Goal: Task Accomplishment & Management: Use online tool/utility

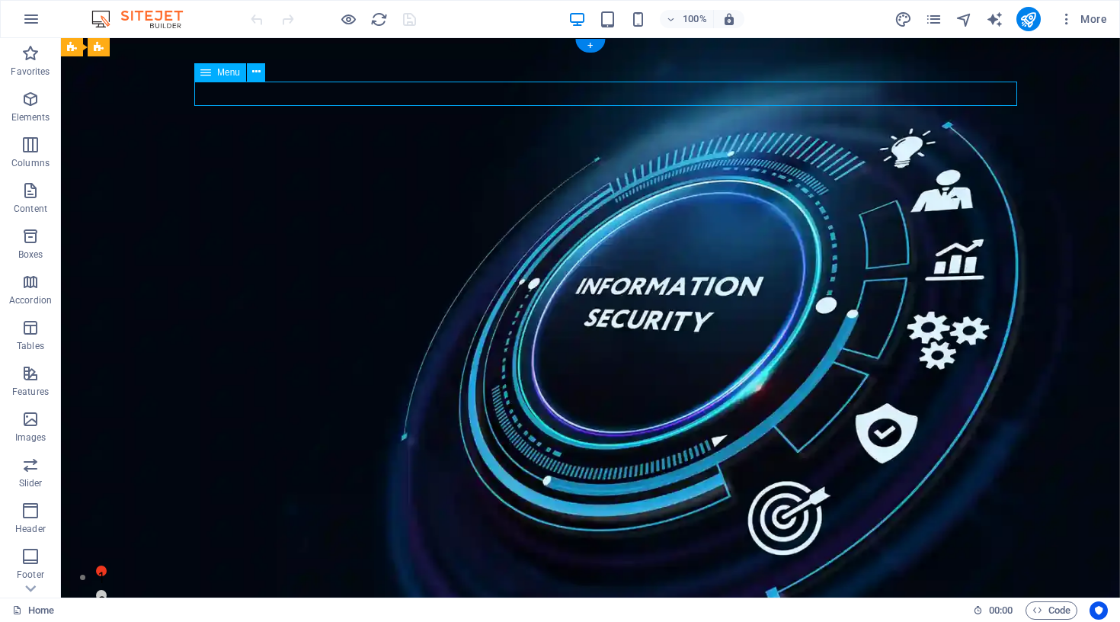
select select
select select "1"
select select
select select "2"
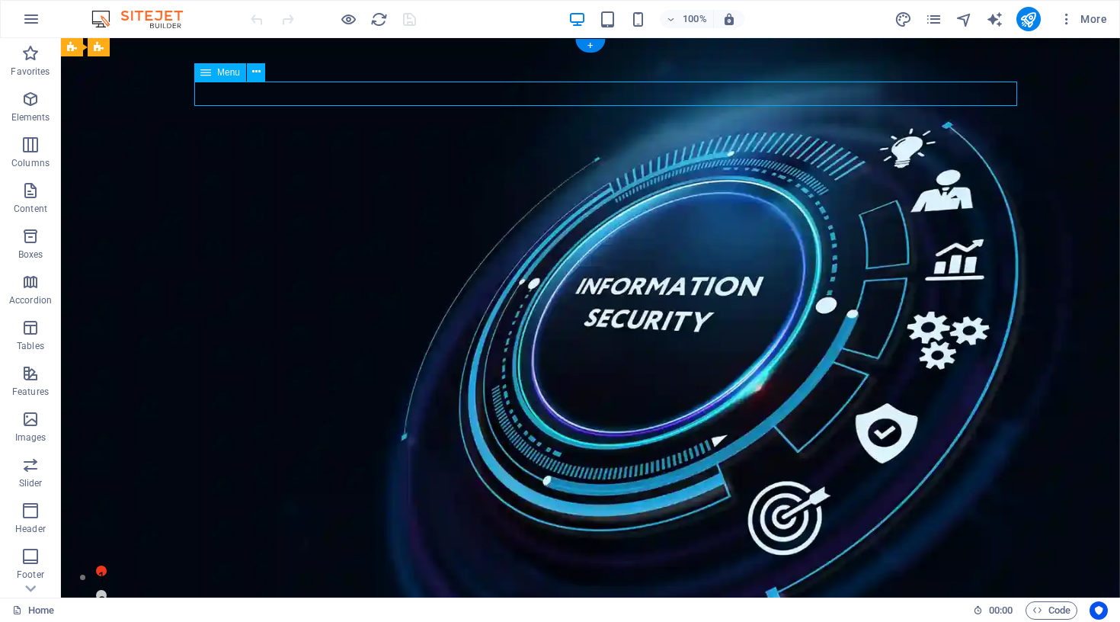
select select
select select "3"
select select
select select "4"
select select
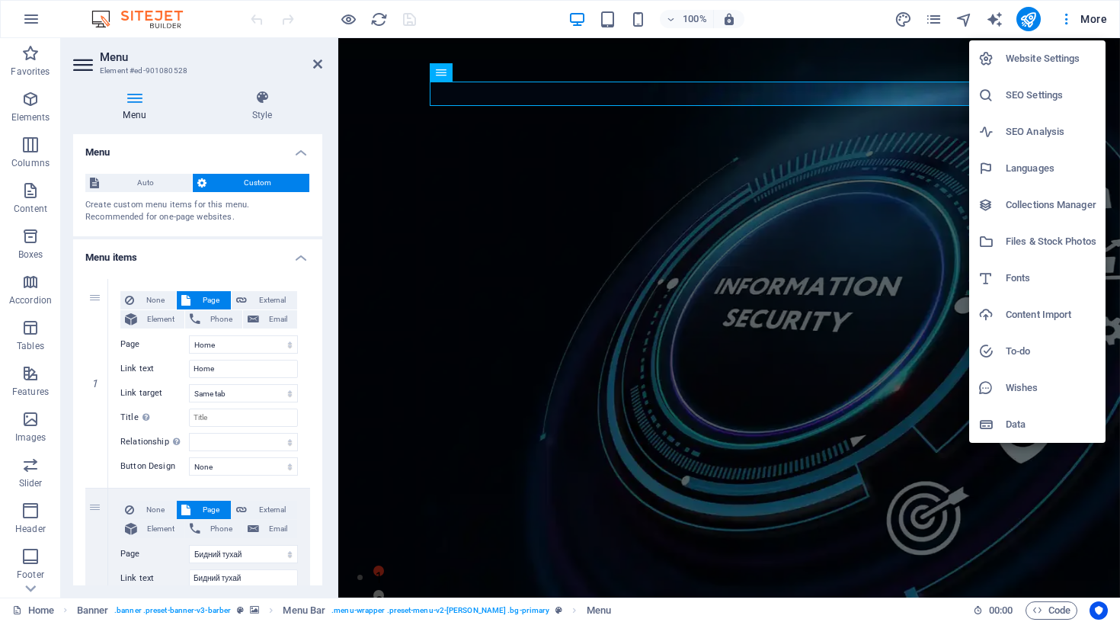
click at [932, 18] on div at bounding box center [560, 311] width 1120 height 622
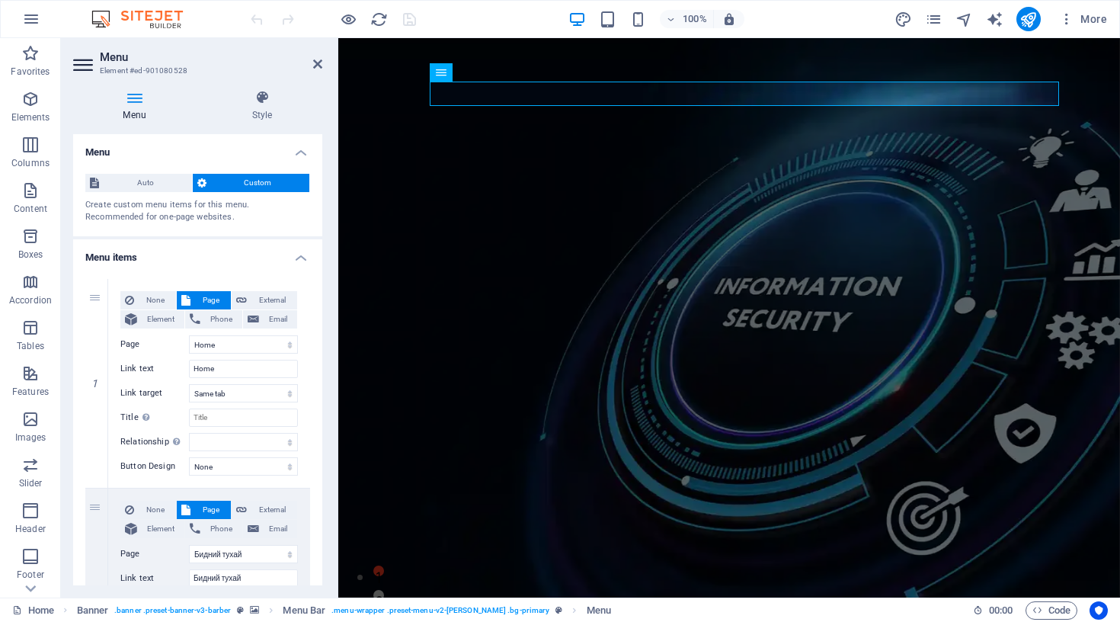
click at [0, 0] on icon "pages" at bounding box center [0, 0] width 0 height 0
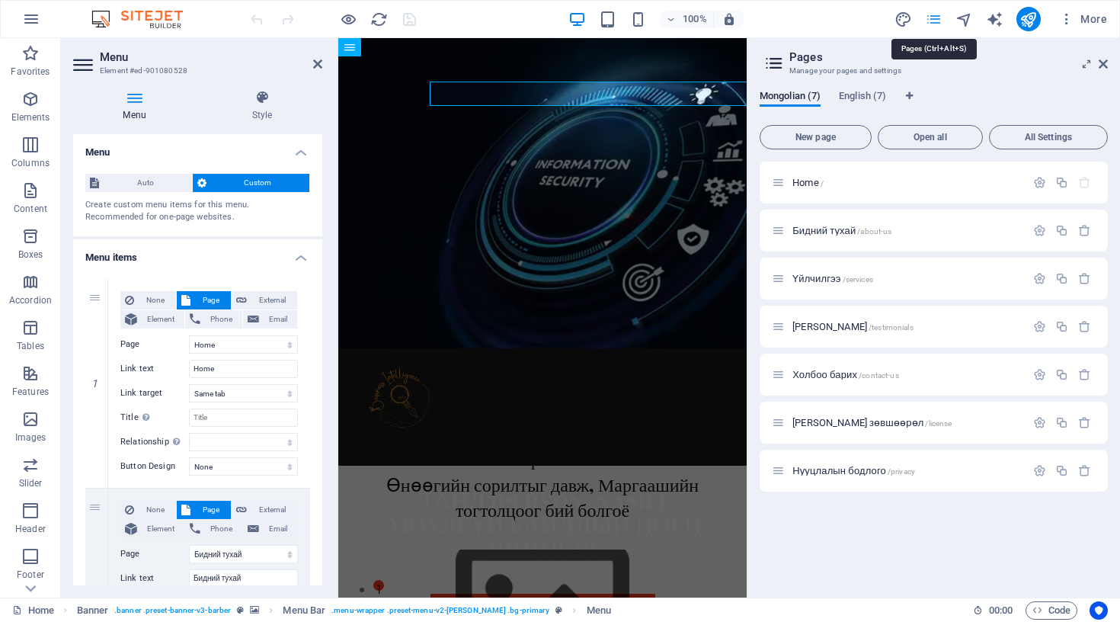
click at [0, 0] on icon "pages" at bounding box center [0, 0] width 0 height 0
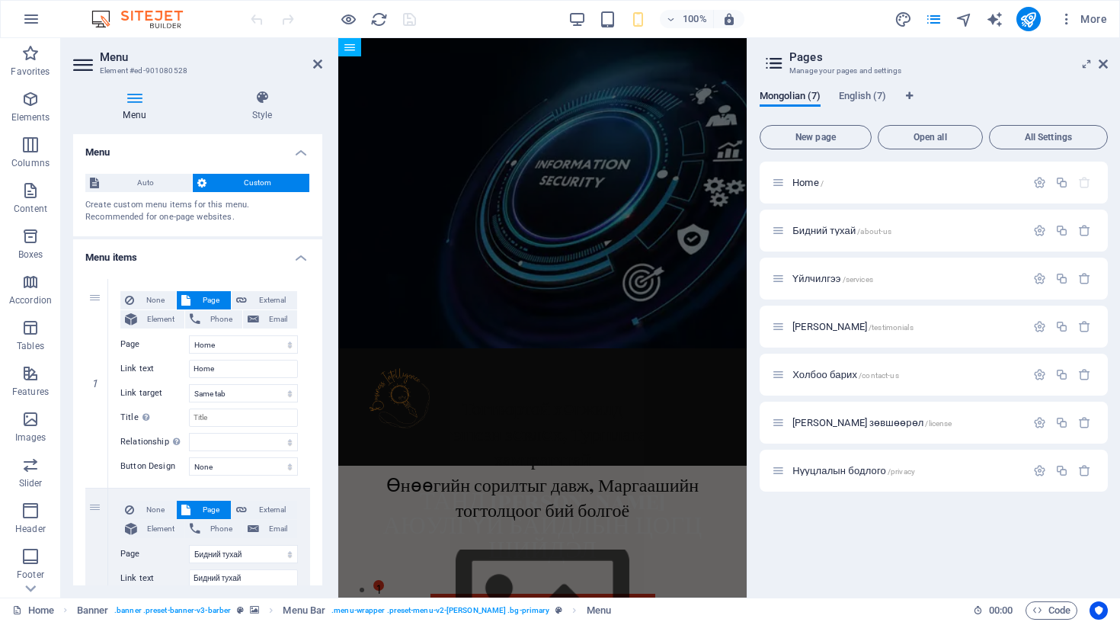
click at [1108, 62] on aside "Pages Manage your pages and settings Mongolian (7) English (7) New page Open al…" at bounding box center [933, 317] width 373 height 559
click at [1106, 65] on icon at bounding box center [1103, 64] width 9 height 12
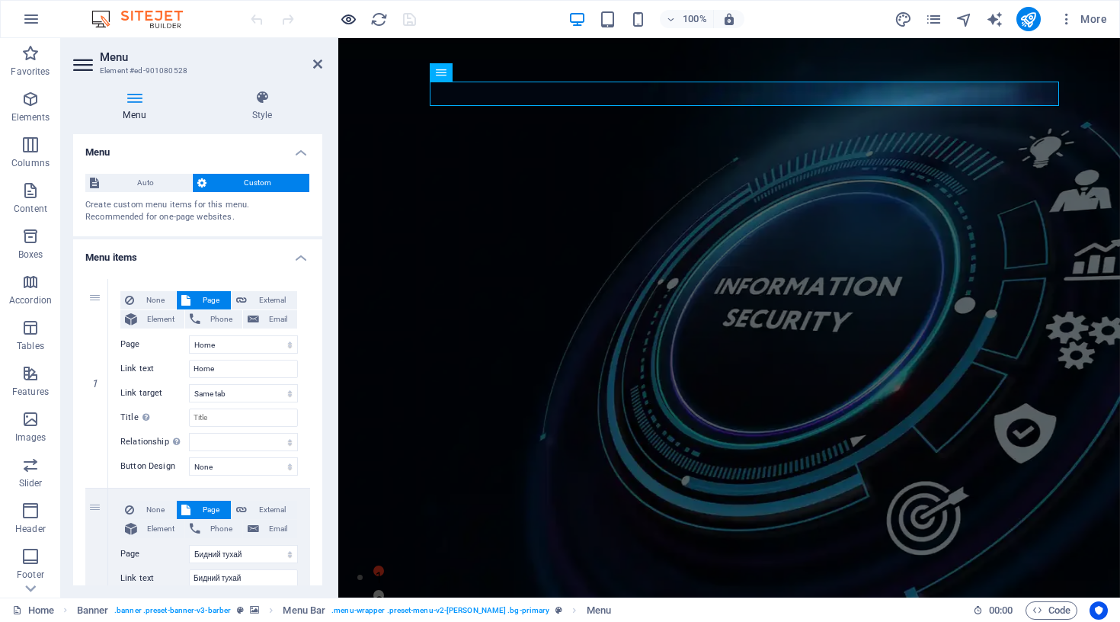
click at [346, 17] on icon "button" at bounding box center [349, 20] width 18 height 18
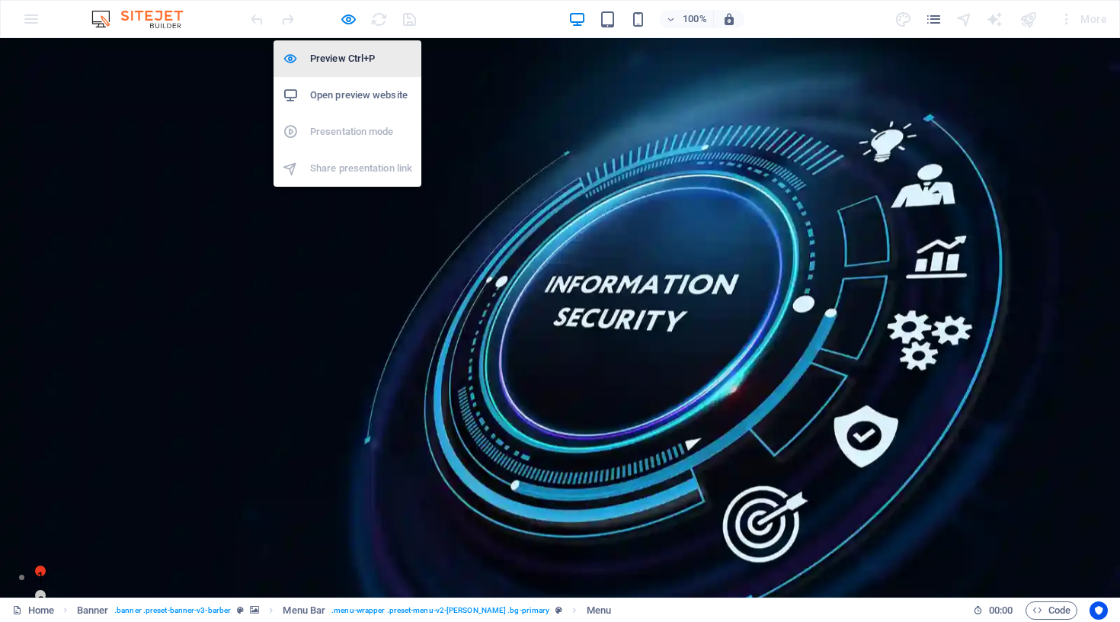
click at [338, 54] on h6 "Preview Ctrl+P" at bounding box center [361, 59] width 102 height 18
select select
select select "1"
select select
select select "2"
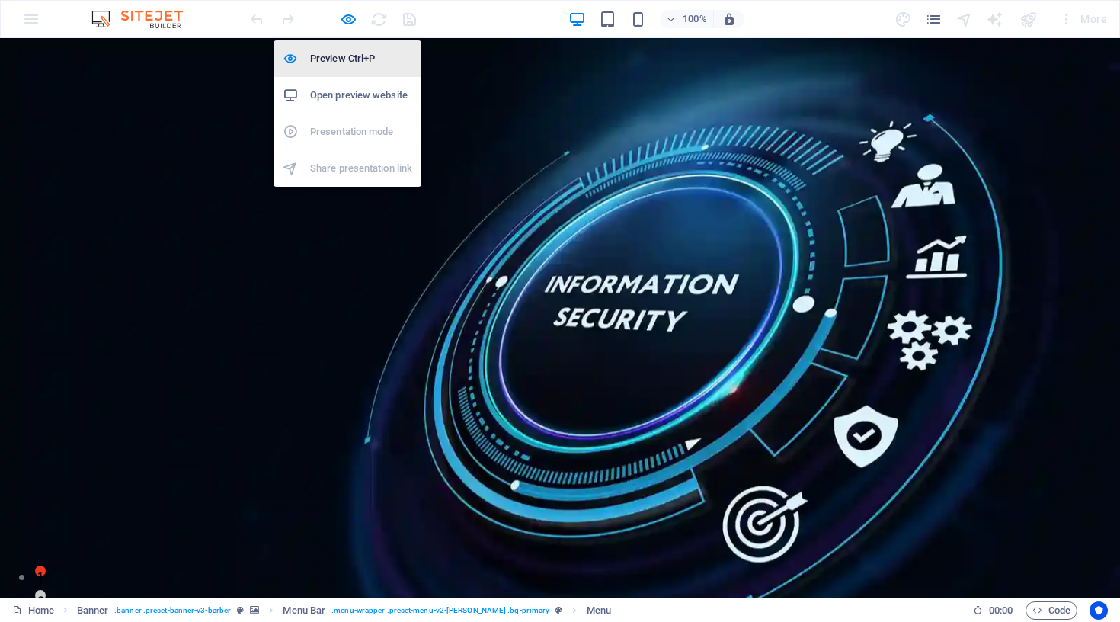
select select
select select "3"
select select
select select "4"
select select
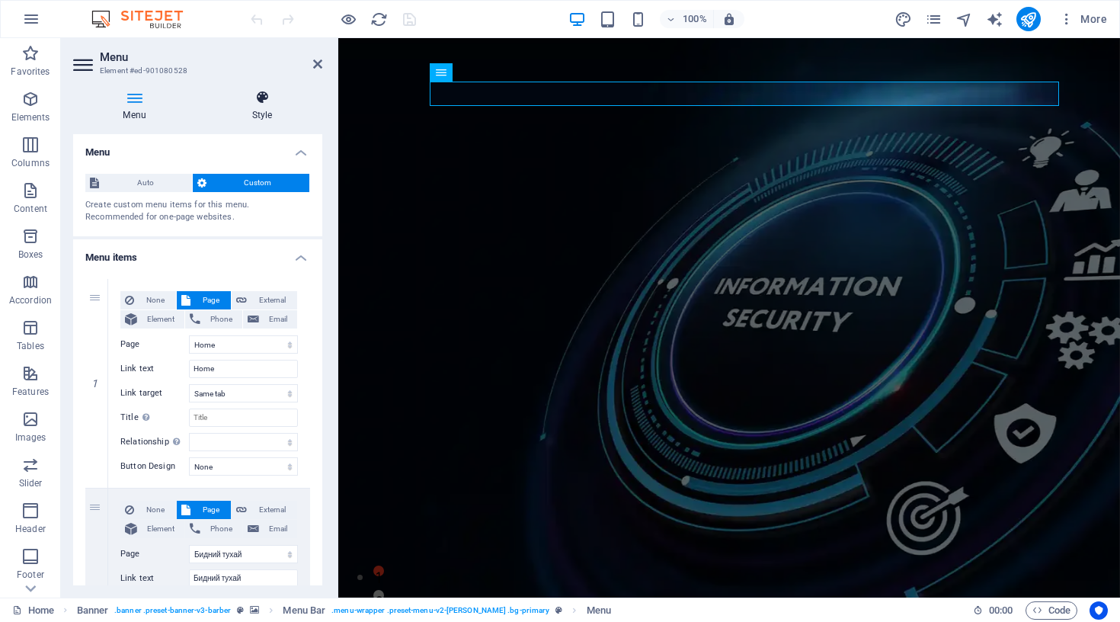
click at [264, 100] on icon at bounding box center [262, 97] width 120 height 15
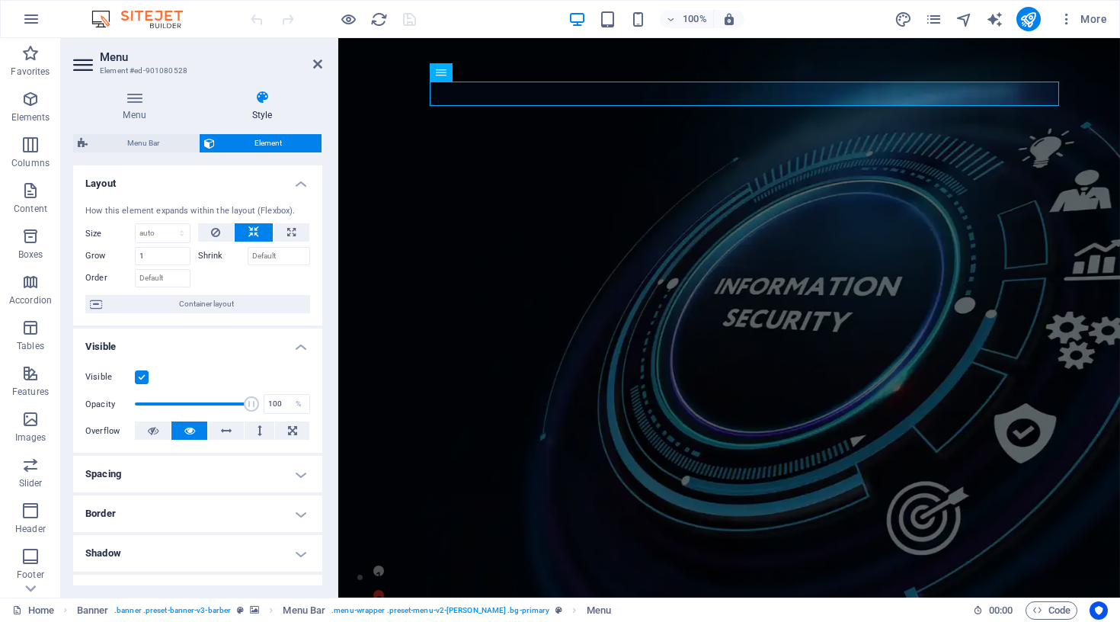
click at [129, 132] on div "Menu Style Menu Auto Custom Create custom menu items for this menu. Recommended…" at bounding box center [197, 337] width 249 height 495
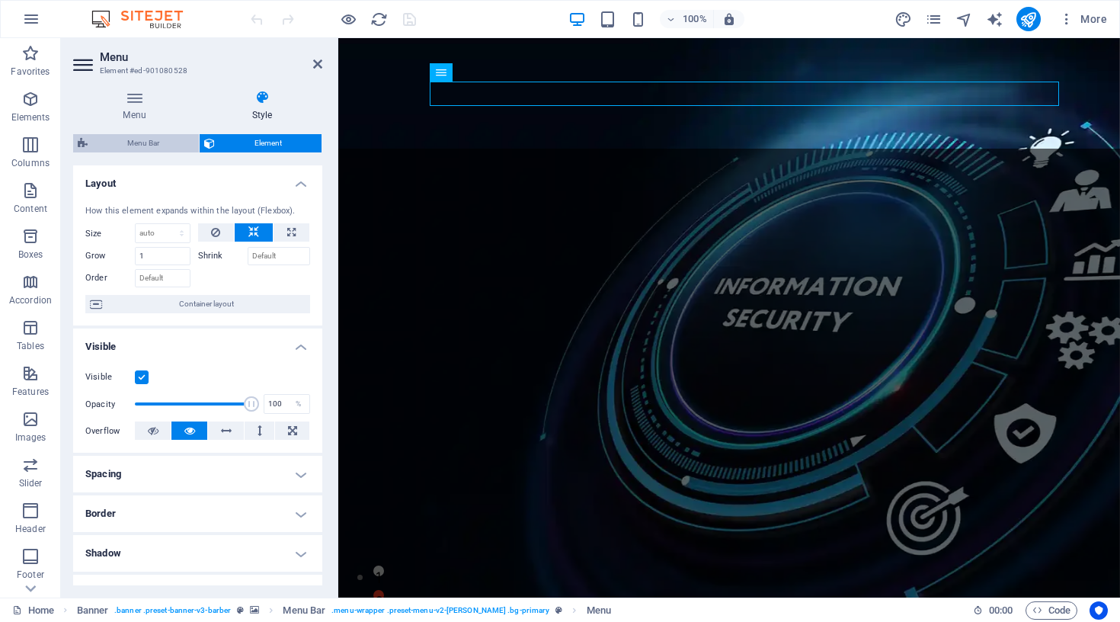
click at [129, 139] on span "Menu Bar" at bounding box center [143, 143] width 102 height 18
select select "px"
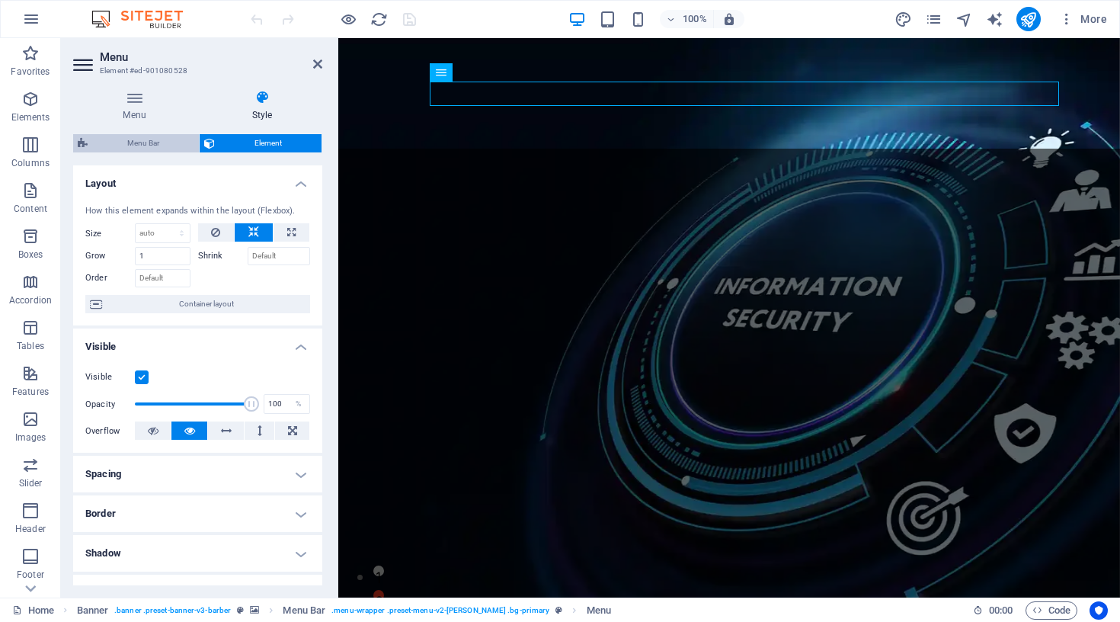
select select "hover_border_bottom"
select select "px"
select select "rem"
select select "px"
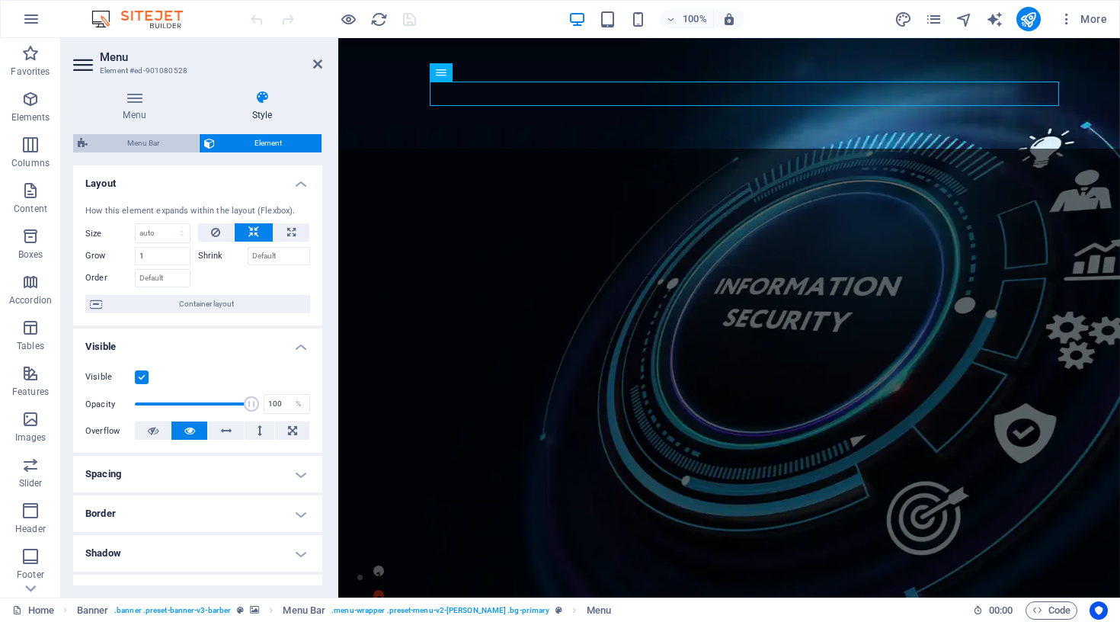
select select "px"
select select "600"
select select "px"
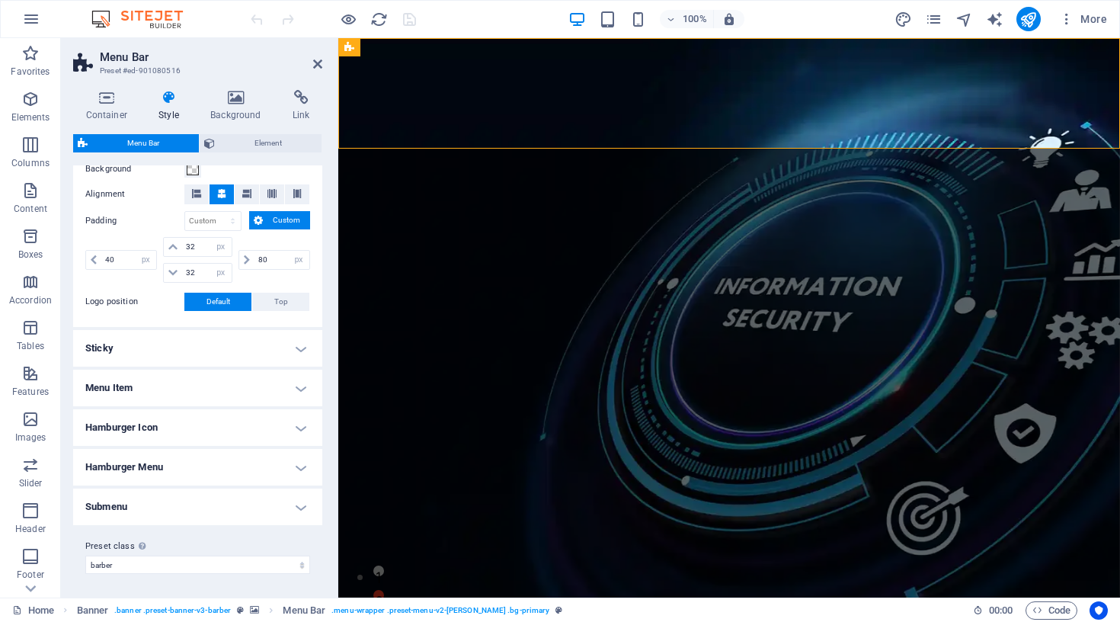
click at [177, 395] on h4 "Menu Item" at bounding box center [197, 388] width 249 height 37
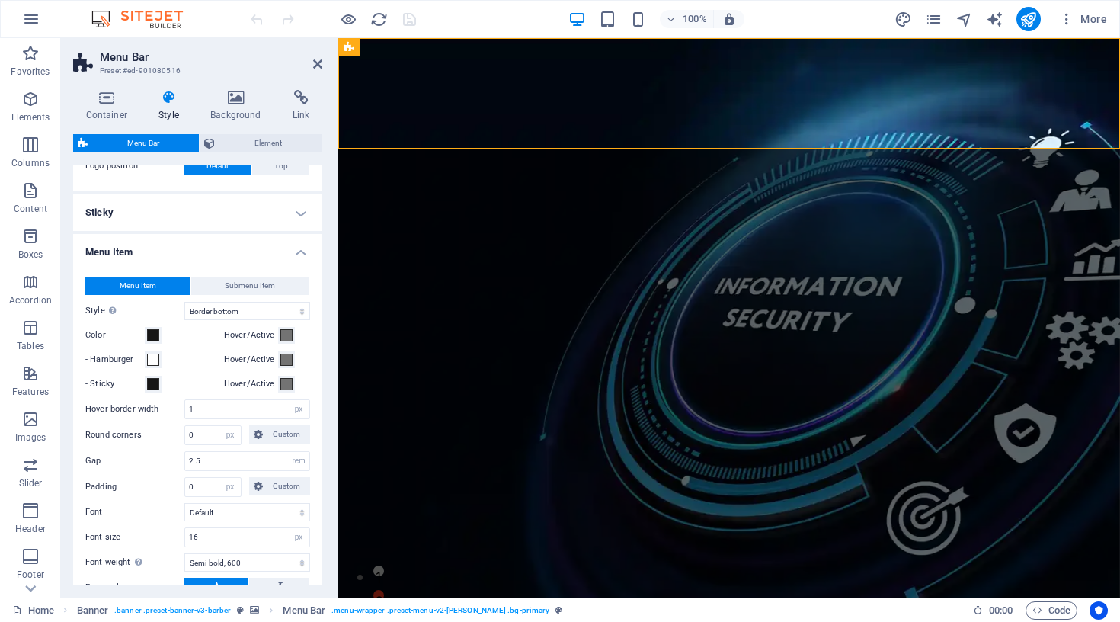
scroll to position [448, 0]
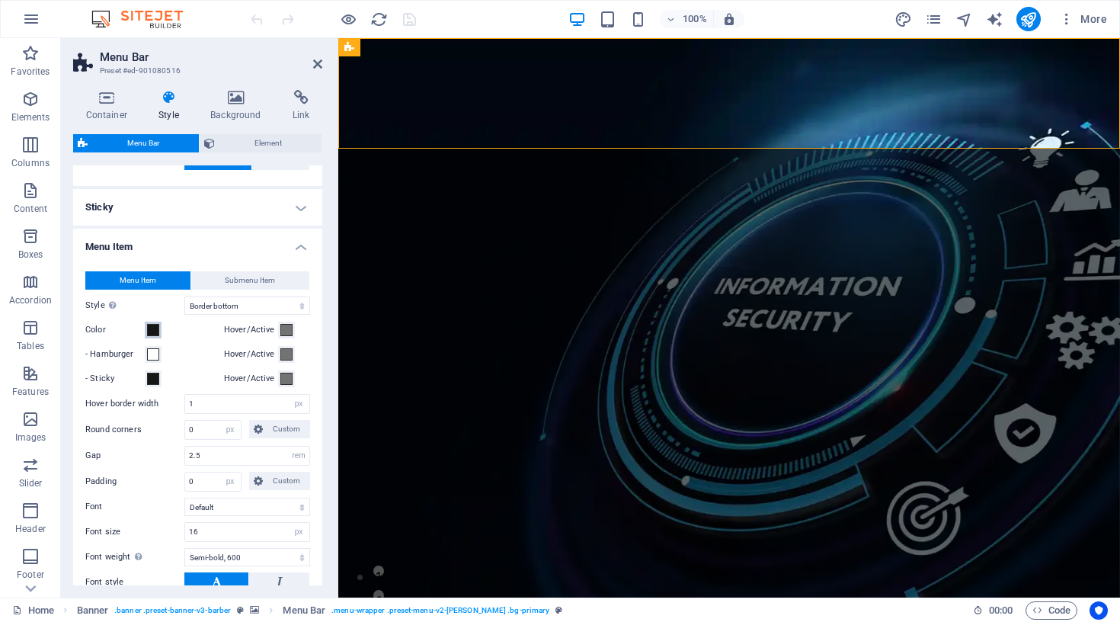
click at [152, 332] on span at bounding box center [153, 330] width 12 height 12
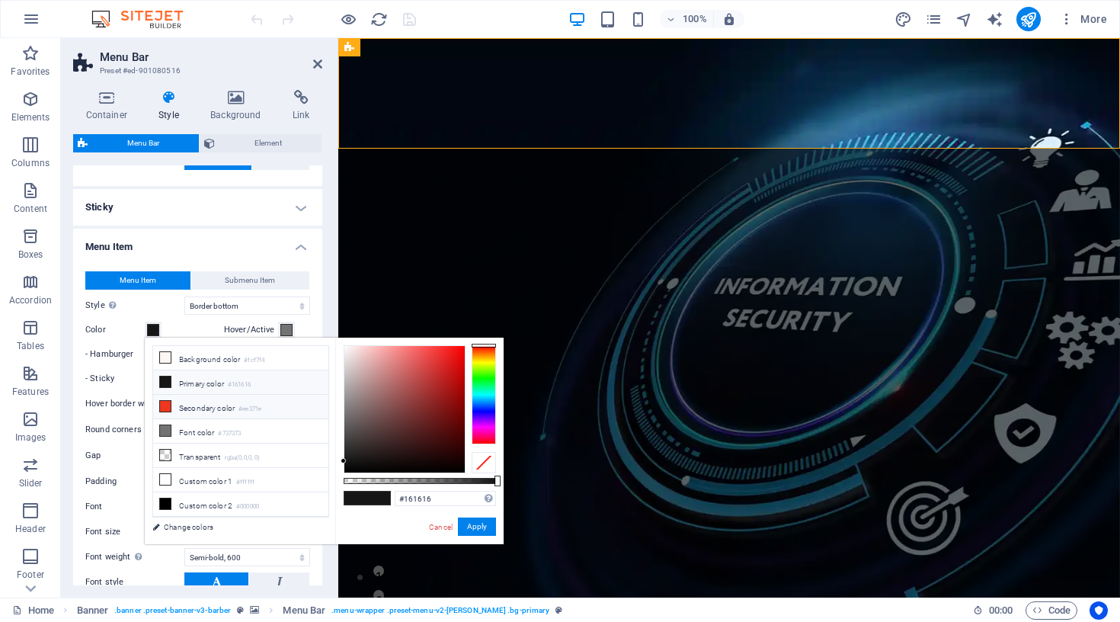
click at [204, 412] on li "Secondary color #ee371e" at bounding box center [240, 407] width 175 height 24
type input "#ee371e"
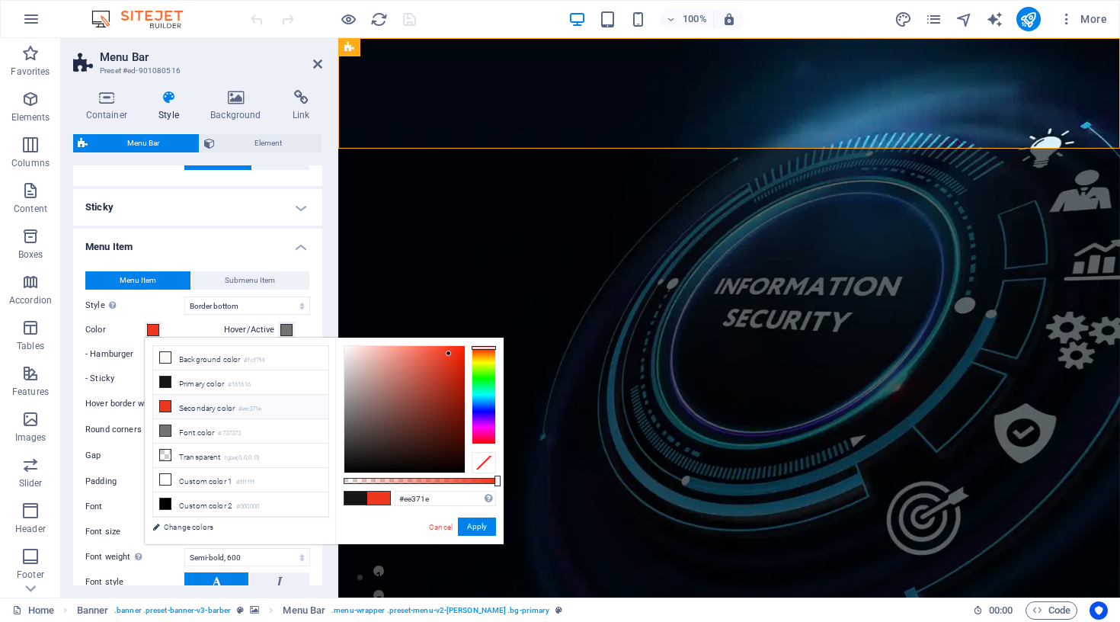
click at [109, 356] on label "- Hamburger" at bounding box center [114, 354] width 59 height 18
click at [145, 356] on button "- Hamburger" at bounding box center [153, 354] width 17 height 17
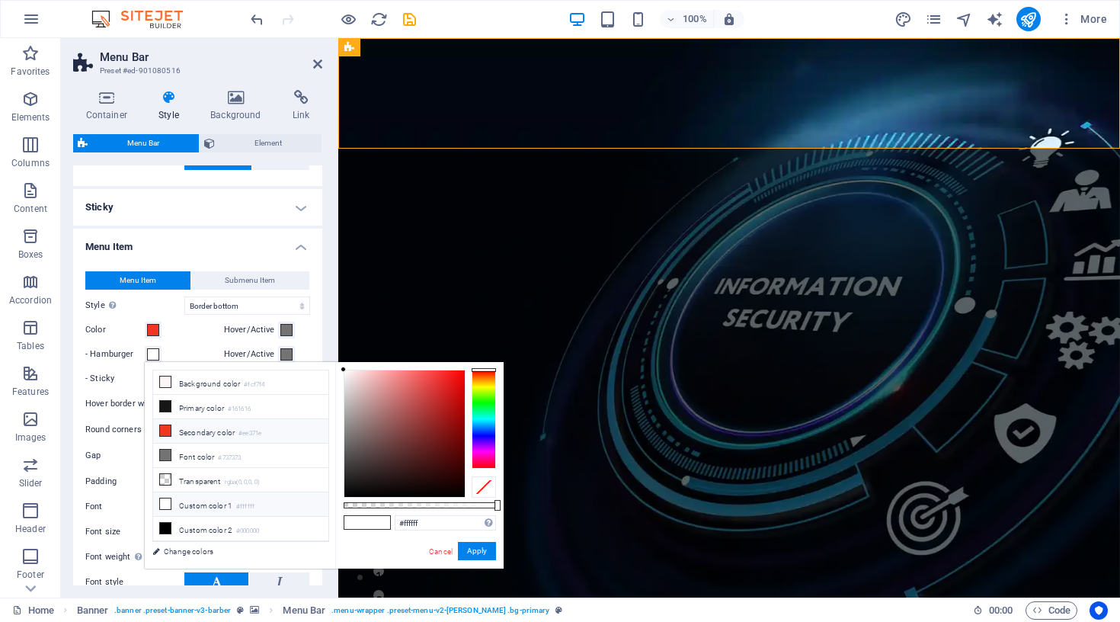
click at [173, 431] on li "Secondary color #ee371e" at bounding box center [240, 431] width 175 height 24
type input "#ee371e"
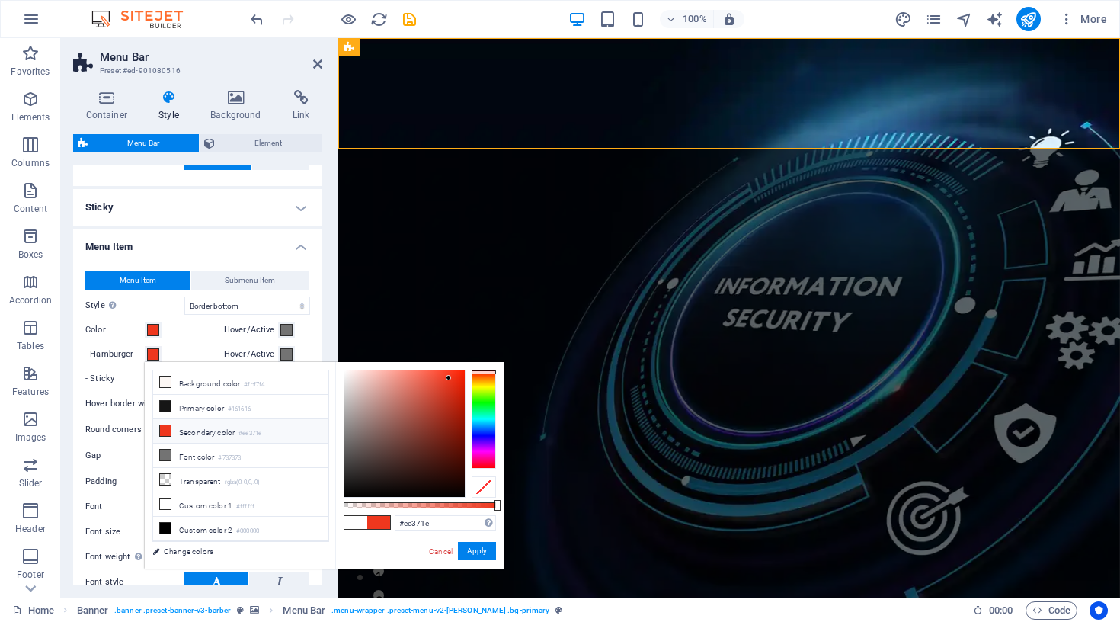
click at [129, 383] on label "- Sticky" at bounding box center [114, 379] width 59 height 18
click at [145, 383] on button "- Sticky" at bounding box center [153, 378] width 17 height 17
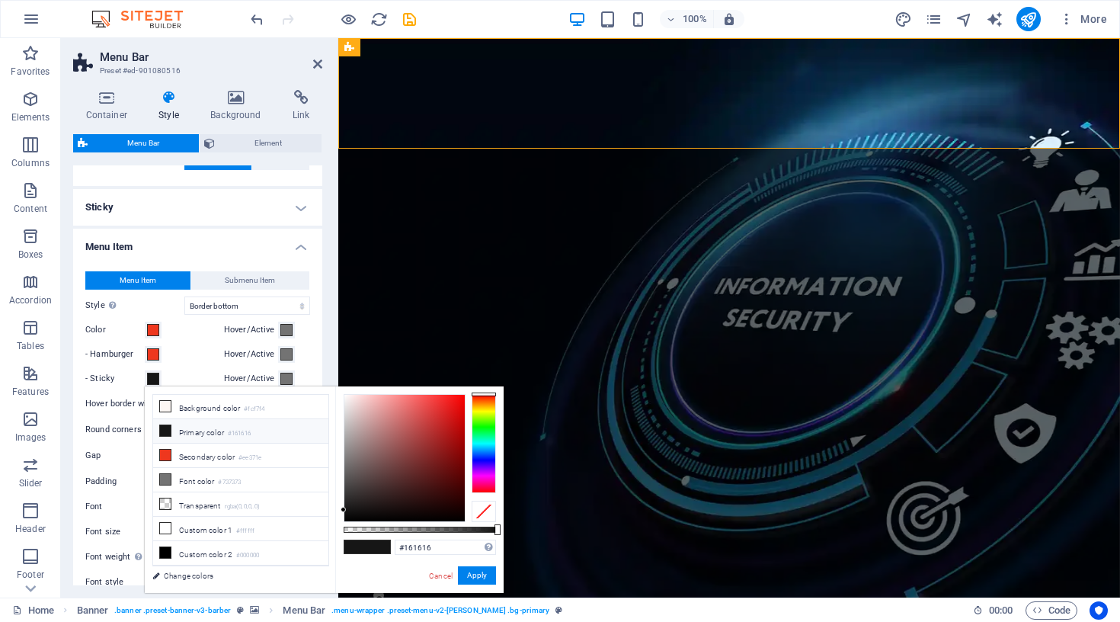
click at [153, 380] on span at bounding box center [153, 379] width 12 height 12
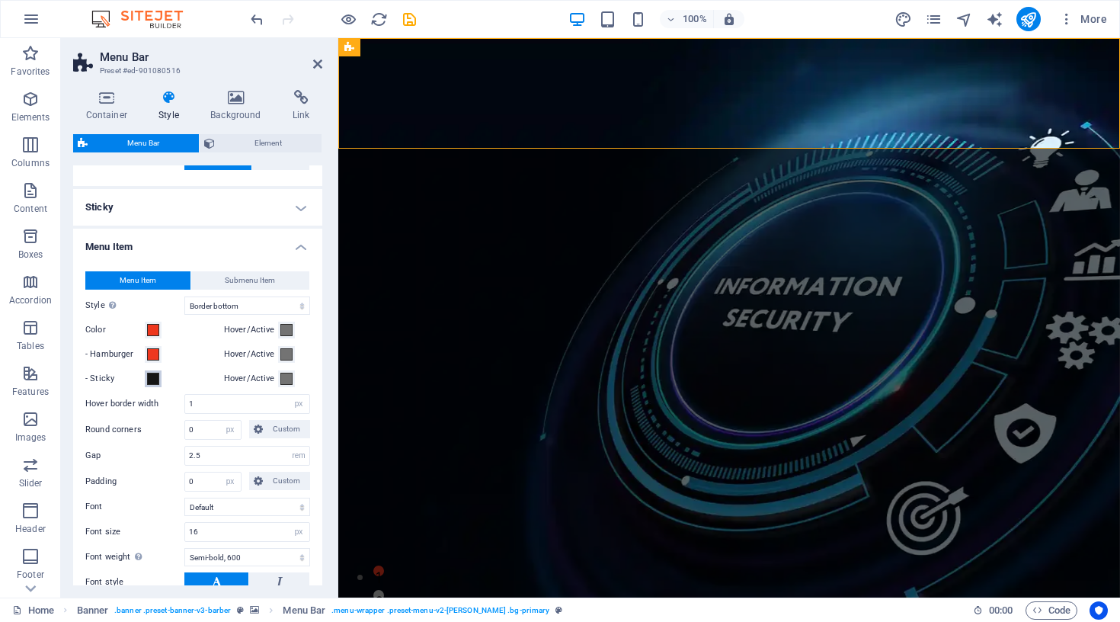
click at [155, 378] on span at bounding box center [153, 379] width 12 height 12
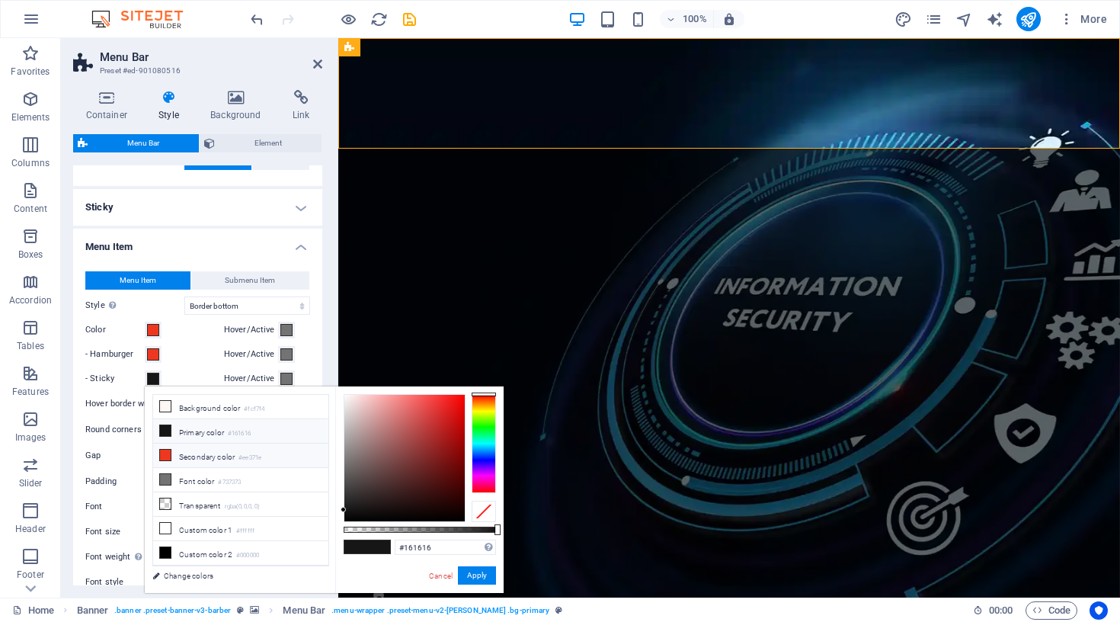
click at [175, 454] on li "Secondary color #ee371e" at bounding box center [240, 456] width 175 height 24
type input "#ee371e"
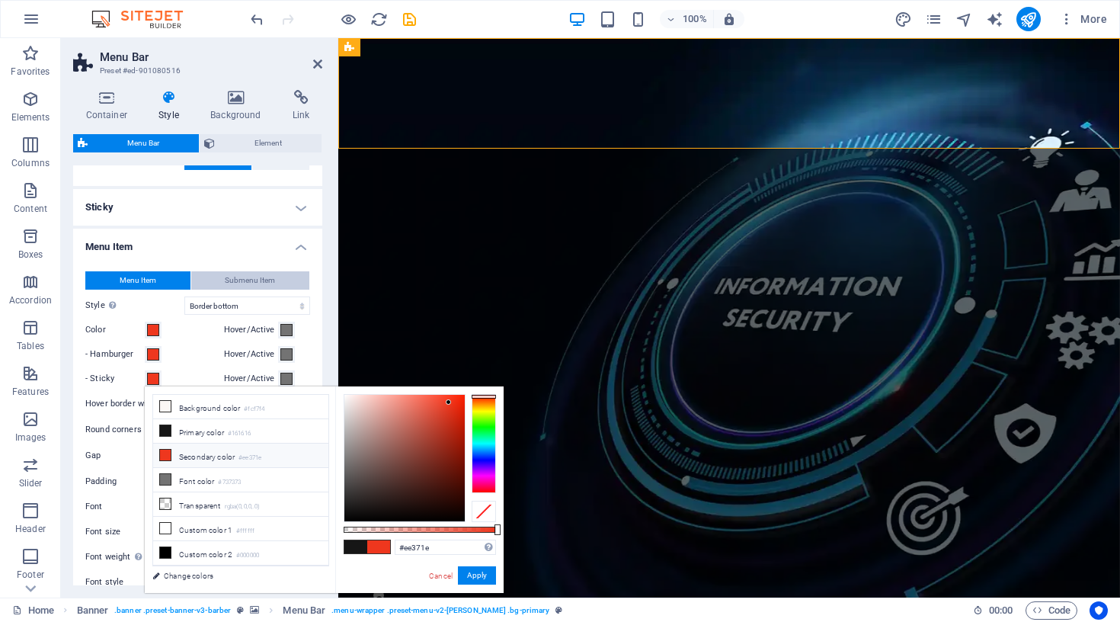
click at [248, 276] on span "Submenu Item" at bounding box center [250, 280] width 50 height 18
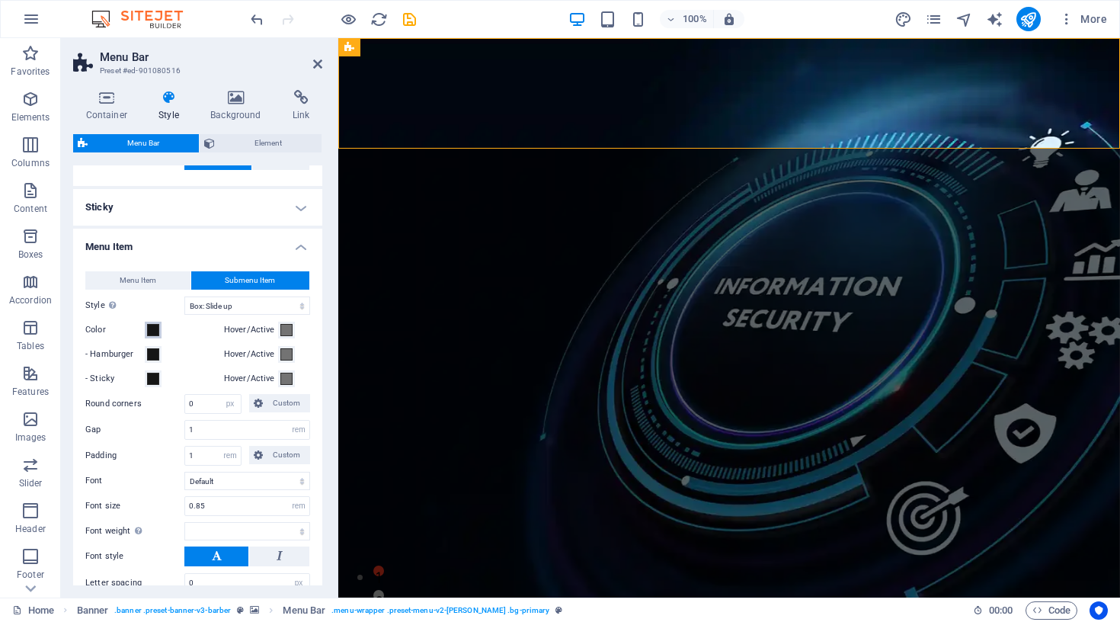
click at [146, 332] on button "Color" at bounding box center [153, 330] width 17 height 17
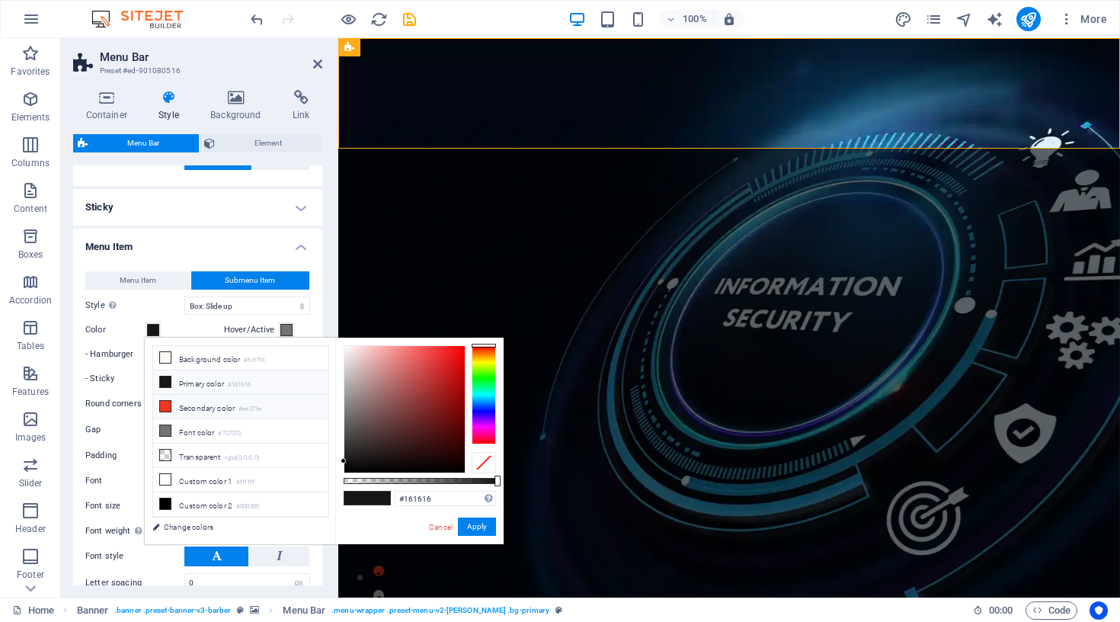
click at [211, 418] on li "Secondary color #ee371e" at bounding box center [240, 407] width 175 height 24
type input "#ee371e"
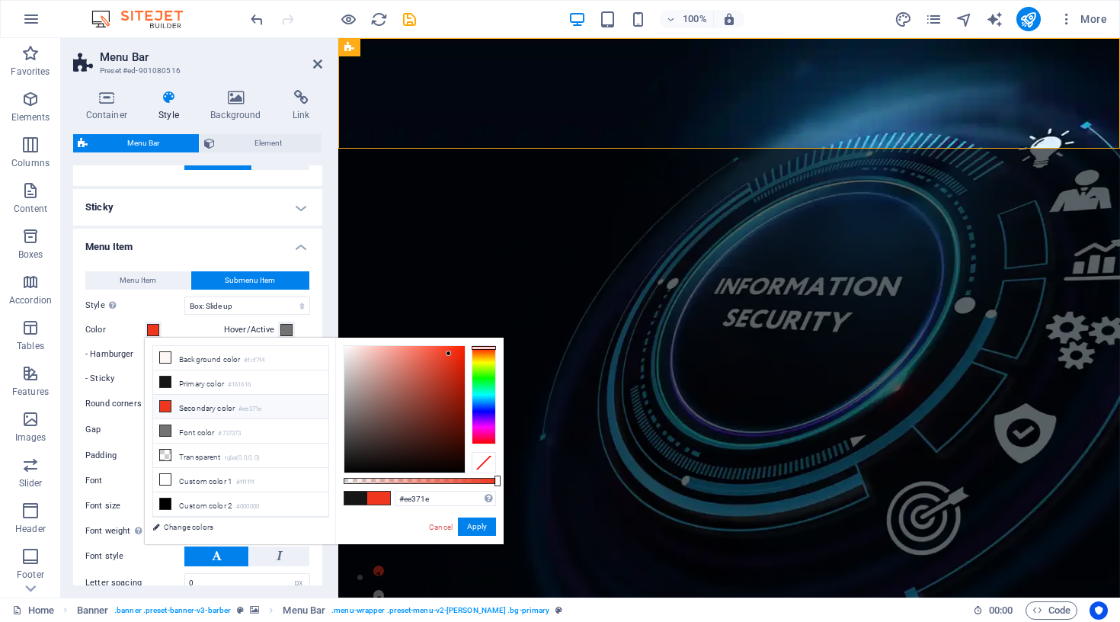
click at [101, 359] on label "- Hamburger" at bounding box center [114, 354] width 59 height 18
click at [145, 359] on button "- Hamburger" at bounding box center [153, 354] width 17 height 17
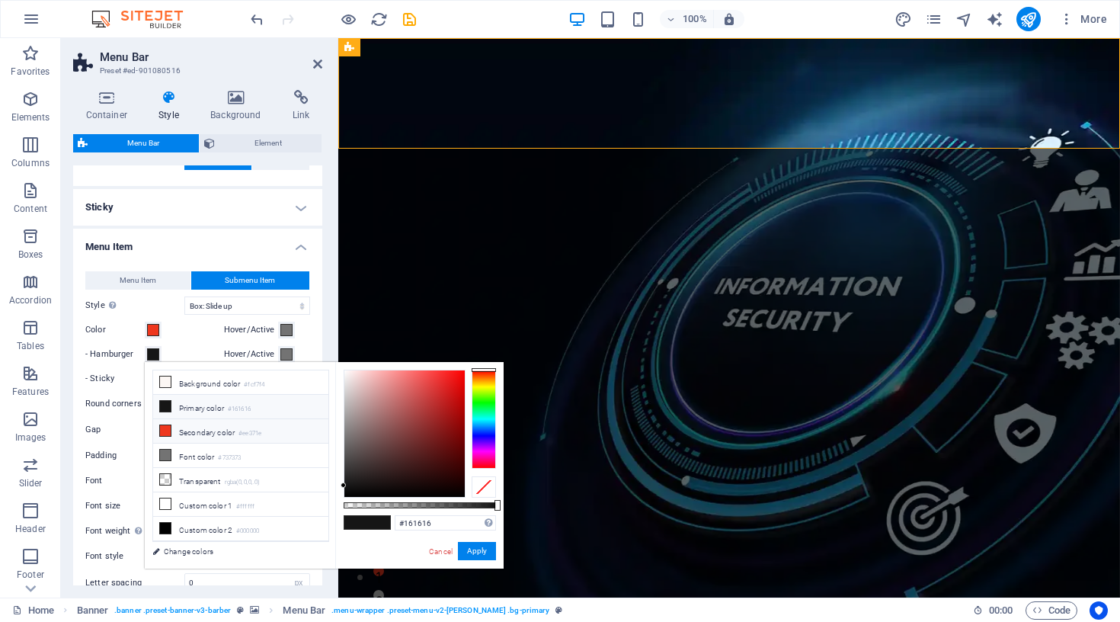
click at [178, 428] on li "Secondary color #ee371e" at bounding box center [240, 431] width 175 height 24
type input "#ee371e"
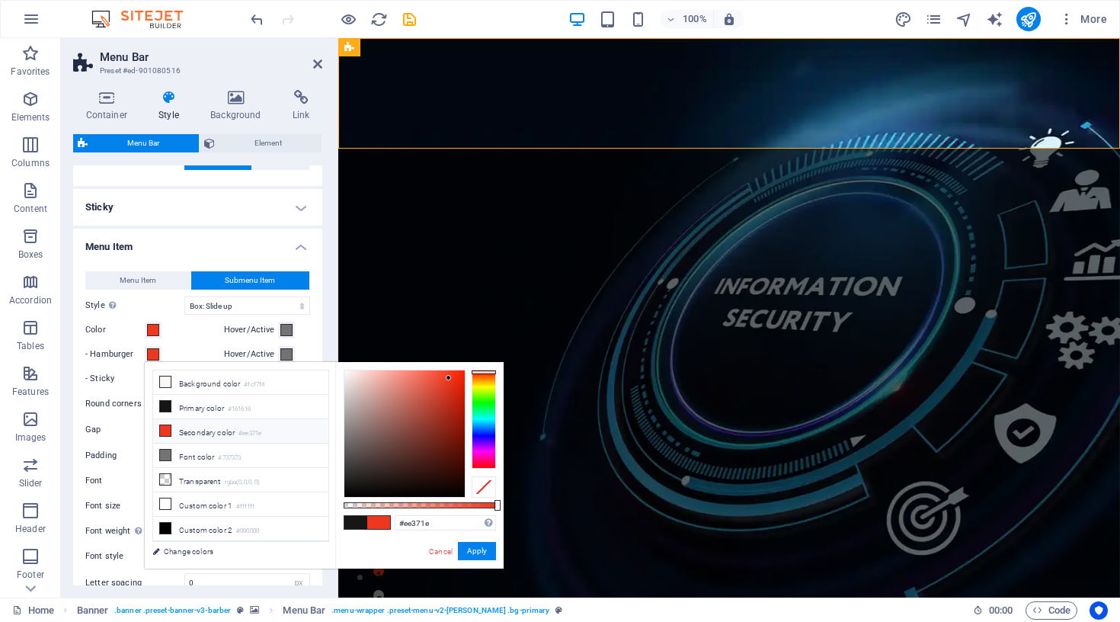
click at [123, 375] on label "- Sticky" at bounding box center [114, 379] width 59 height 18
click at [145, 375] on button "- Sticky" at bounding box center [153, 378] width 17 height 17
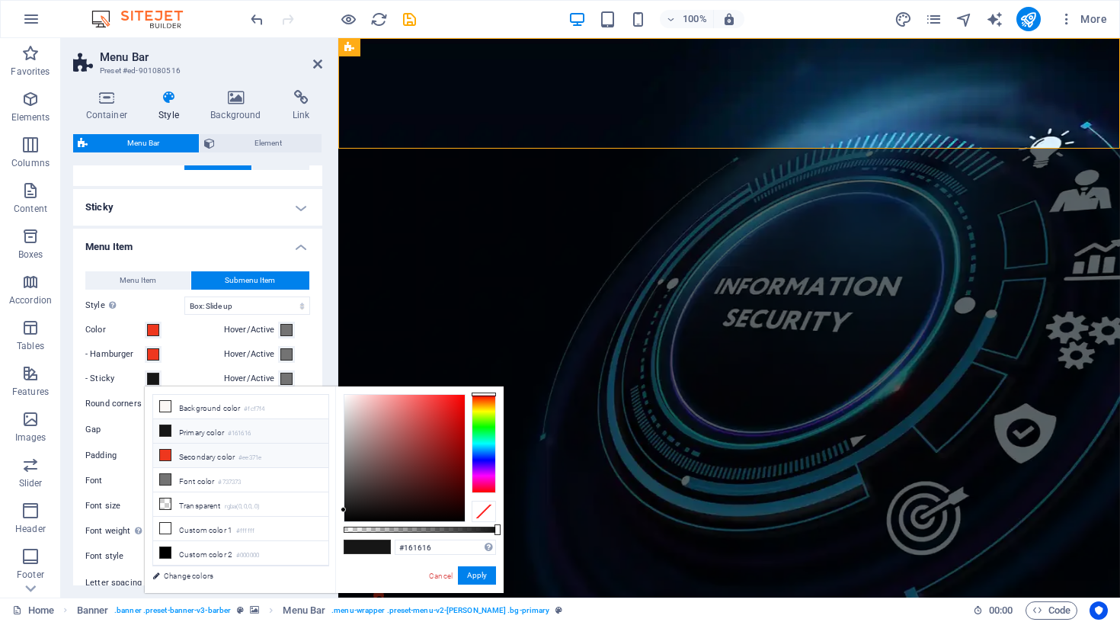
click at [193, 454] on li "Secondary color #ee371e" at bounding box center [240, 456] width 175 height 24
type input "#ee371e"
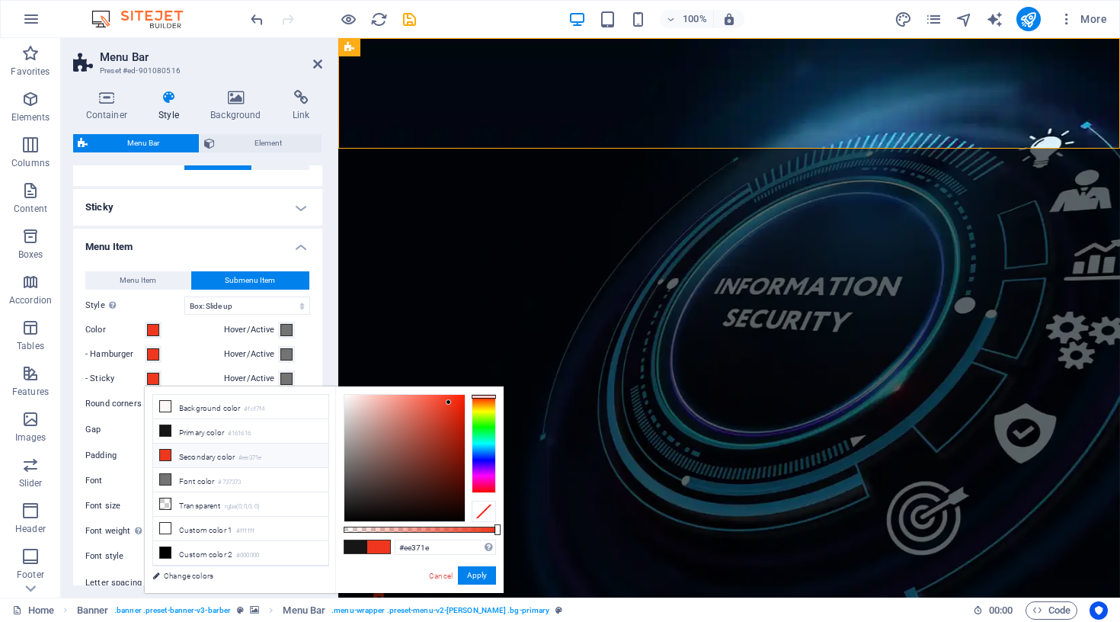
click at [296, 245] on h4 "Menu Item" at bounding box center [197, 242] width 249 height 27
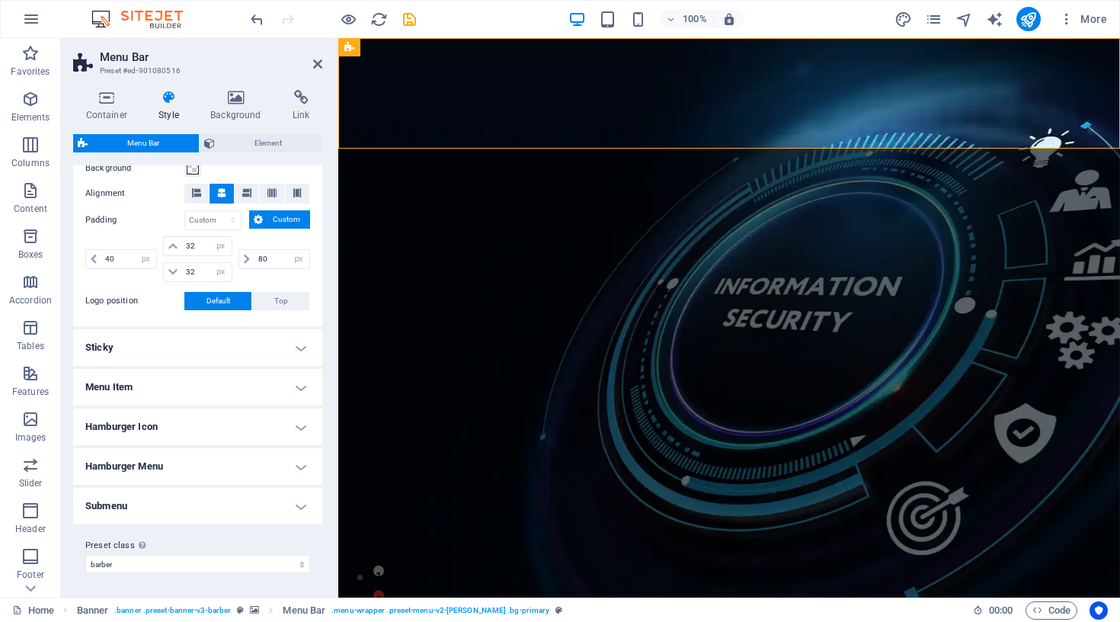
scroll to position [307, 0]
click at [317, 67] on icon at bounding box center [317, 64] width 9 height 12
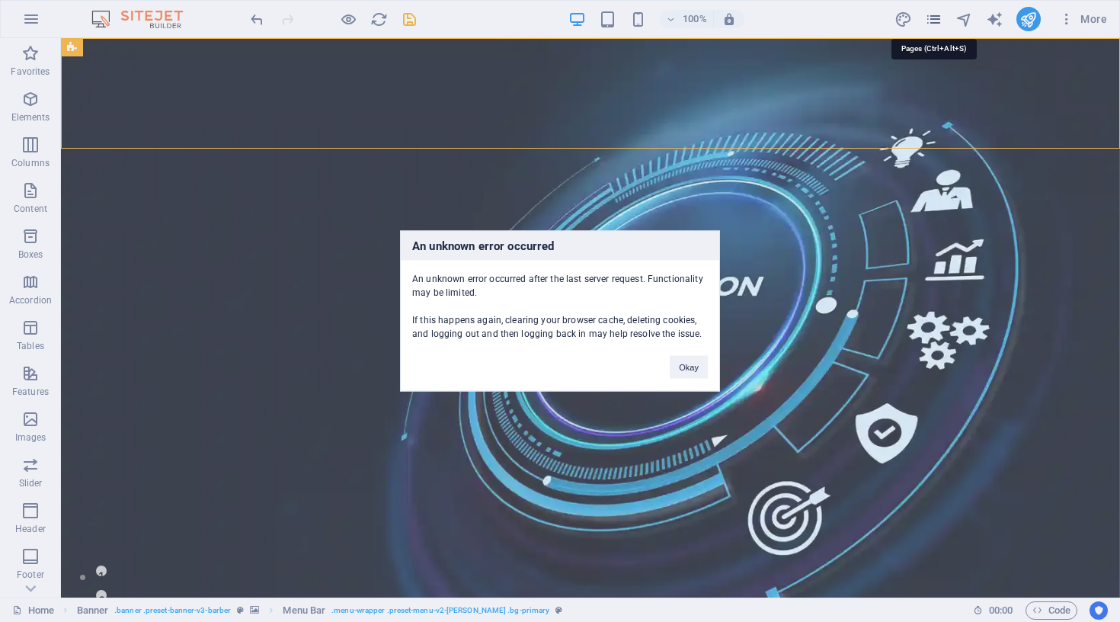
click at [928, 18] on body "BI MIND SPUR LLC Home (mn) Favorites Elements Columns Content Boxes Accordion T…" at bounding box center [560, 311] width 1120 height 622
click at [928, 18] on div "An unknown error occurred An unknown error occurred after the last server reque…" at bounding box center [560, 311] width 1120 height 622
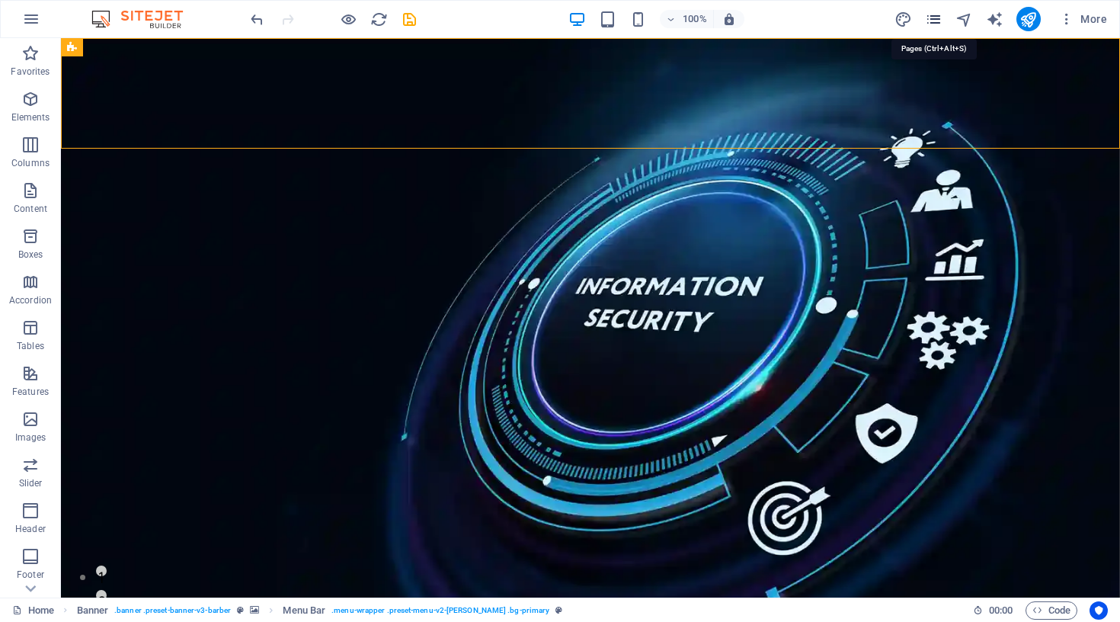
click at [934, 19] on icon "pages" at bounding box center [934, 20] width 18 height 18
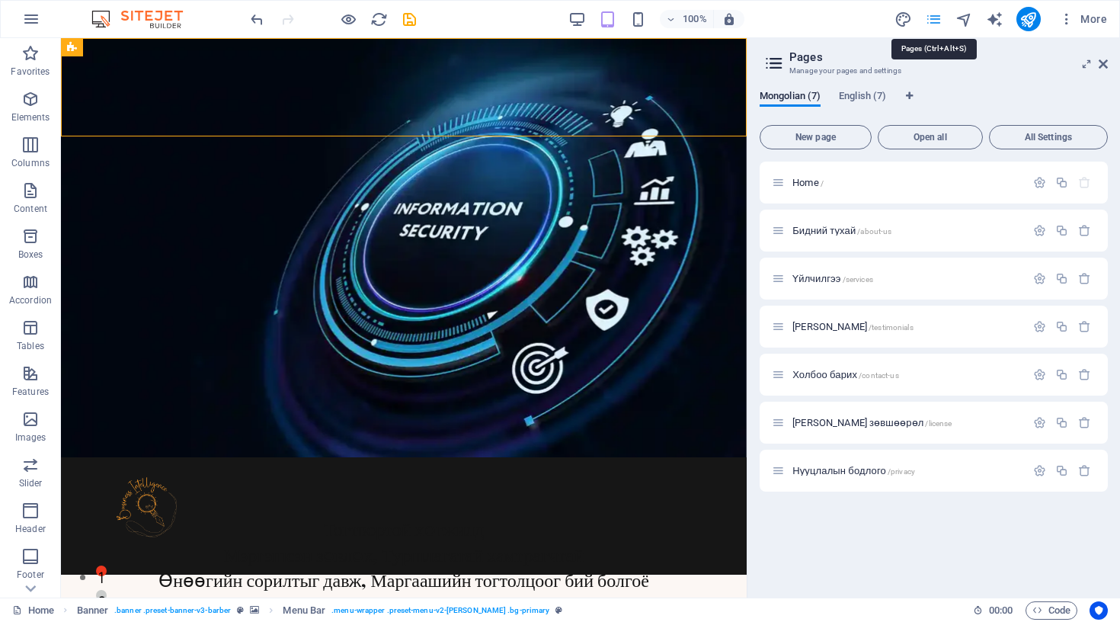
click at [934, 19] on icon "pages" at bounding box center [934, 20] width 18 height 18
click at [897, 17] on icon "design" at bounding box center [904, 20] width 18 height 18
select select "px"
select select "400"
select select "px"
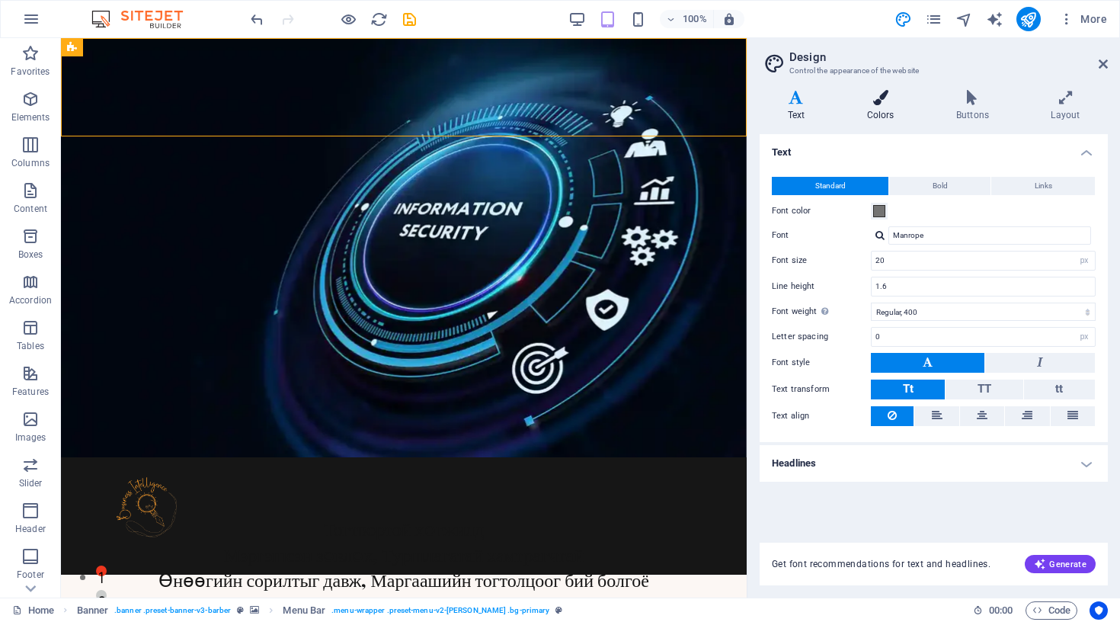
click at [872, 99] on icon at bounding box center [880, 97] width 83 height 15
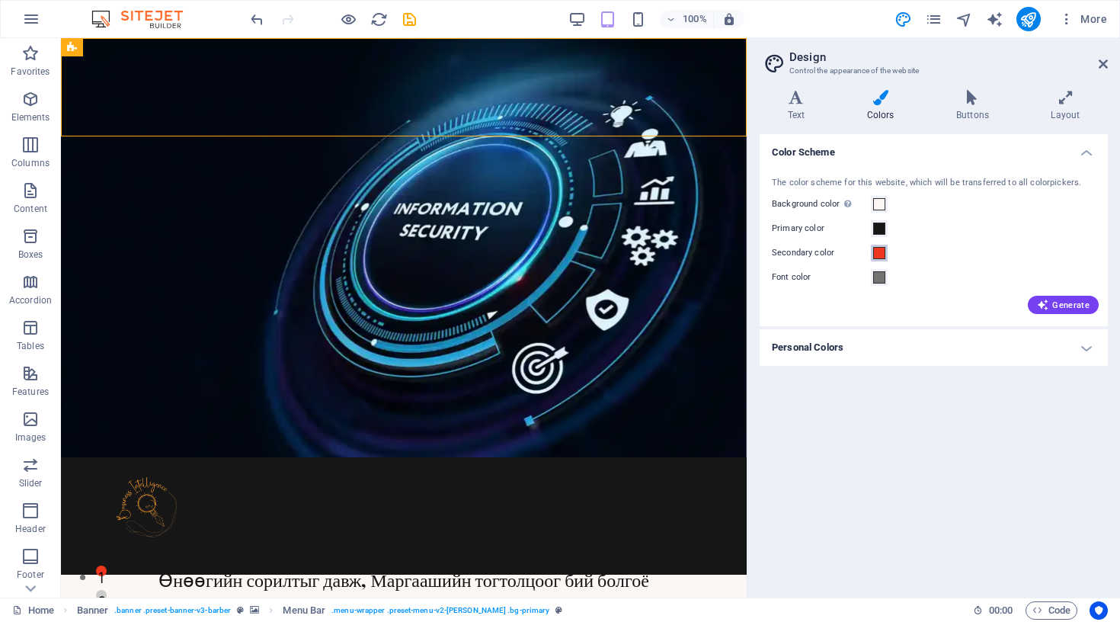
click at [884, 248] on span at bounding box center [879, 253] width 12 height 12
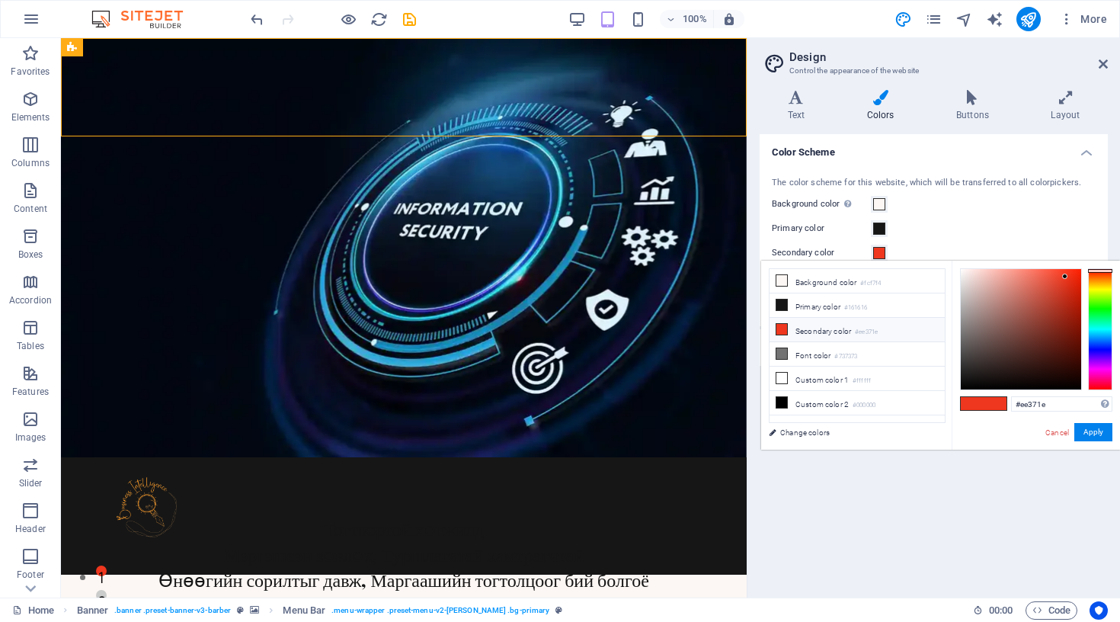
click at [862, 333] on small "#ee371e" at bounding box center [866, 332] width 23 height 11
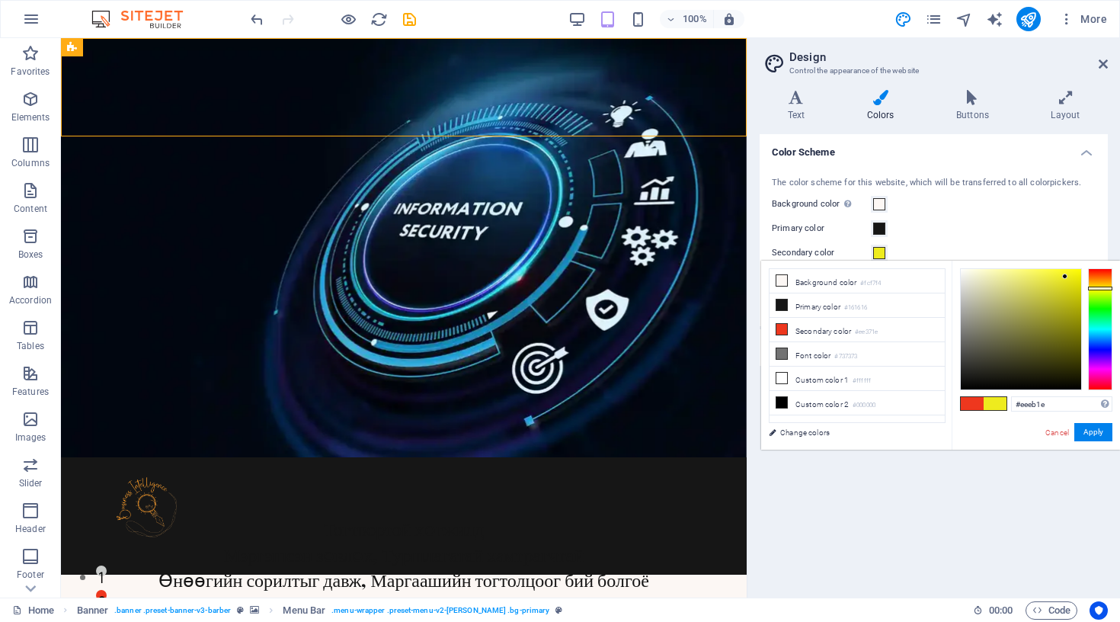
click at [1100, 288] on div at bounding box center [1100, 329] width 24 height 122
click at [1099, 283] on div at bounding box center [1100, 329] width 24 height 122
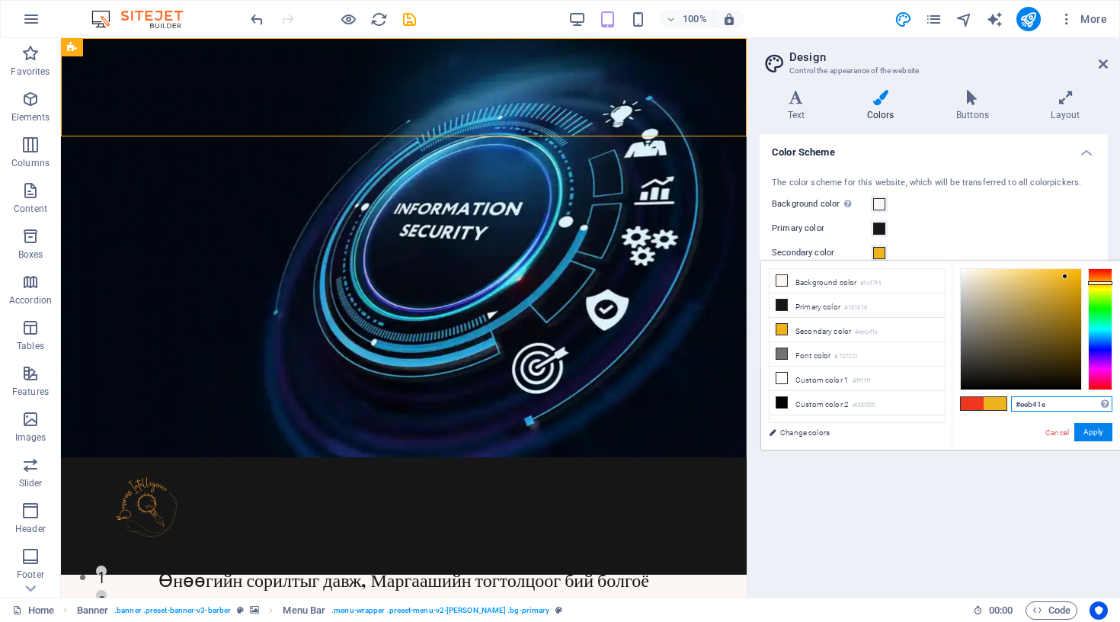
click at [1038, 405] on input "#eeb41e" at bounding box center [1061, 403] width 101 height 15
type input "#f7941d"
click at [1024, 406] on input "#f7941d" at bounding box center [1061, 403] width 101 height 15
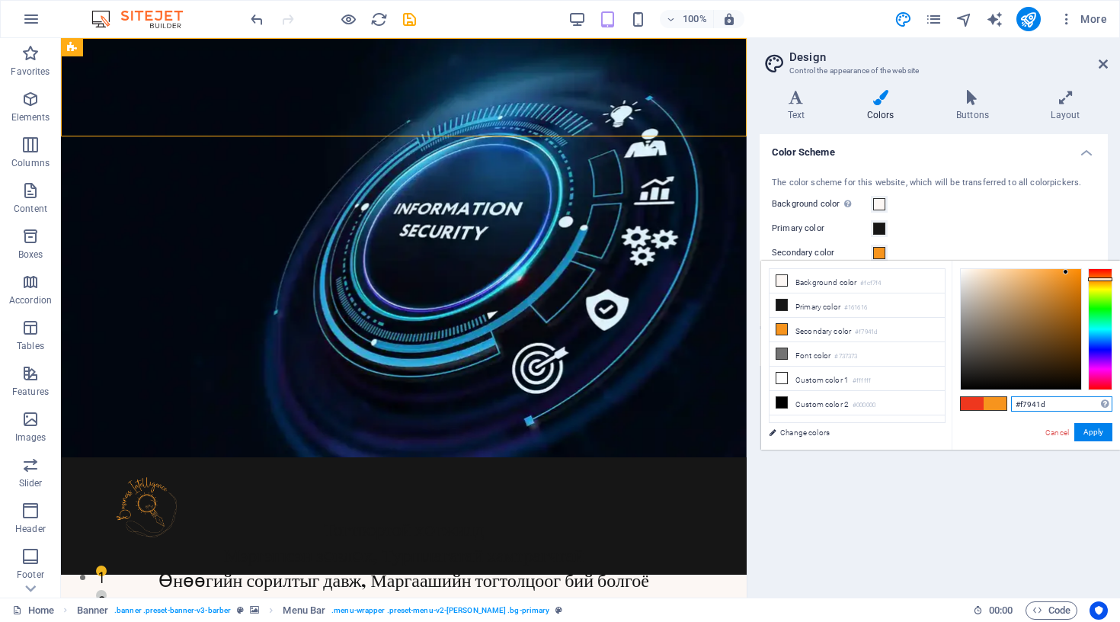
click at [1024, 406] on input "#f7941d" at bounding box center [1061, 403] width 101 height 15
click at [1086, 431] on button "Apply" at bounding box center [1094, 432] width 38 height 18
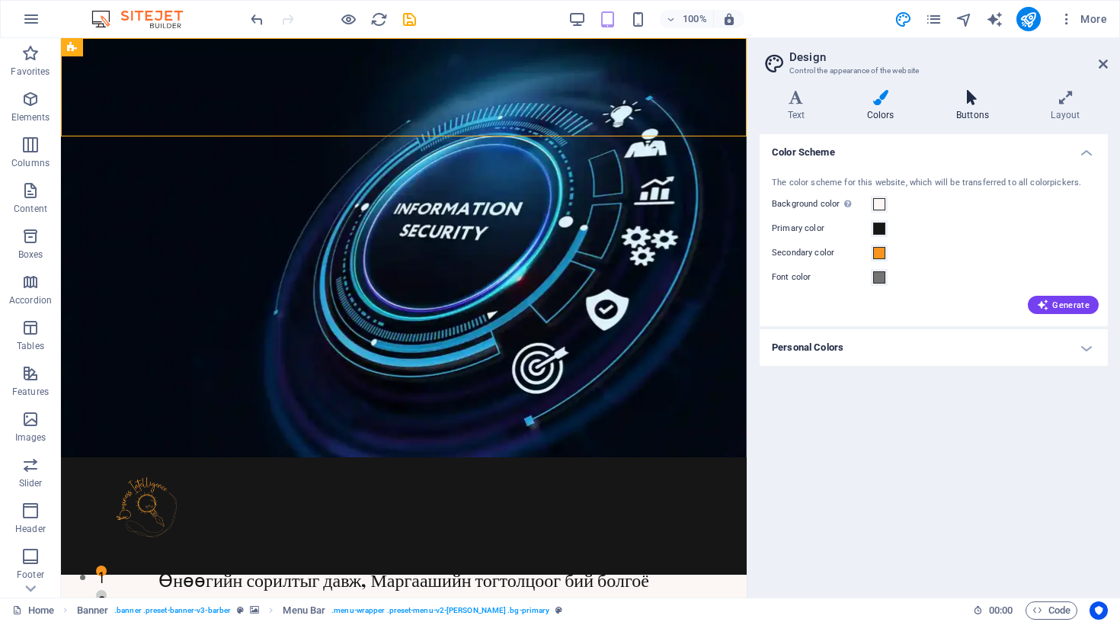
click at [964, 115] on h4 "Buttons" at bounding box center [975, 106] width 95 height 32
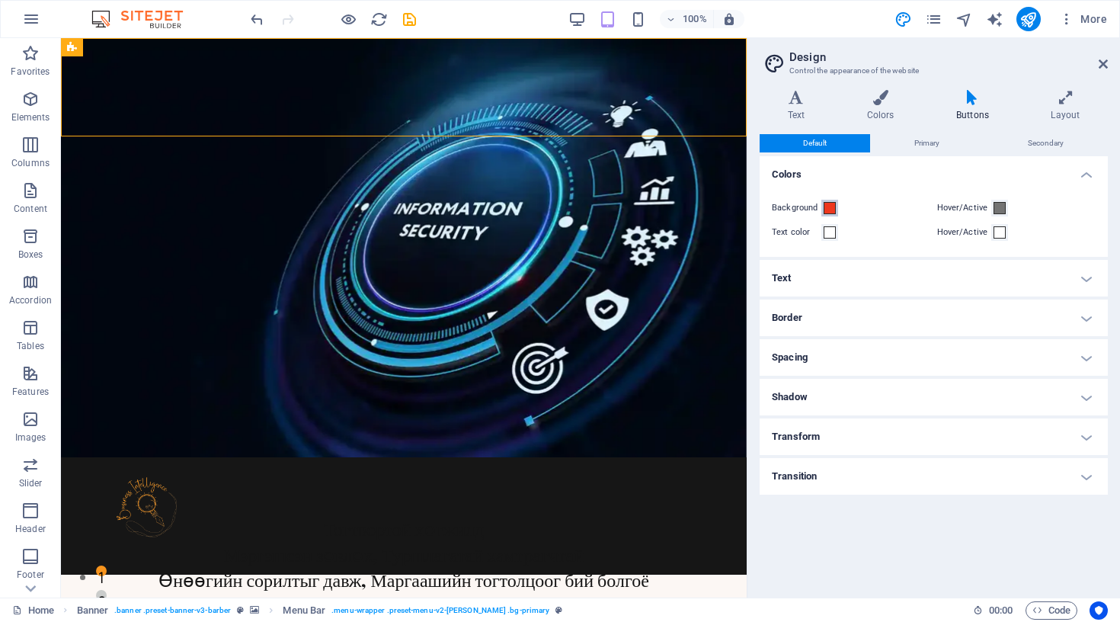
click at [828, 204] on span at bounding box center [830, 208] width 12 height 12
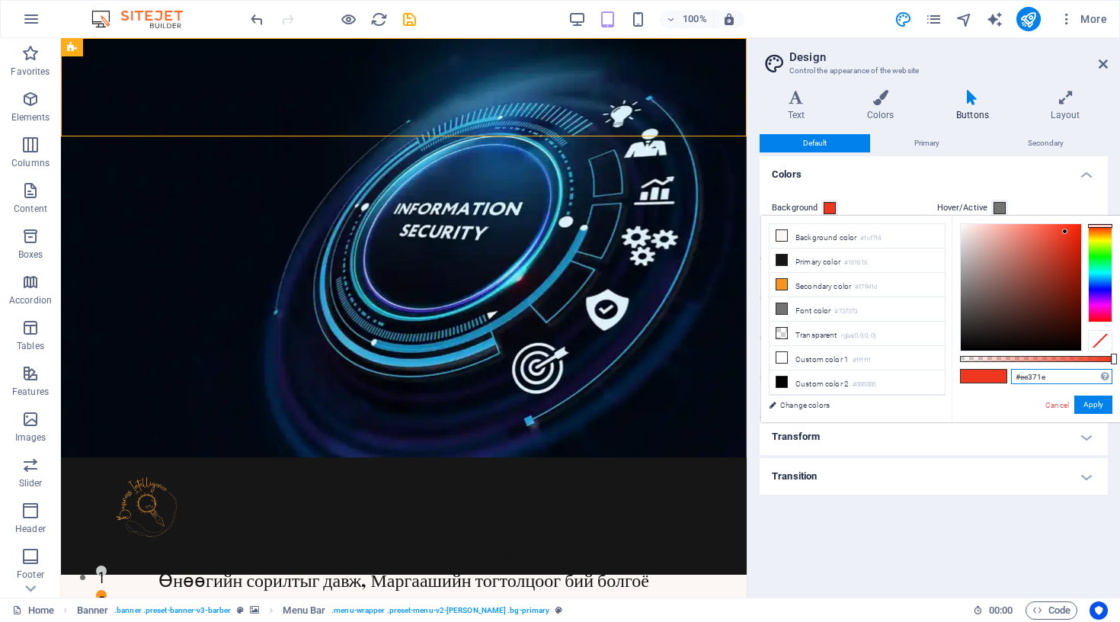
click at [1044, 372] on input "#ee371e" at bounding box center [1061, 376] width 101 height 15
paste input "f7941d"
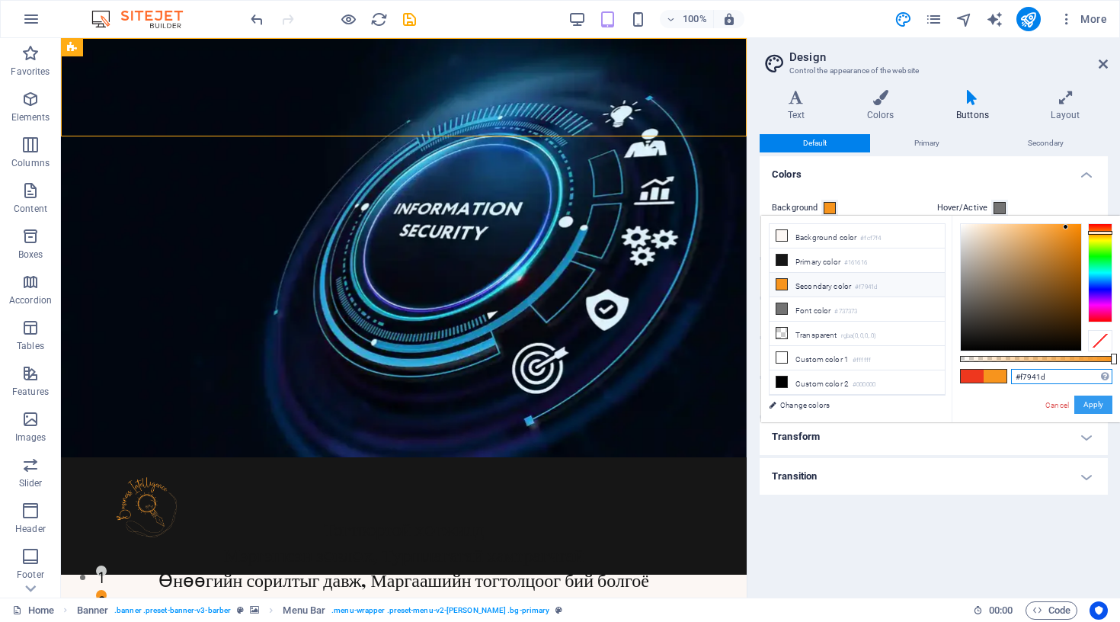
type input "#f7941d"
click at [1098, 403] on button "Apply" at bounding box center [1094, 405] width 38 height 18
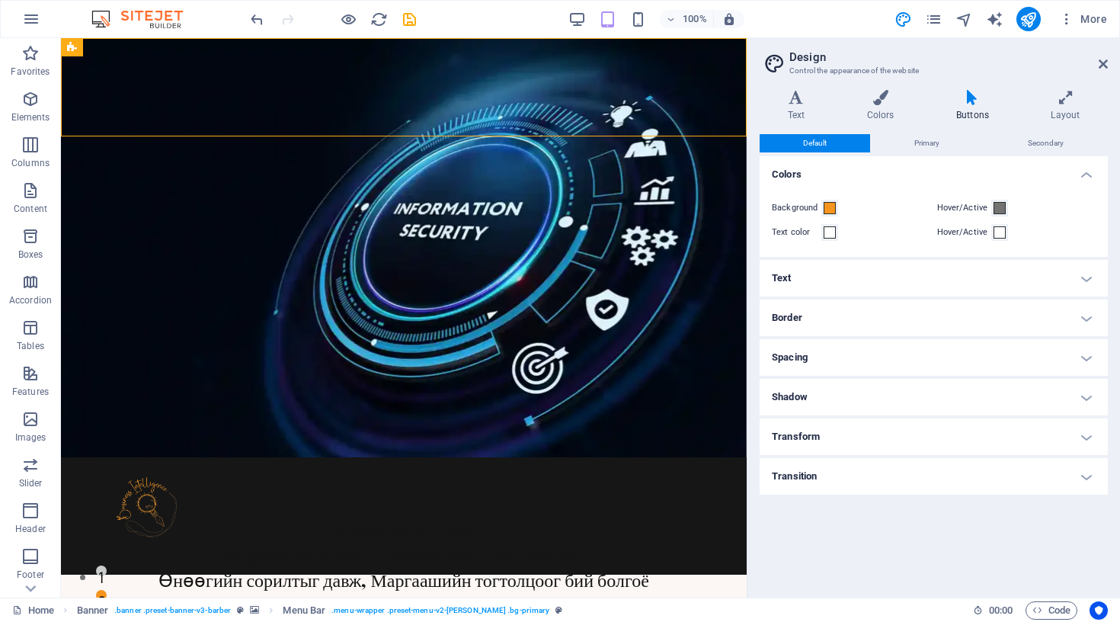
click at [986, 554] on div "Default Primary Secondary Colors Background Hover/Active Text color Hover/Activ…" at bounding box center [934, 359] width 348 height 451
click at [1099, 72] on header "Design Control the appearance of the website" at bounding box center [935, 58] width 345 height 40
click at [904, 136] on button "Primary" at bounding box center [927, 143] width 112 height 18
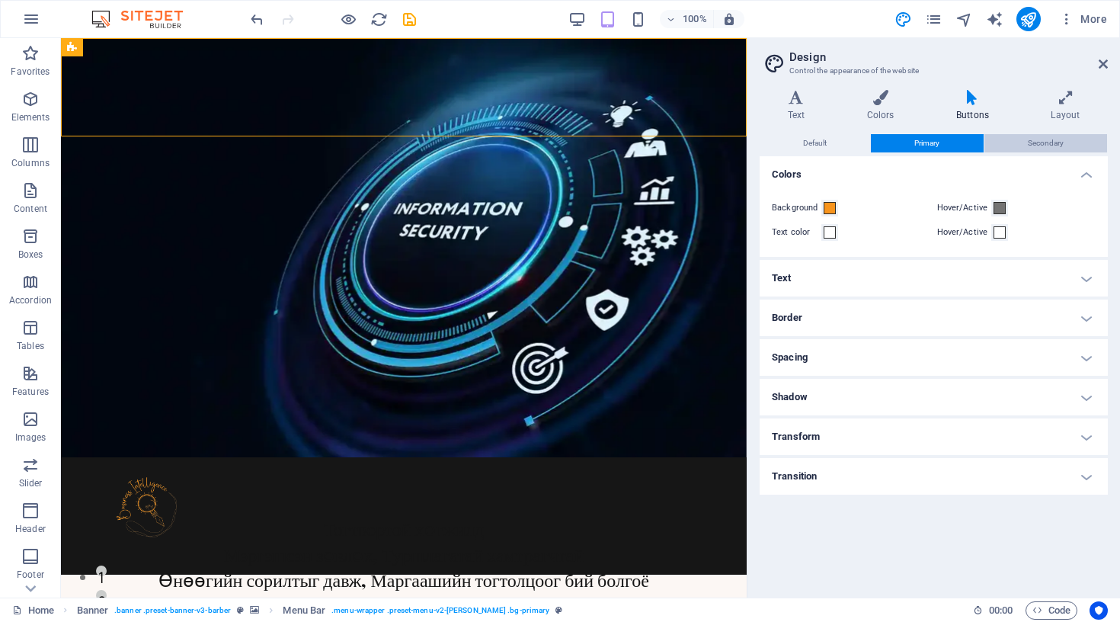
click at [1012, 136] on button "Secondary" at bounding box center [1046, 143] width 123 height 18
click at [1099, 63] on icon at bounding box center [1103, 64] width 9 height 12
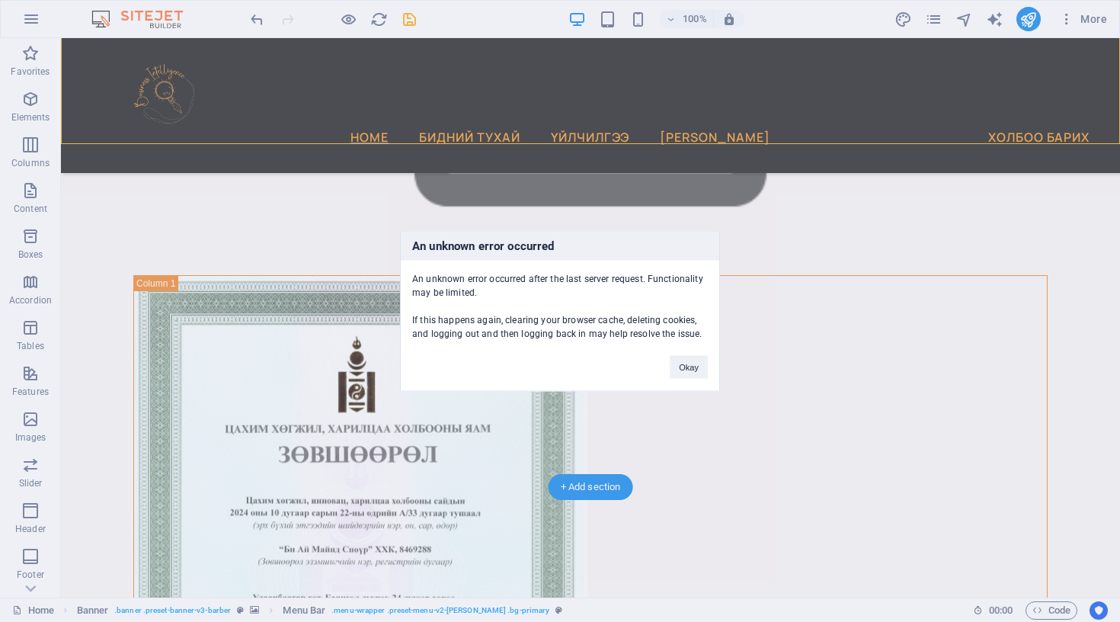
scroll to position [994, 0]
click at [684, 367] on button "Okay" at bounding box center [689, 367] width 38 height 23
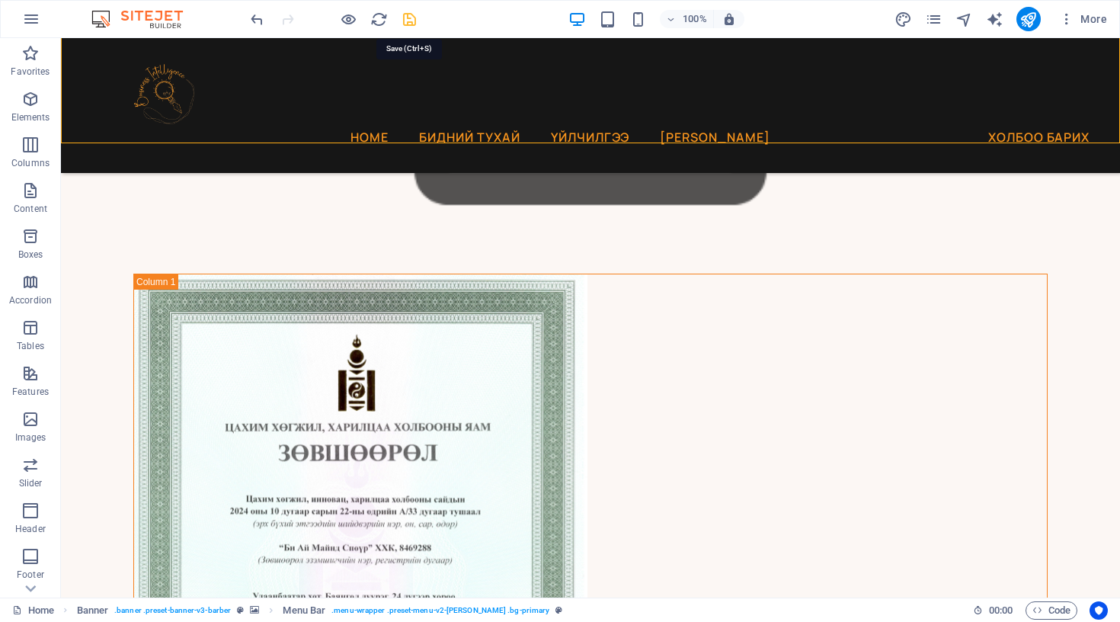
click at [407, 17] on icon "save" at bounding box center [410, 20] width 18 height 18
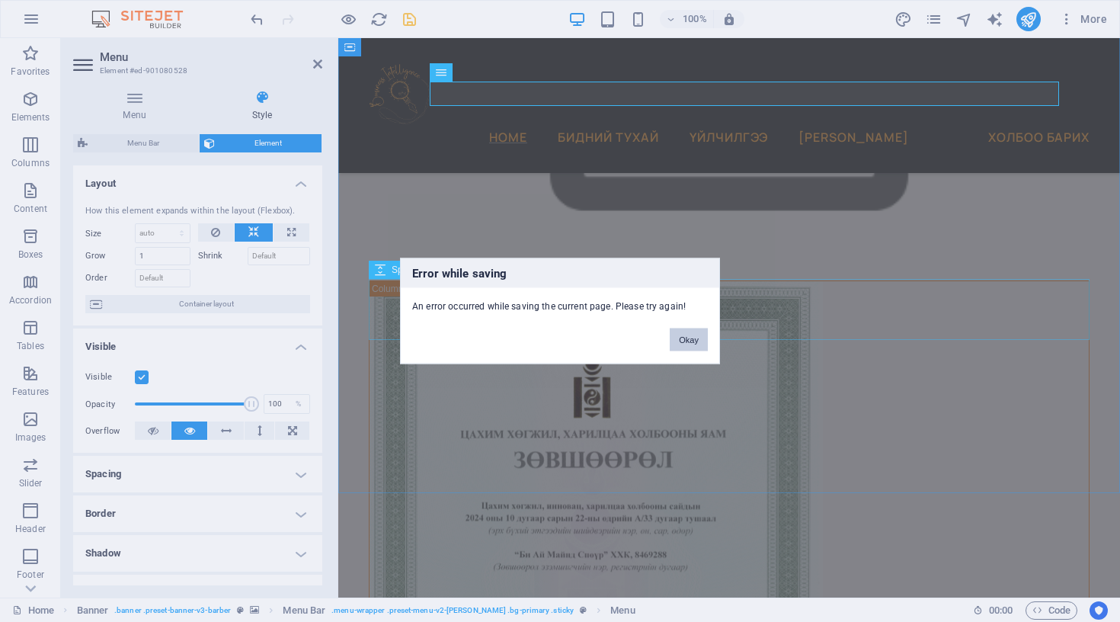
click at [687, 333] on button "Okay" at bounding box center [689, 339] width 38 height 23
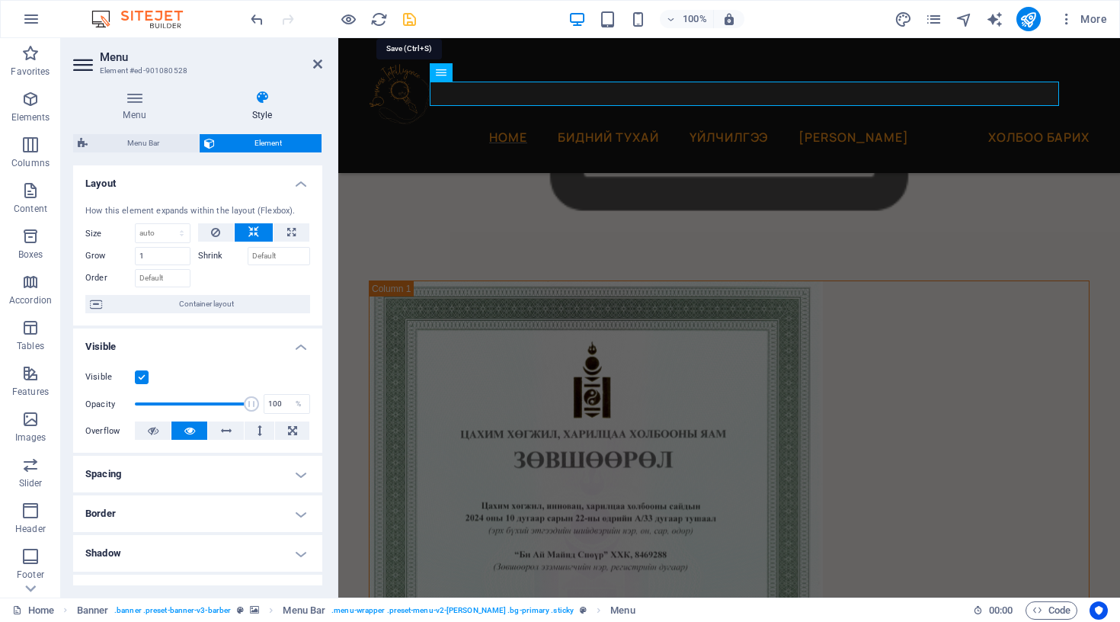
click at [408, 14] on icon "save" at bounding box center [410, 20] width 18 height 18
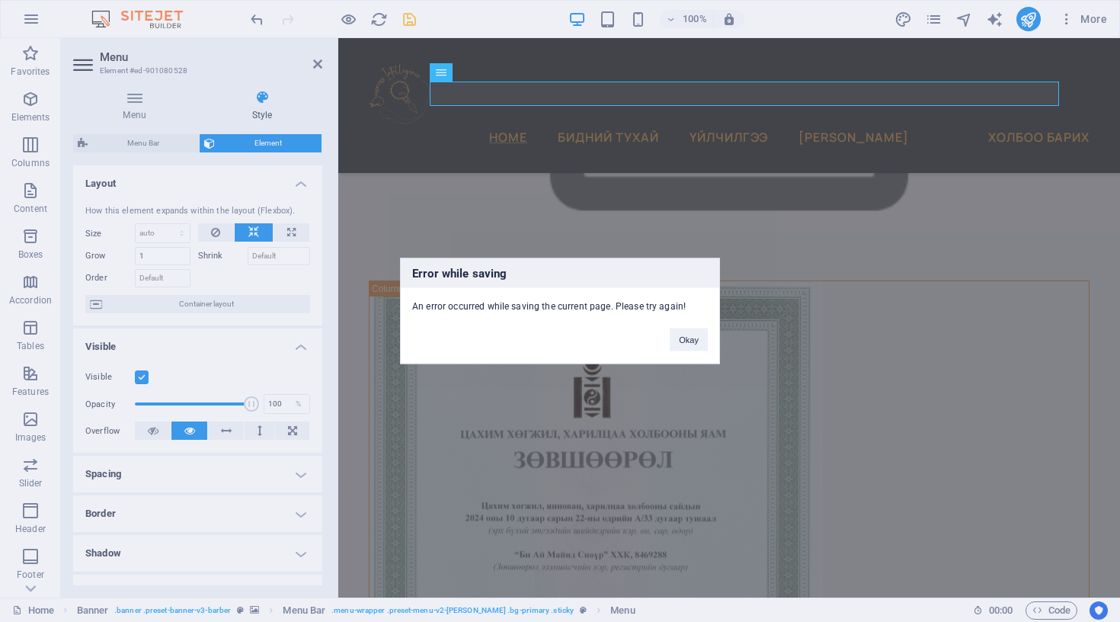
click at [511, 305] on div "An error occurred while saving the current page. Please try again!" at bounding box center [560, 300] width 319 height 25
click at [689, 344] on button "Okay" at bounding box center [689, 339] width 38 height 23
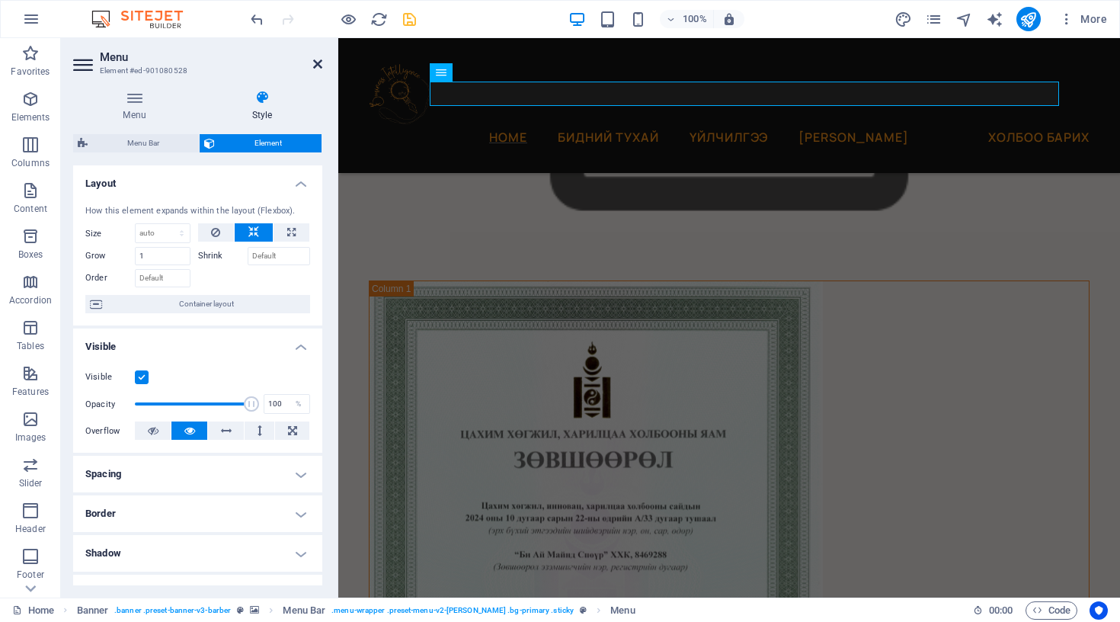
click at [314, 61] on icon at bounding box center [317, 64] width 9 height 12
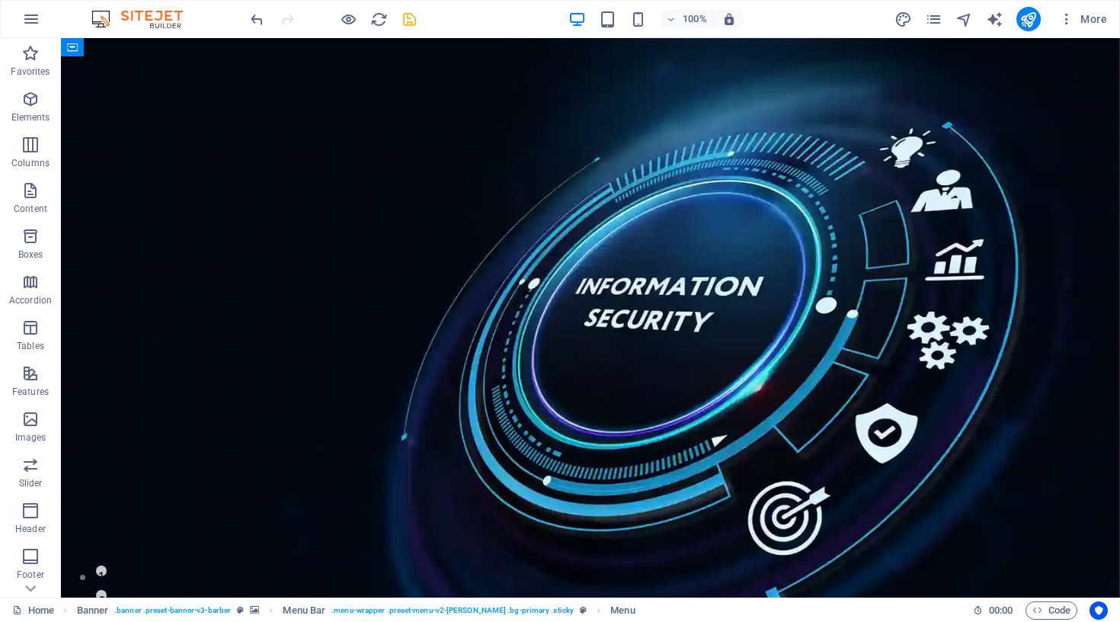
scroll to position [0, 0]
click at [504, 17] on div "100% More" at bounding box center [681, 19] width 866 height 24
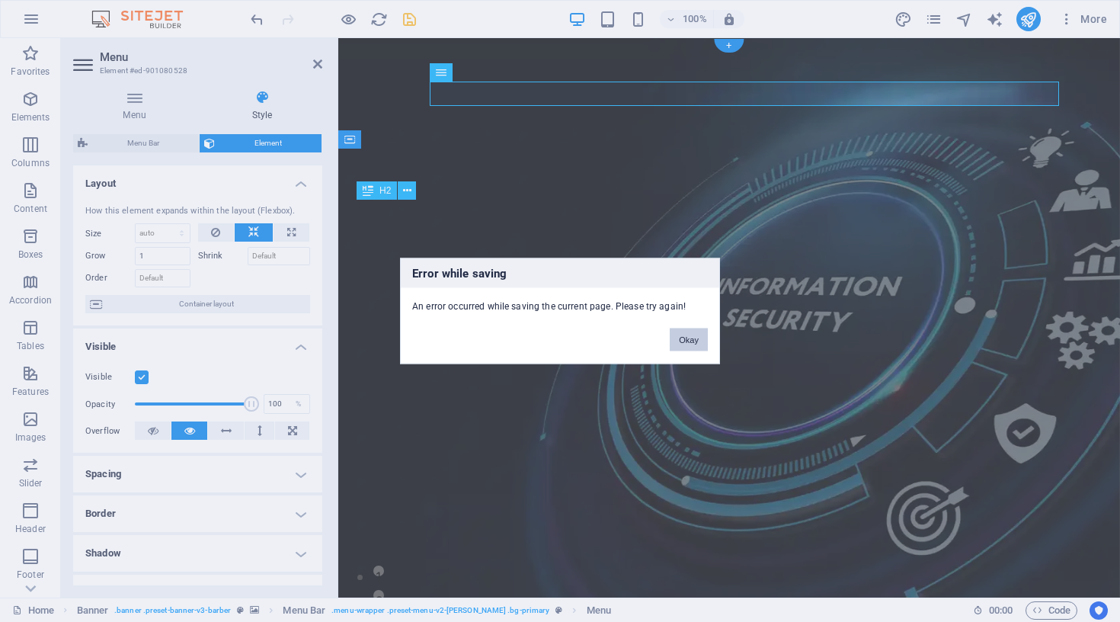
click at [679, 333] on button "Okay" at bounding box center [689, 339] width 38 height 23
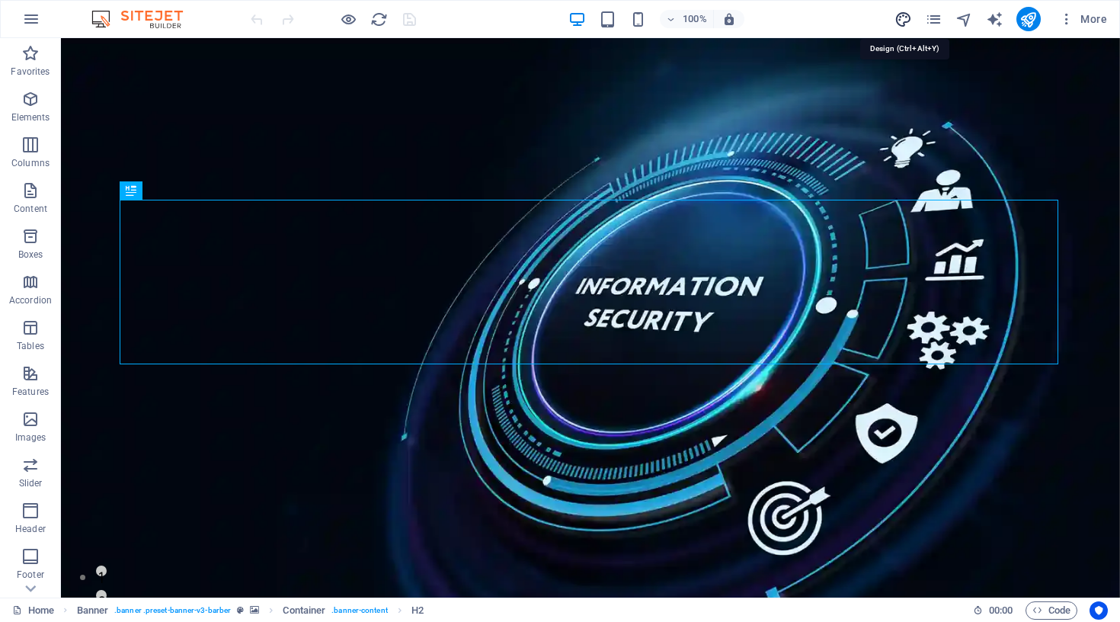
click at [0, 0] on icon "design" at bounding box center [0, 0] width 0 height 0
select select "px"
select select "400"
select select "px"
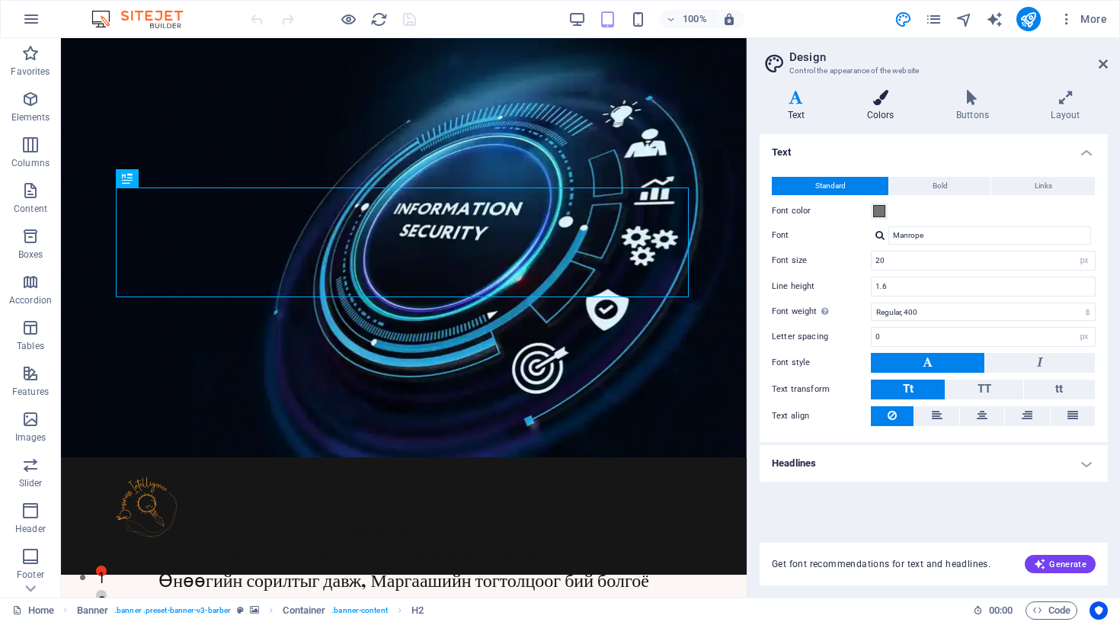
click at [886, 98] on icon at bounding box center [880, 97] width 83 height 15
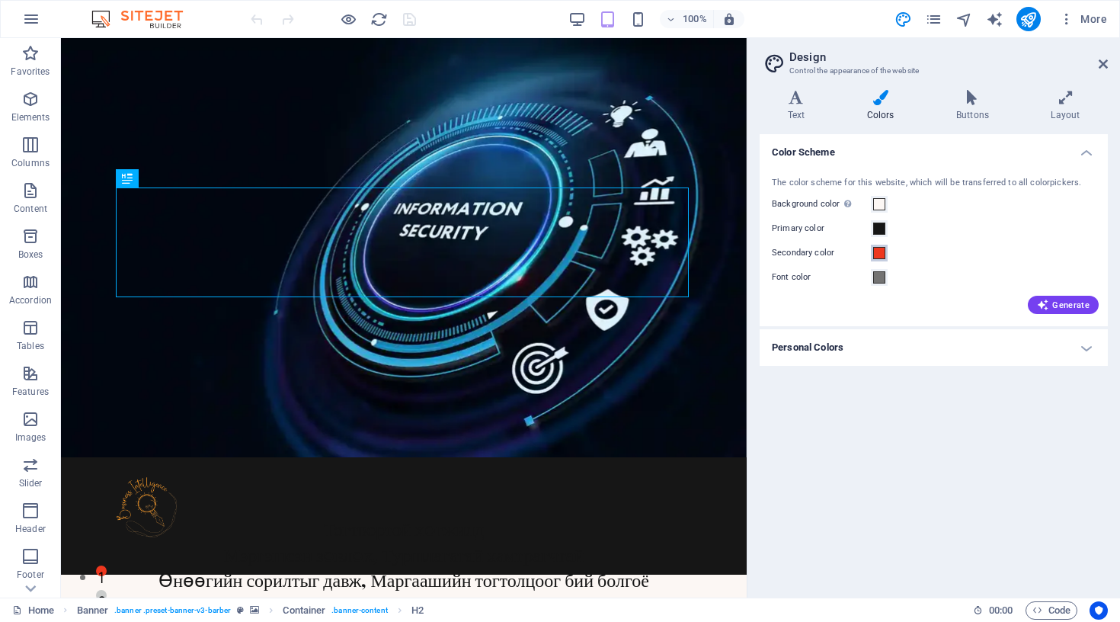
click at [878, 254] on span at bounding box center [879, 253] width 12 height 12
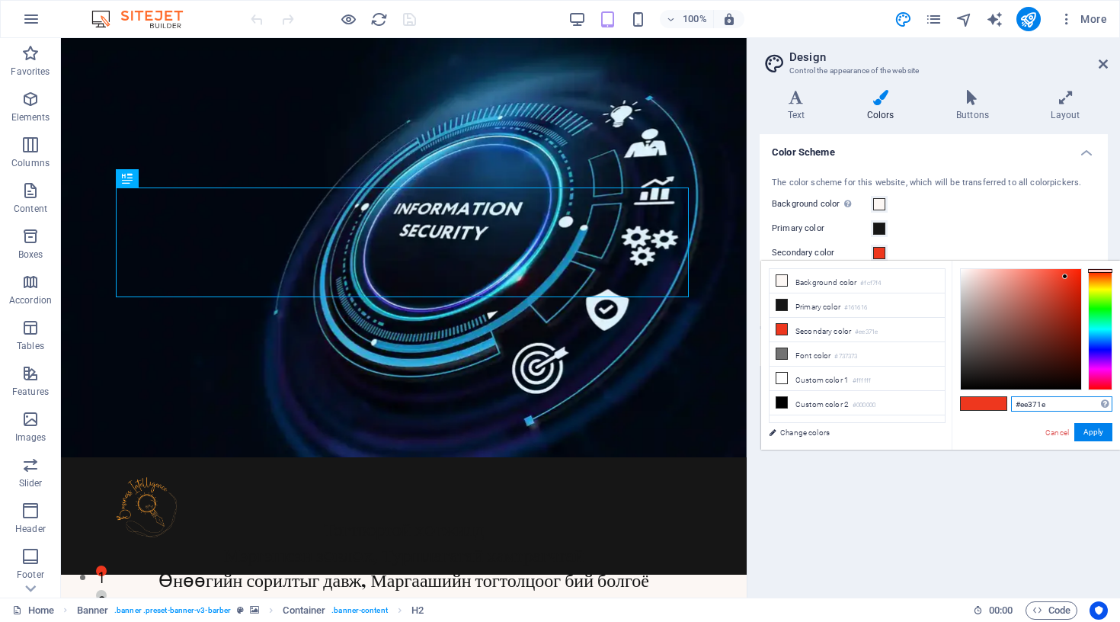
click at [1036, 410] on input "#ee371e" at bounding box center [1061, 403] width 101 height 15
click at [1026, 402] on input "#f7941d" at bounding box center [1061, 403] width 101 height 15
type input "#f7941d"
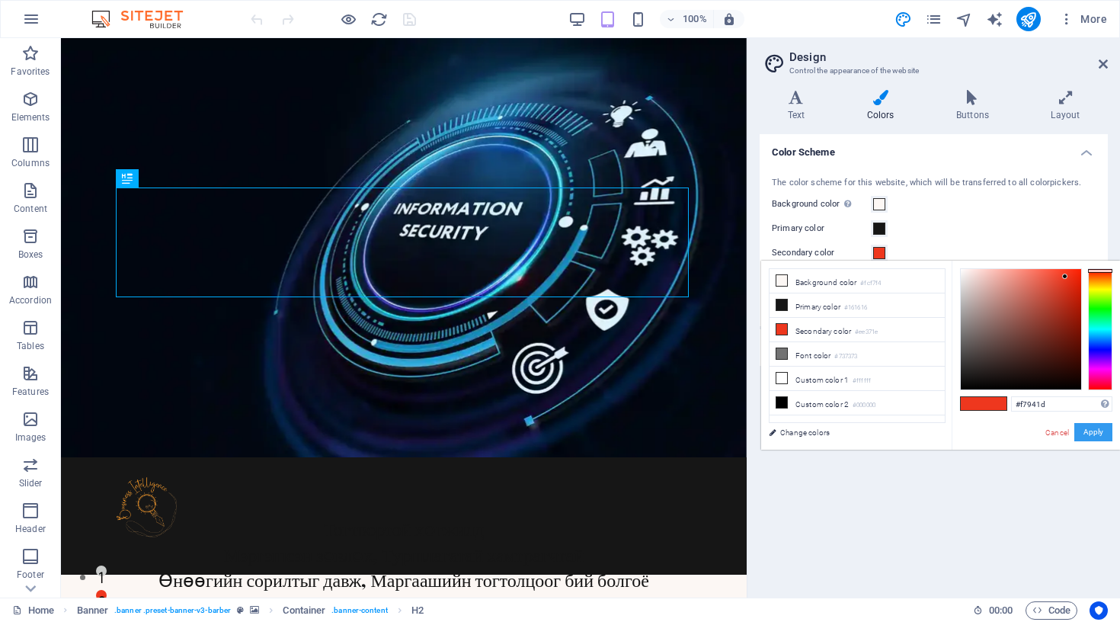
click at [0, 0] on button "Apply" at bounding box center [0, 0] width 0 height 0
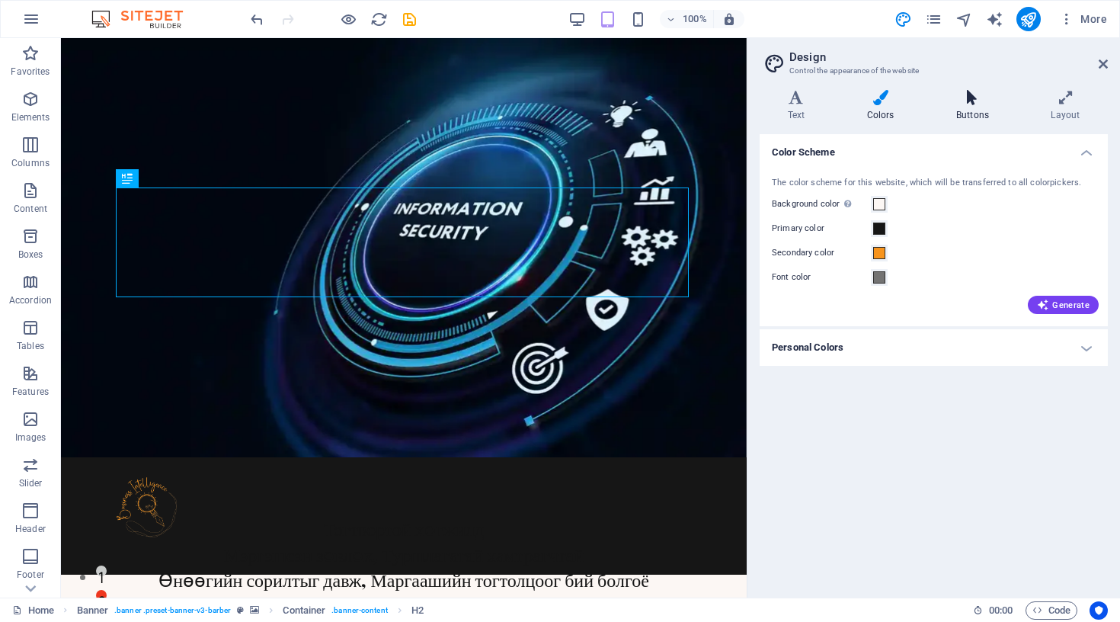
click at [972, 108] on h4 "Buttons" at bounding box center [975, 106] width 95 height 32
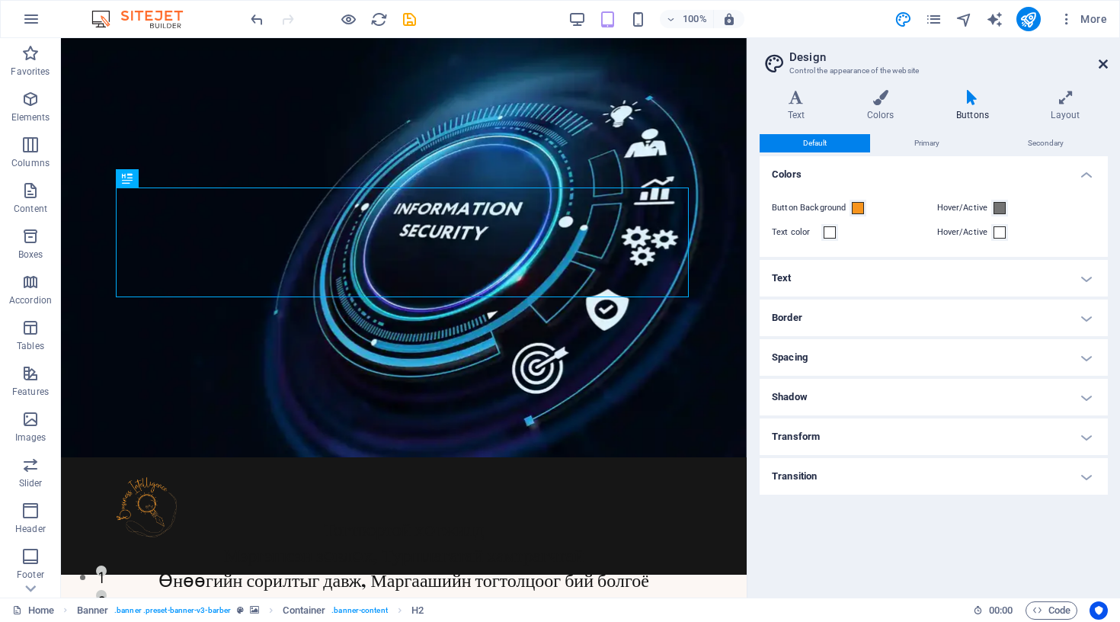
click at [1102, 62] on icon at bounding box center [1103, 64] width 9 height 12
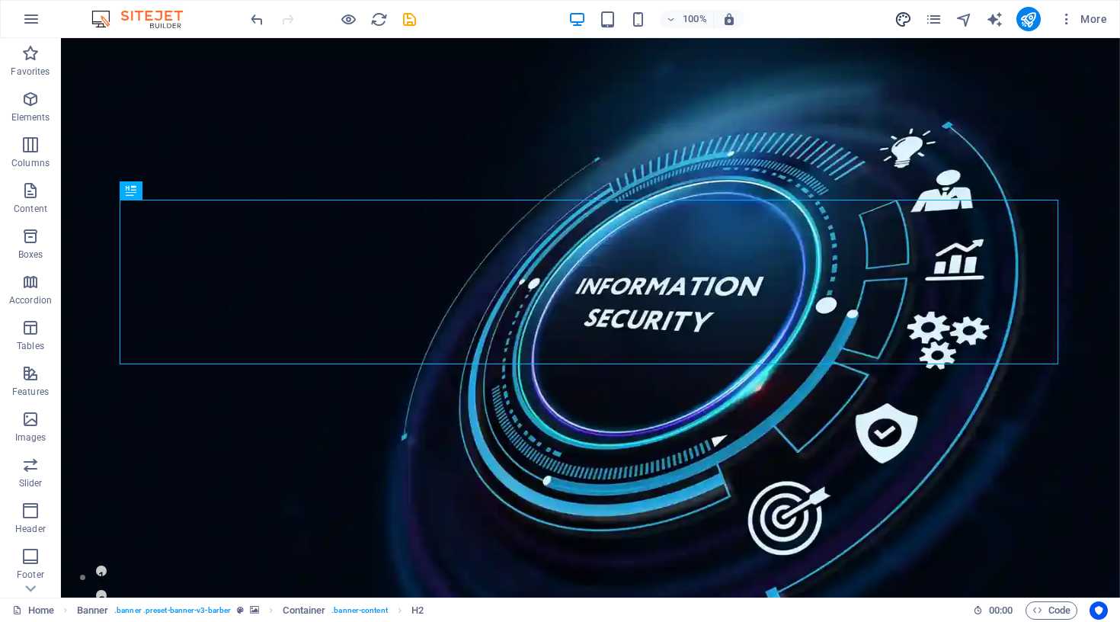
click at [900, 17] on icon "design" at bounding box center [904, 20] width 18 height 18
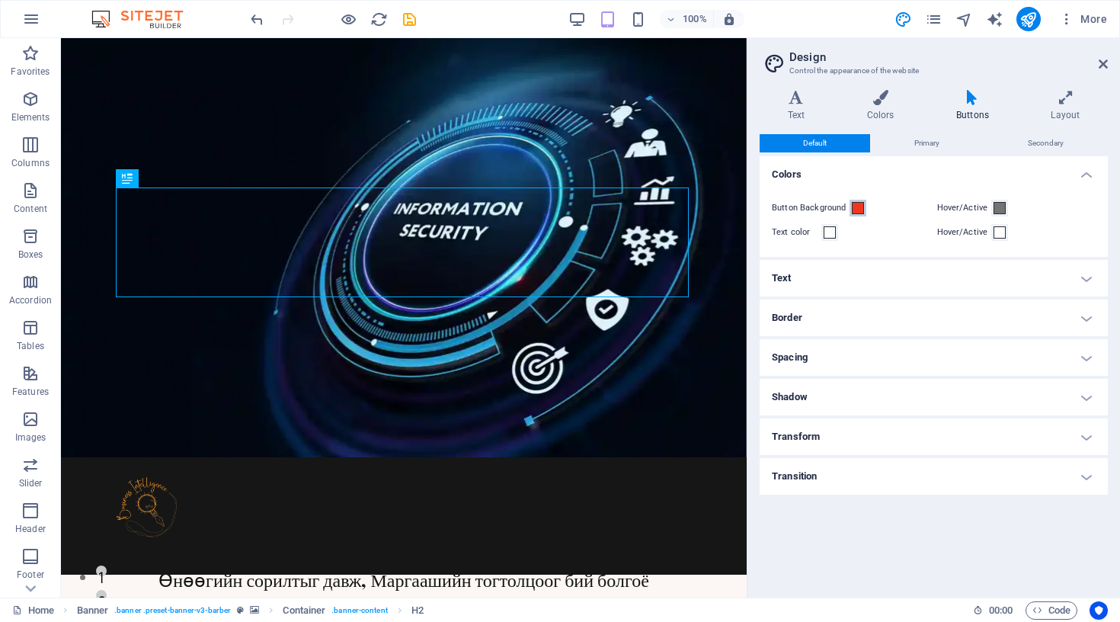
click at [857, 203] on span at bounding box center [858, 208] width 12 height 12
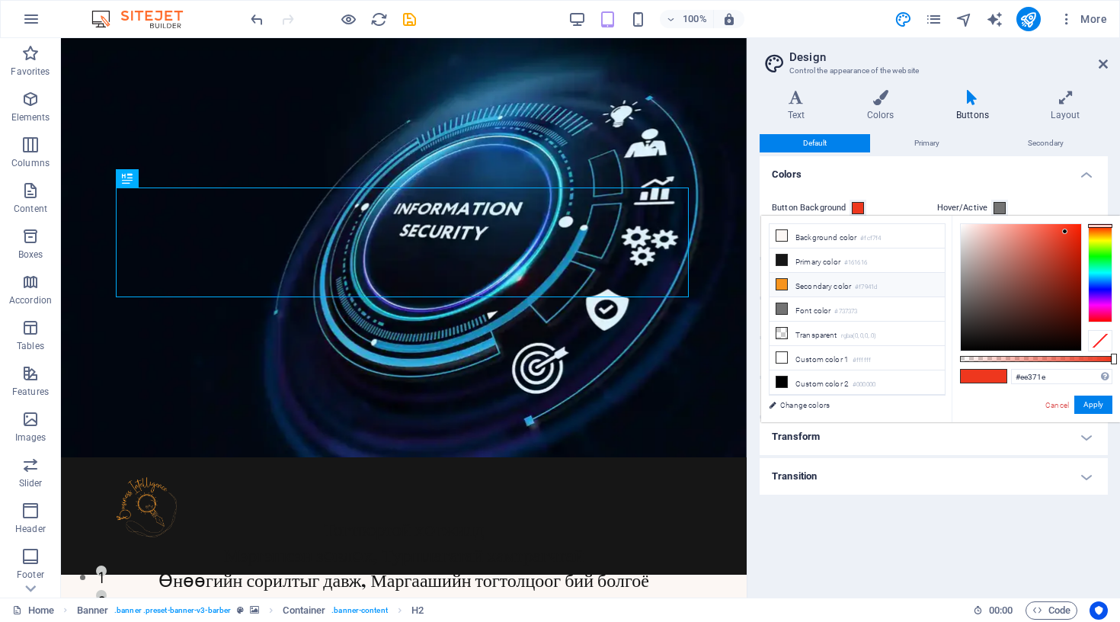
click at [852, 287] on li "Secondary color #f7941d" at bounding box center [857, 285] width 175 height 24
type input "#f7941d"
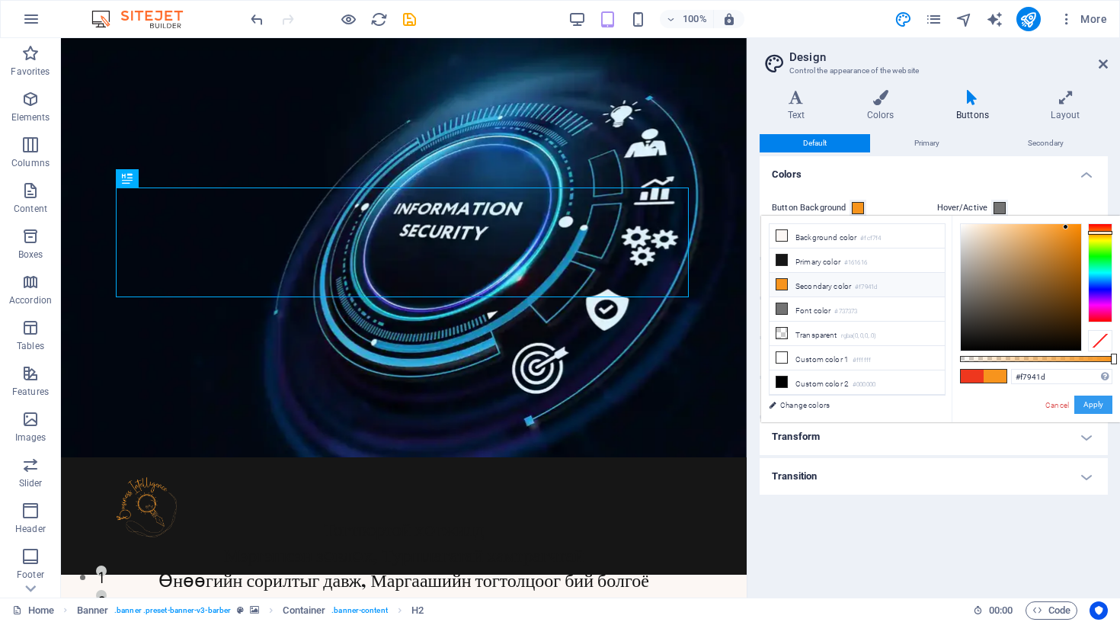
click at [1104, 408] on button "Apply" at bounding box center [1094, 405] width 38 height 18
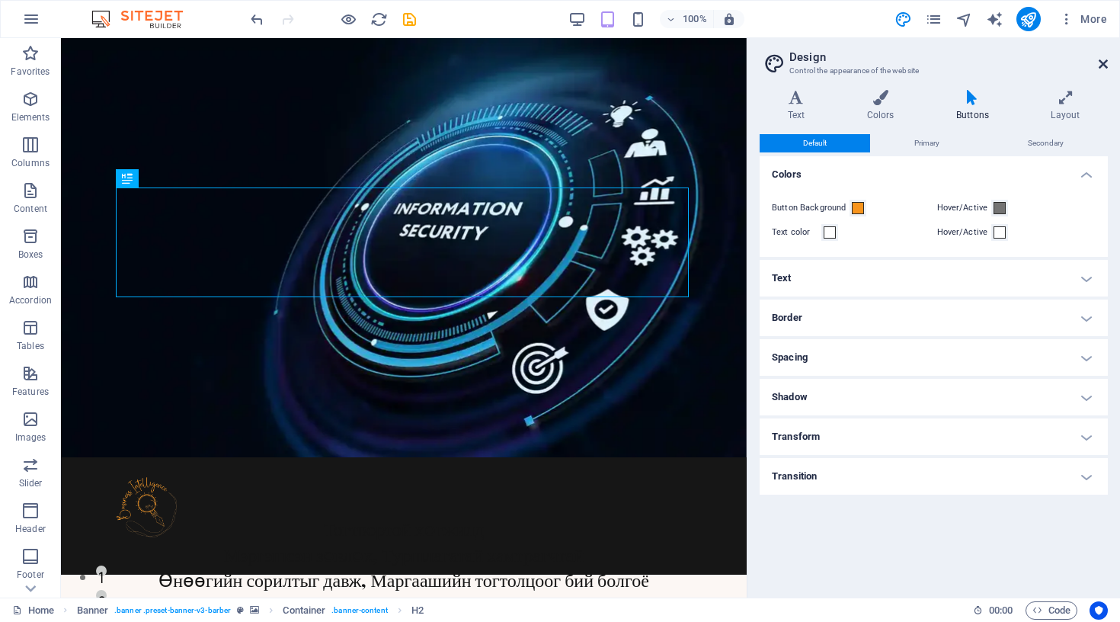
click at [1102, 61] on icon at bounding box center [1103, 64] width 9 height 12
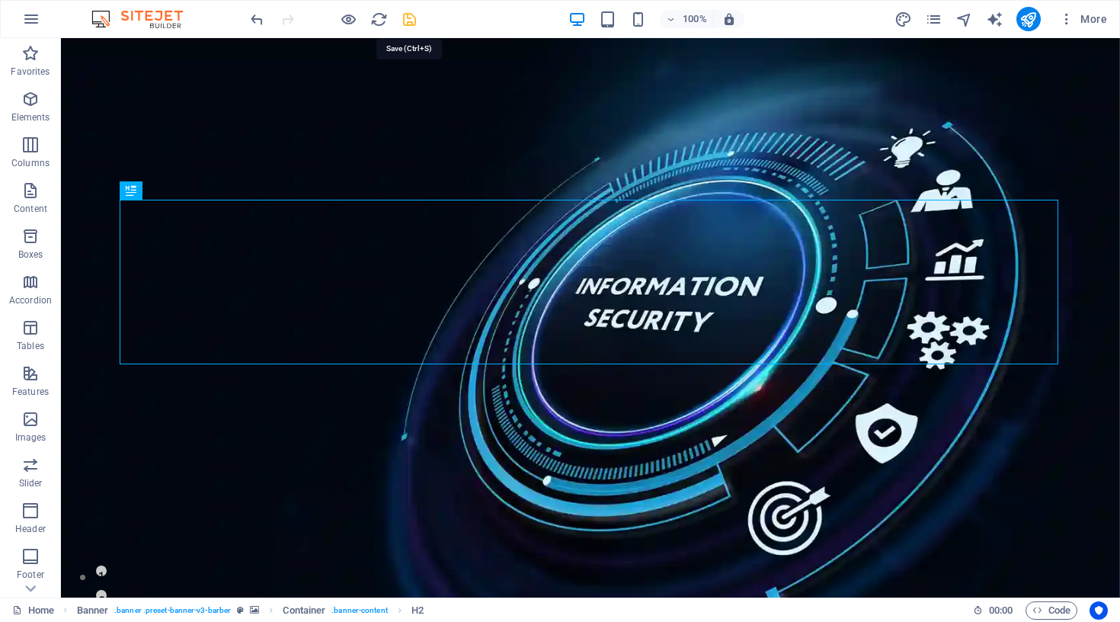
click at [408, 17] on icon "save" at bounding box center [410, 20] width 18 height 18
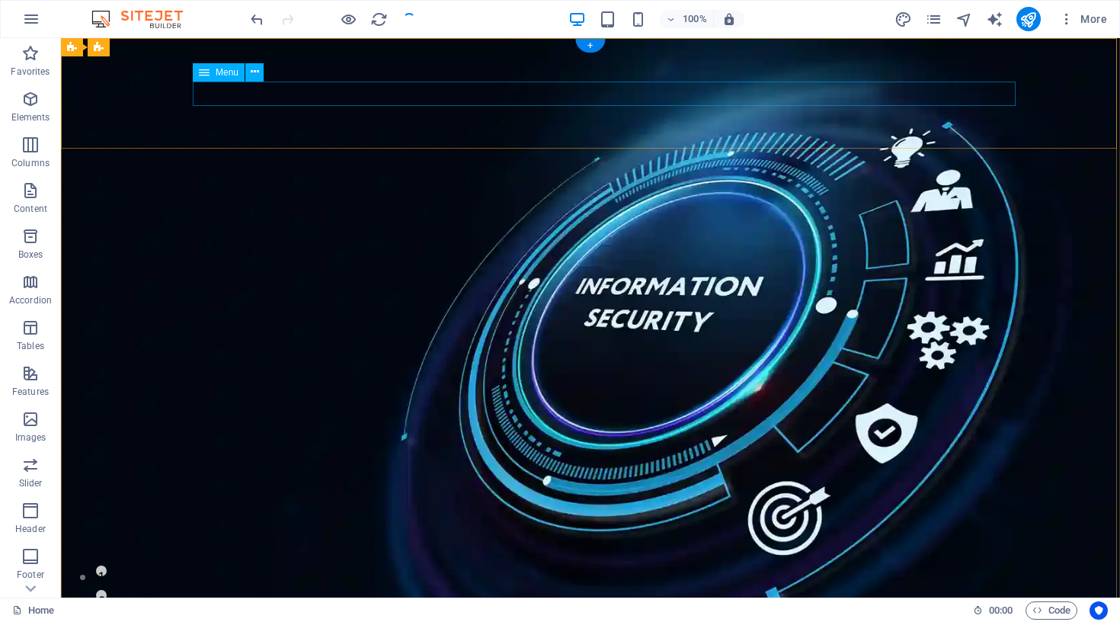
select select
select select "1"
select select
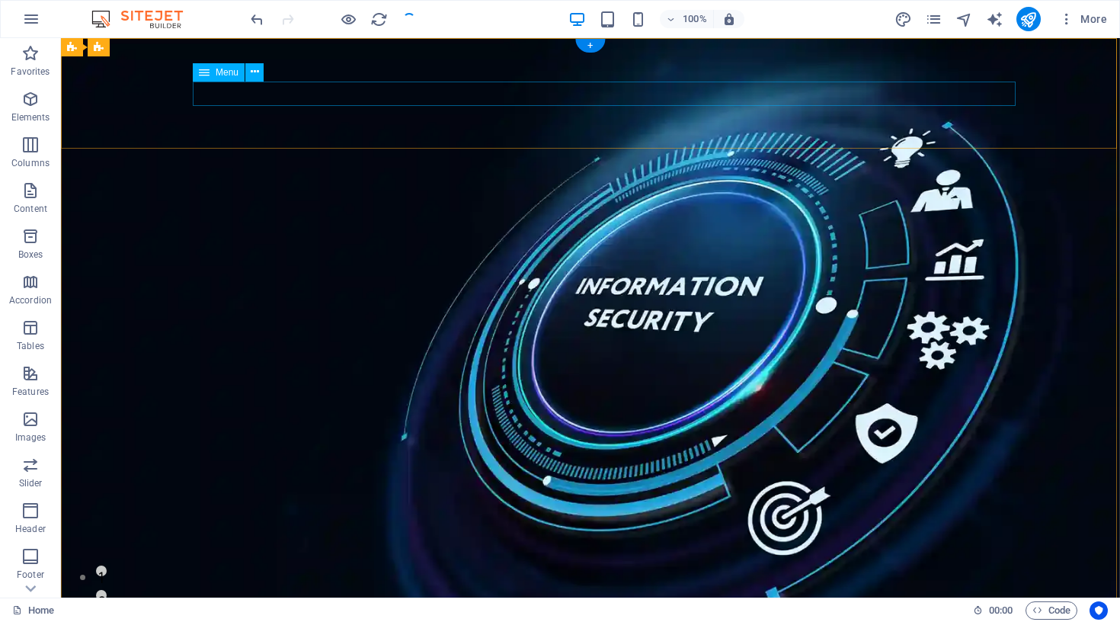
select select "2"
select select
select select "3"
select select
select select "4"
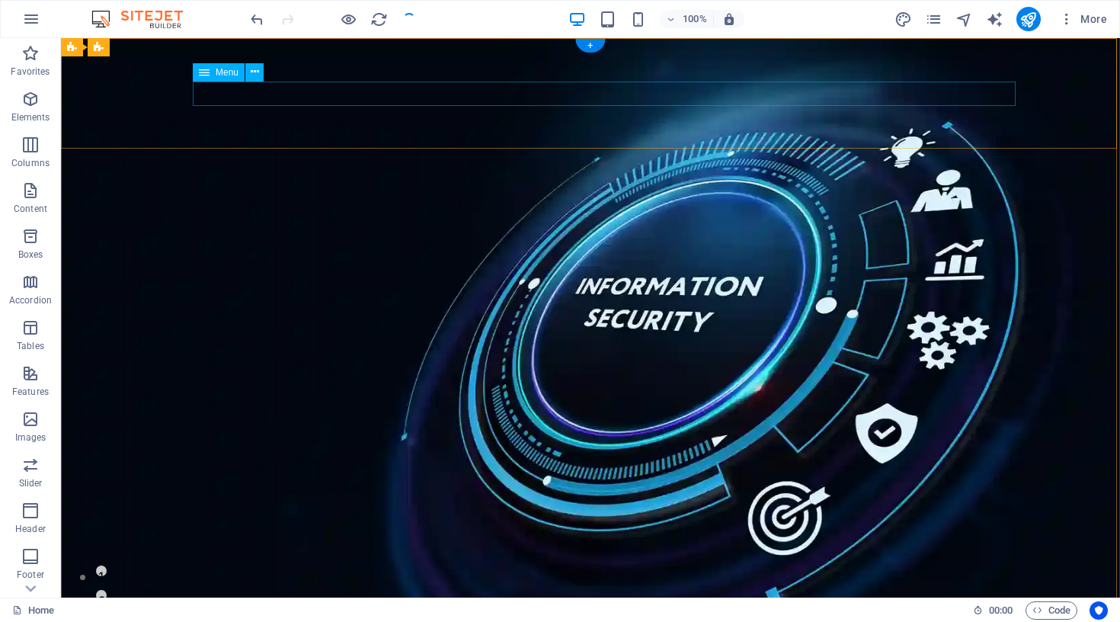
select select
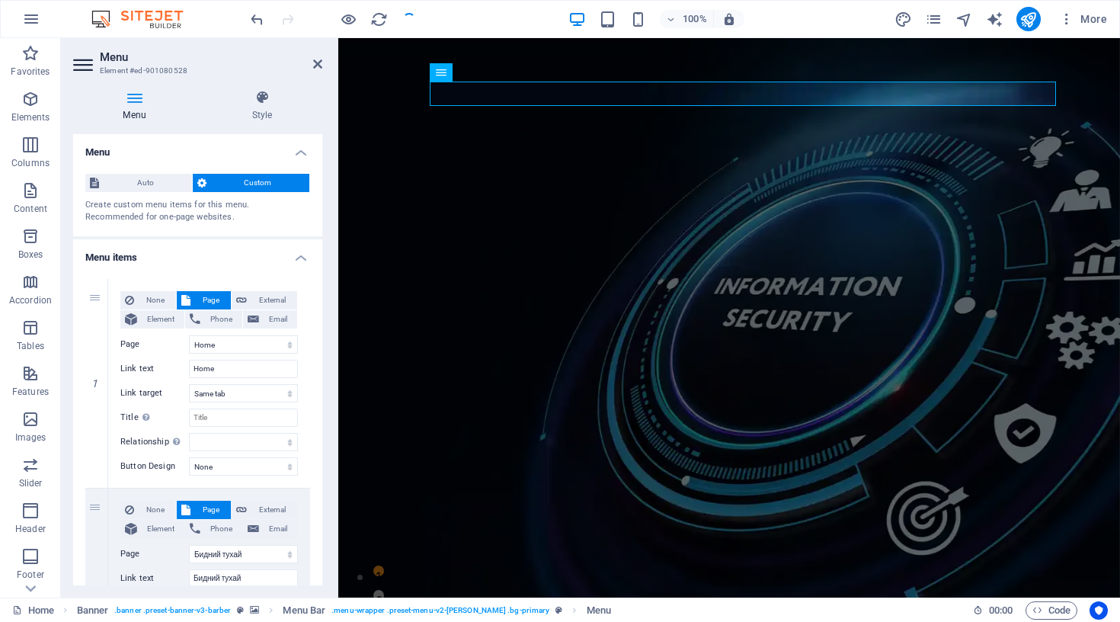
select select "1"
select select "2"
select select "3"
select select "4"
click at [250, 93] on icon at bounding box center [262, 97] width 120 height 15
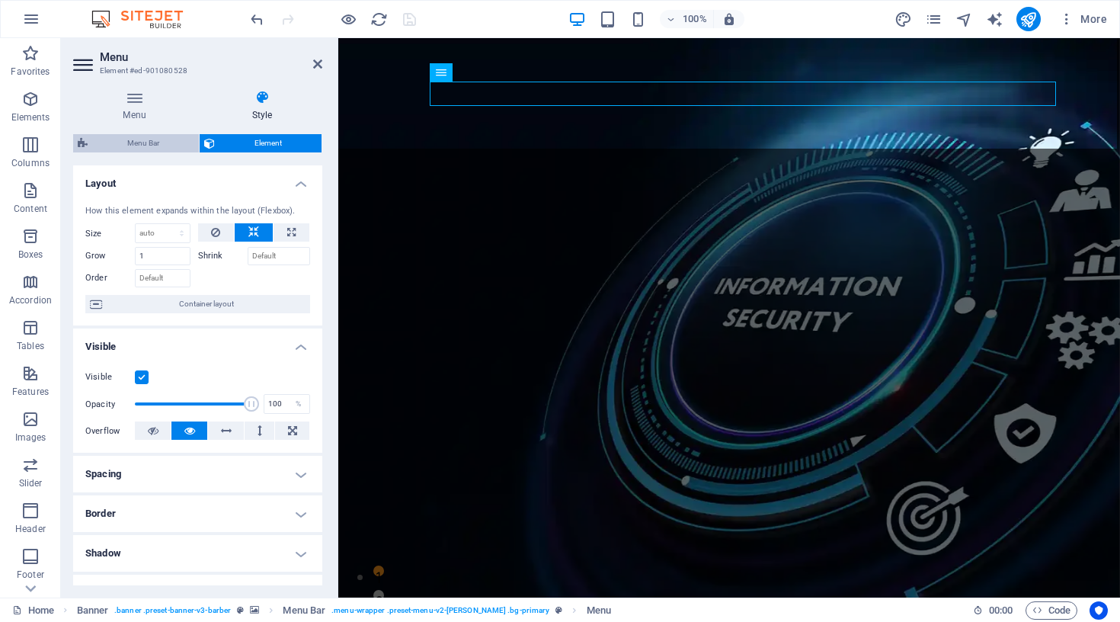
click at [149, 146] on span "Menu Bar" at bounding box center [143, 143] width 102 height 18
select select "px"
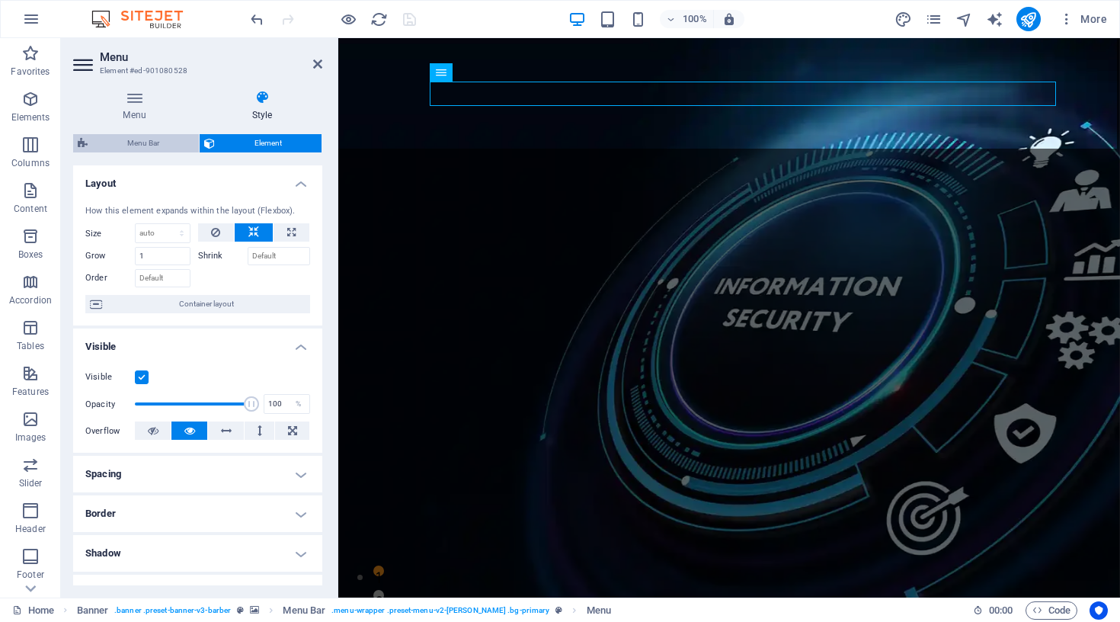
select select "hover_border_bottom"
select select "px"
select select "rem"
select select "px"
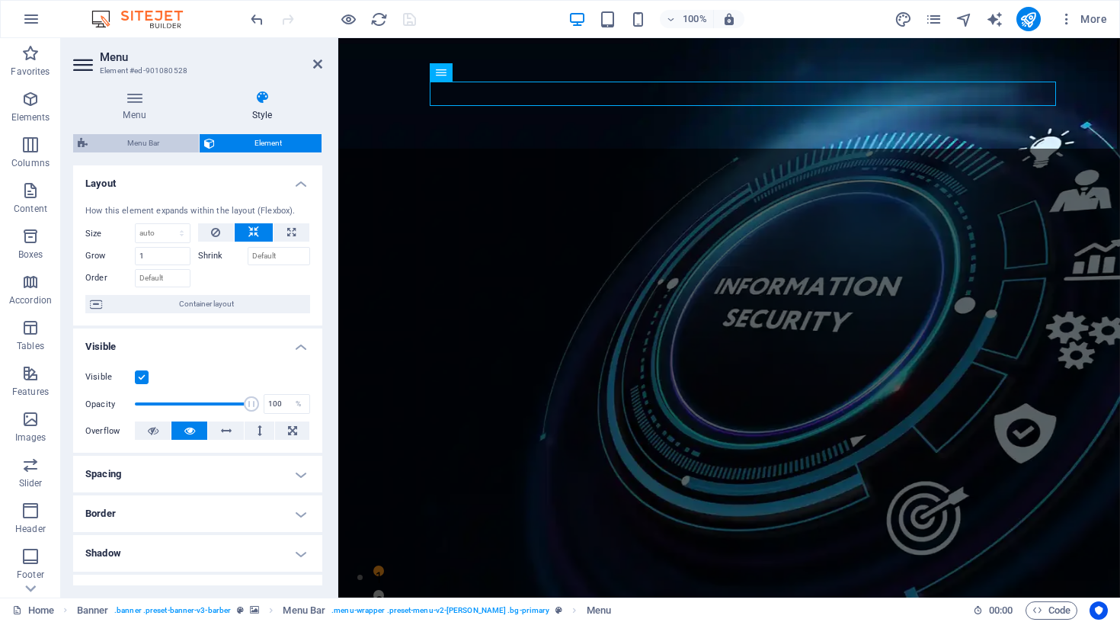
select select "px"
select select "600"
select select "px"
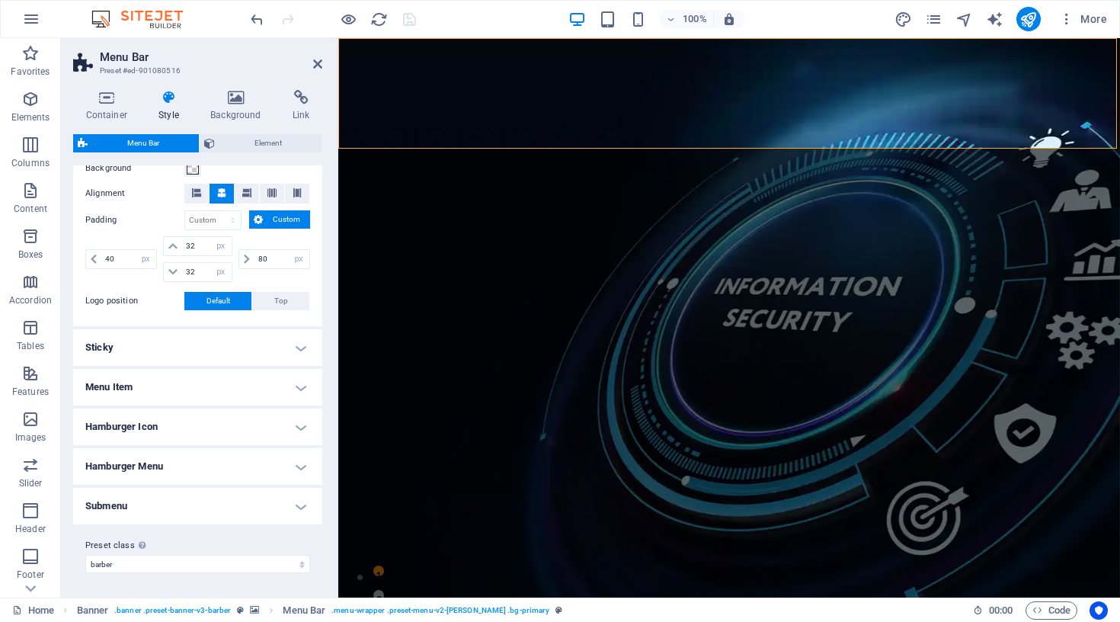
scroll to position [307, 0]
click at [179, 376] on h4 "Menu Item" at bounding box center [197, 388] width 249 height 37
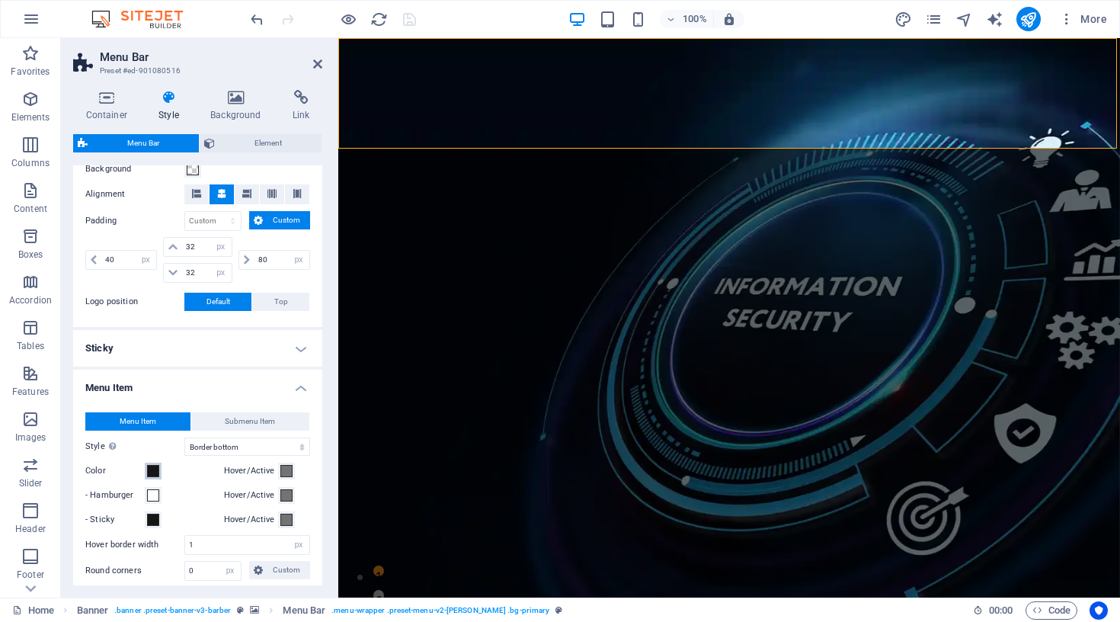
click at [151, 473] on span at bounding box center [153, 471] width 12 height 12
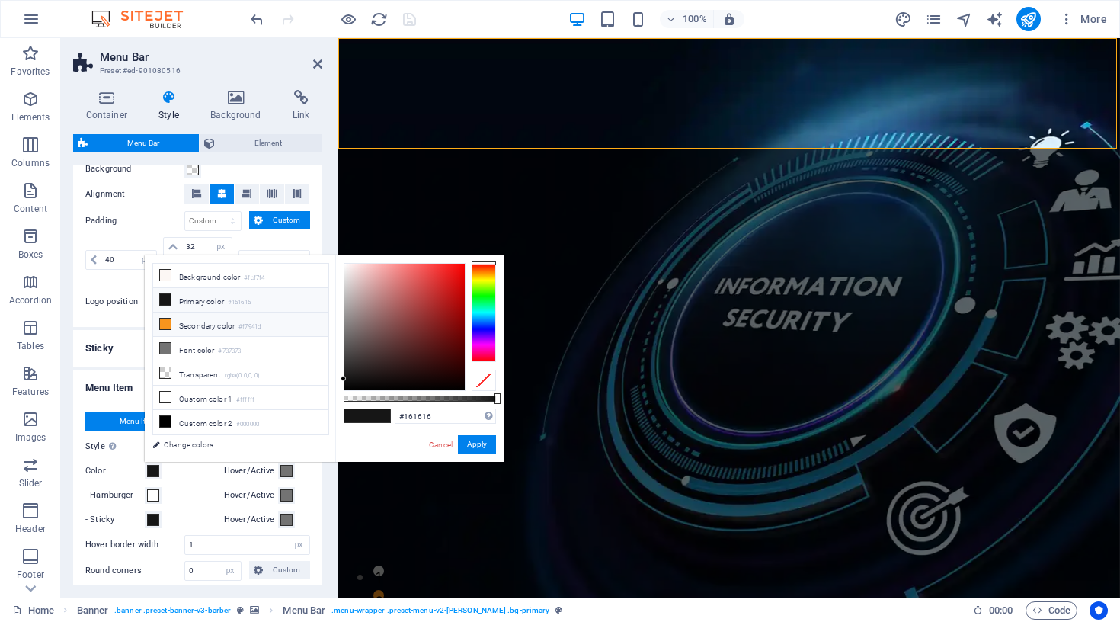
click at [187, 319] on li "Secondary color #f7941d" at bounding box center [240, 324] width 175 height 24
type input "#f7941d"
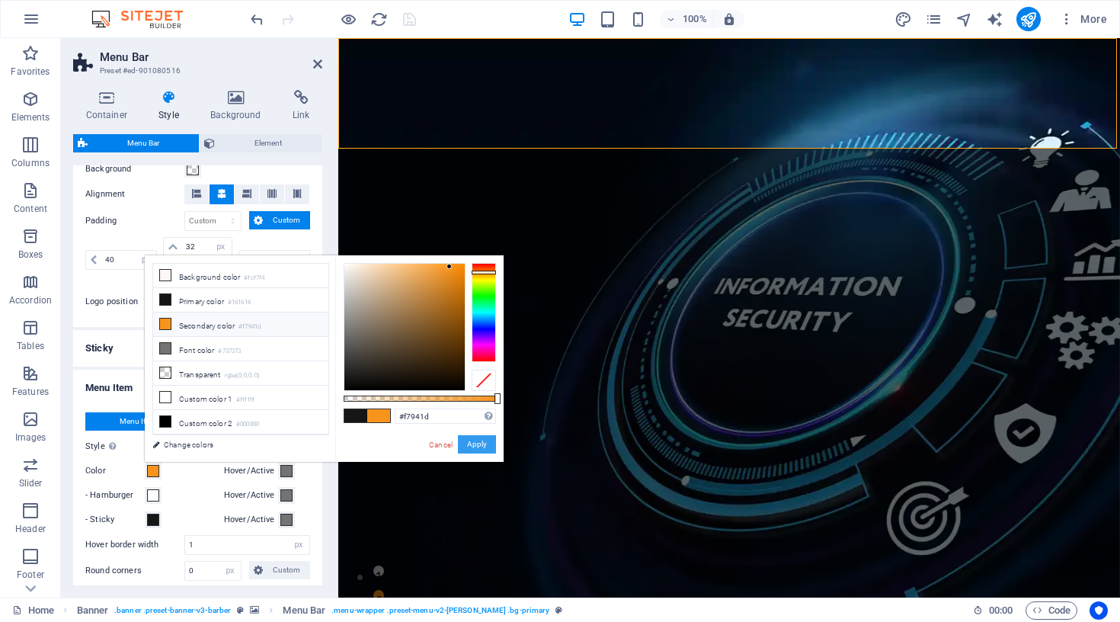
click at [465, 445] on button "Apply" at bounding box center [477, 444] width 38 height 18
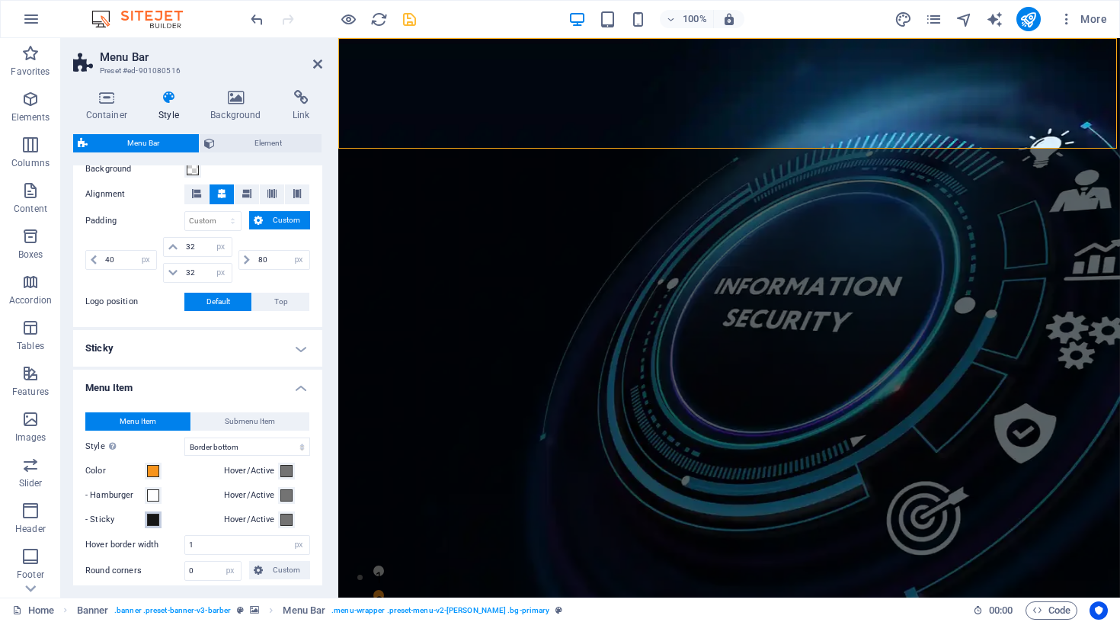
click at [155, 521] on span at bounding box center [153, 520] width 12 height 12
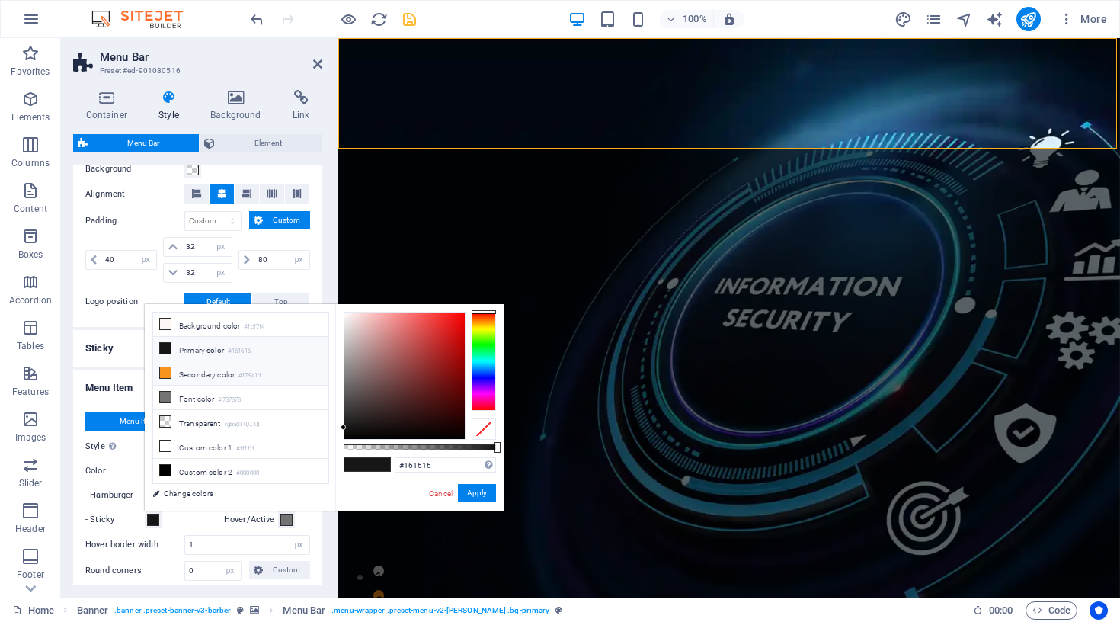
click at [239, 373] on li "Secondary color #f7941d" at bounding box center [240, 373] width 175 height 24
type input "#f7941d"
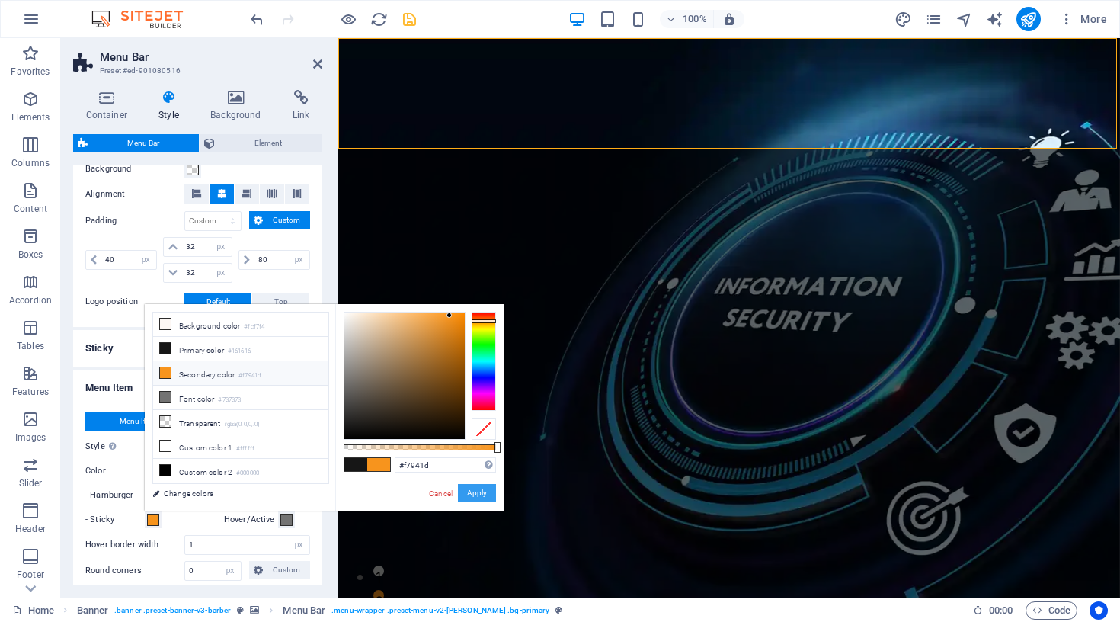
click at [479, 493] on button "Apply" at bounding box center [477, 493] width 38 height 18
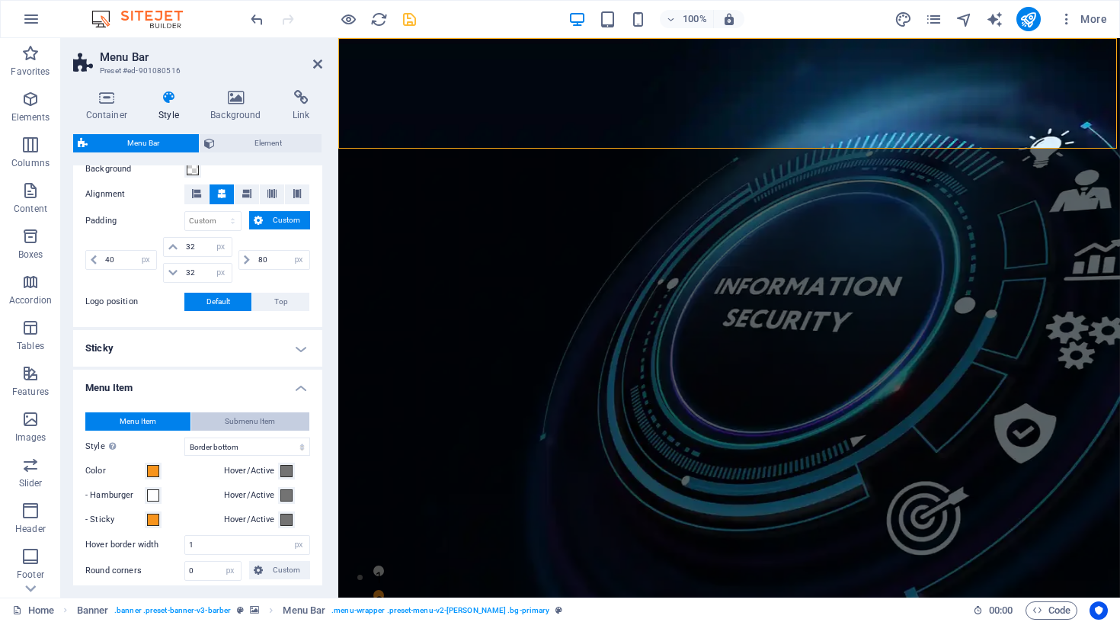
click at [253, 420] on span "Submenu Item" at bounding box center [250, 421] width 50 height 18
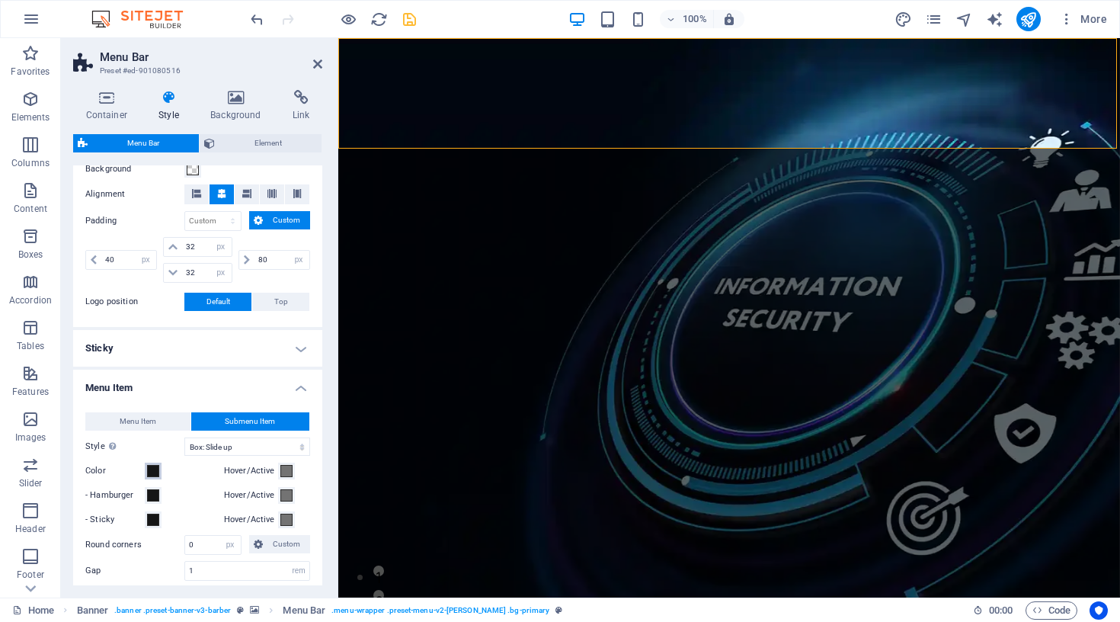
click at [152, 470] on span at bounding box center [153, 471] width 12 height 12
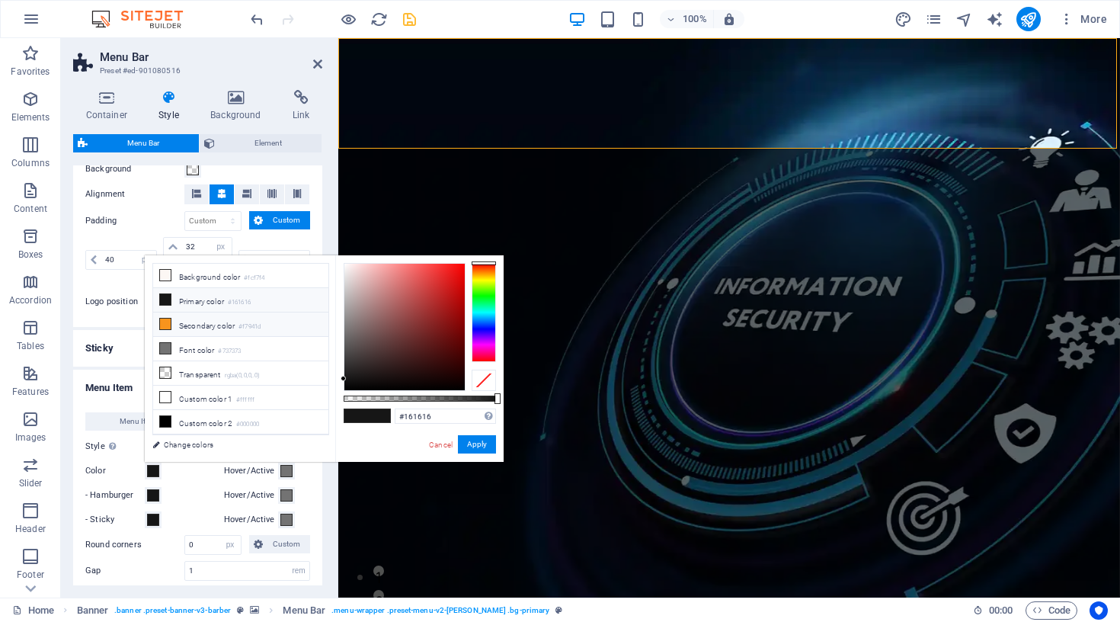
click at [194, 328] on li "Secondary color #f7941d" at bounding box center [240, 324] width 175 height 24
type input "#f7941d"
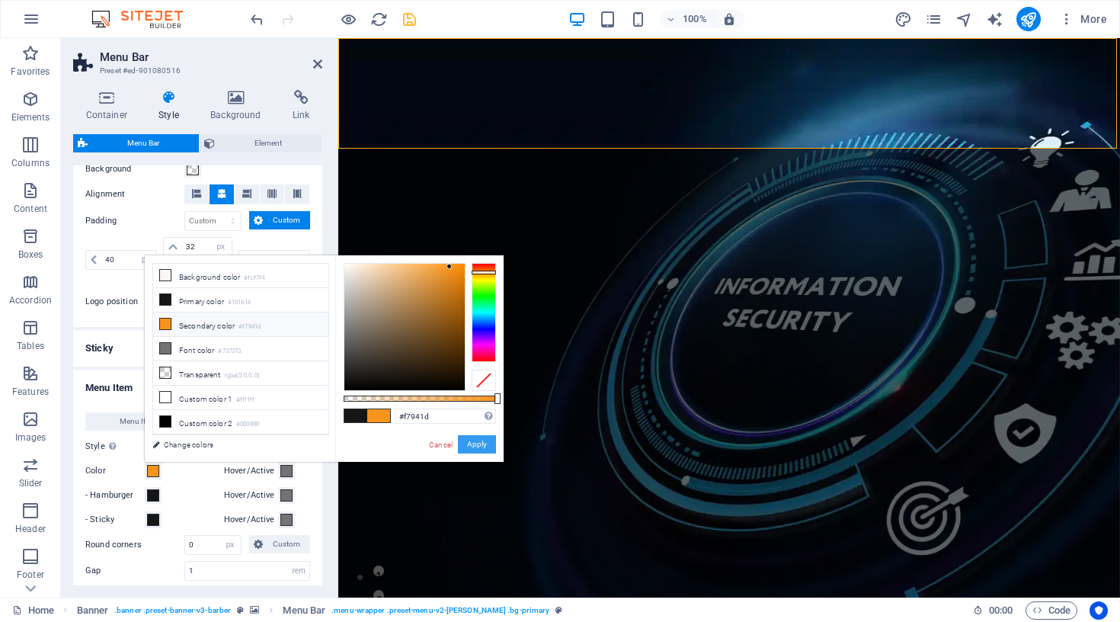
click at [493, 438] on button "Apply" at bounding box center [477, 444] width 38 height 18
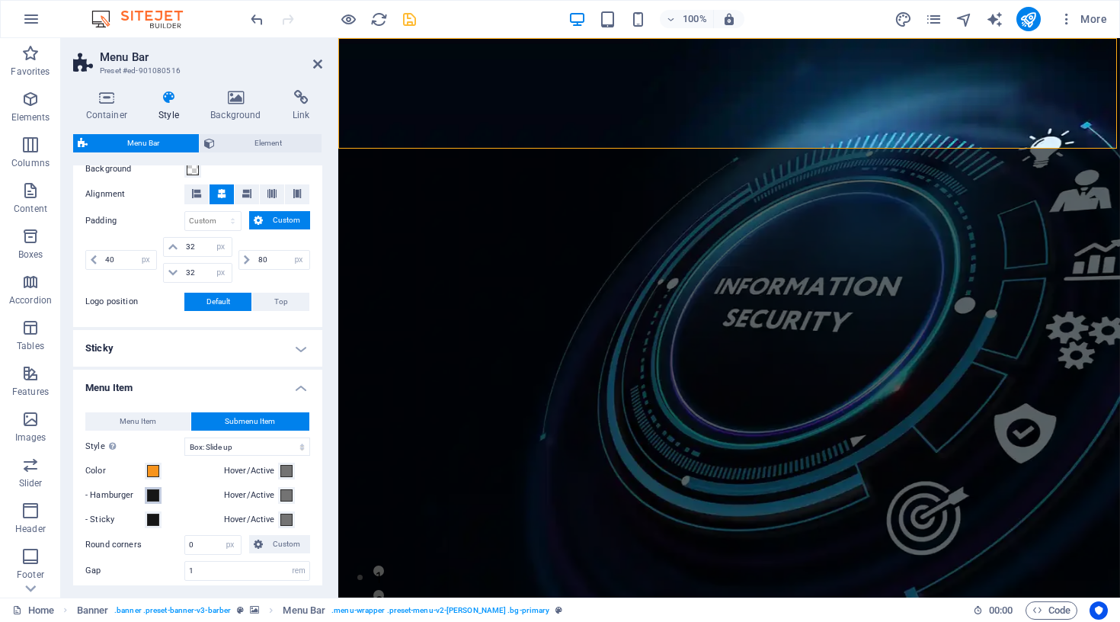
click at [152, 492] on span at bounding box center [153, 495] width 12 height 12
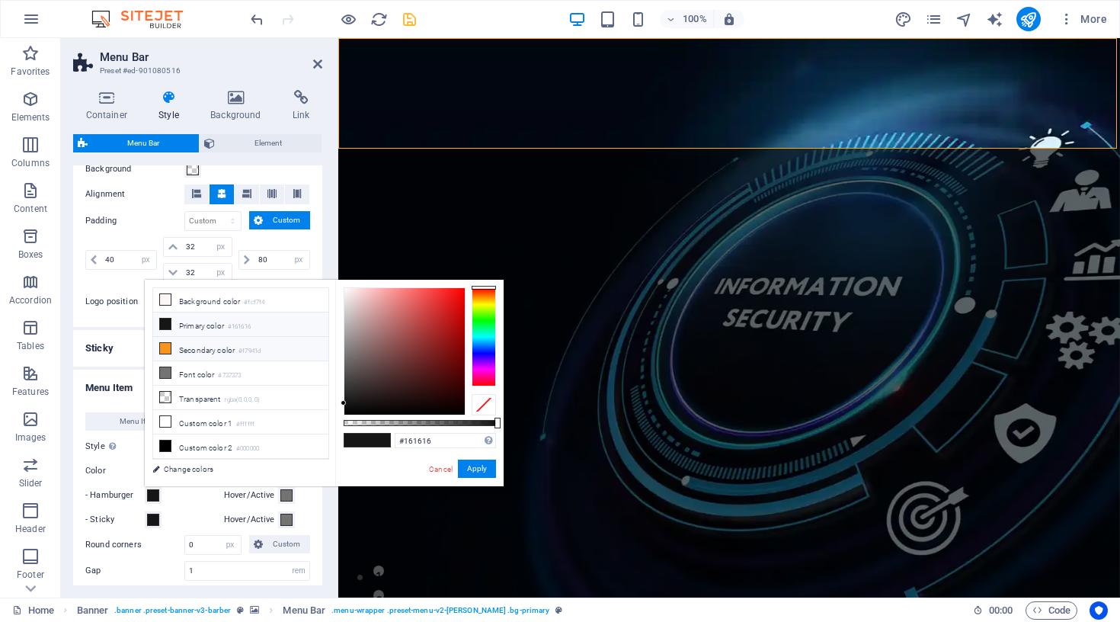
click at [198, 351] on li "Secondary color #f7941d" at bounding box center [240, 349] width 175 height 24
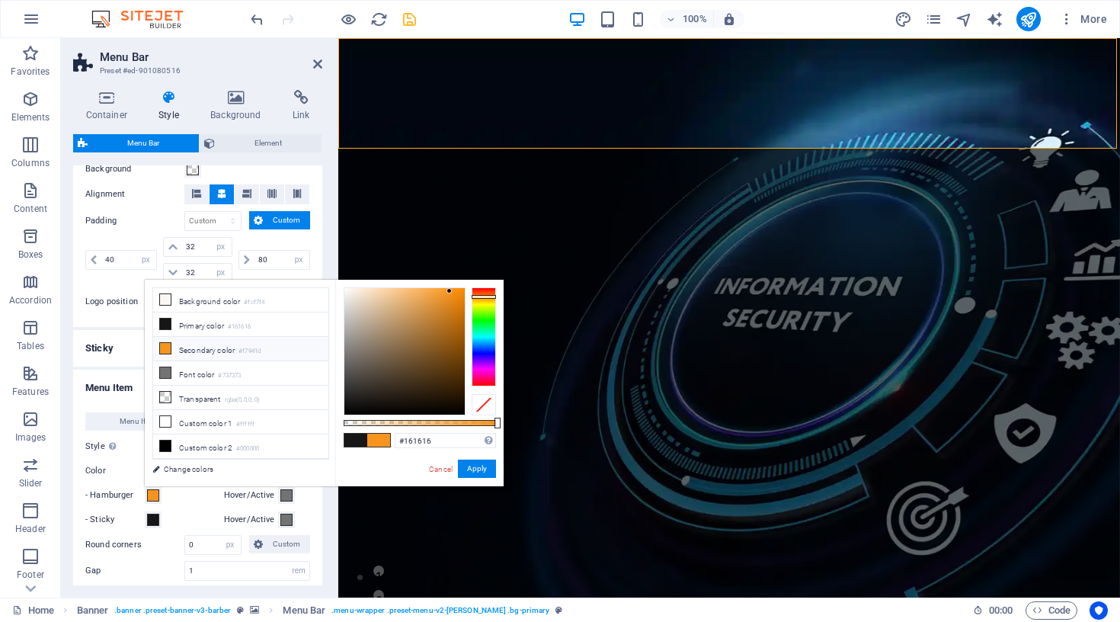
type input "#f7941d"
click at [472, 464] on button "Apply" at bounding box center [477, 469] width 38 height 18
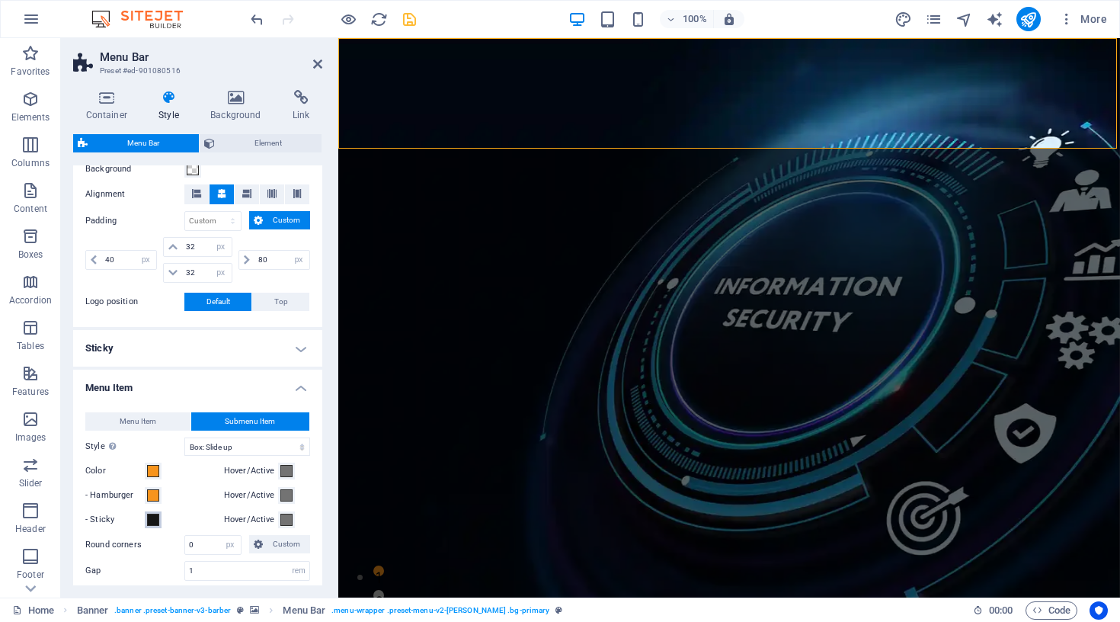
click at [151, 514] on span at bounding box center [153, 520] width 12 height 12
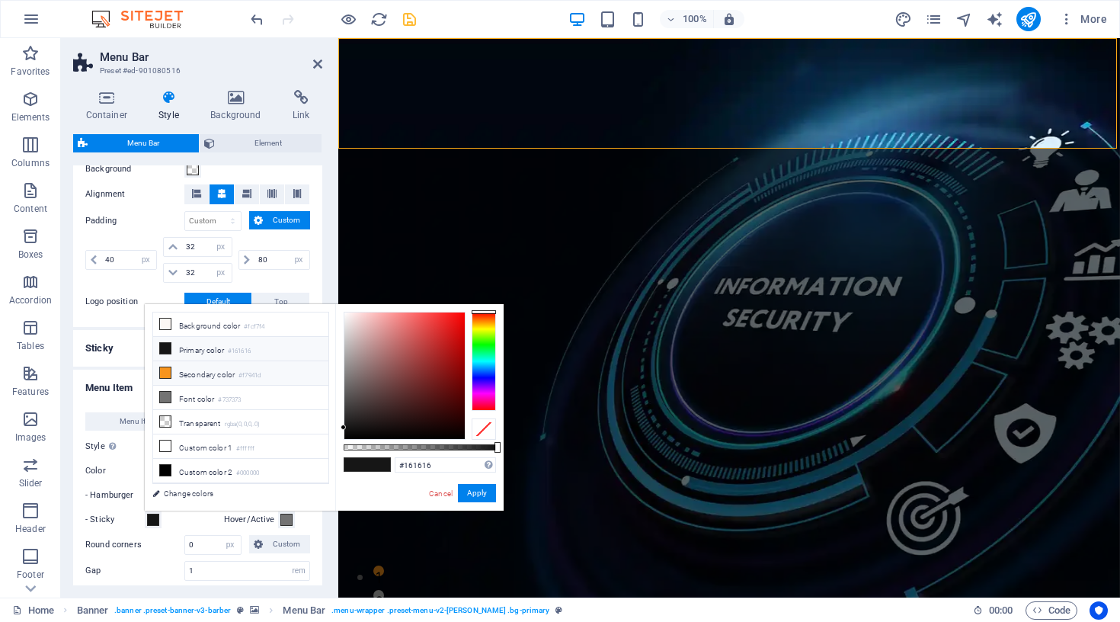
click at [226, 372] on li "Secondary color #f7941d" at bounding box center [240, 373] width 175 height 24
type input "#f7941d"
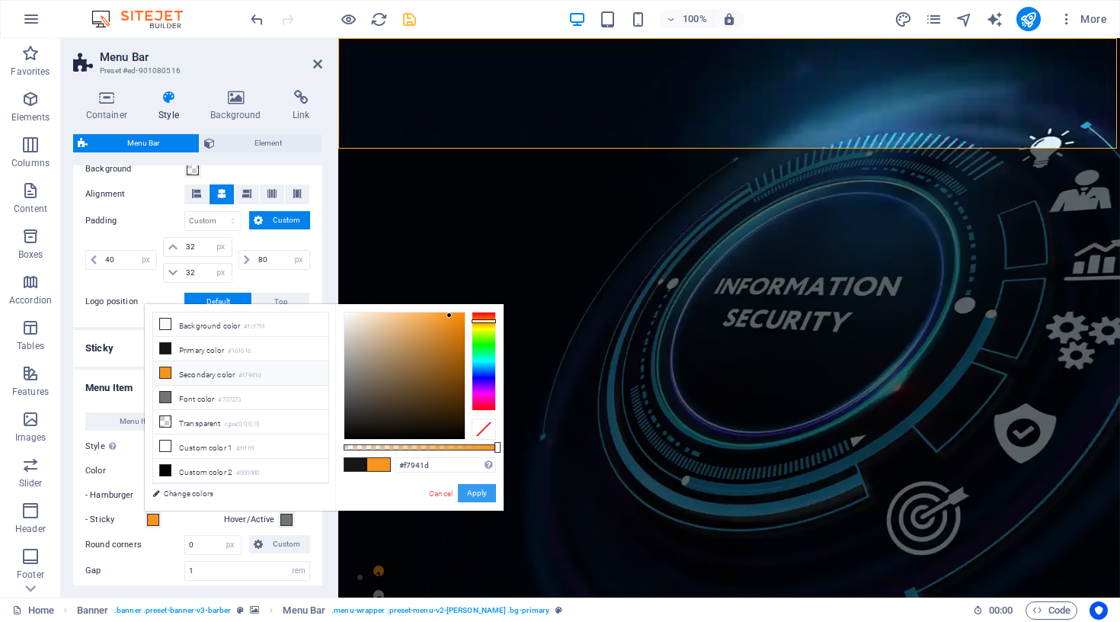
click at [479, 490] on button "Apply" at bounding box center [477, 493] width 38 height 18
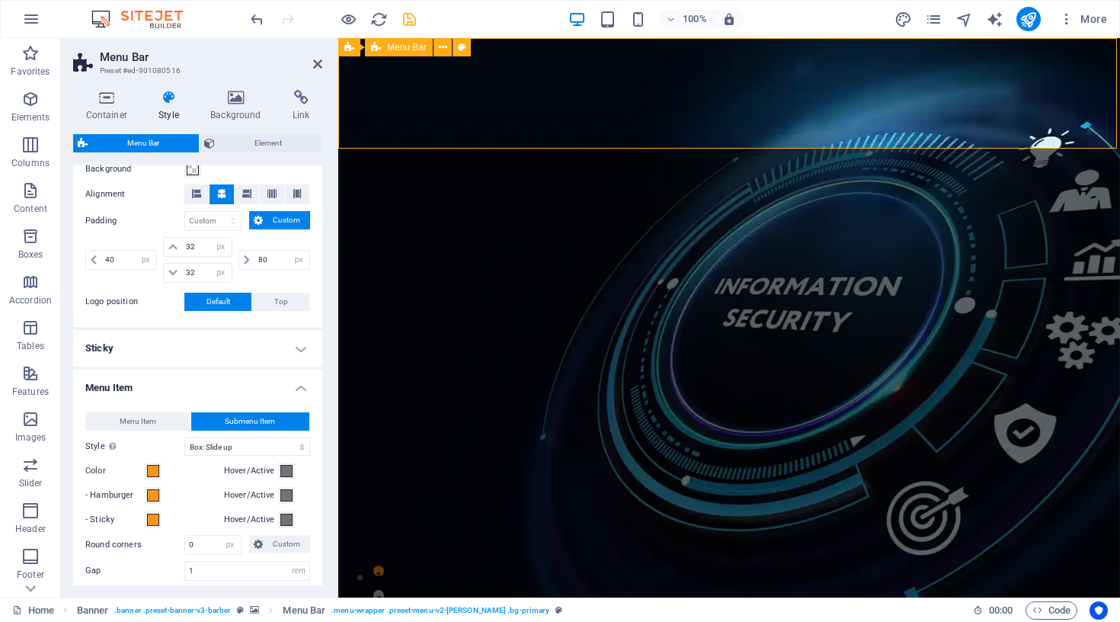
click at [314, 55] on h2 "Menu Bar" at bounding box center [211, 57] width 223 height 14
click at [314, 66] on icon at bounding box center [317, 64] width 9 height 12
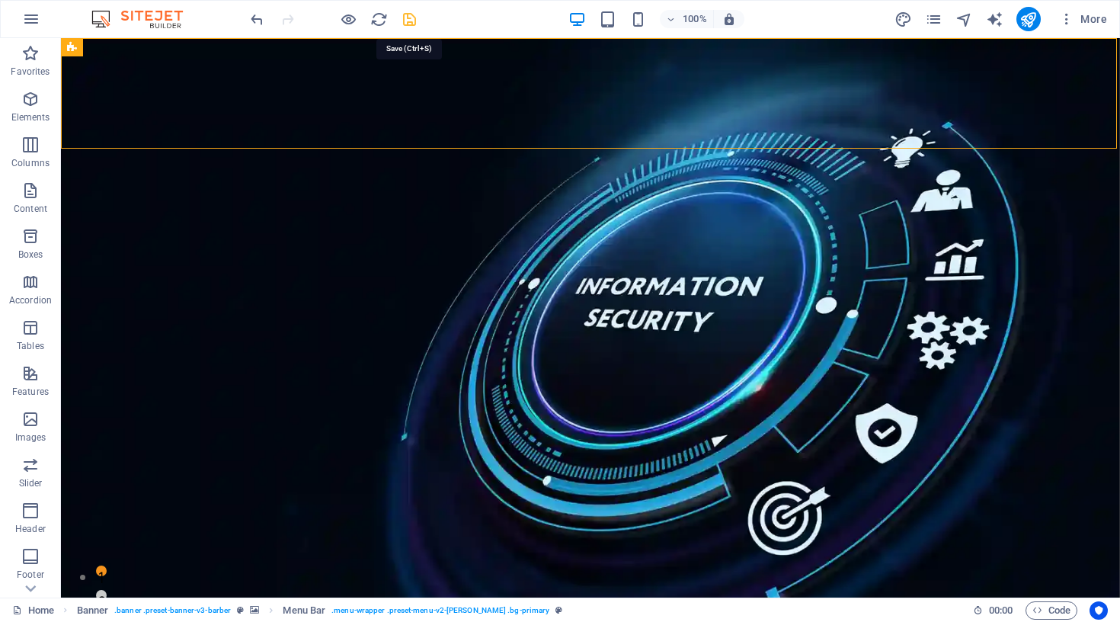
click at [407, 18] on icon "save" at bounding box center [410, 20] width 18 height 18
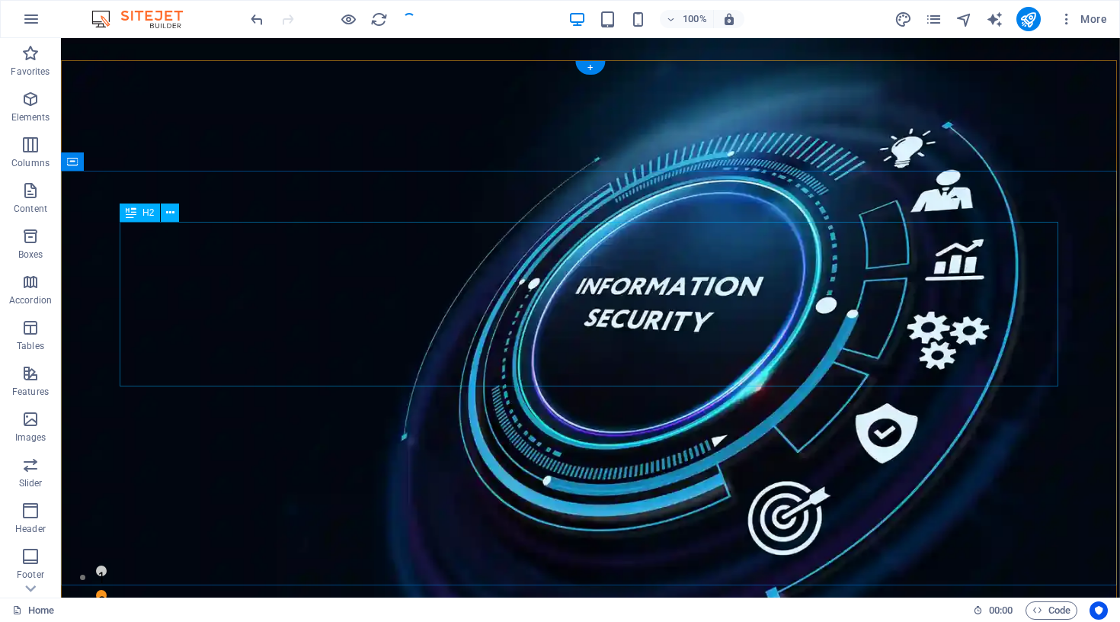
scroll to position [0, 0]
click at [938, 12] on icon "pages" at bounding box center [934, 20] width 18 height 18
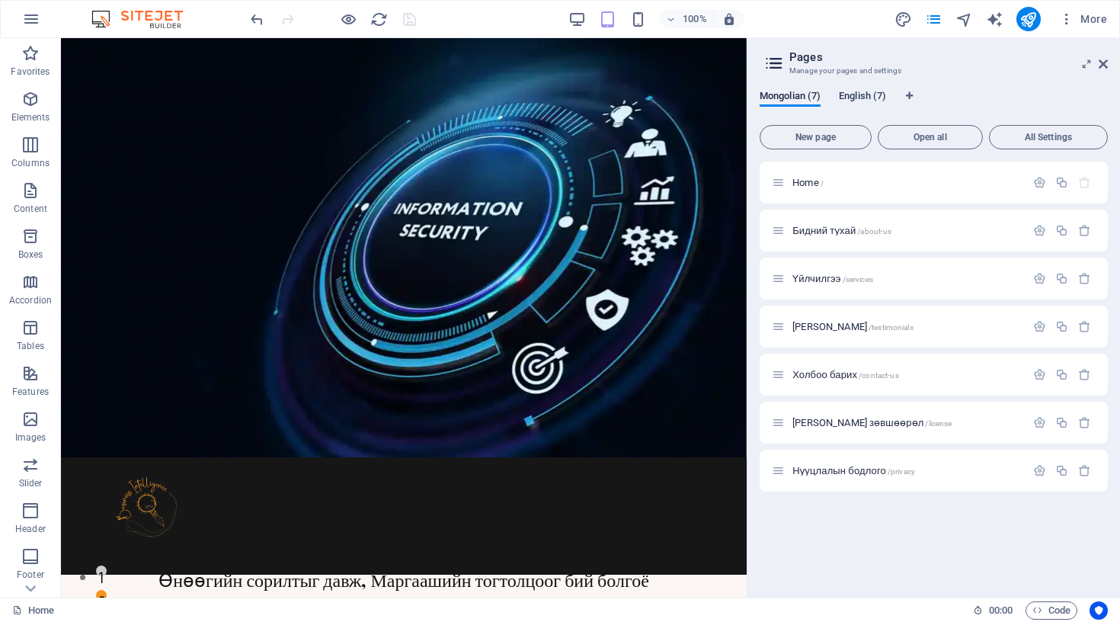
click at [858, 97] on span "English (7)" at bounding box center [862, 97] width 47 height 21
click at [780, 100] on span "Mongolian (7)" at bounding box center [790, 97] width 61 height 21
click at [1038, 181] on icon "button" at bounding box center [1039, 182] width 13 height 13
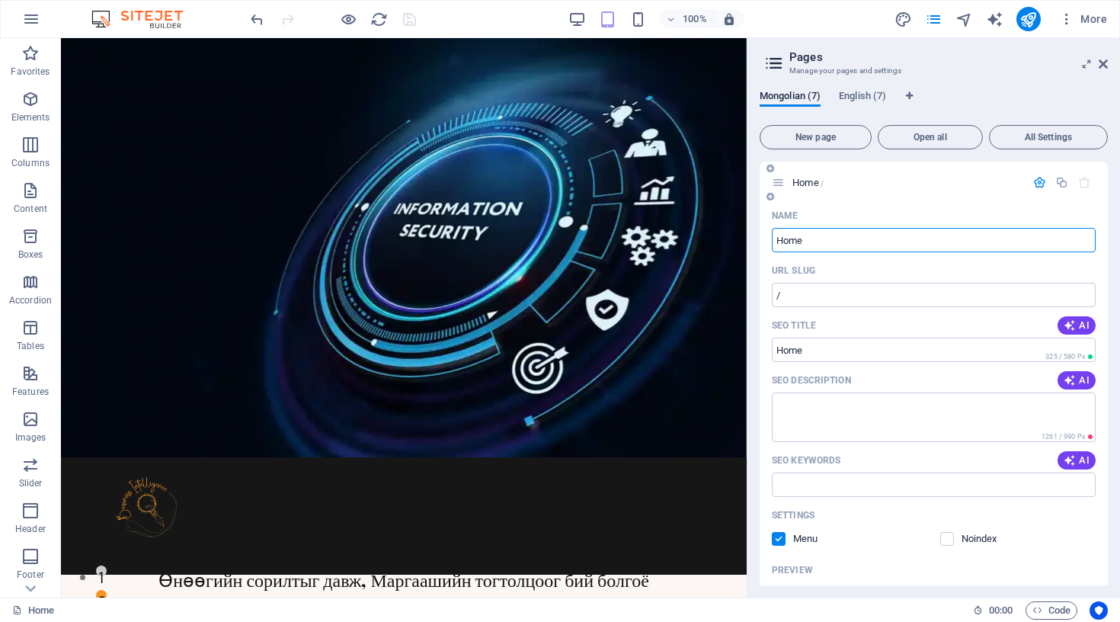
click at [794, 236] on input "Home" at bounding box center [934, 240] width 324 height 24
type input "Нүүр"
click at [1103, 64] on icon at bounding box center [1103, 64] width 9 height 12
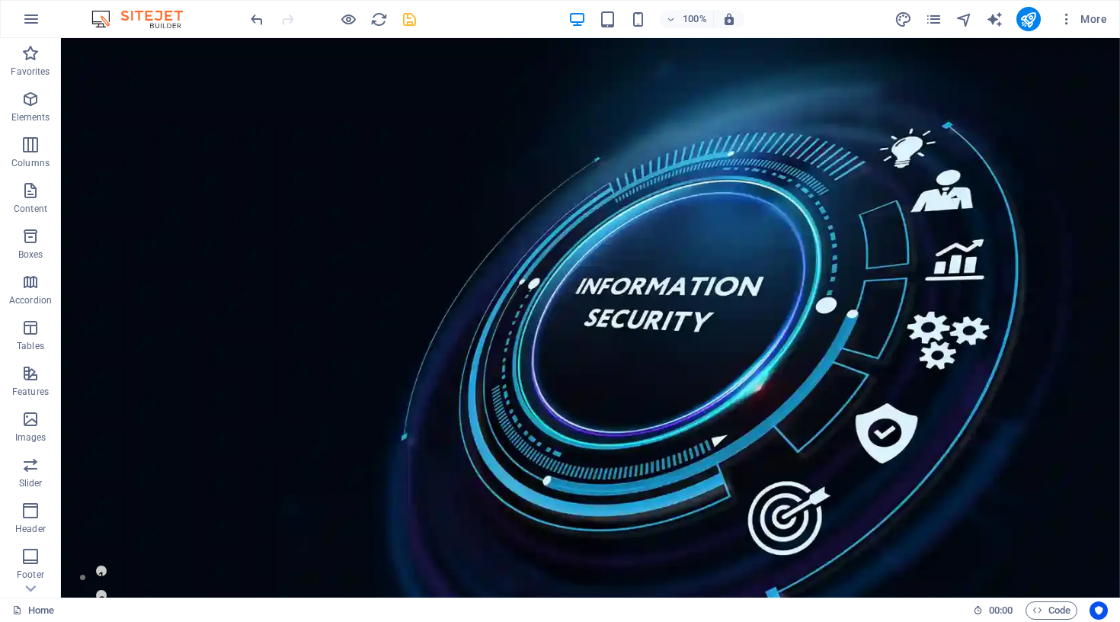
click at [455, 17] on div "100% More" at bounding box center [681, 19] width 866 height 24
click at [408, 19] on icon "save" at bounding box center [410, 20] width 18 height 18
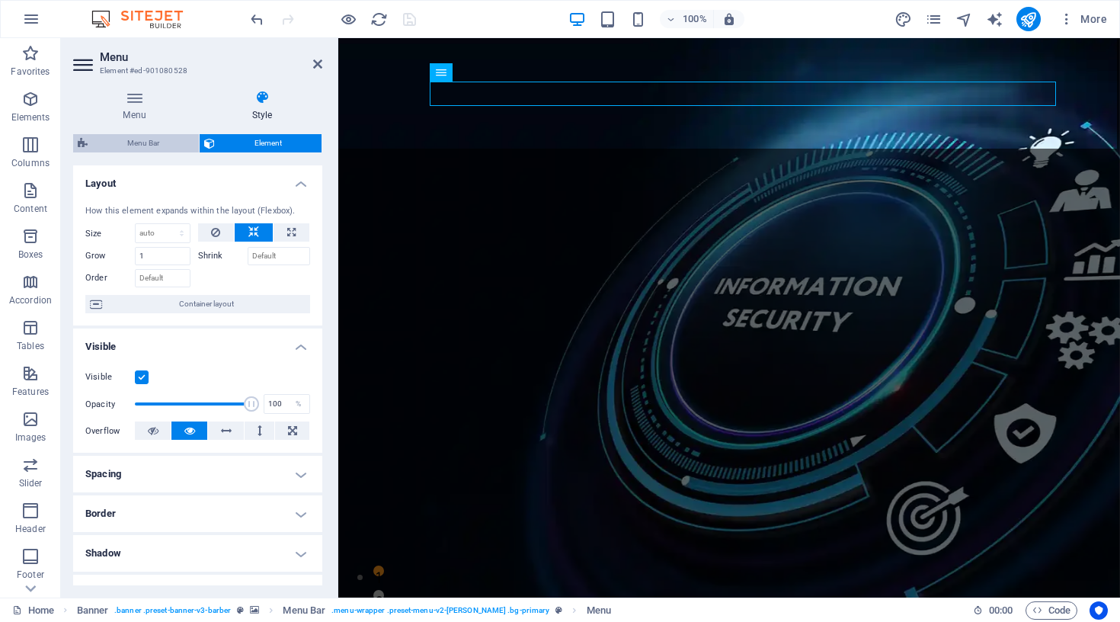
click at [146, 134] on span "Menu Bar" at bounding box center [143, 143] width 102 height 18
select select "px"
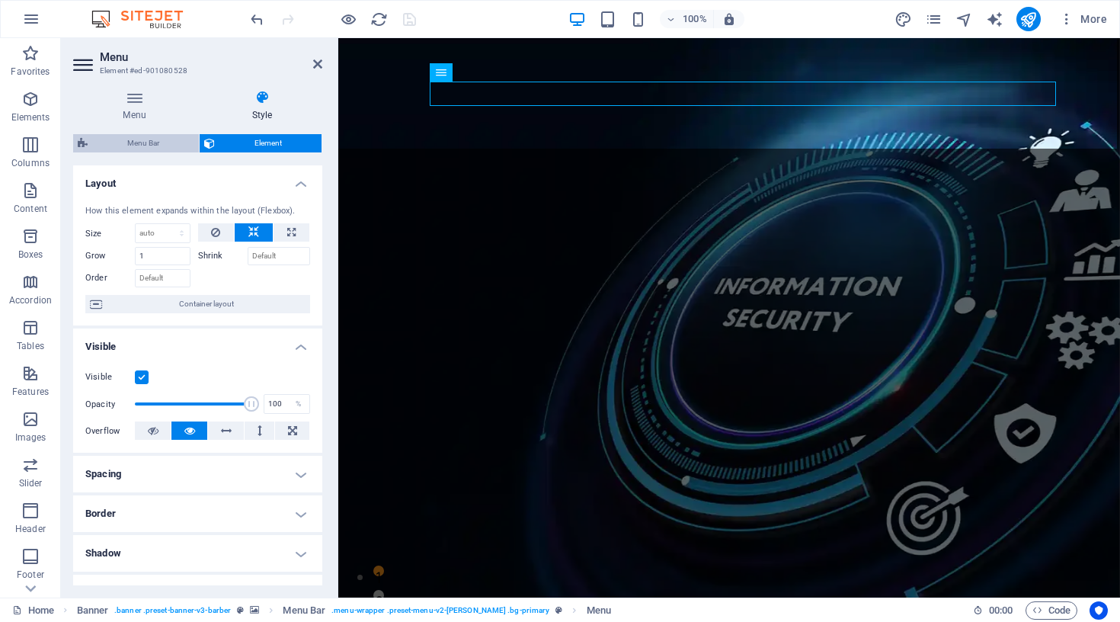
select select "hover_box_bottom"
select select "px"
select select "rem"
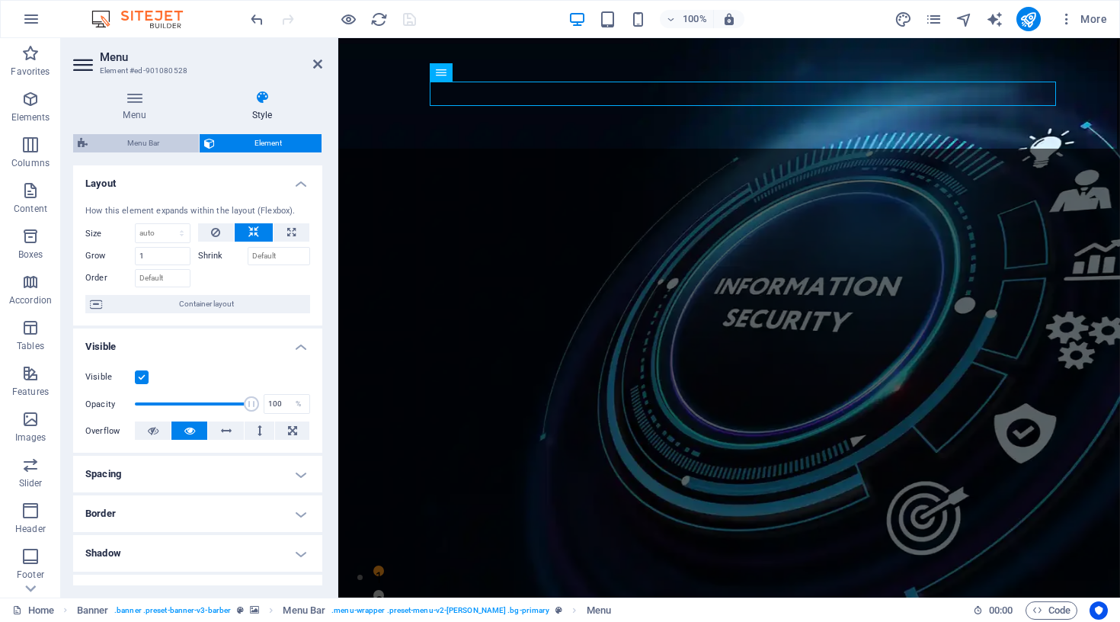
select select
select select "px"
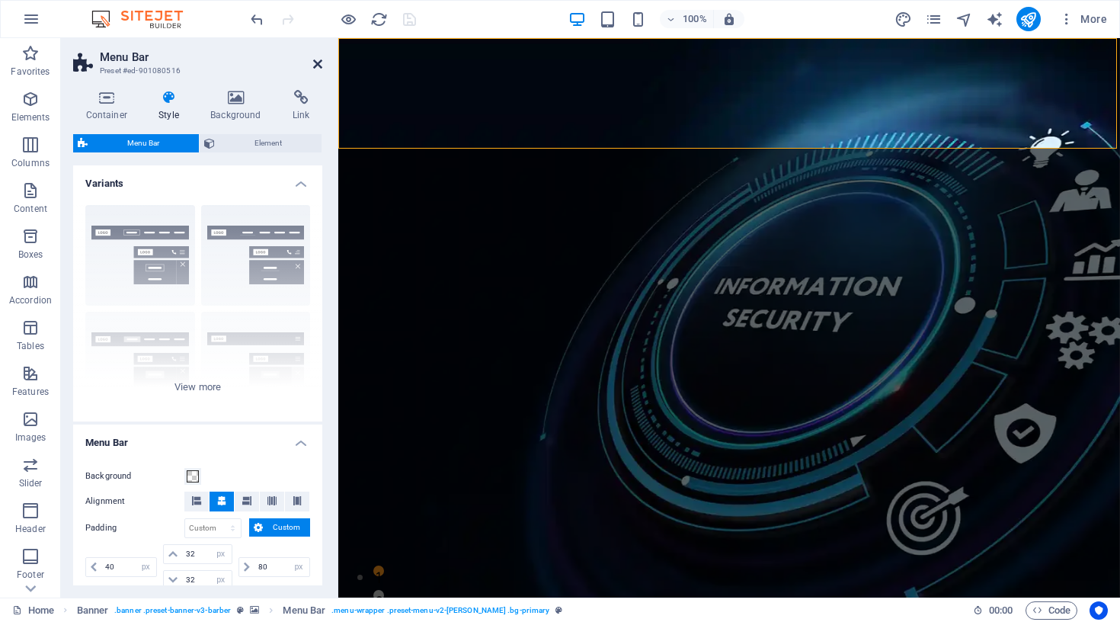
click at [319, 64] on icon at bounding box center [317, 64] width 9 height 12
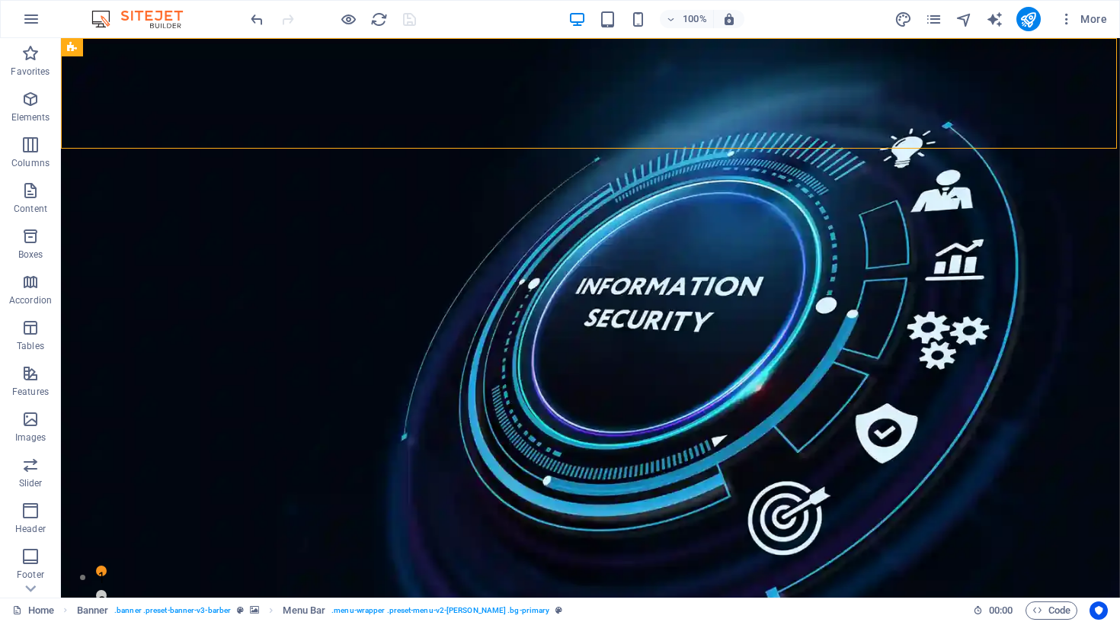
click at [936, 9] on div "More" at bounding box center [1004, 19] width 219 height 24
click at [934, 14] on icon "pages" at bounding box center [934, 20] width 18 height 18
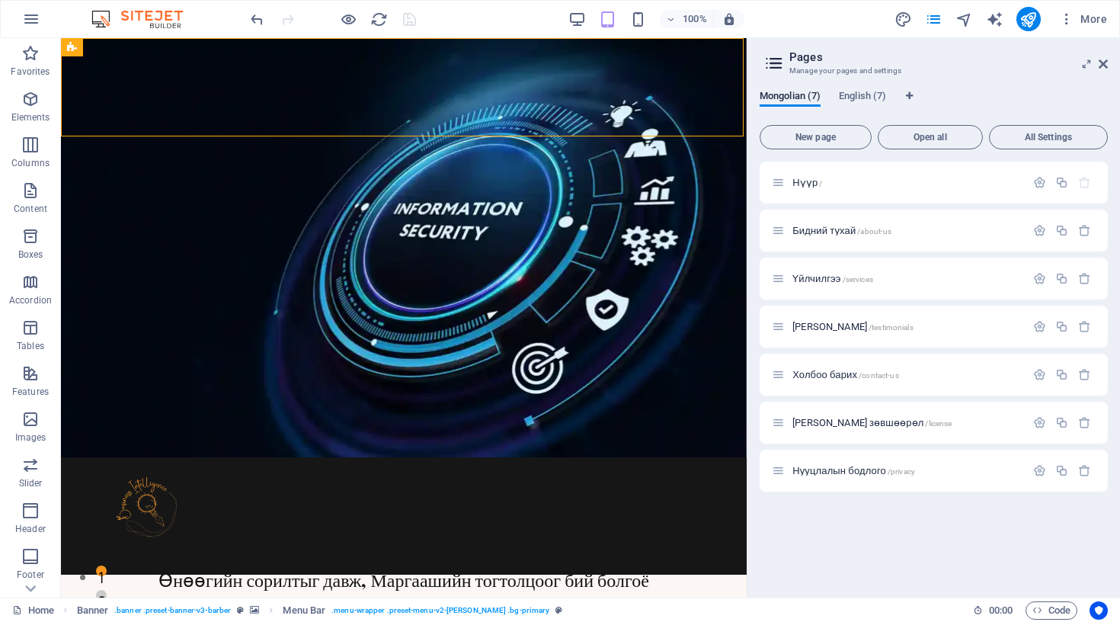
click at [1003, 88] on div "Mongolian (7) English (7) New page Open all All Settings Нүүр / Бидний тухай /a…" at bounding box center [934, 338] width 373 height 520
click at [1101, 68] on icon at bounding box center [1103, 64] width 9 height 12
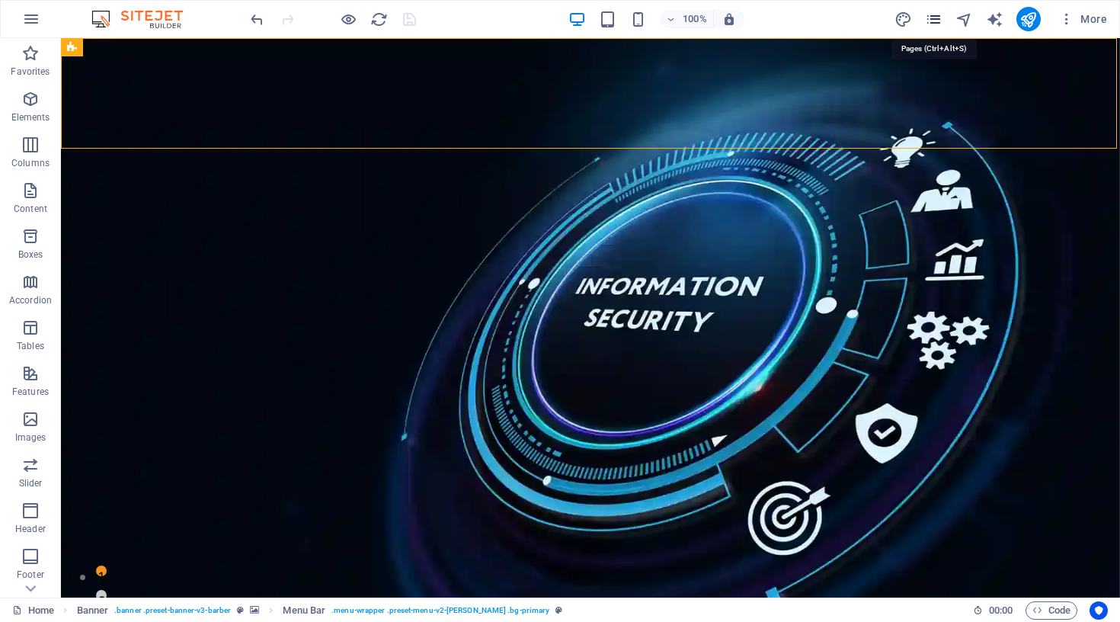
click at [931, 18] on icon "pages" at bounding box center [934, 20] width 18 height 18
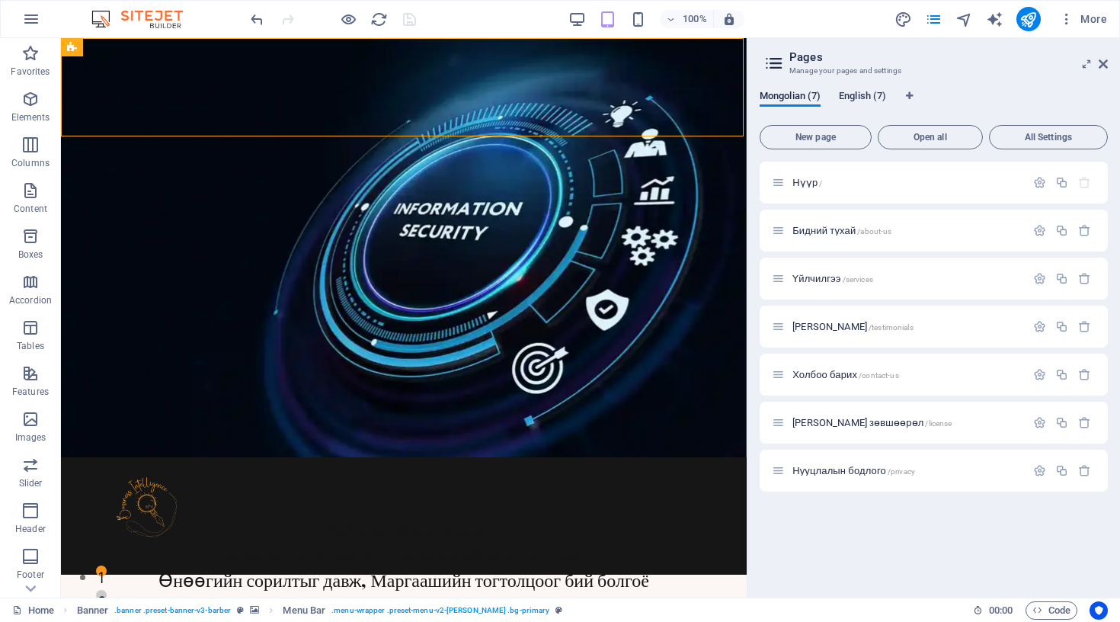
click at [864, 92] on span "English (7)" at bounding box center [862, 97] width 47 height 21
click at [803, 184] on span "Home /" at bounding box center [808, 182] width 31 height 11
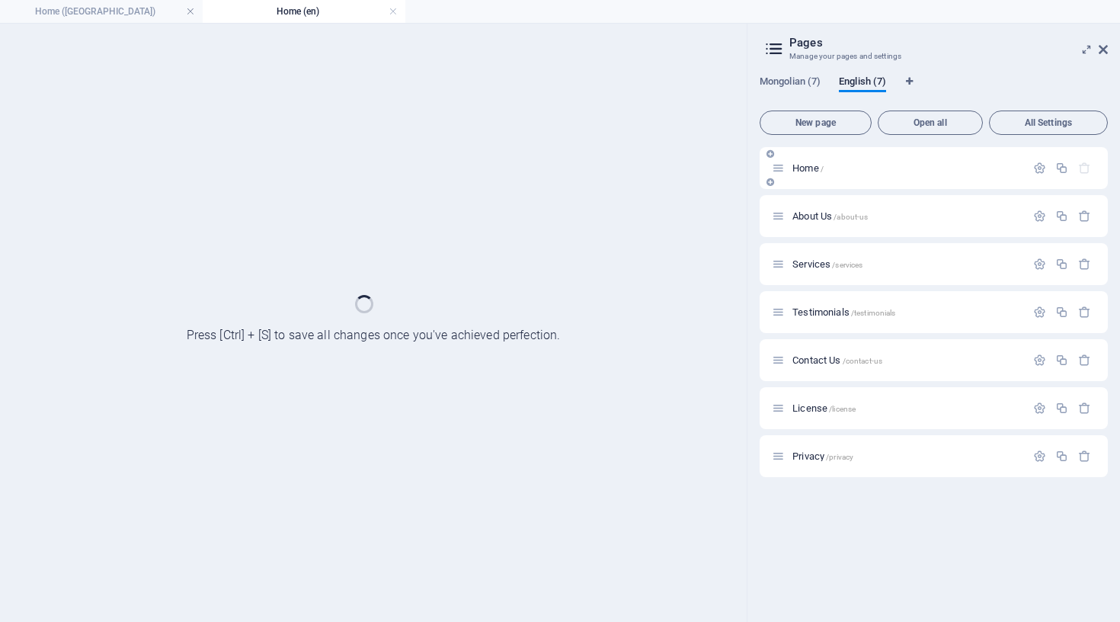
click at [803, 184] on div "Home /" at bounding box center [934, 168] width 348 height 42
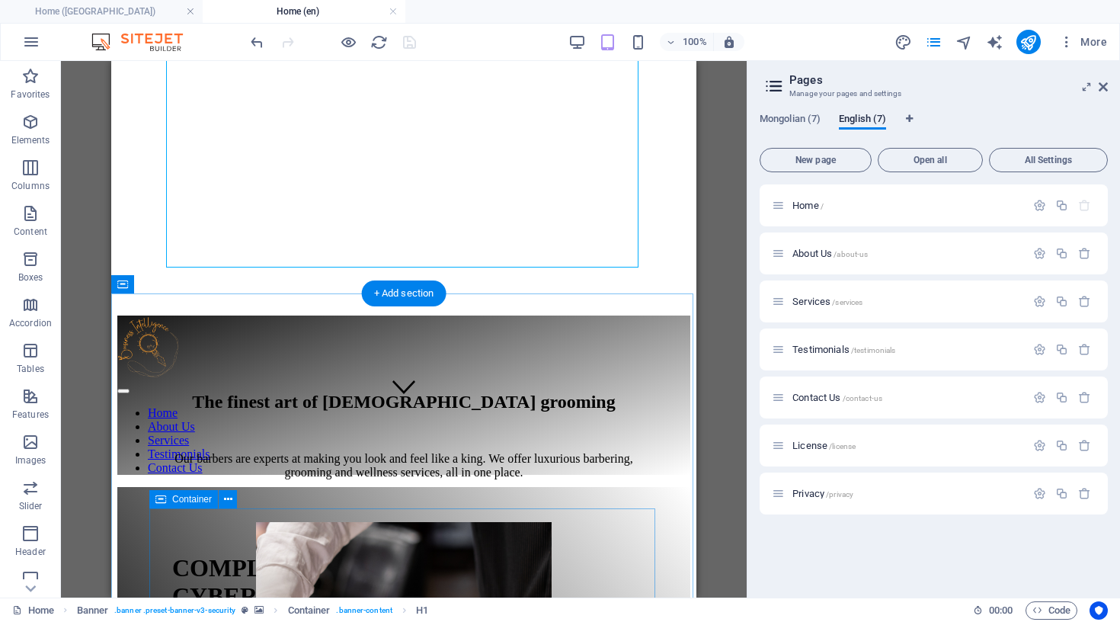
scroll to position [188, 0]
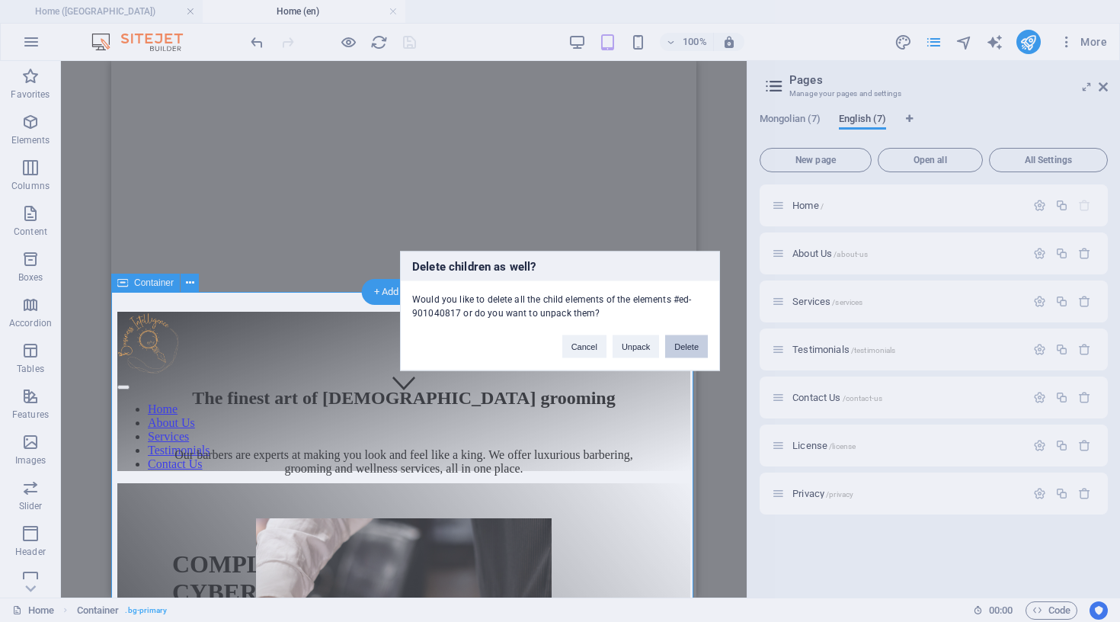
click at [694, 347] on button "Delete" at bounding box center [686, 346] width 43 height 23
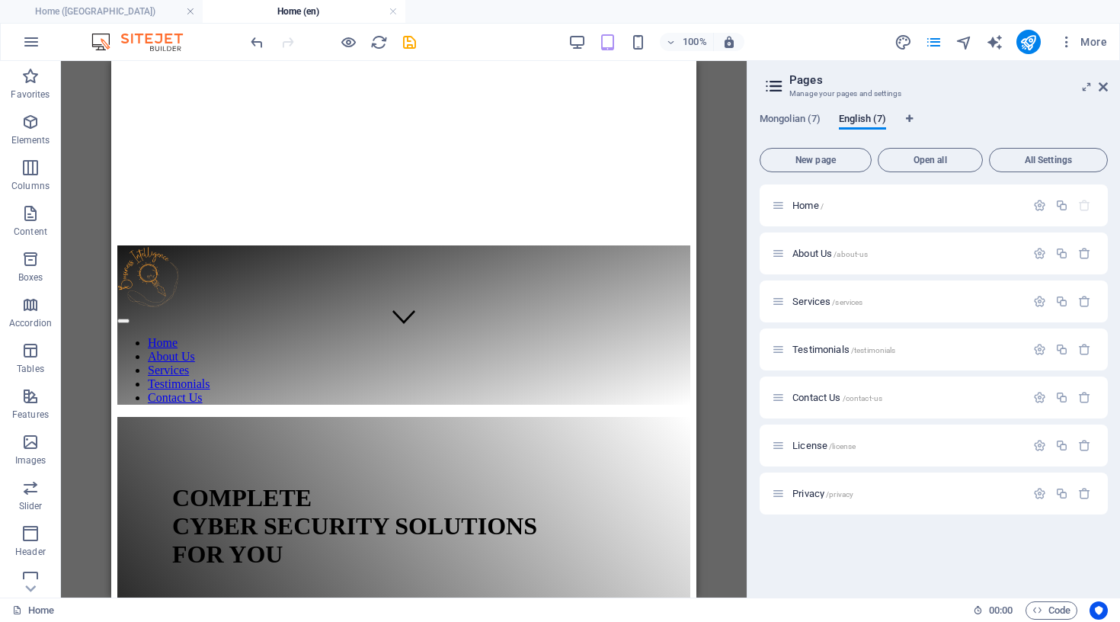
scroll to position [255, 0]
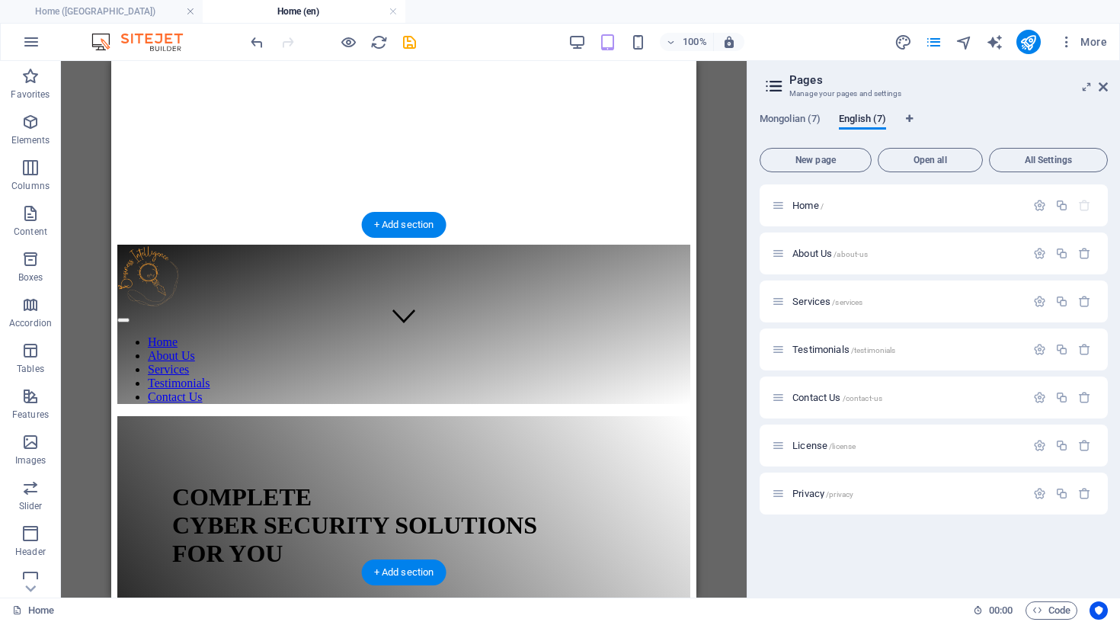
click at [613, 245] on figure at bounding box center [403, 245] width 573 height 0
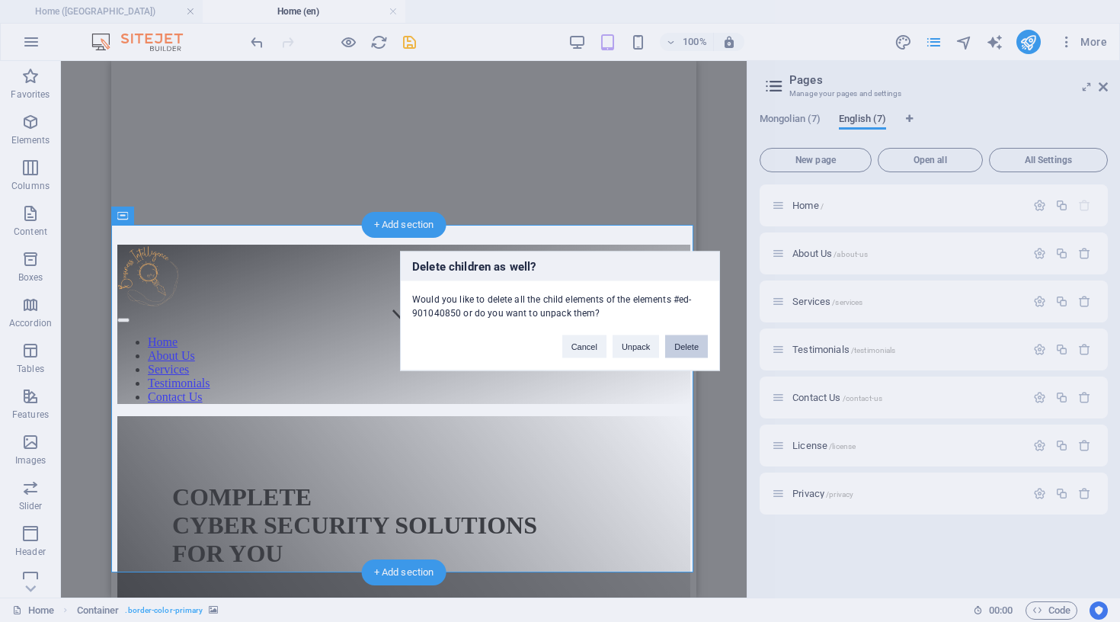
click at [687, 344] on button "Delete" at bounding box center [686, 346] width 43 height 23
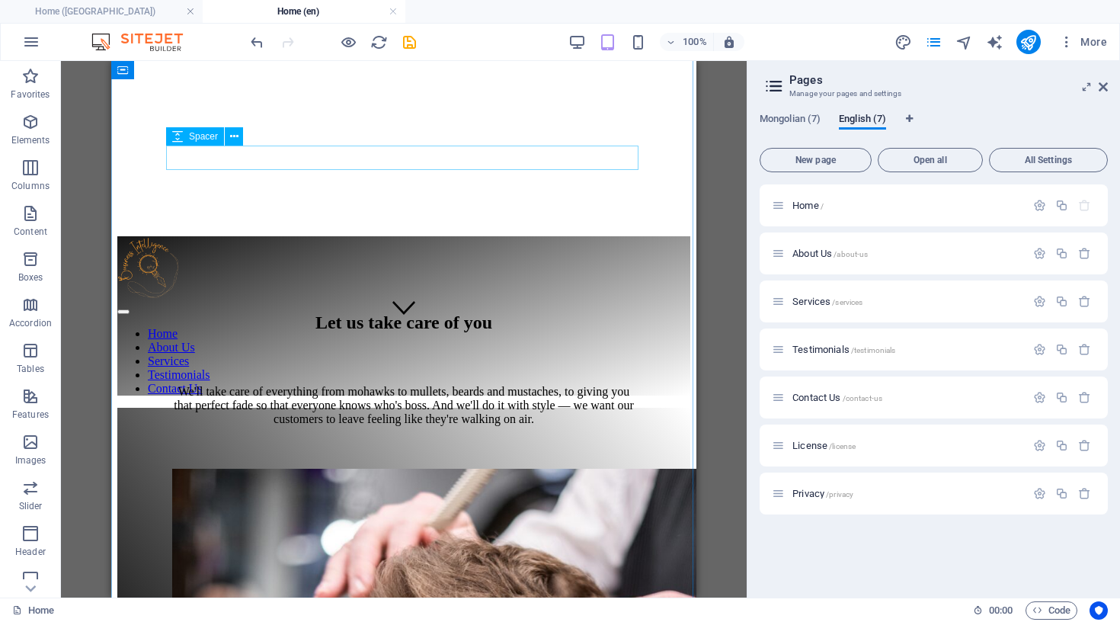
scroll to position [247, 0]
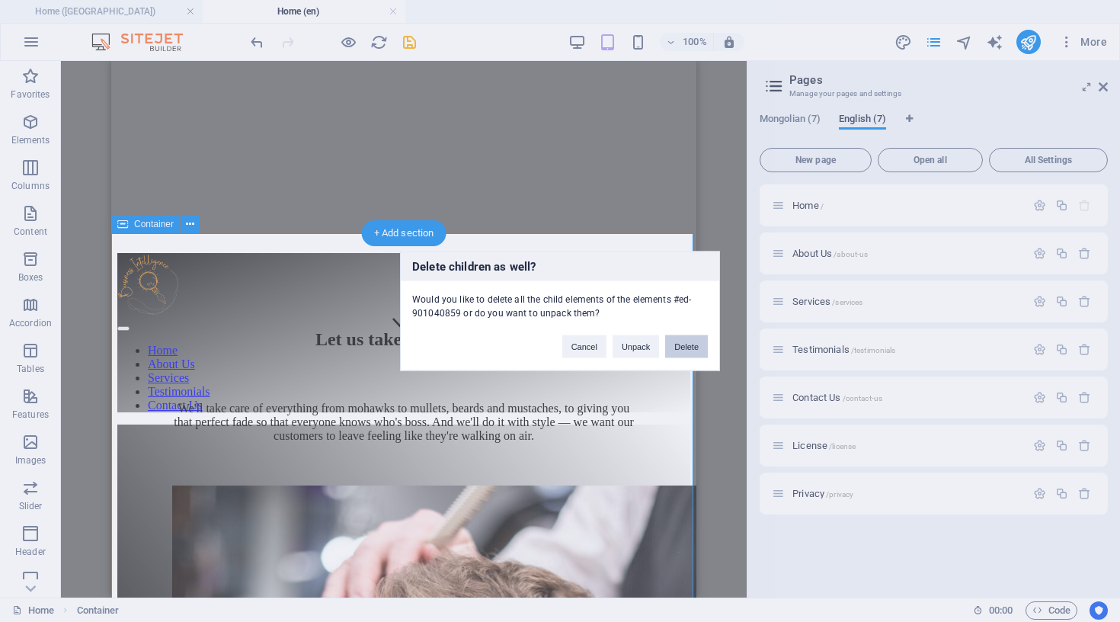
click at [680, 339] on button "Delete" at bounding box center [686, 346] width 43 height 23
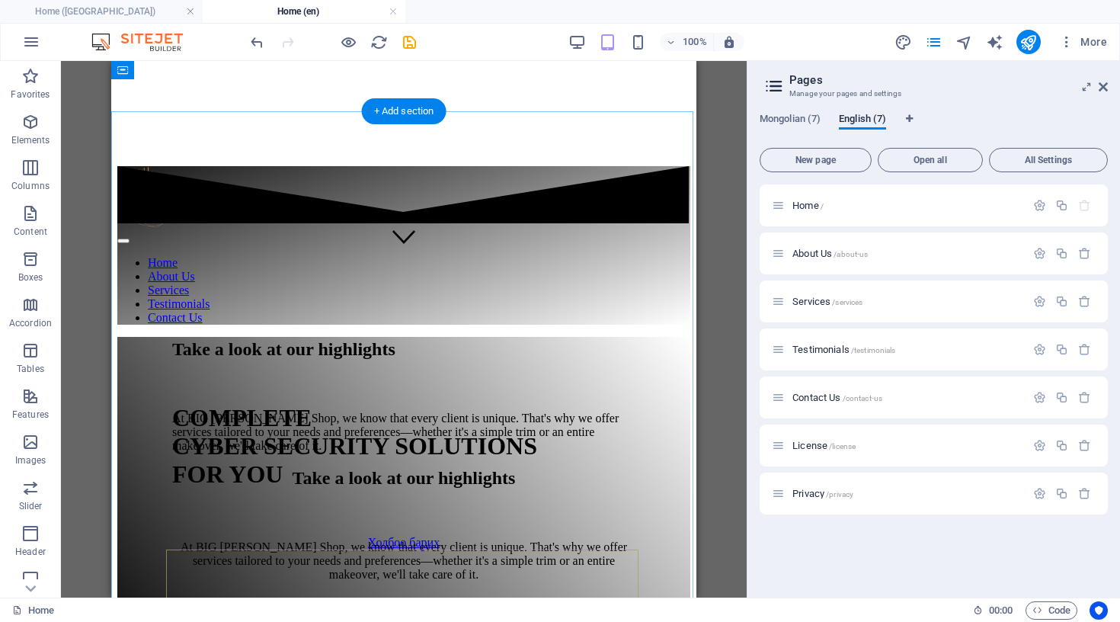
scroll to position [312, 0]
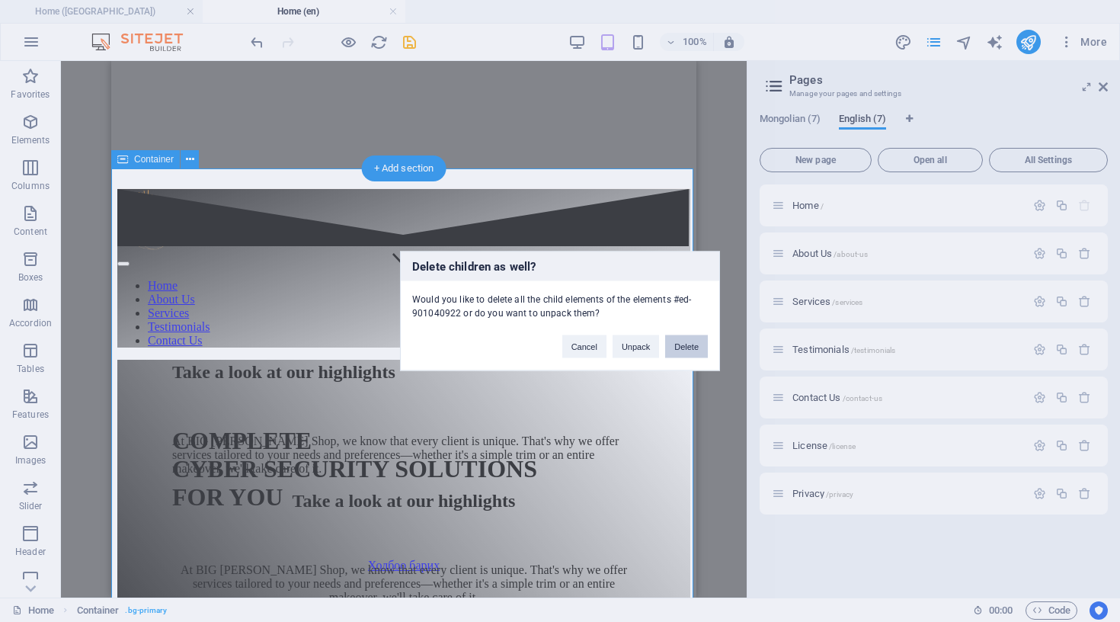
click at [690, 348] on button "Delete" at bounding box center [686, 346] width 43 height 23
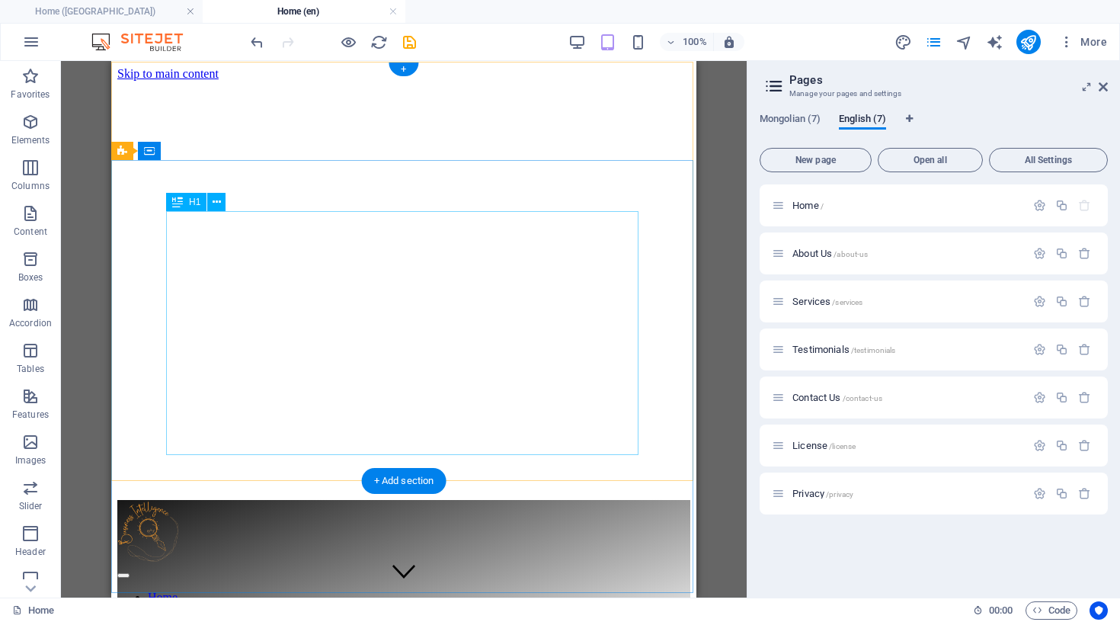
scroll to position [0, 0]
click at [804, 118] on span "Mongolian (7)" at bounding box center [790, 120] width 61 height 21
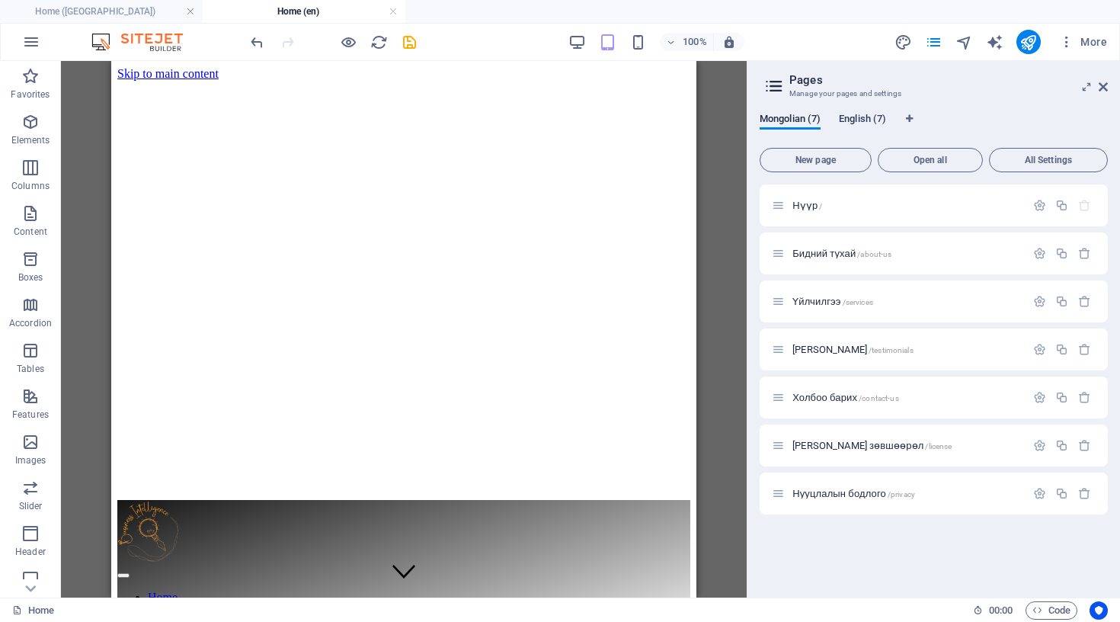
click at [853, 119] on span "English (7)" at bounding box center [862, 120] width 47 height 21
click at [777, 88] on icon at bounding box center [774, 85] width 23 height 21
click at [1067, 163] on span "All Settings" at bounding box center [1048, 159] width 105 height 9
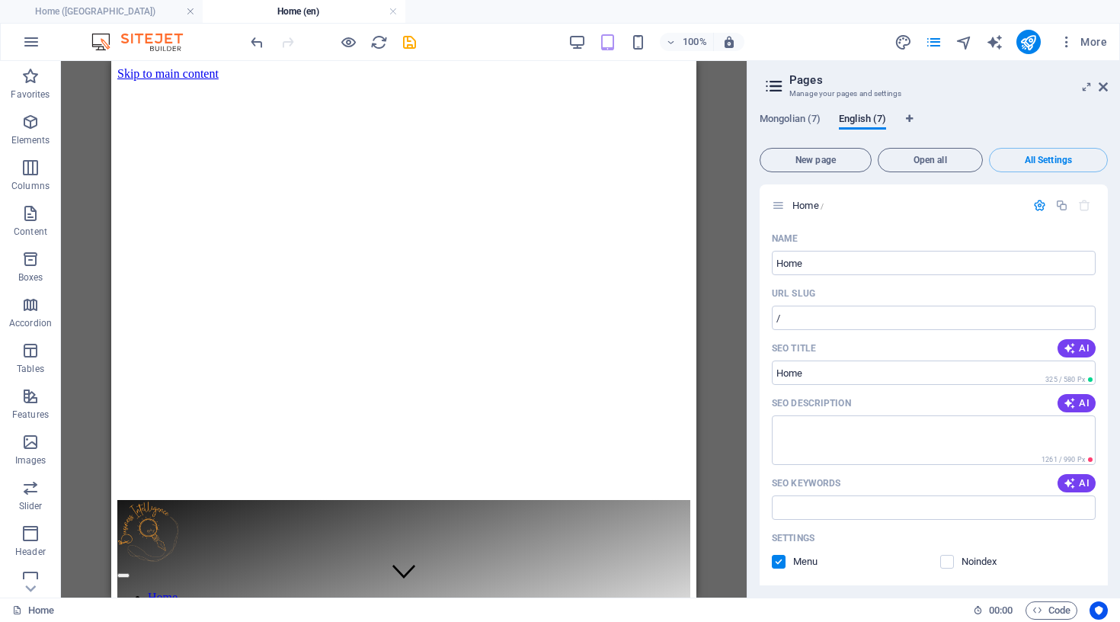
scroll to position [4075, 0]
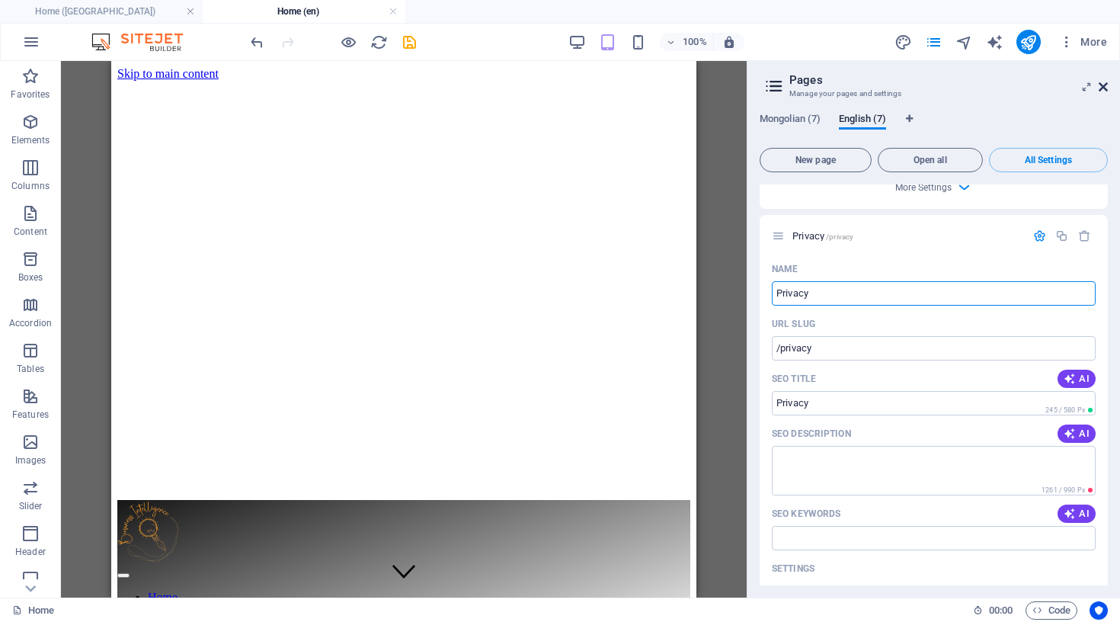
click at [1101, 88] on icon at bounding box center [1103, 87] width 9 height 12
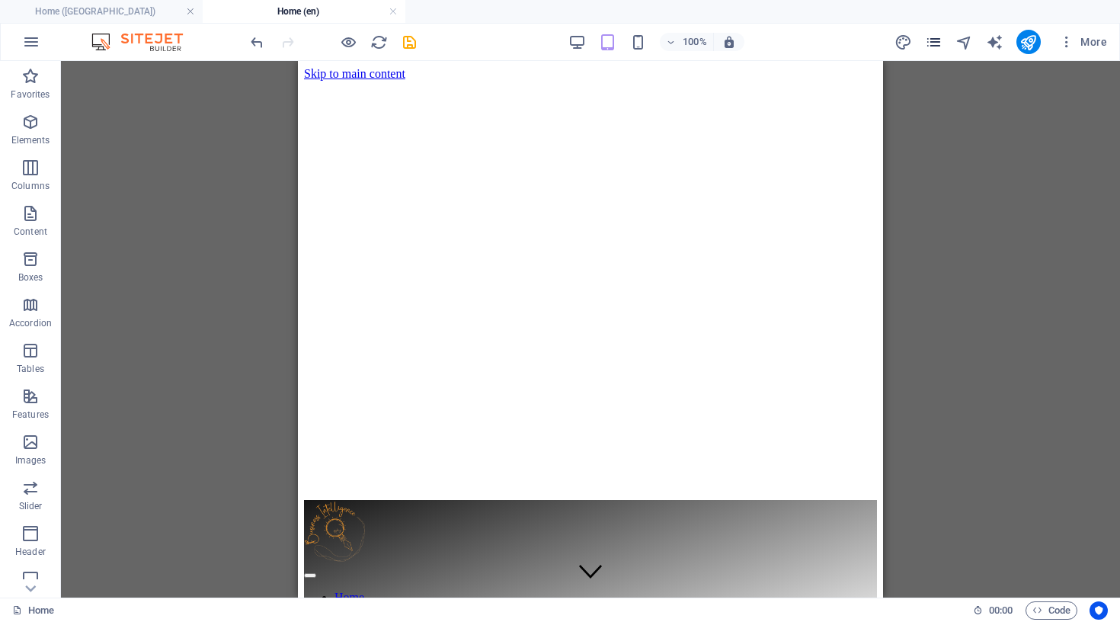
click at [940, 37] on icon "pages" at bounding box center [934, 43] width 18 height 18
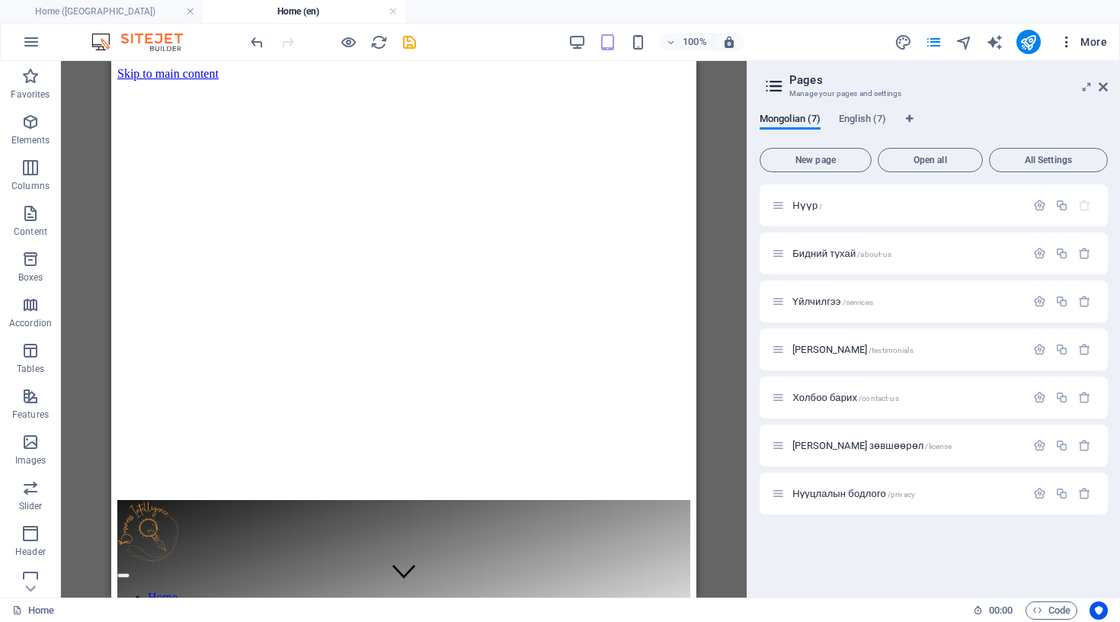
click at [1071, 35] on icon "button" at bounding box center [1066, 41] width 15 height 15
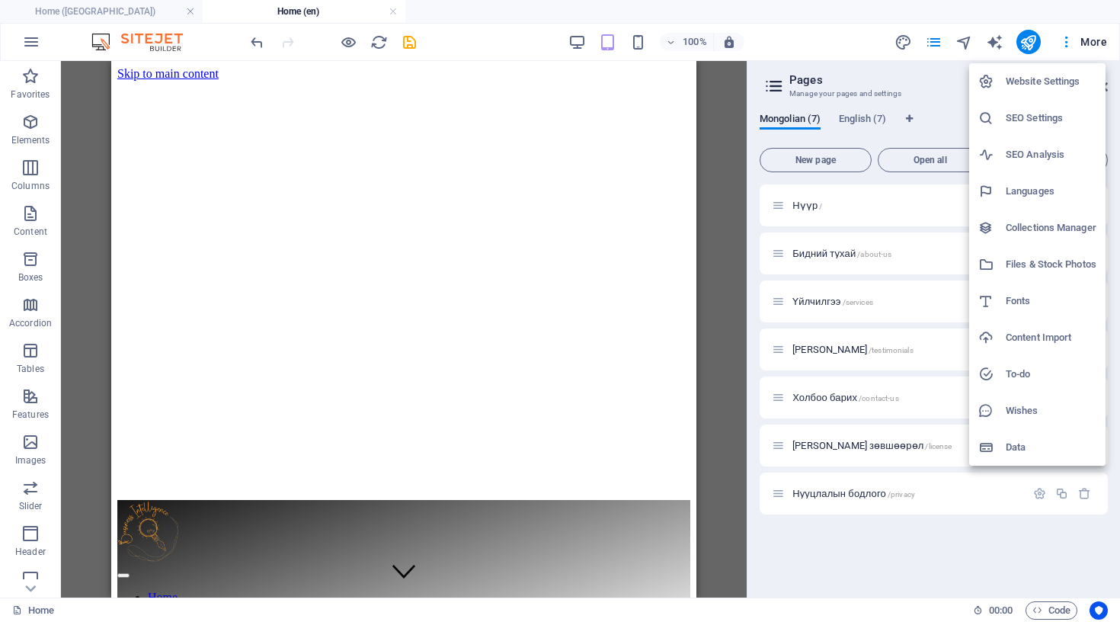
click at [1025, 187] on h6 "Languages" at bounding box center [1051, 191] width 91 height 18
select select "109"
select select "41"
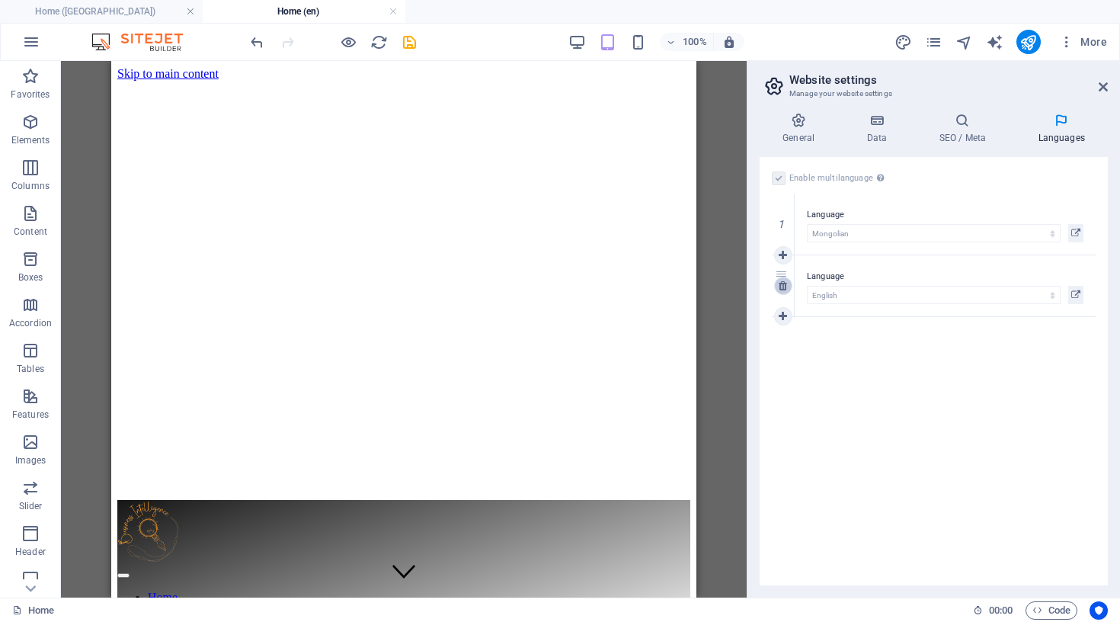
click at [783, 283] on icon at bounding box center [783, 285] width 8 height 11
click at [814, 302] on div "Enable multilanguage To disable multilanguage delete all languages until only o…" at bounding box center [934, 371] width 348 height 428
click at [396, 8] on link at bounding box center [393, 12] width 9 height 14
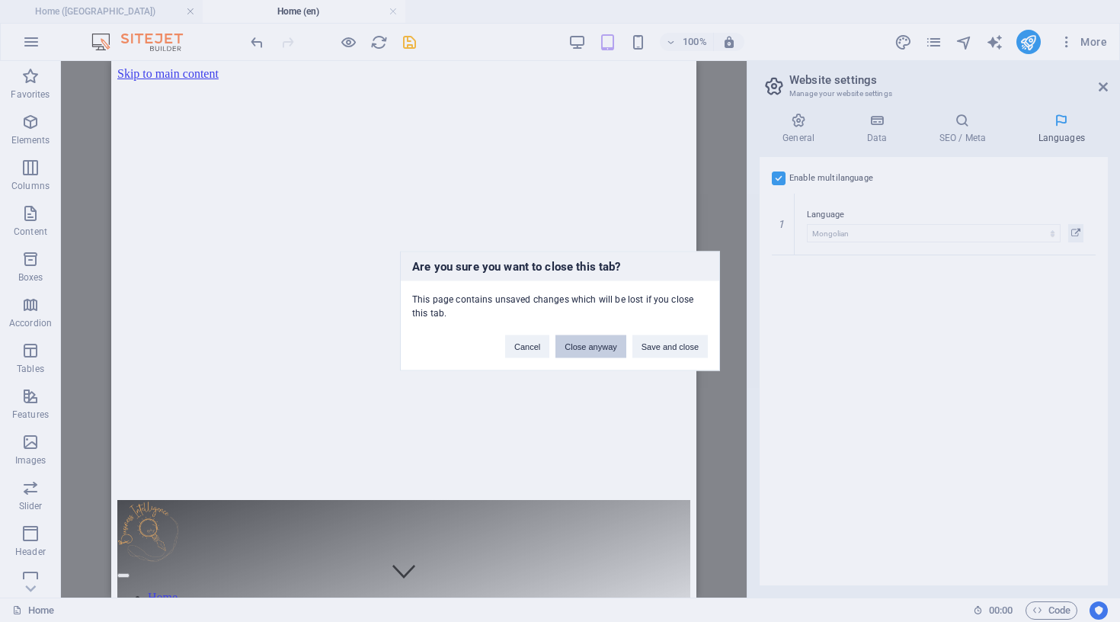
click at [602, 348] on button "Close anyway" at bounding box center [591, 346] width 70 height 23
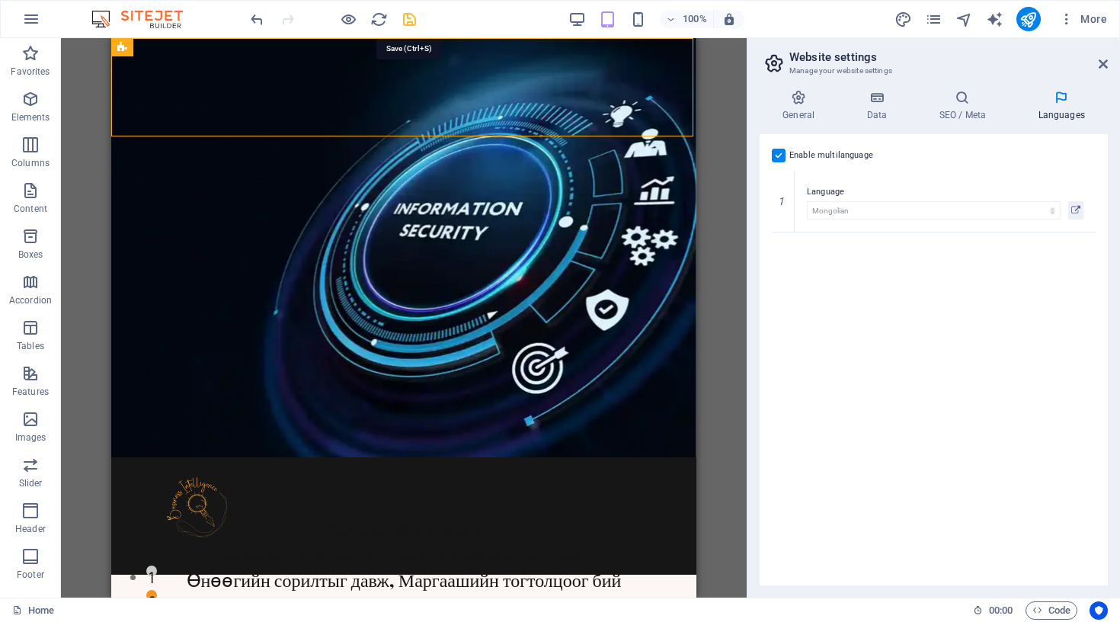
click at [412, 21] on icon "save" at bounding box center [410, 20] width 18 height 18
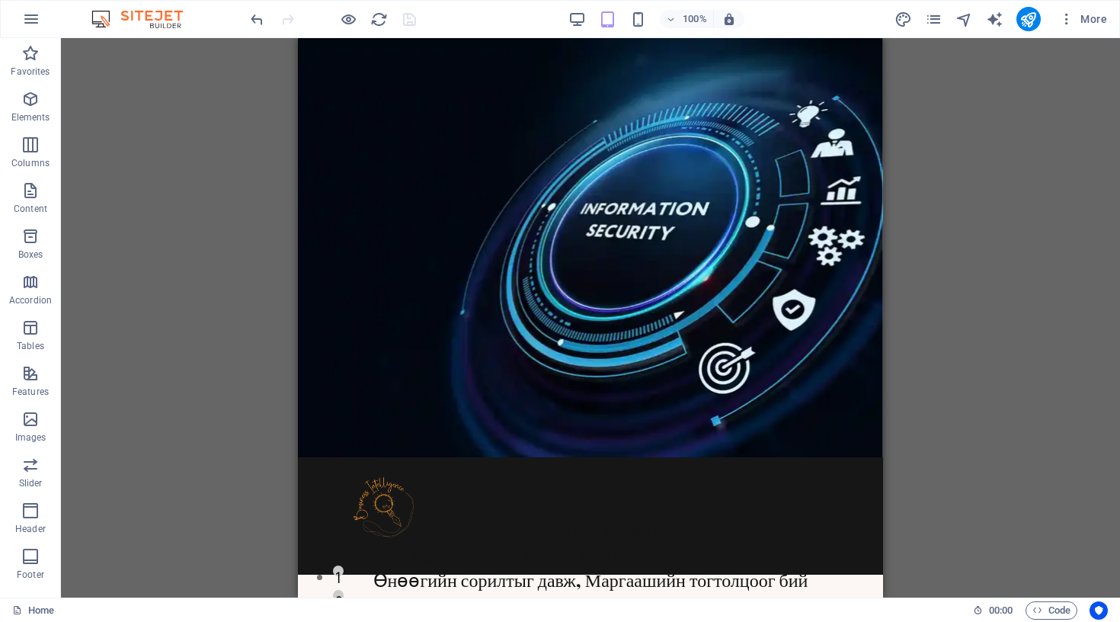
click at [1020, 296] on div "Drag here to replace the existing content. Press “Ctrl” if you want to create a…" at bounding box center [590, 317] width 1059 height 559
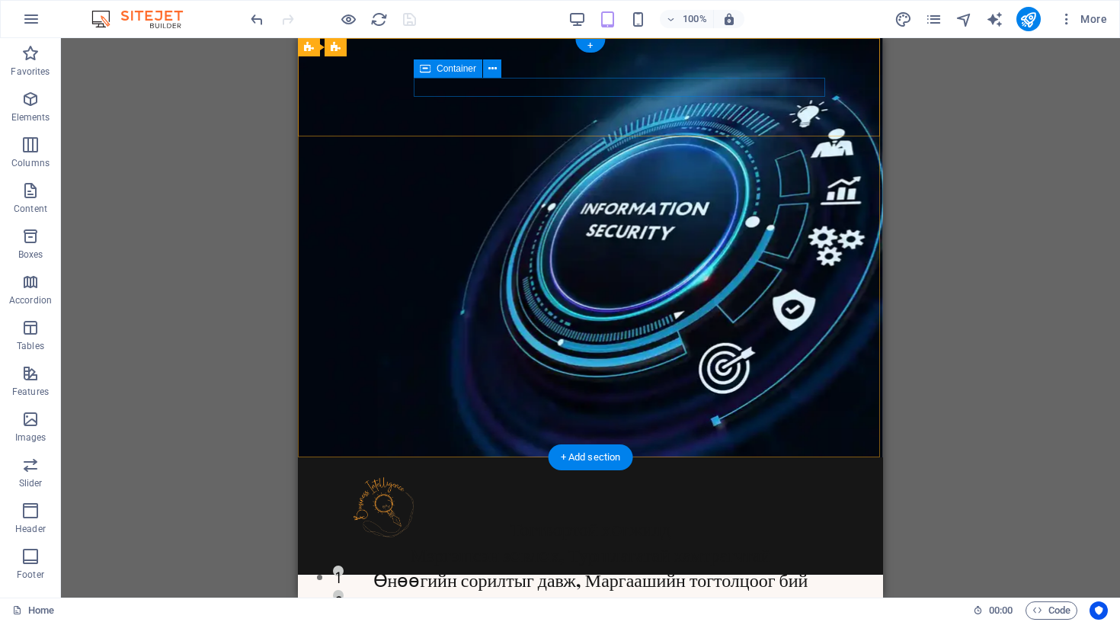
click at [627, 537] on div at bounding box center [591, 546] width 476 height 19
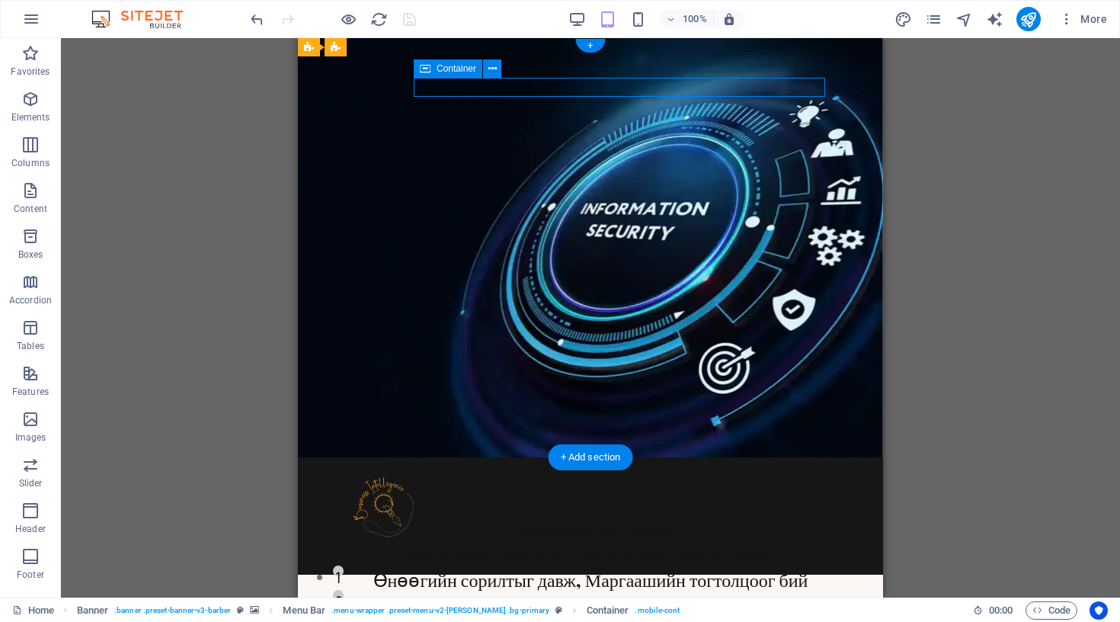
click at [627, 537] on div at bounding box center [591, 546] width 476 height 19
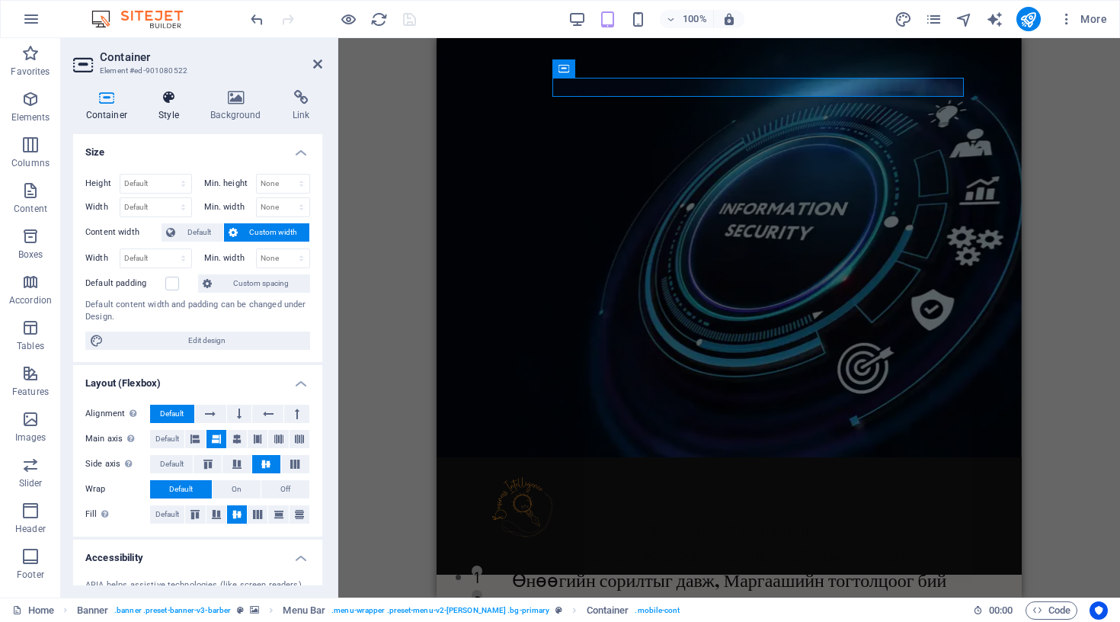
scroll to position [-1, 0]
click at [167, 96] on icon at bounding box center [169, 97] width 46 height 15
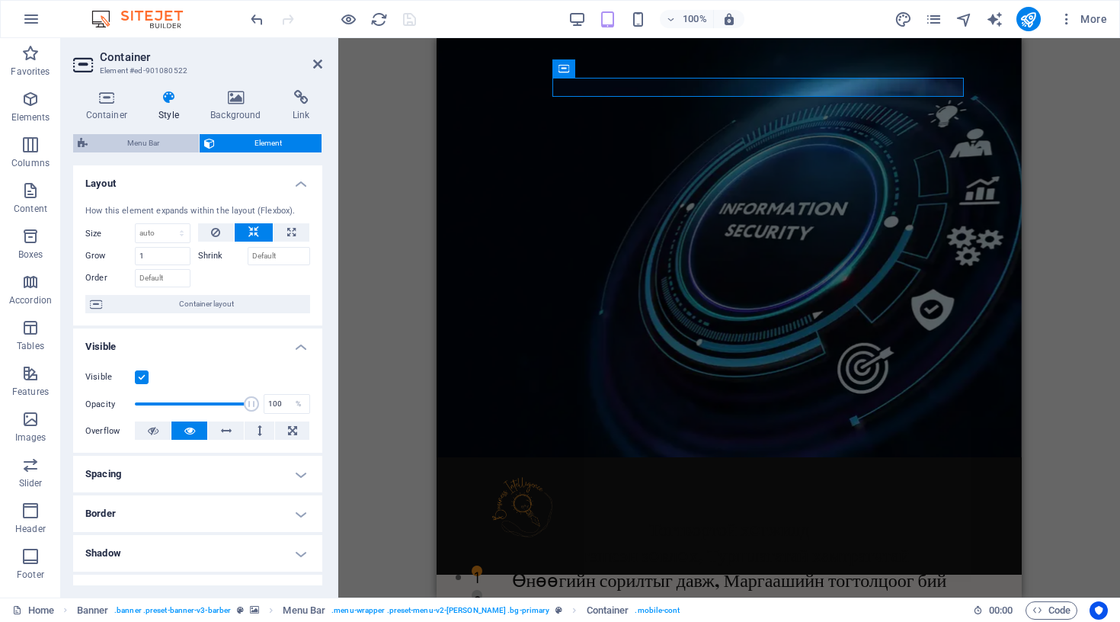
scroll to position [0, 0]
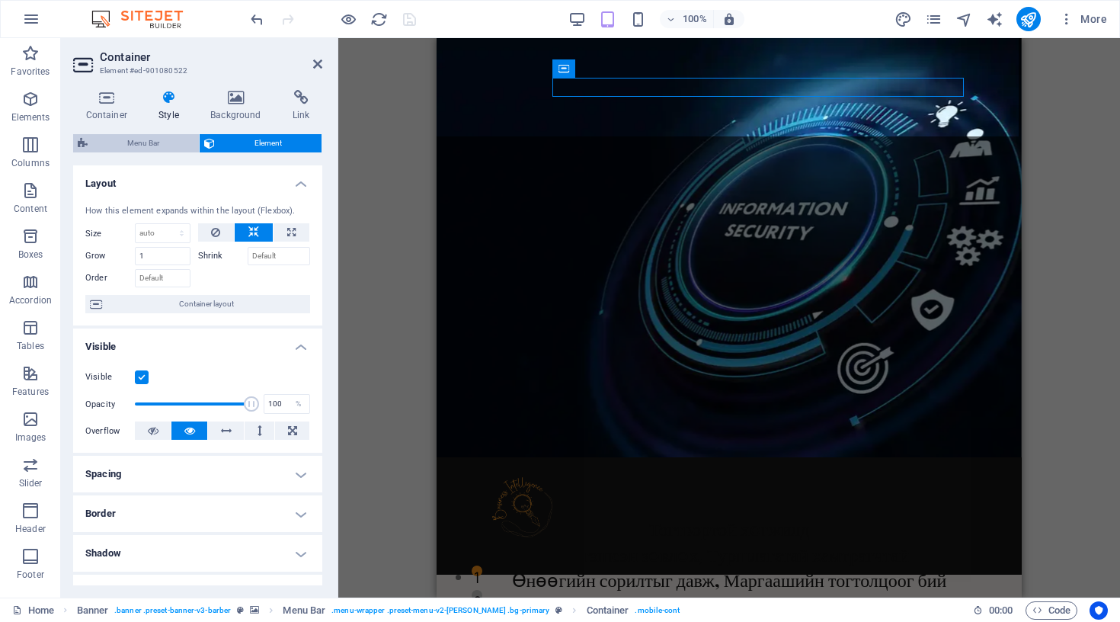
click at [146, 146] on span "Menu Bar" at bounding box center [143, 143] width 102 height 18
select select "px"
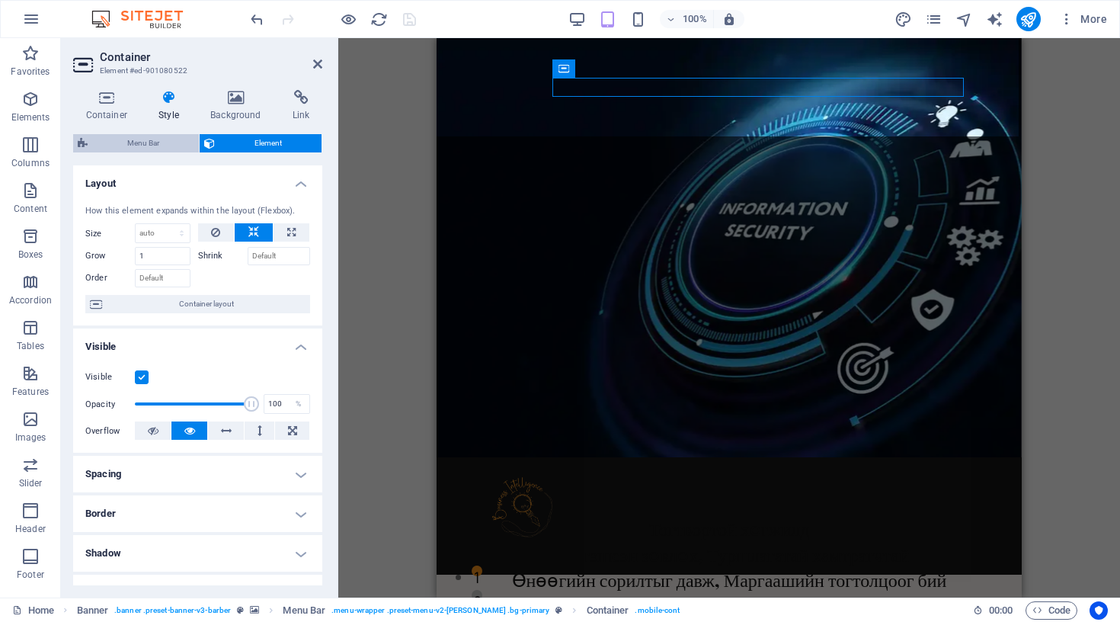
select select "hover_box_bottom"
select select "px"
select select "rem"
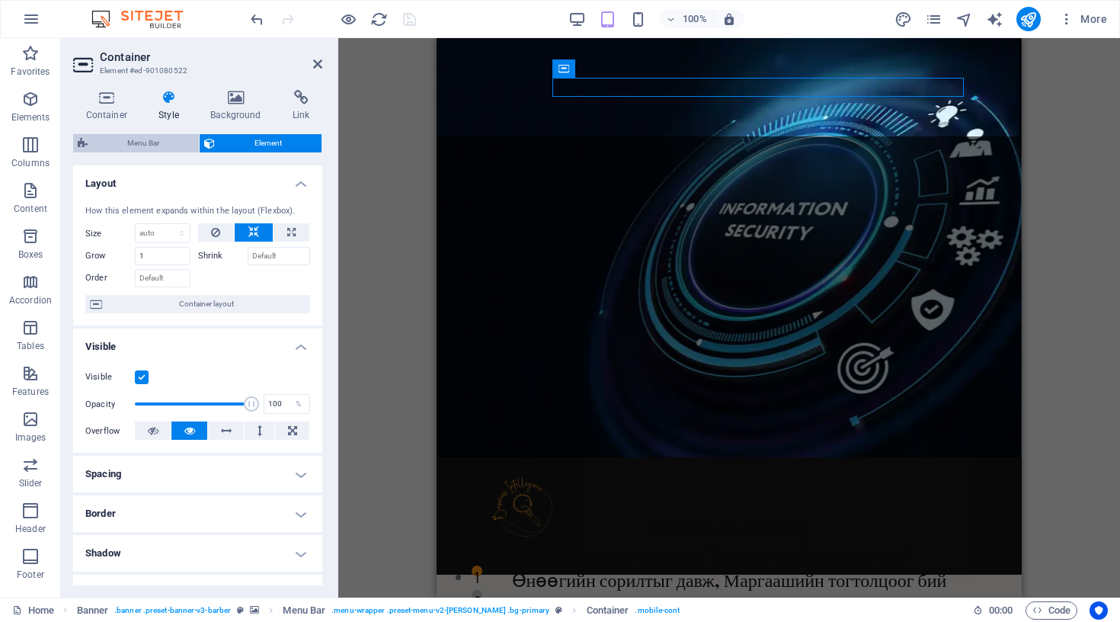
select select
select select "px"
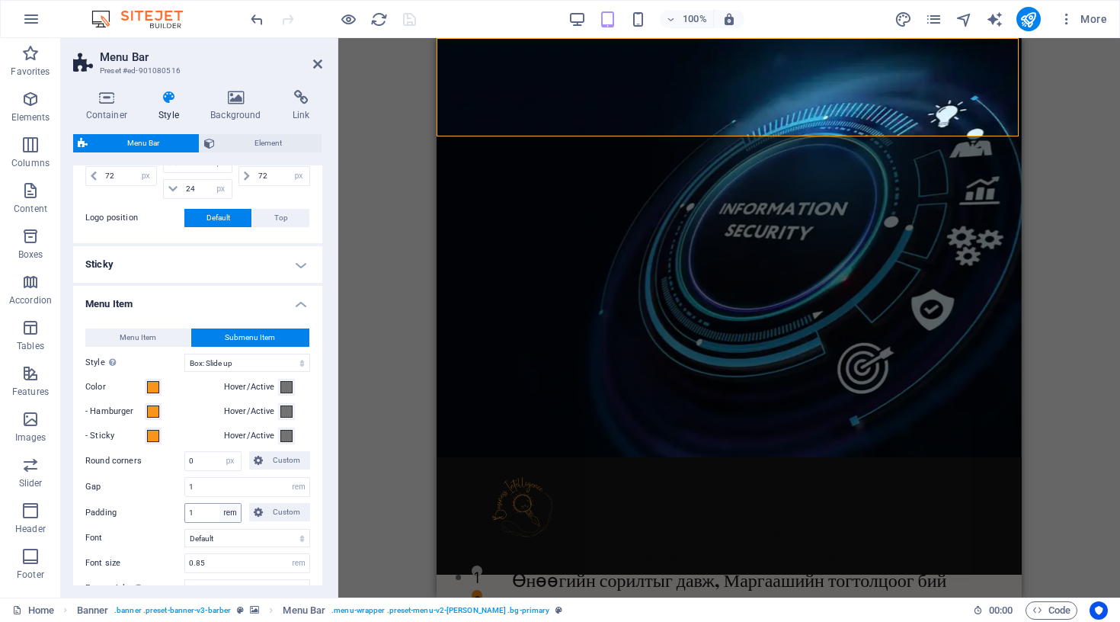
scroll to position [282, 0]
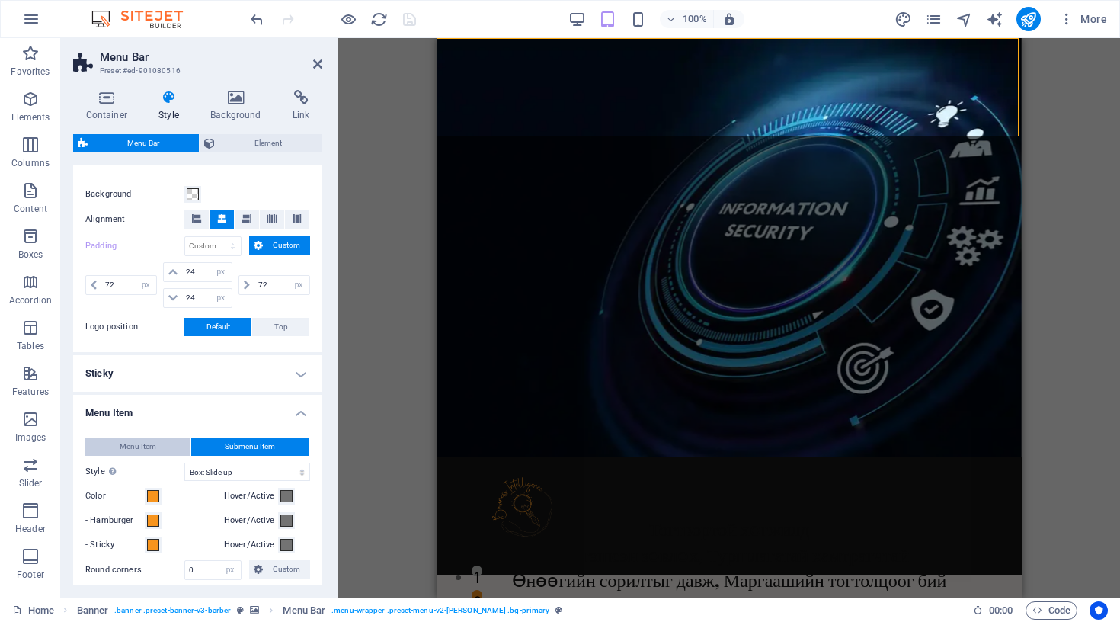
click at [142, 446] on span "Menu Item" at bounding box center [138, 446] width 37 height 18
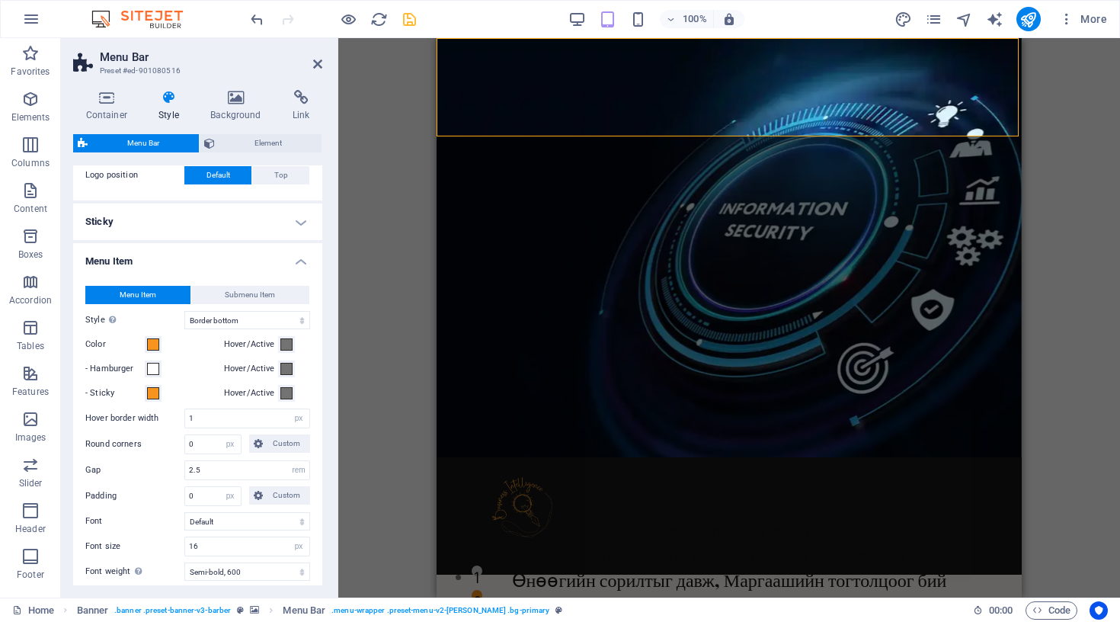
scroll to position [437, 0]
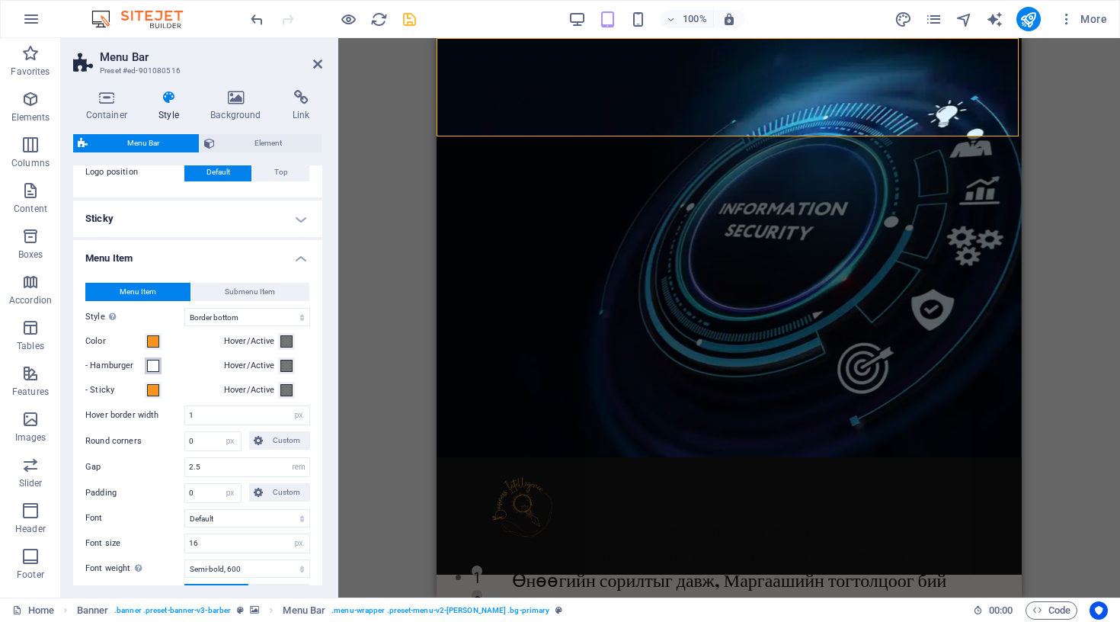
click at [152, 367] on span at bounding box center [153, 366] width 12 height 12
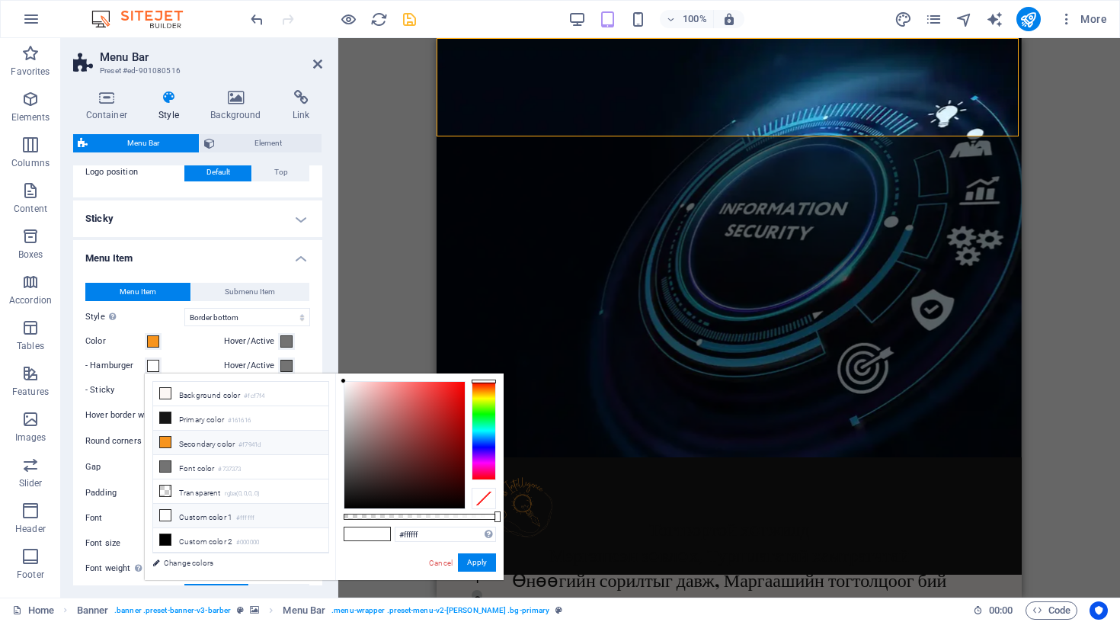
click at [196, 443] on li "Secondary color #f7941d" at bounding box center [240, 443] width 175 height 24
type input "#f7941d"
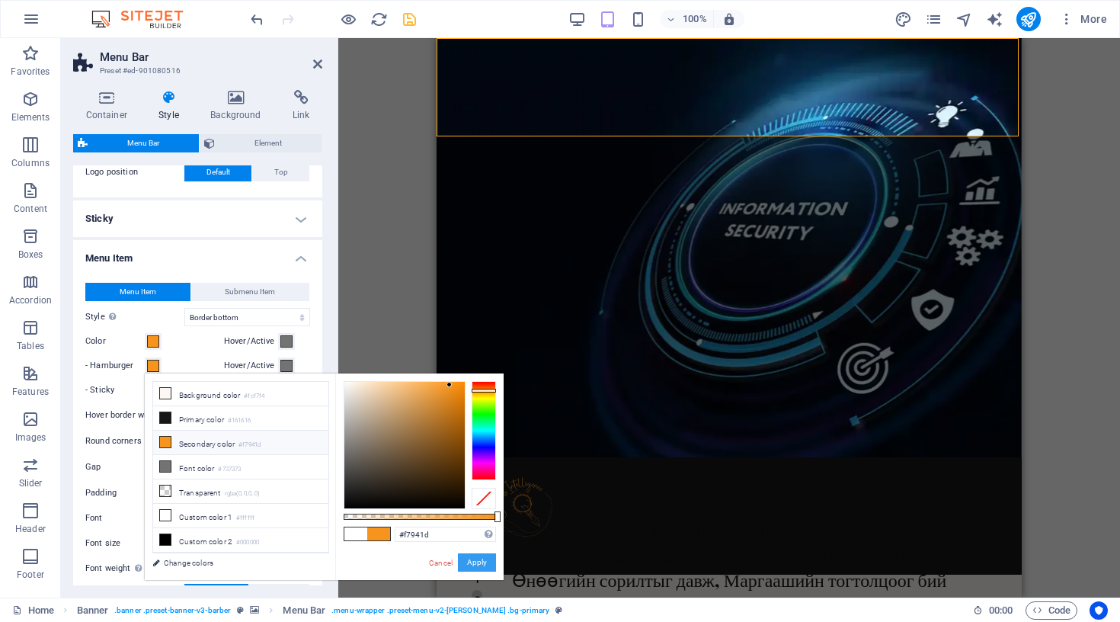
click at [475, 567] on button "Apply" at bounding box center [477, 562] width 38 height 18
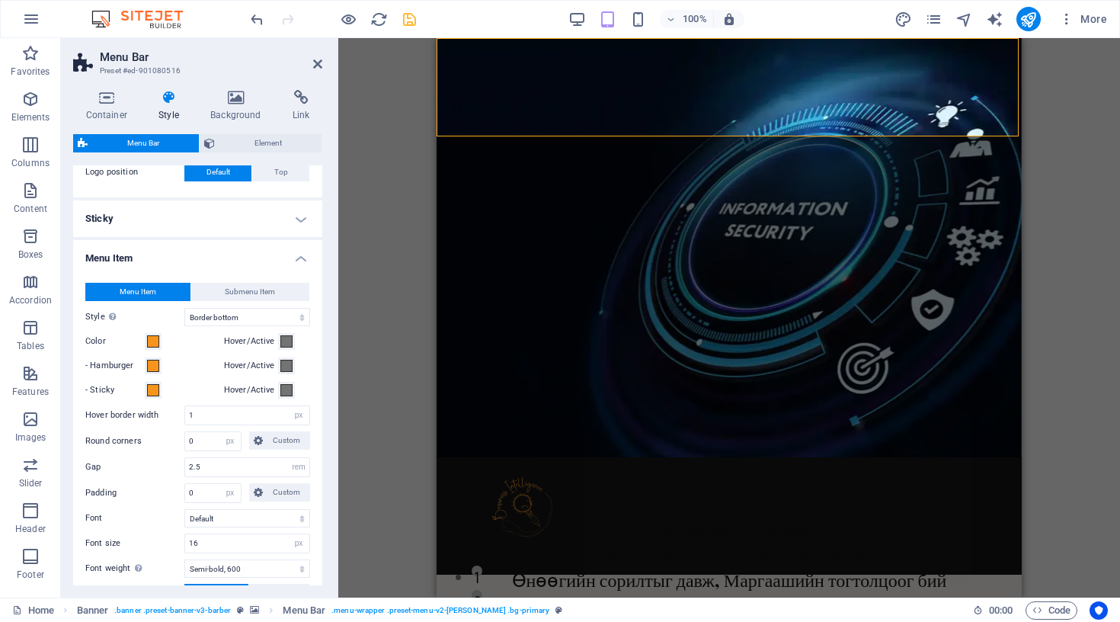
click at [428, 341] on div "Drag here to replace the existing content. Press “Ctrl” if you want to create a…" at bounding box center [729, 317] width 782 height 559
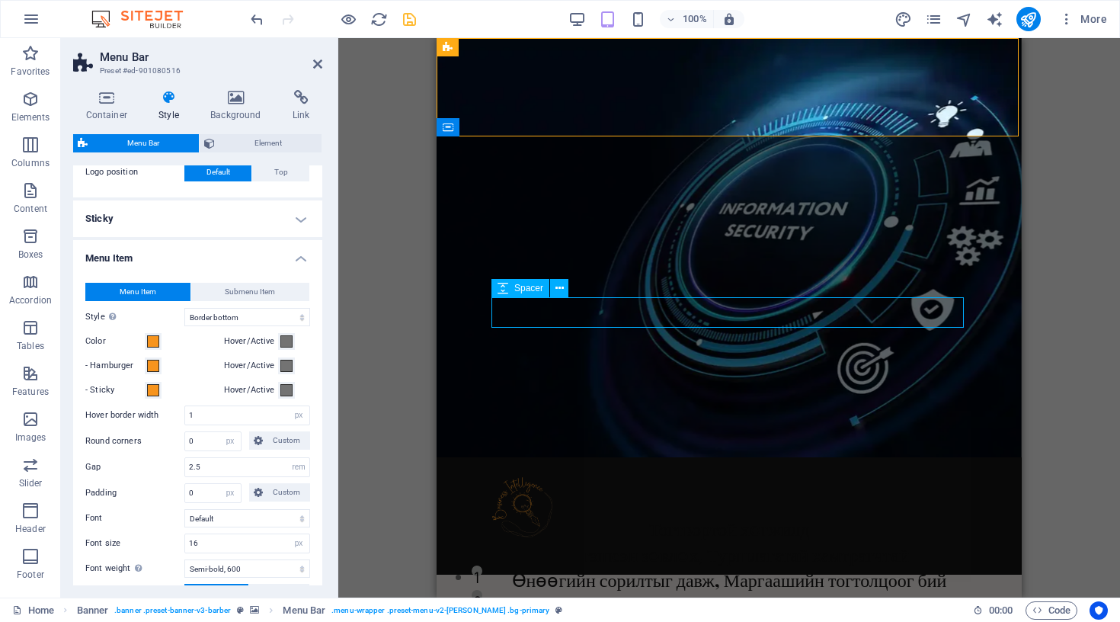
select select "px"
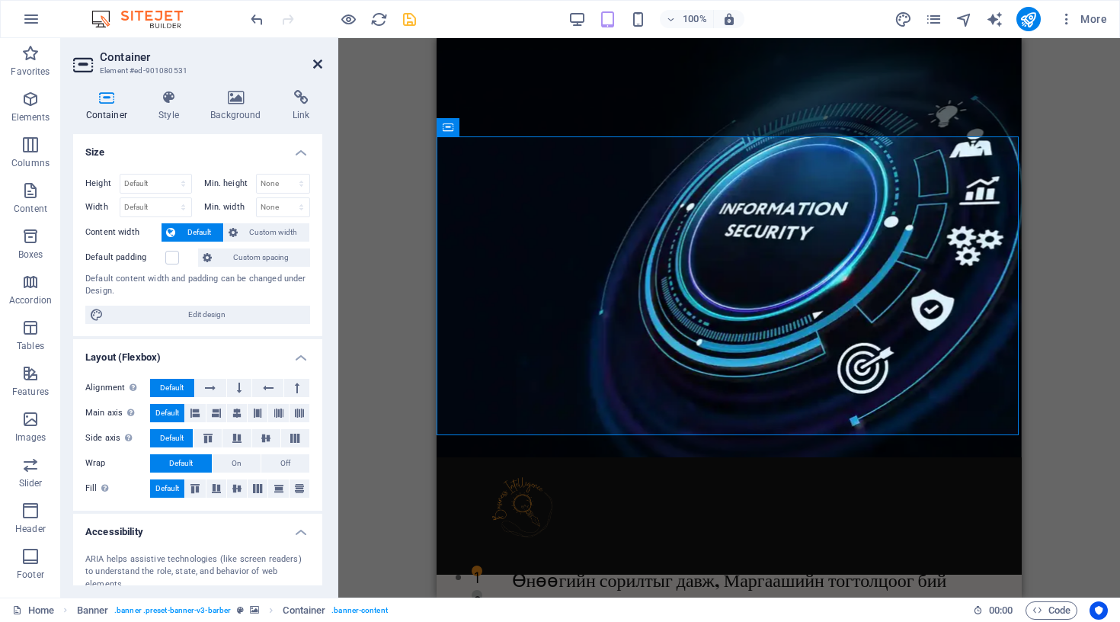
click at [319, 60] on icon at bounding box center [317, 64] width 9 height 12
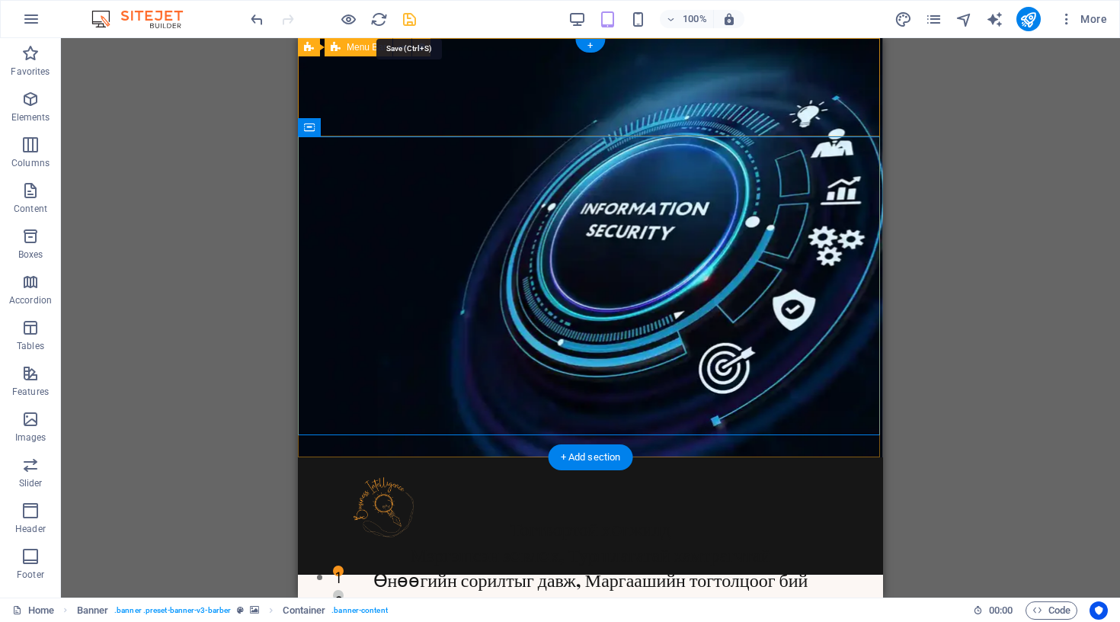
click at [407, 17] on icon "save" at bounding box center [410, 20] width 18 height 18
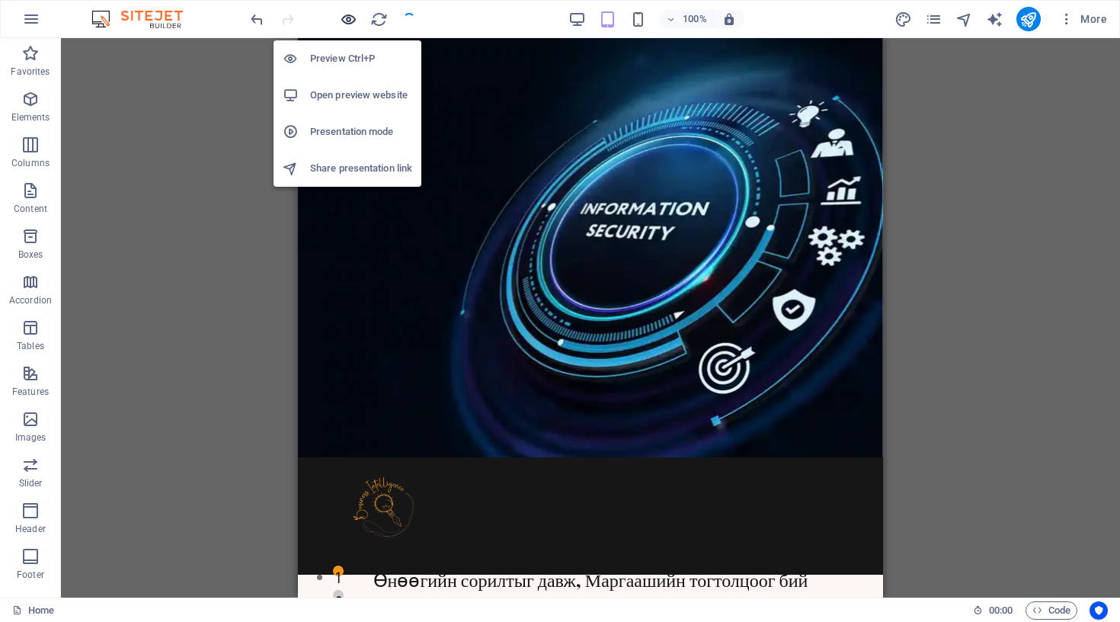
click at [349, 14] on icon "button" at bounding box center [349, 20] width 18 height 18
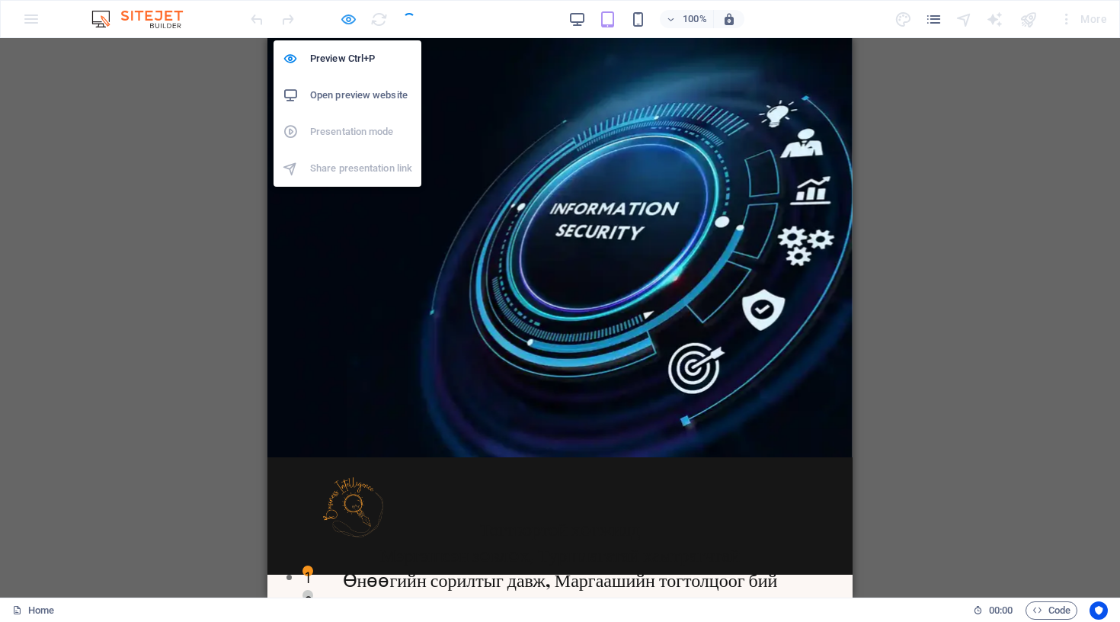
click at [345, 18] on icon "button" at bounding box center [349, 20] width 18 height 18
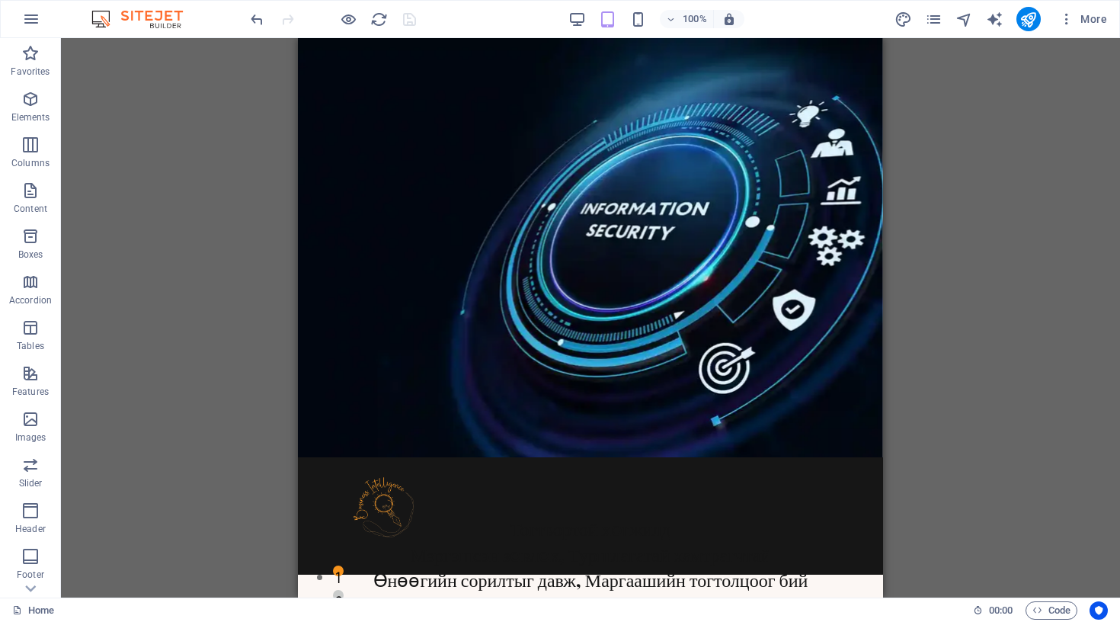
click at [939, 312] on div "Drag here to replace the existing content. Press “Ctrl” if you want to create a…" at bounding box center [590, 317] width 1059 height 559
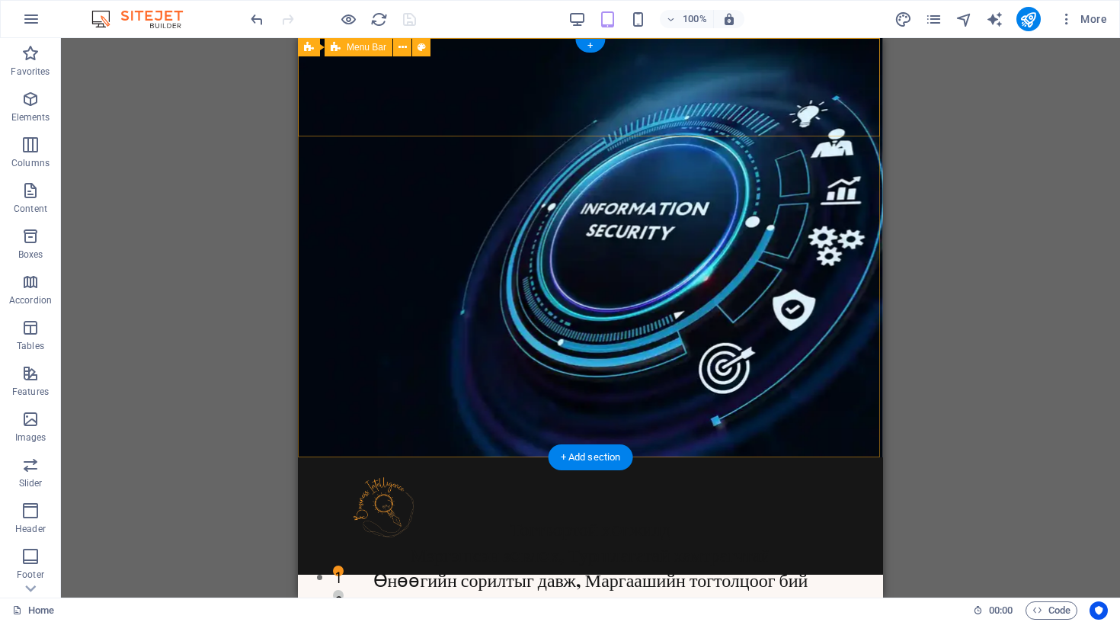
click at [847, 457] on div "Home Бидний тухай Үйлчилгээ [PERSON_NAME]" at bounding box center [590, 515] width 585 height 117
select select "px"
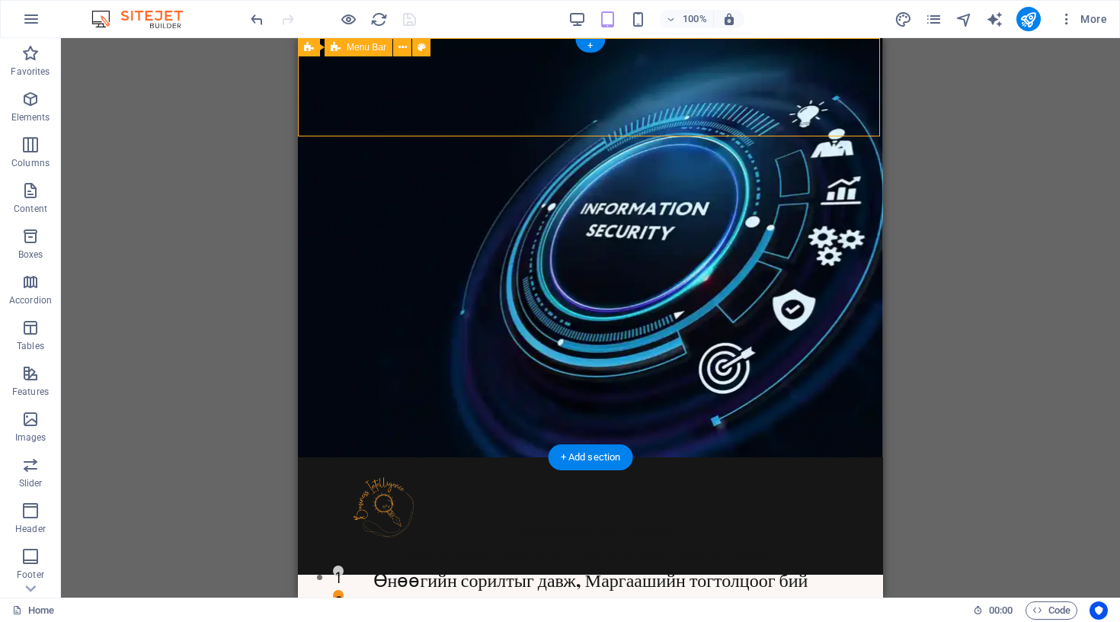
select select "px"
select select "hover_border_bottom"
select select "px"
select select "rem"
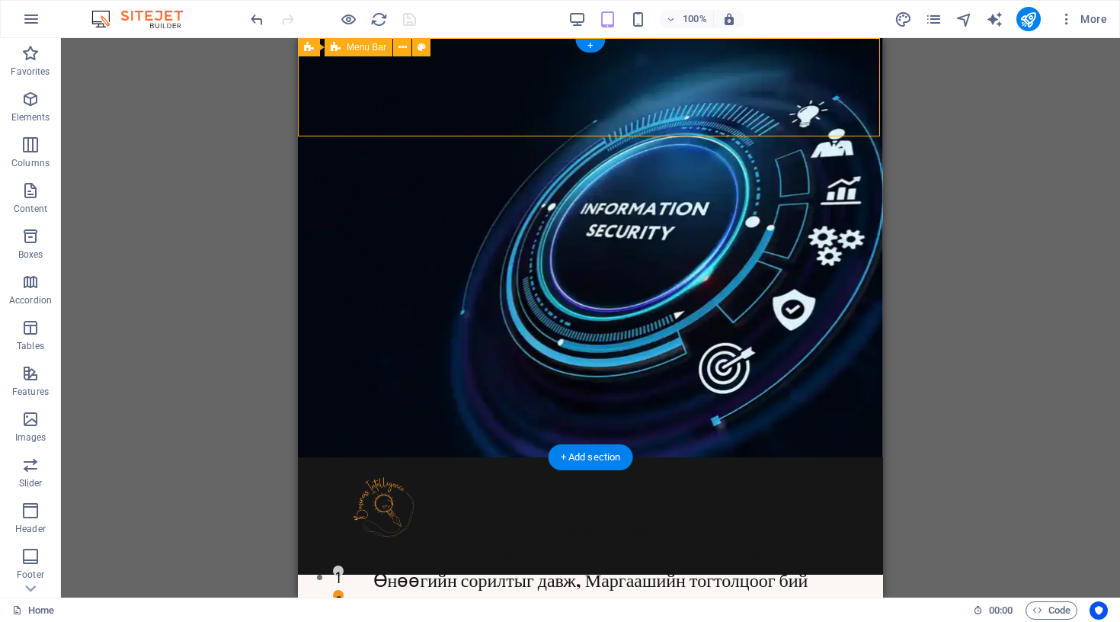
select select "px"
select select "600"
select select "px"
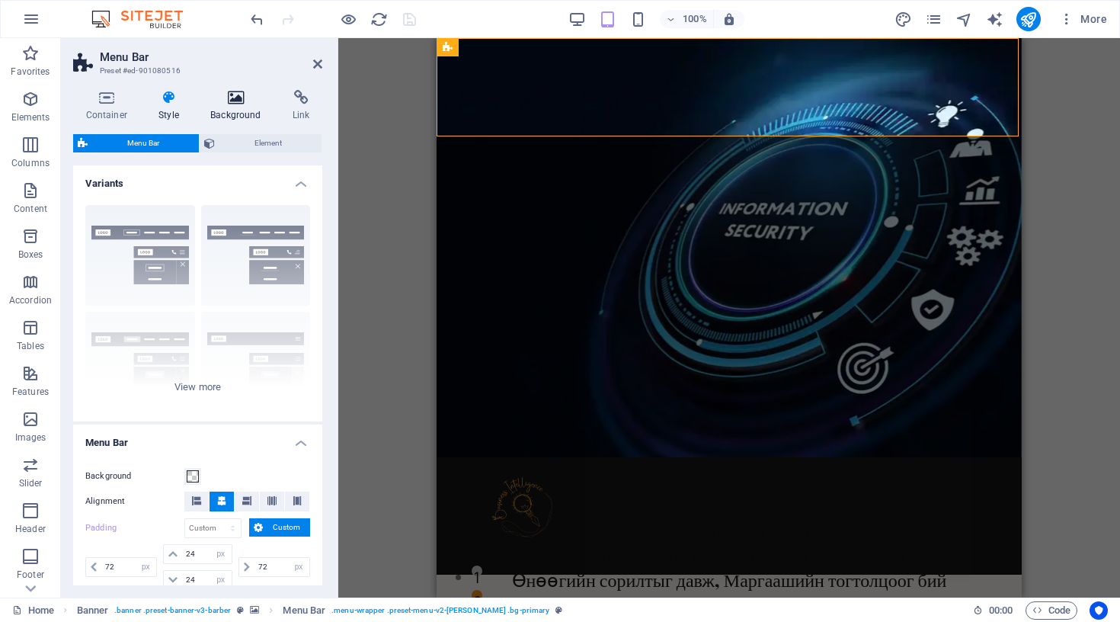
click at [242, 101] on icon at bounding box center [236, 97] width 76 height 15
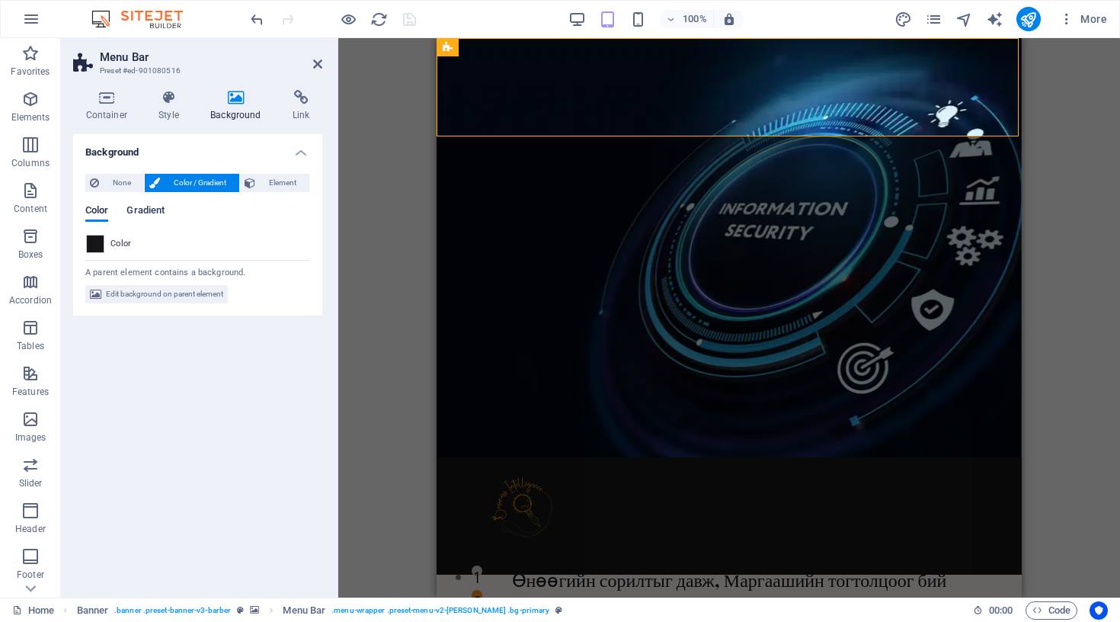
click at [143, 210] on span "Gradient" at bounding box center [146, 211] width 38 height 21
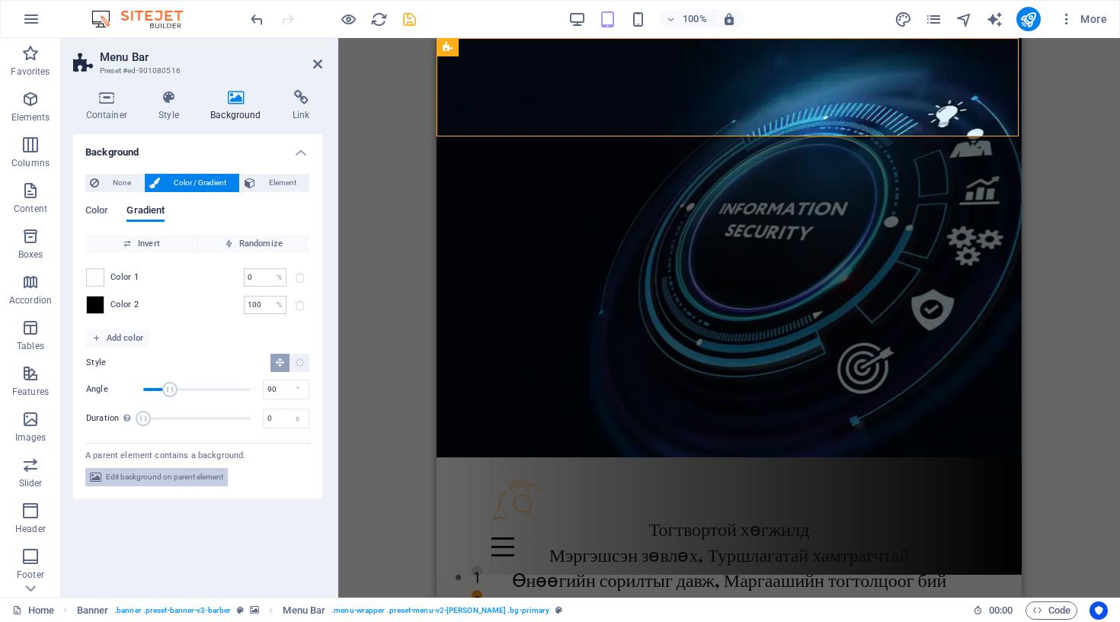
click at [157, 479] on span "Edit background on parent element" at bounding box center [164, 477] width 117 height 18
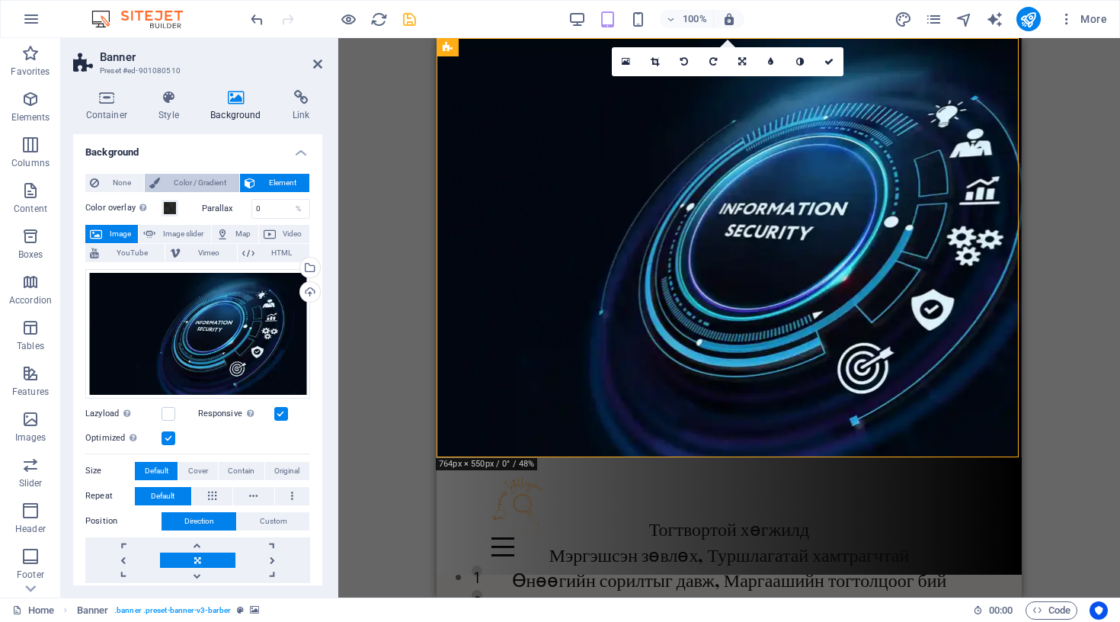
click at [181, 177] on span "Color / Gradient" at bounding box center [200, 183] width 70 height 18
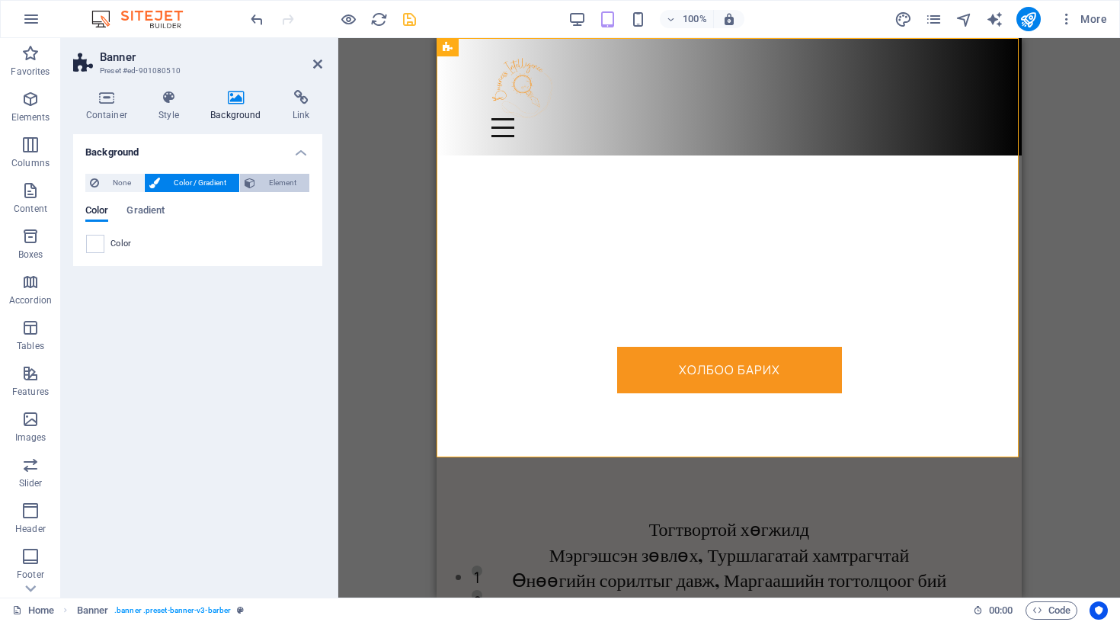
click at [262, 185] on span "Element" at bounding box center [282, 183] width 45 height 18
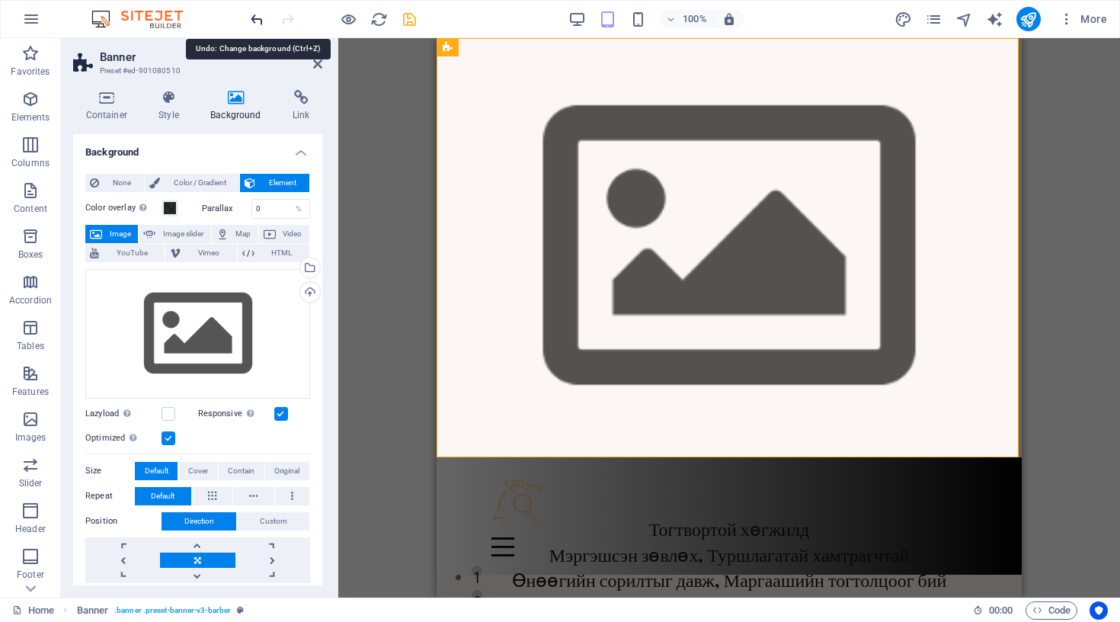
click at [251, 24] on icon "undo" at bounding box center [257, 20] width 18 height 18
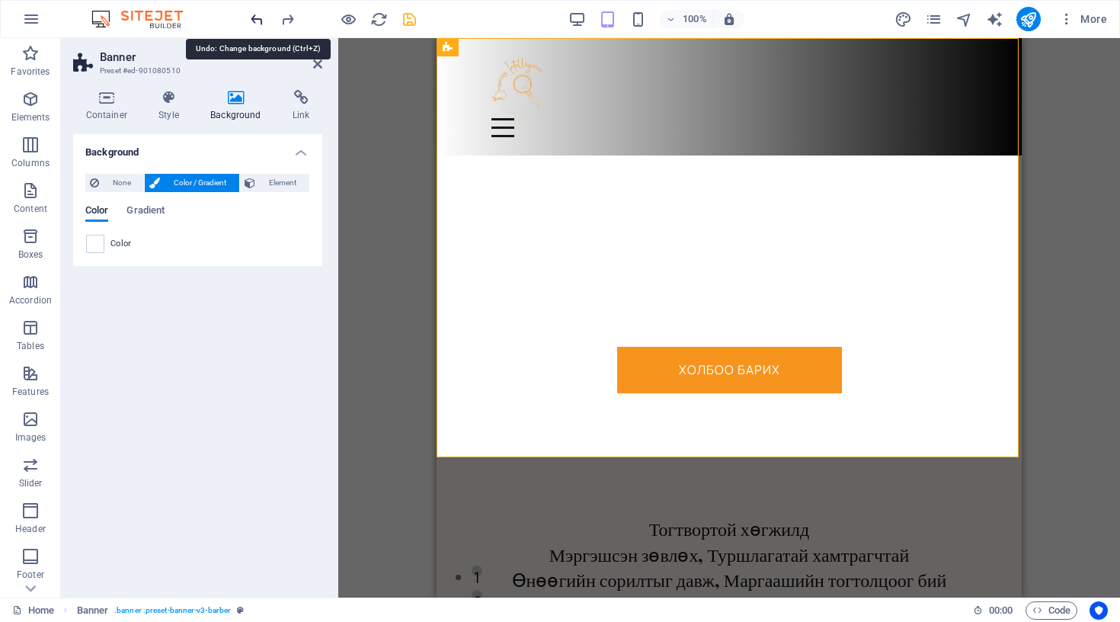
click at [251, 24] on icon "undo" at bounding box center [257, 20] width 18 height 18
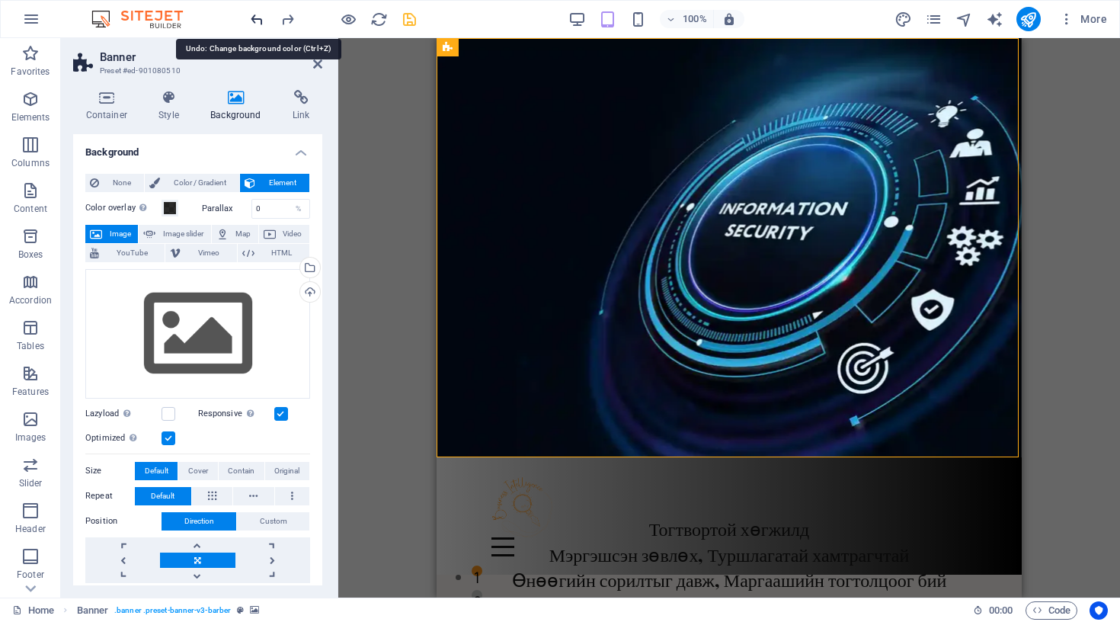
click at [251, 24] on icon "undo" at bounding box center [257, 20] width 18 height 18
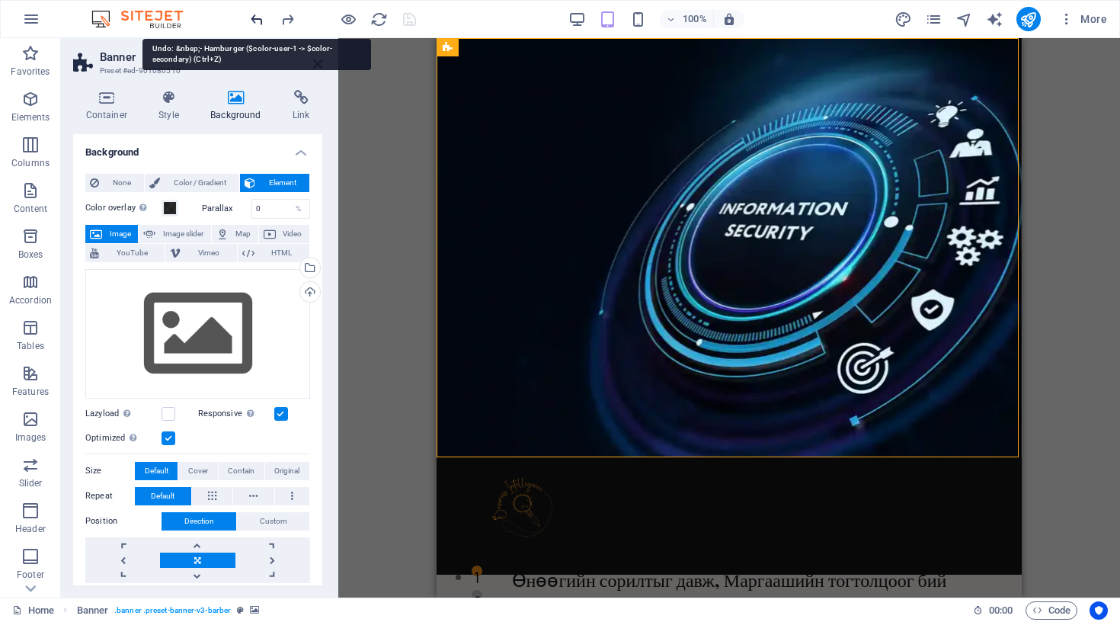
click at [251, 24] on icon "undo" at bounding box center [257, 20] width 18 height 18
click at [258, 17] on icon "undo" at bounding box center [257, 20] width 18 height 18
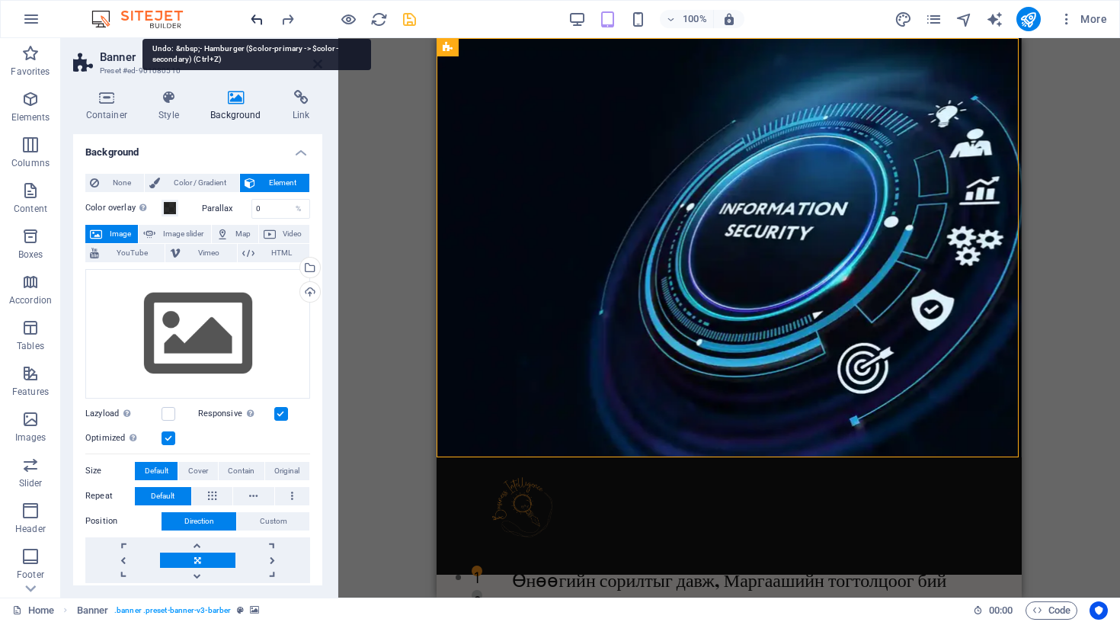
click at [258, 17] on icon "undo" at bounding box center [257, 20] width 18 height 18
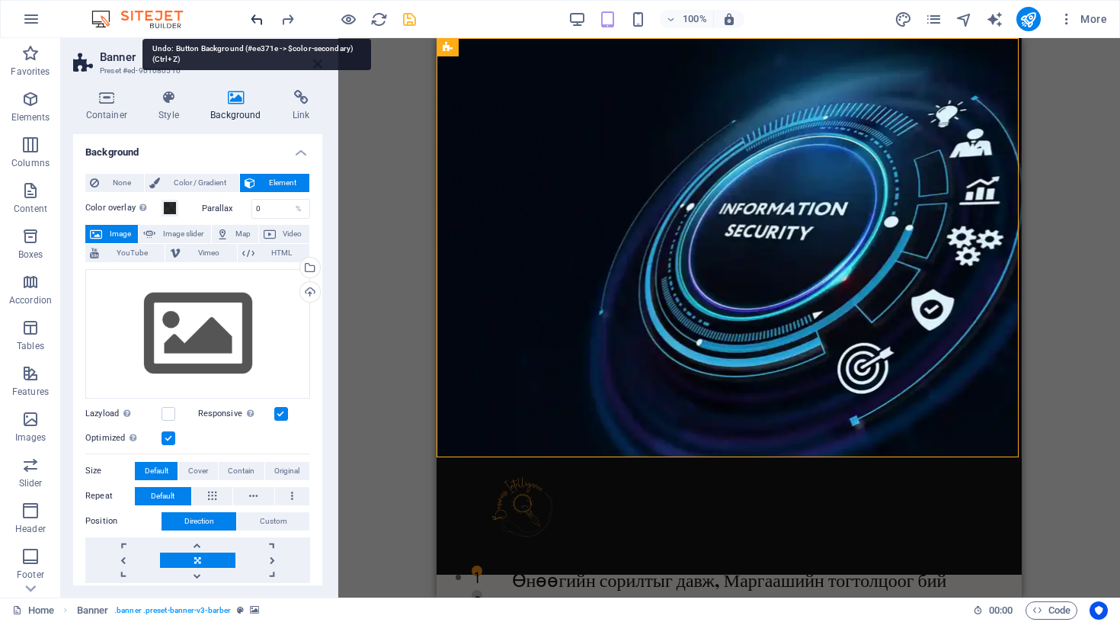
click at [258, 17] on icon "undo" at bounding box center [257, 20] width 18 height 18
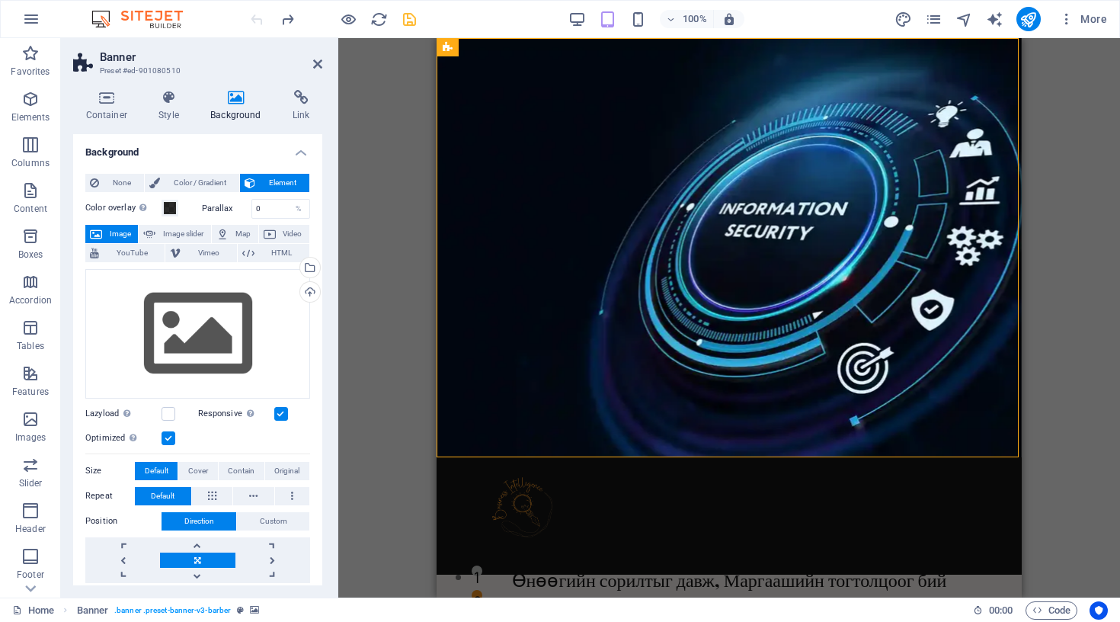
click at [258, 17] on div at bounding box center [333, 19] width 171 height 24
click at [319, 59] on icon at bounding box center [317, 64] width 9 height 12
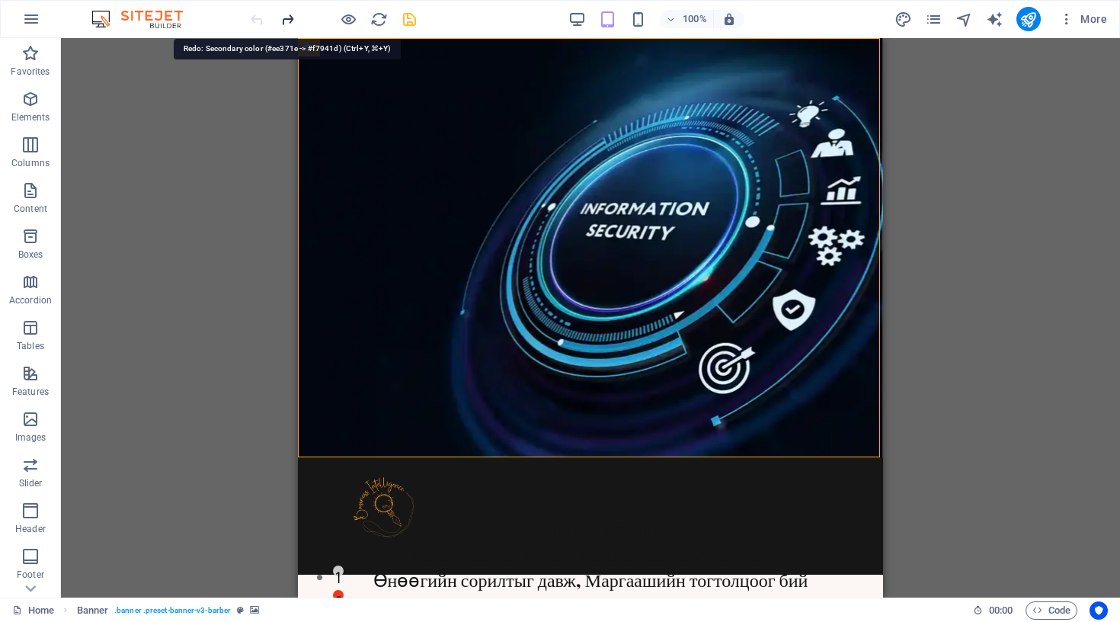
click at [288, 18] on icon "redo" at bounding box center [288, 20] width 18 height 18
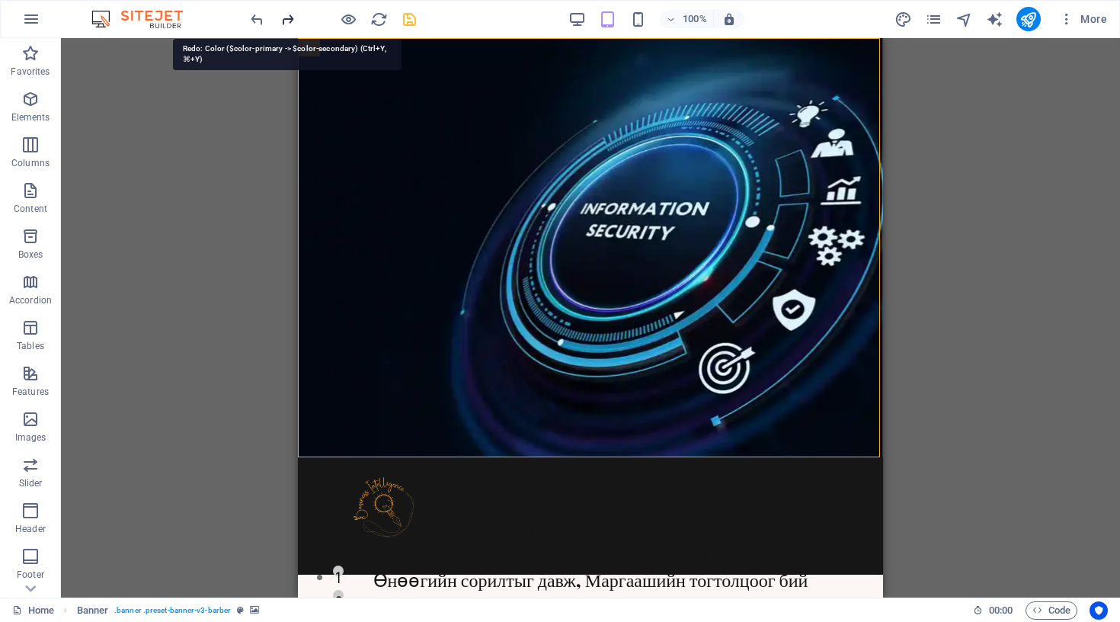
click at [288, 18] on icon "redo" at bounding box center [288, 20] width 18 height 18
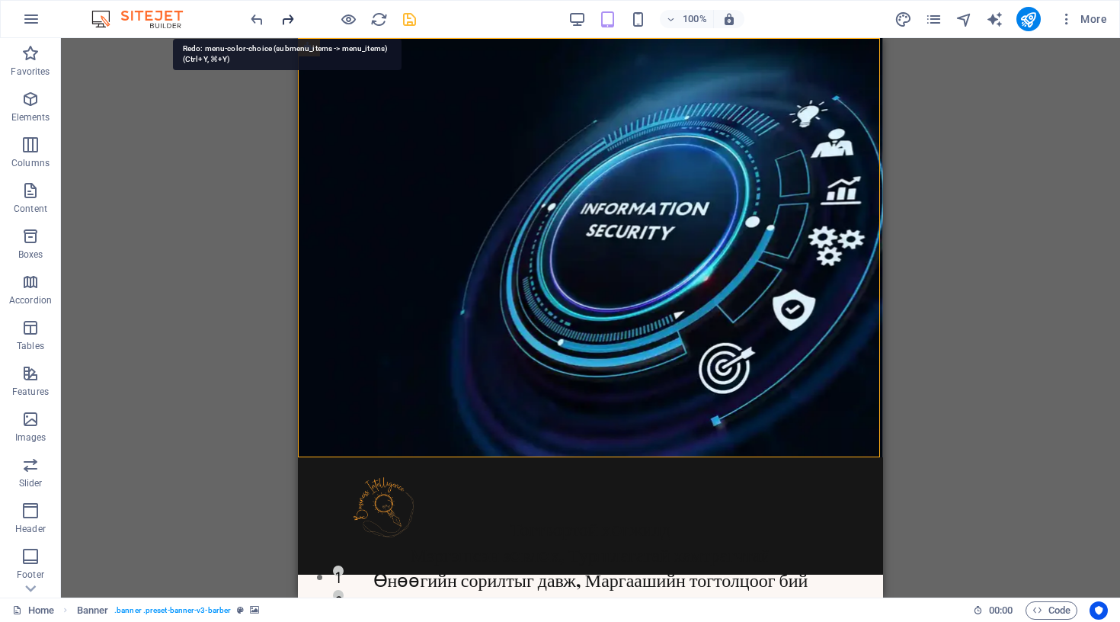
click at [288, 18] on icon "redo" at bounding box center [288, 20] width 18 height 18
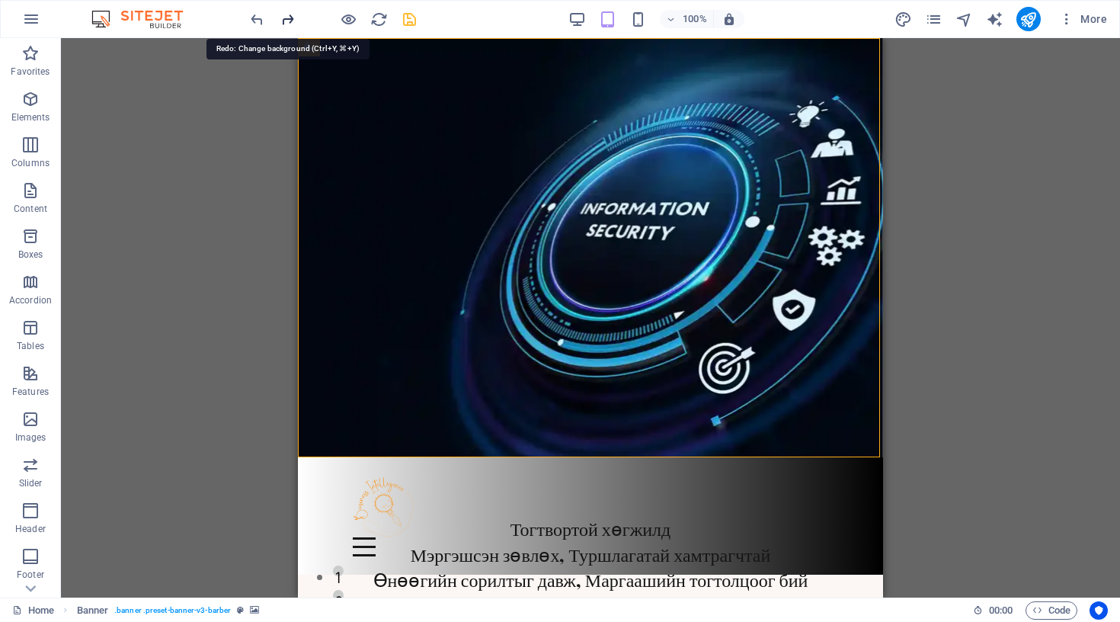
click at [288, 18] on icon "redo" at bounding box center [288, 20] width 18 height 18
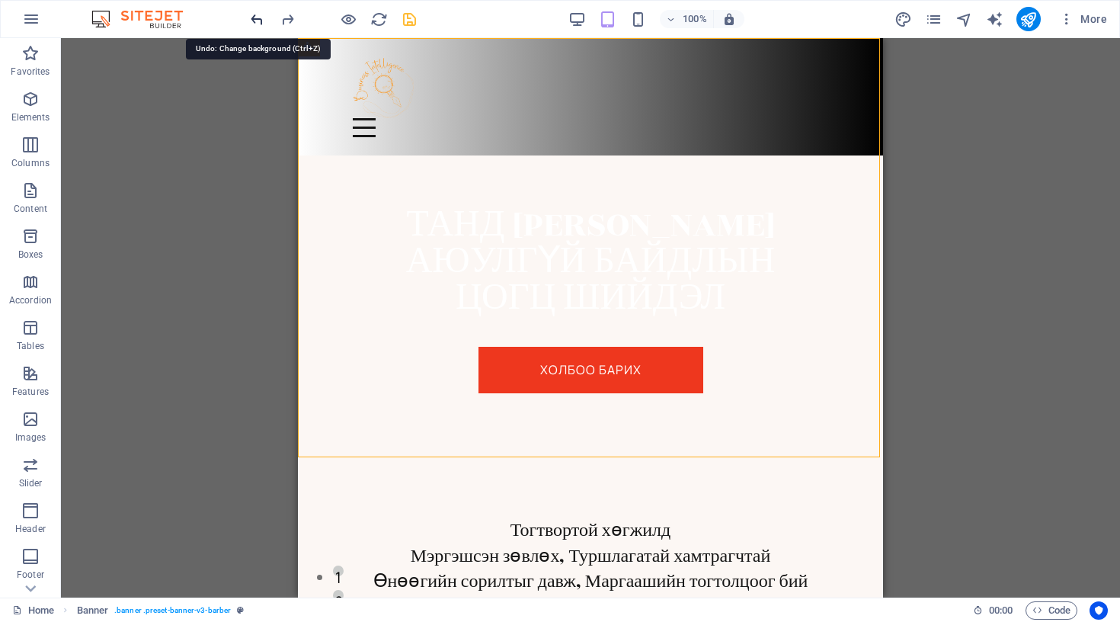
click at [248, 18] on icon "undo" at bounding box center [257, 20] width 18 height 18
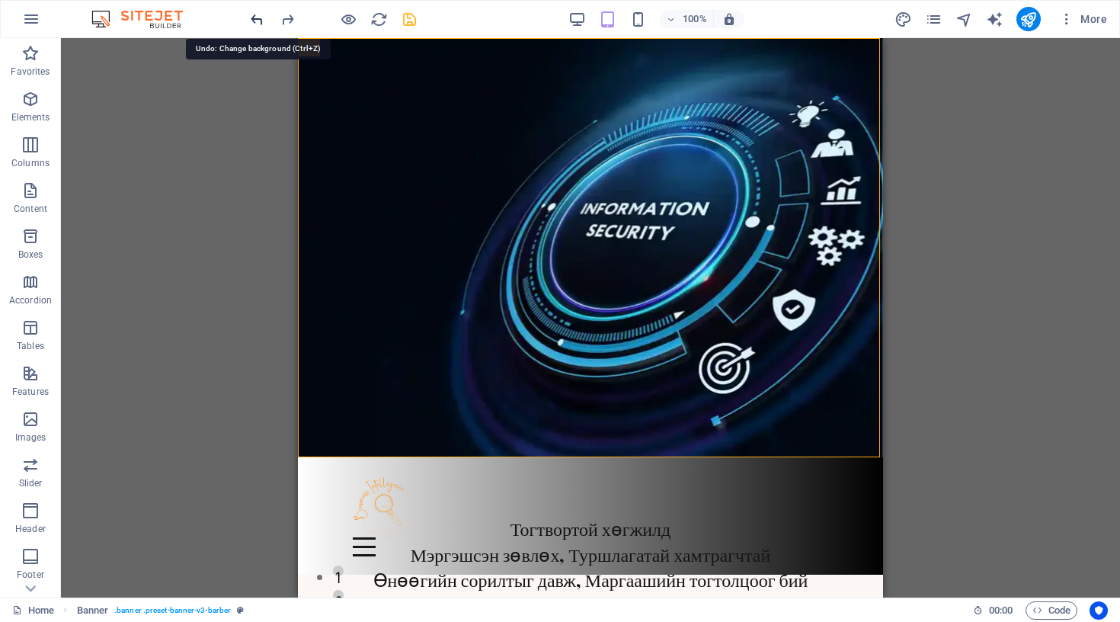
click at [248, 18] on icon "undo" at bounding box center [257, 20] width 18 height 18
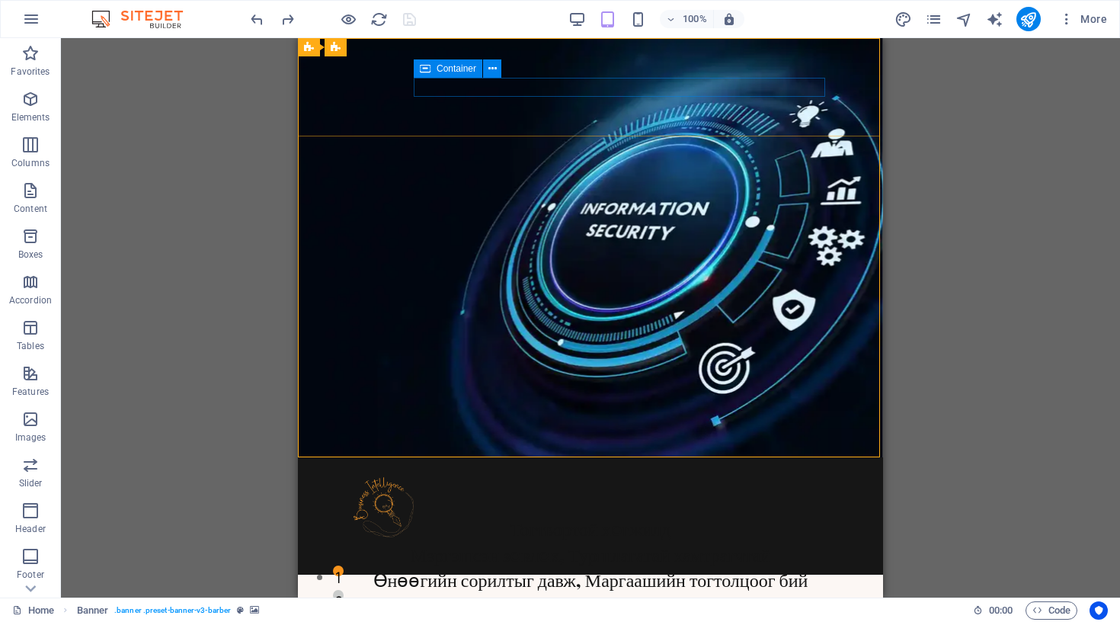
click at [482, 537] on div at bounding box center [591, 546] width 476 height 19
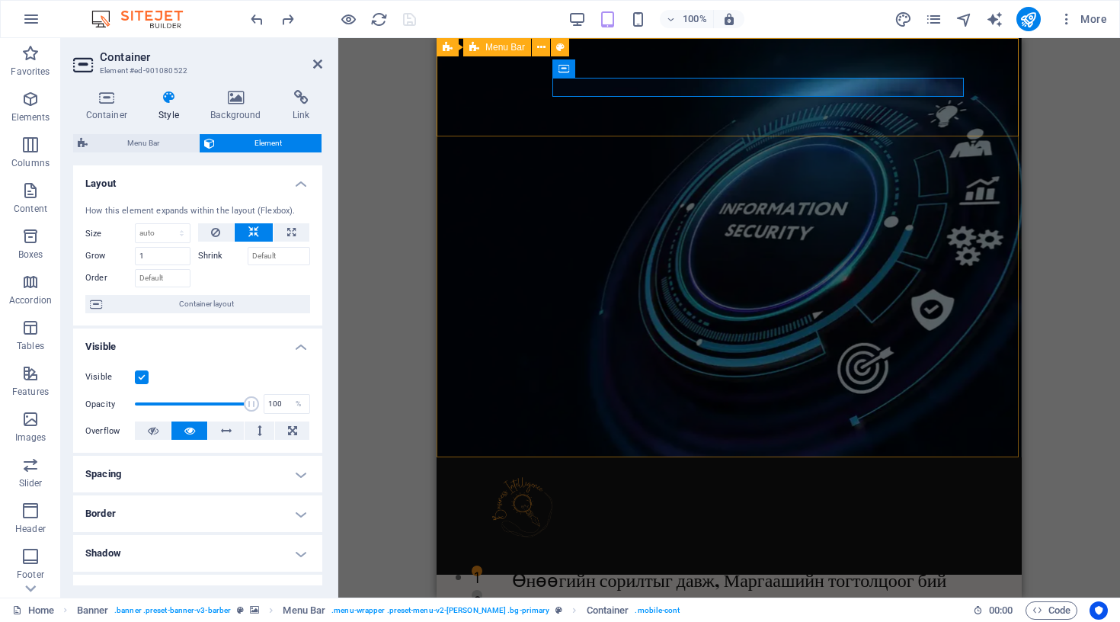
click at [463, 457] on div "Home Бидний тухай Үйлчилгээ [PERSON_NAME]" at bounding box center [729, 515] width 585 height 117
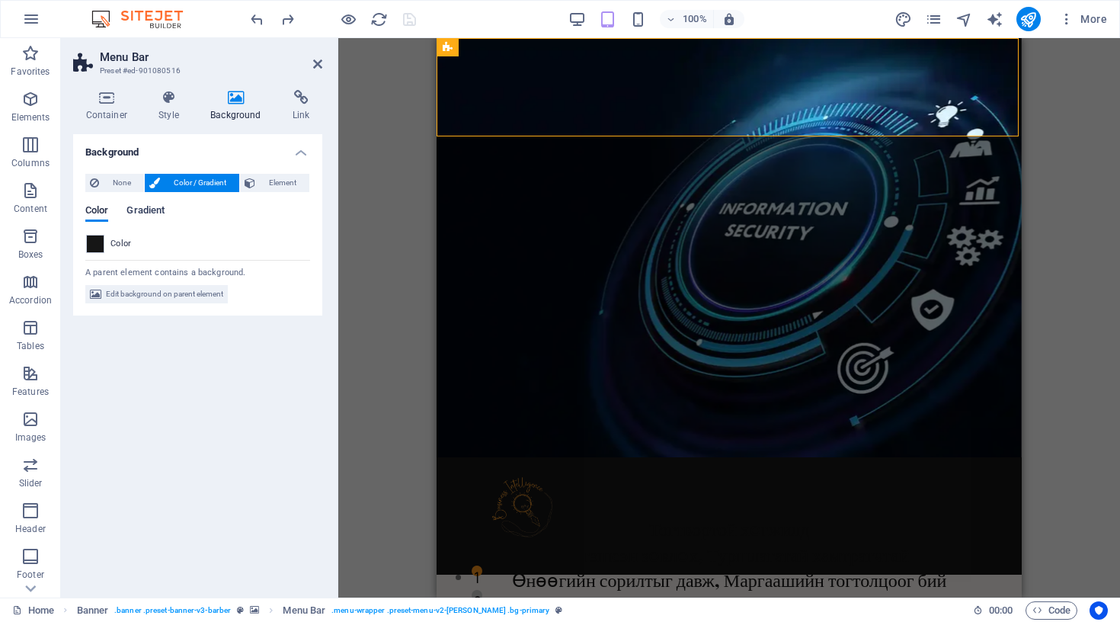
click at [142, 210] on span "Gradient" at bounding box center [146, 211] width 38 height 21
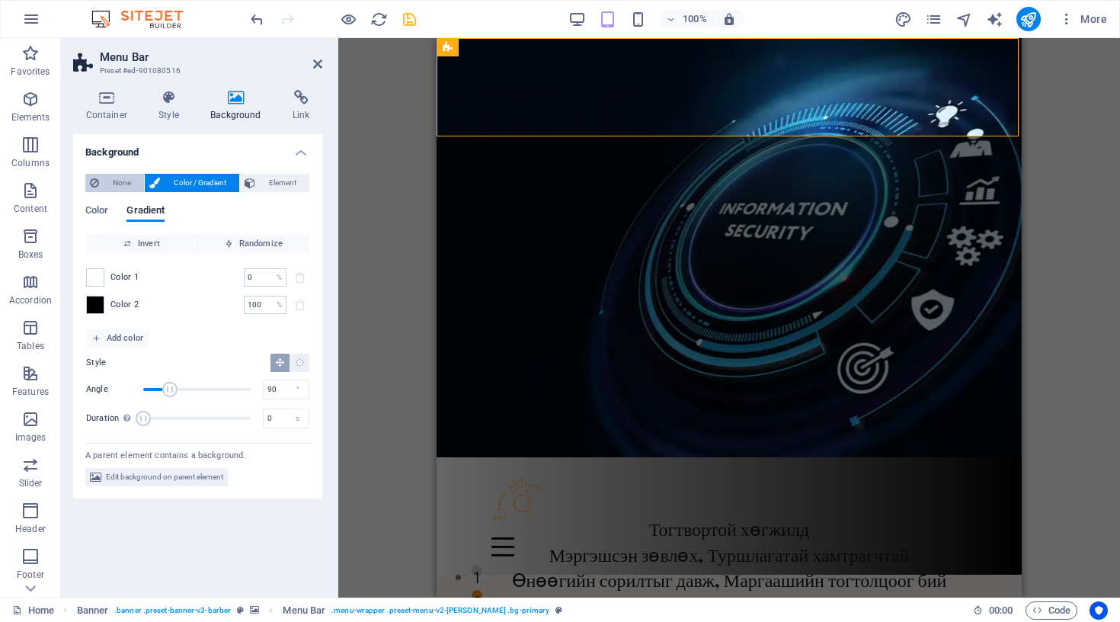
click at [104, 184] on span "None" at bounding box center [122, 183] width 36 height 18
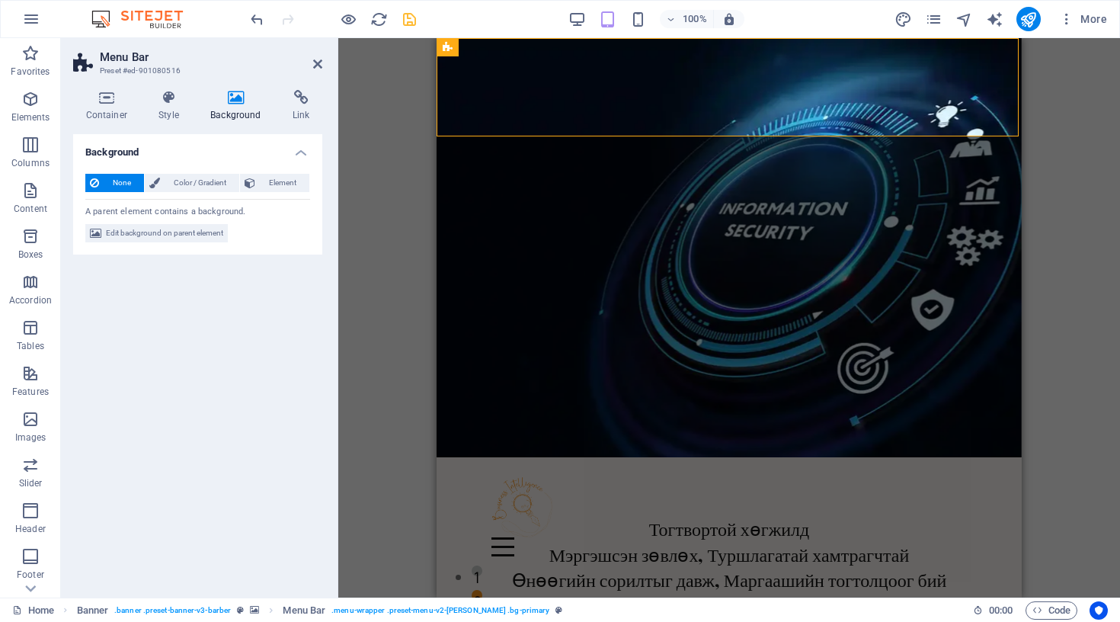
click at [354, 217] on div "Drag here to replace the existing content. Press “Ctrl” if you want to create a…" at bounding box center [729, 317] width 782 height 559
click at [319, 66] on icon at bounding box center [317, 64] width 9 height 12
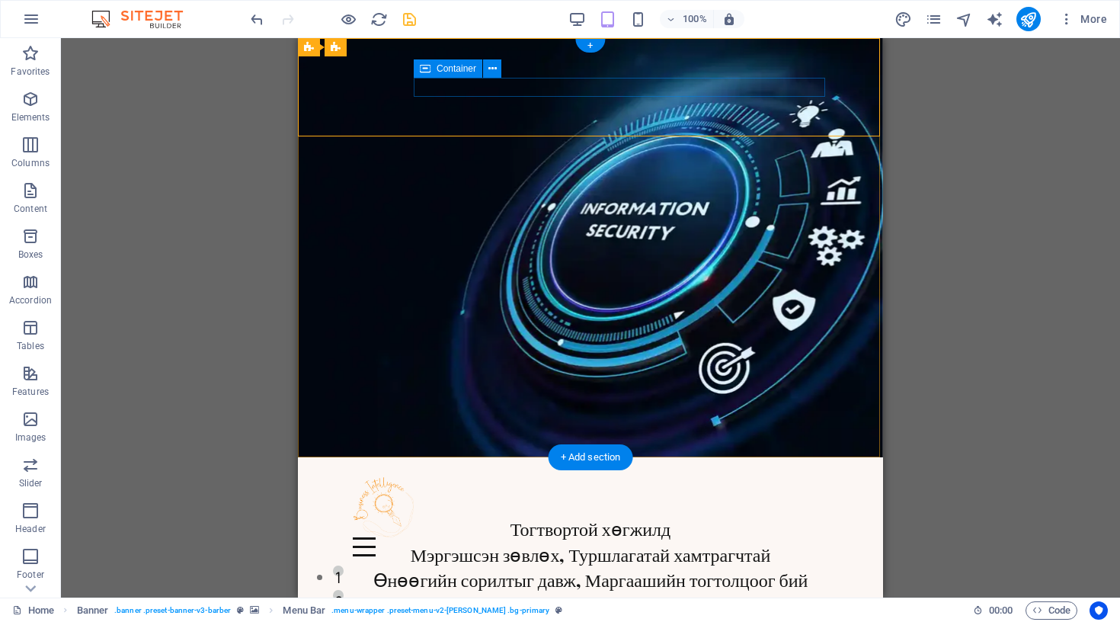
click at [581, 537] on div at bounding box center [591, 546] width 476 height 19
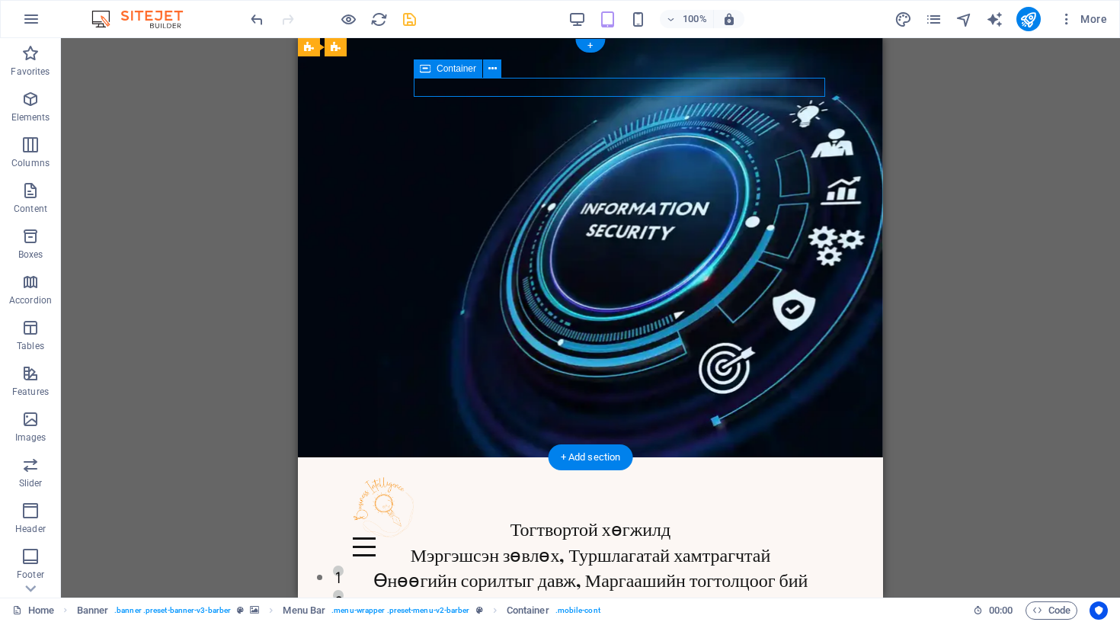
click at [581, 537] on div at bounding box center [591, 546] width 476 height 19
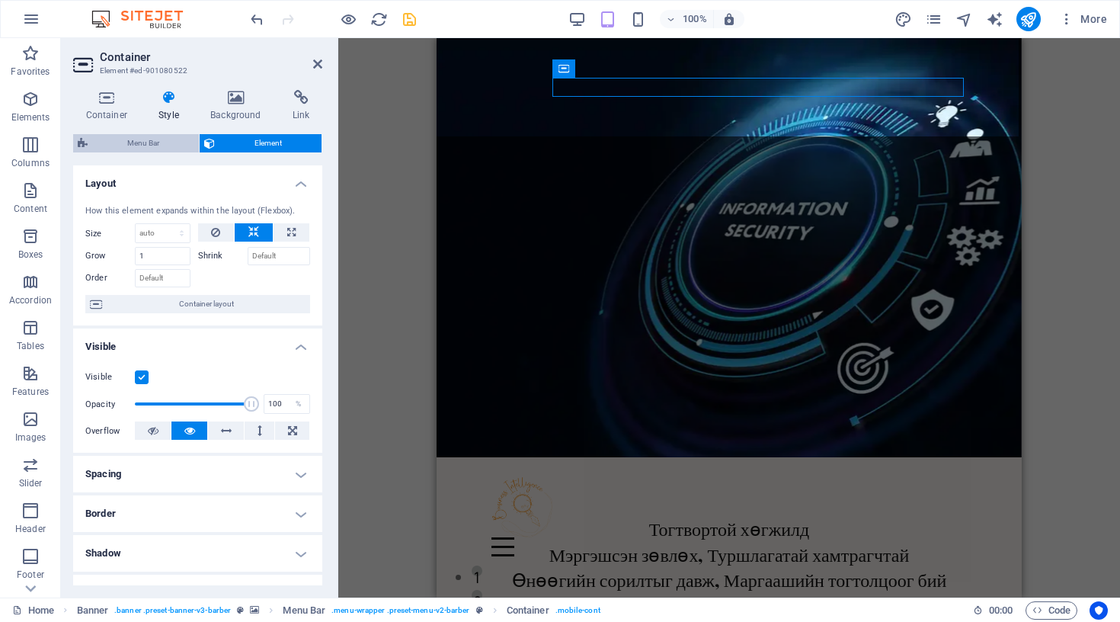
click at [173, 143] on span "Menu Bar" at bounding box center [143, 143] width 102 height 18
select select "px"
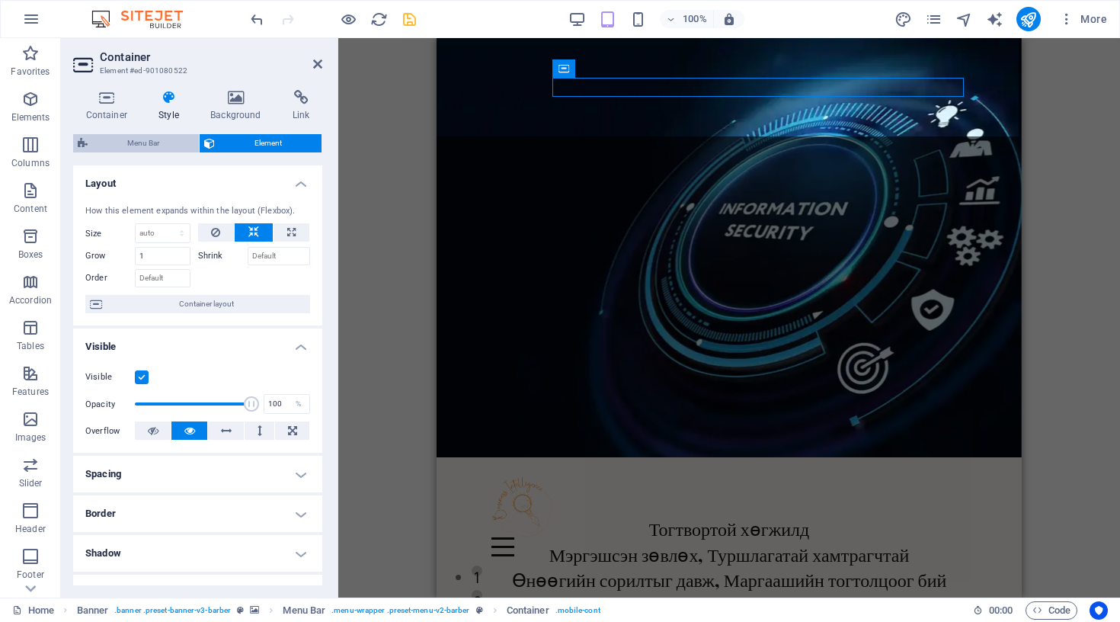
select select "hover_border_bottom"
select select "px"
select select "rem"
select select "px"
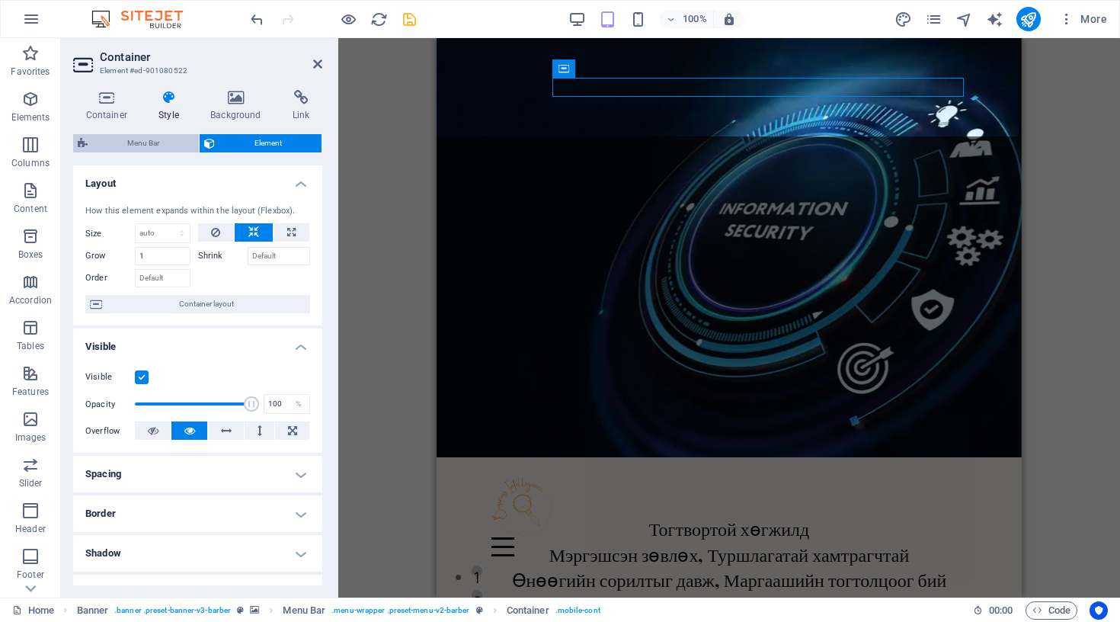
select select "px"
select select "600"
select select "px"
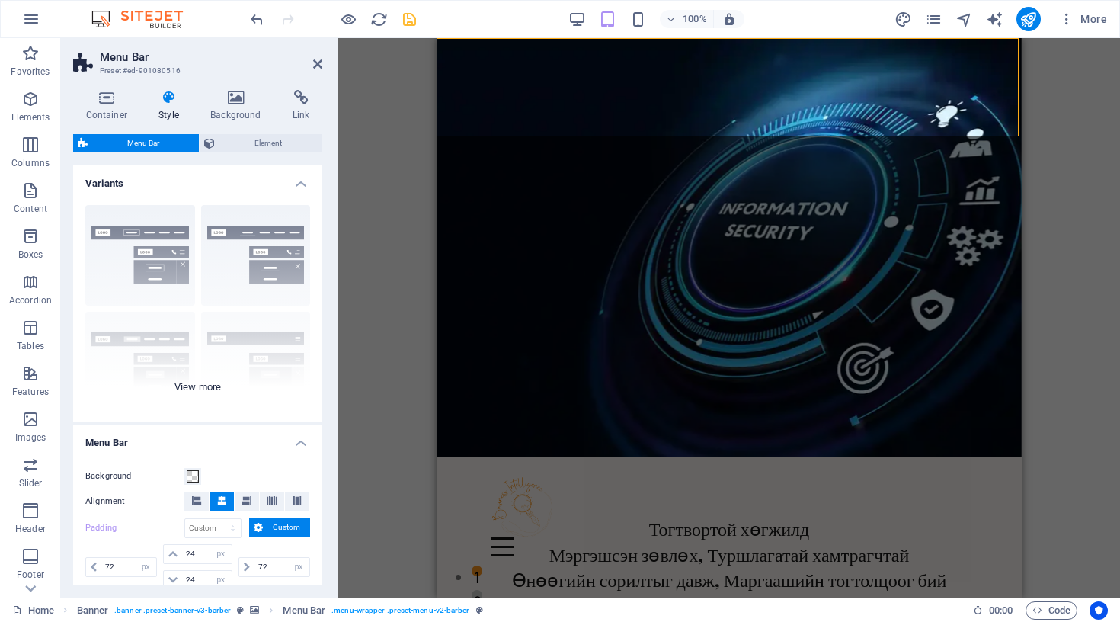
scroll to position [0, 0]
click at [136, 265] on div "Border Centered Default Fixed Loki Trigger Wide XXL" at bounding box center [197, 307] width 249 height 229
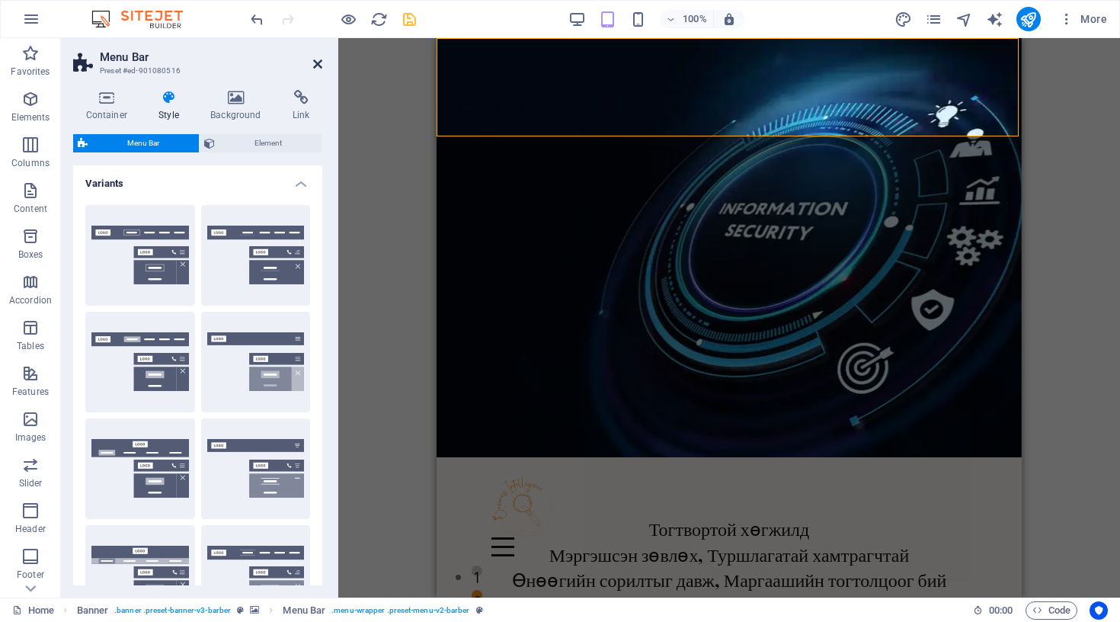
click at [316, 66] on icon at bounding box center [317, 64] width 9 height 12
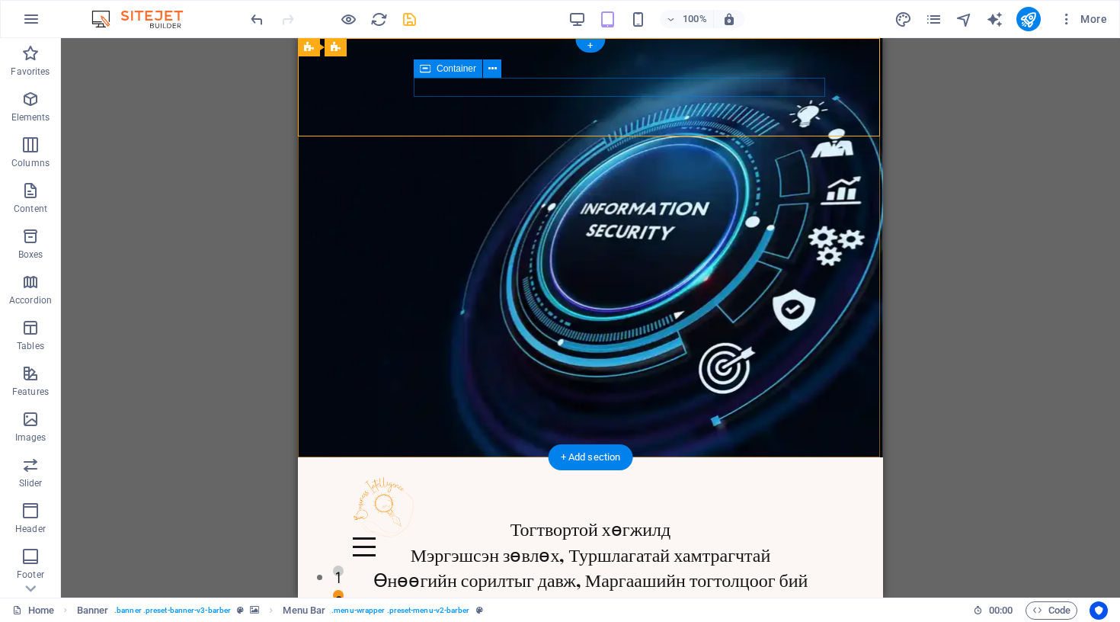
click at [582, 537] on div at bounding box center [591, 546] width 476 height 19
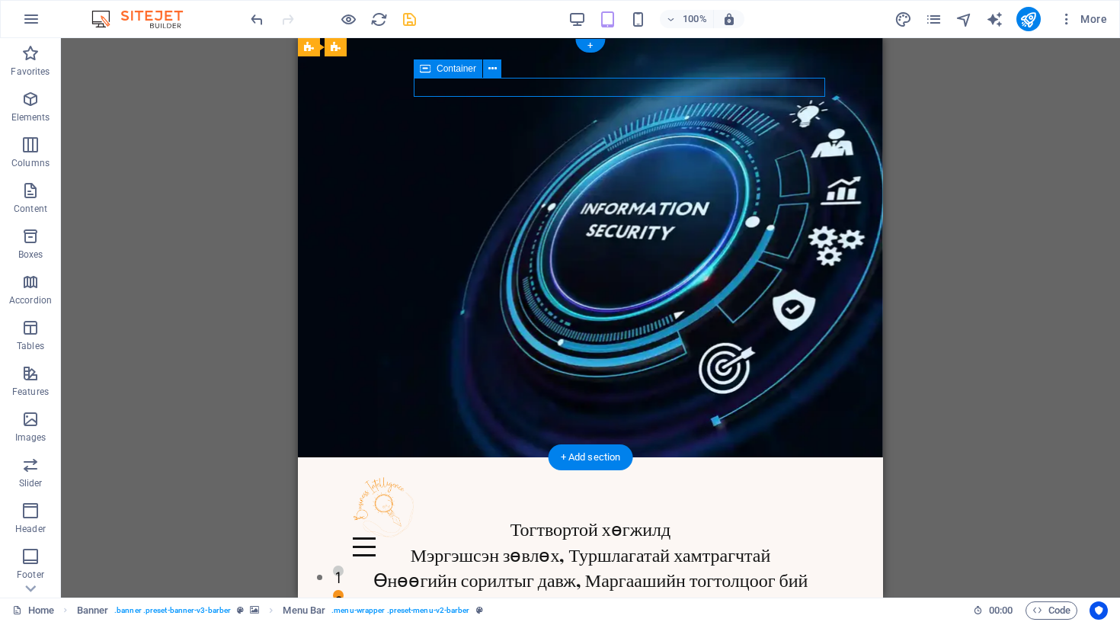
click at [582, 537] on div at bounding box center [591, 546] width 476 height 19
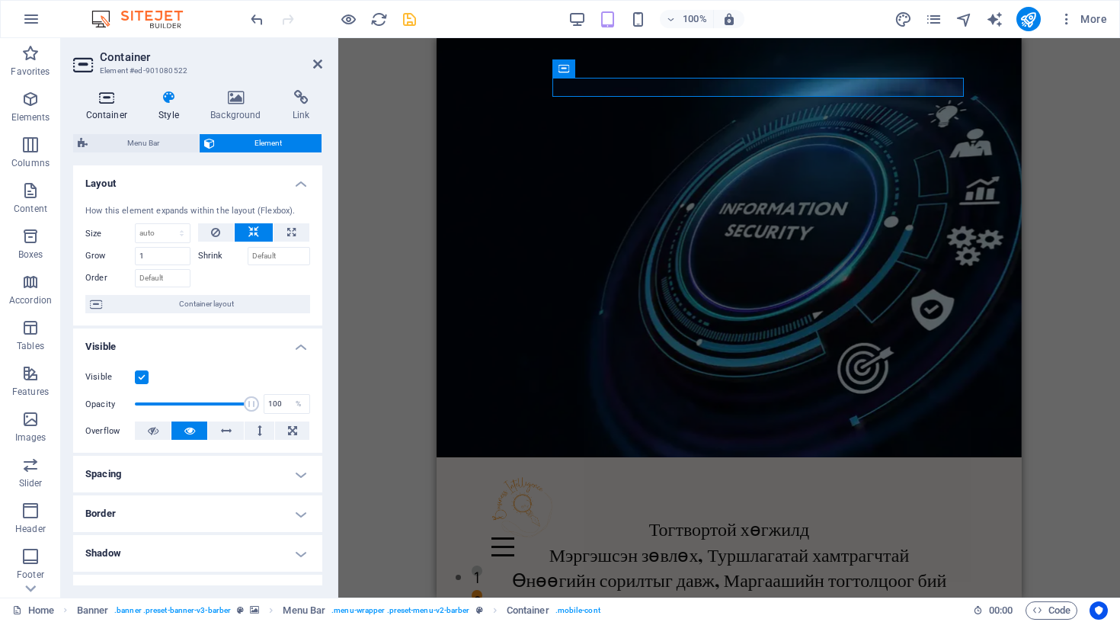
click at [93, 98] on icon at bounding box center [106, 97] width 67 height 15
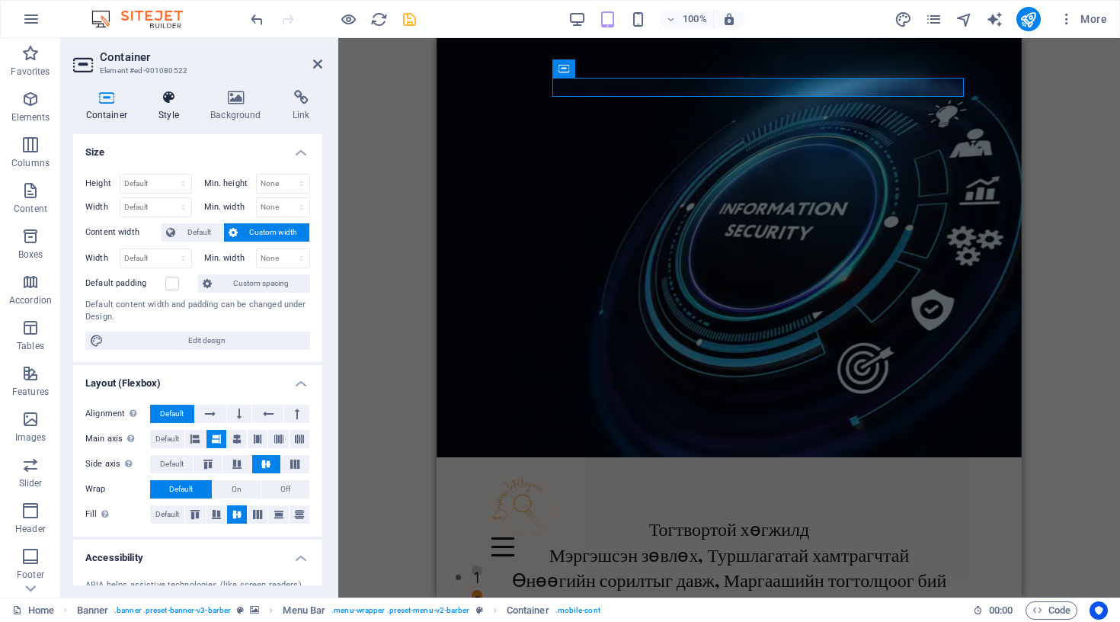
click at [160, 90] on icon at bounding box center [169, 97] width 46 height 15
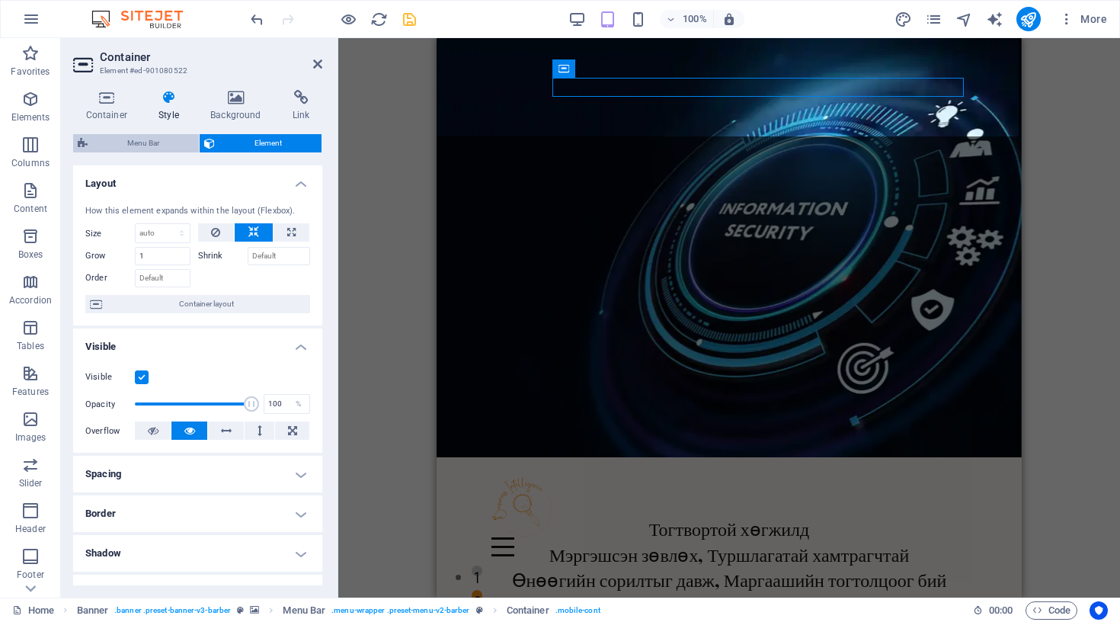
click at [164, 139] on span "Menu Bar" at bounding box center [143, 143] width 102 height 18
select select "px"
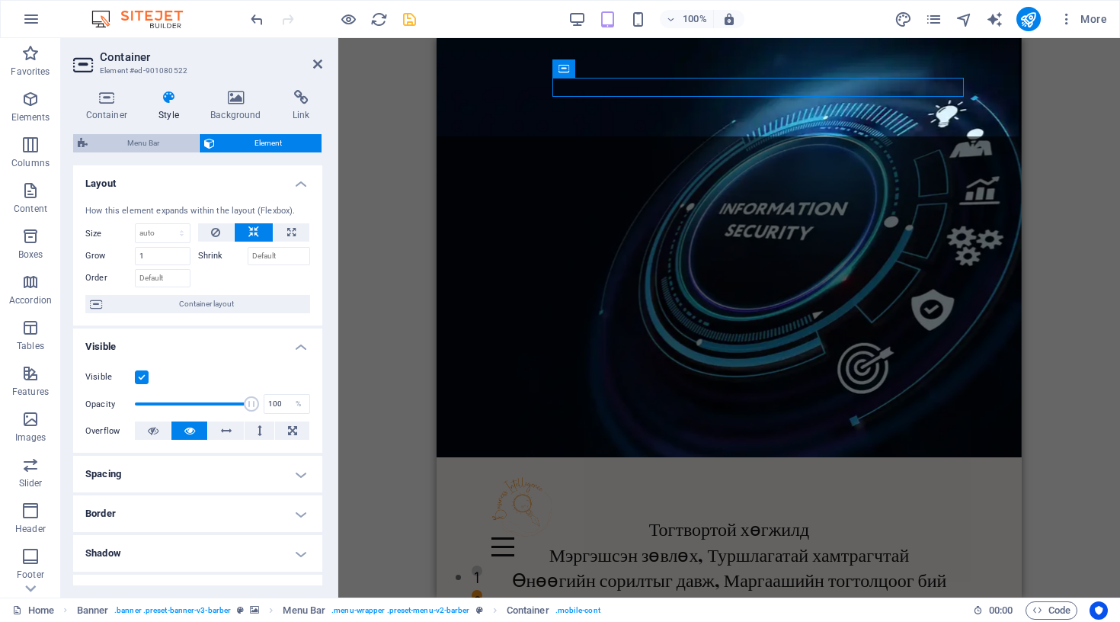
select select "hover_border_bottom"
select select "px"
select select "rem"
select select "px"
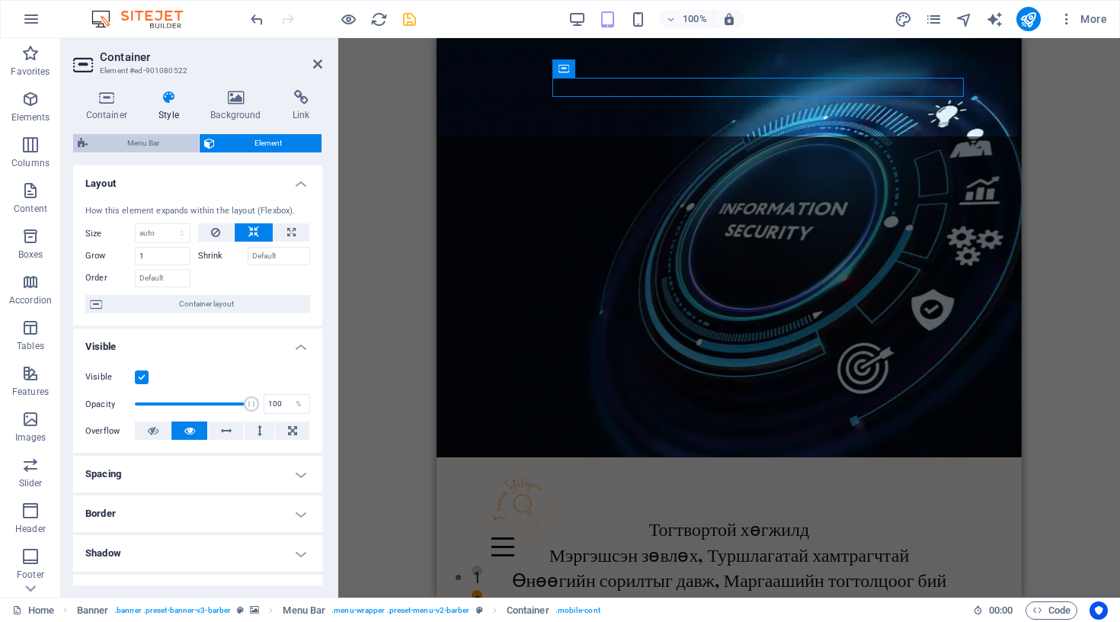
select select "px"
select select "600"
select select "px"
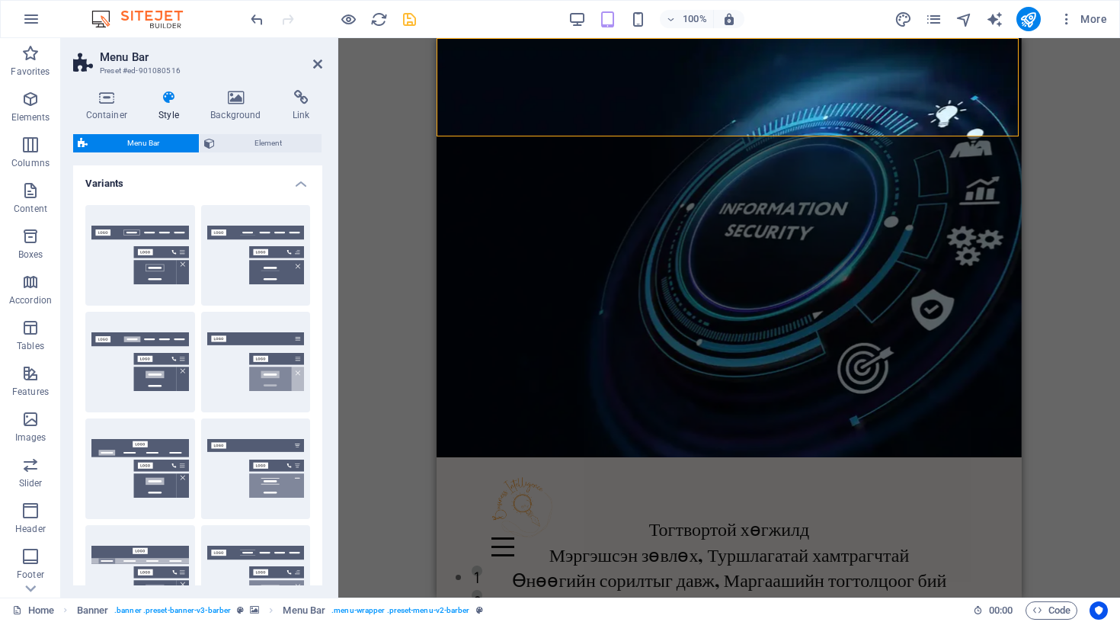
click at [179, 107] on h4 "Style" at bounding box center [172, 106] width 52 height 32
click at [221, 137] on span "Element" at bounding box center [268, 143] width 98 height 18
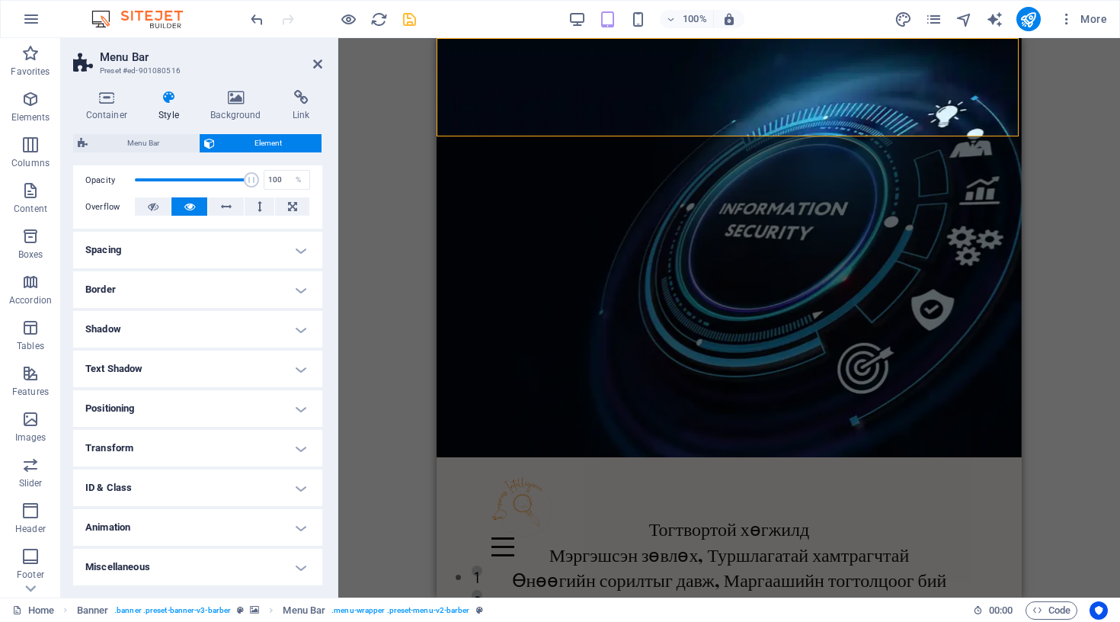
scroll to position [223, 0]
click at [316, 63] on icon at bounding box center [317, 64] width 9 height 12
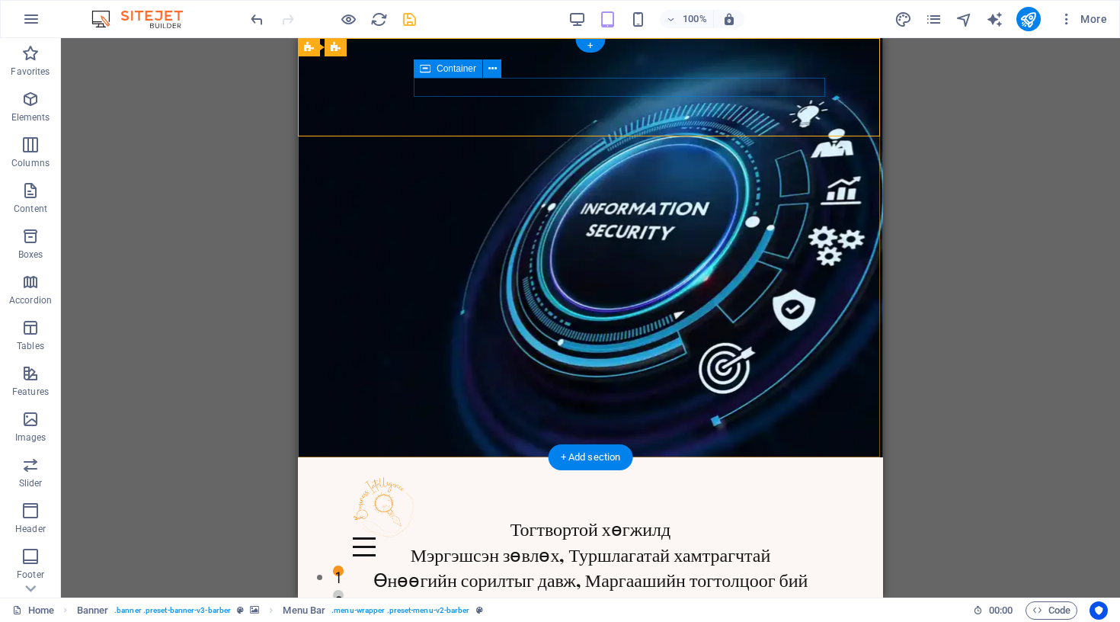
click at [589, 537] on div at bounding box center [591, 546] width 476 height 19
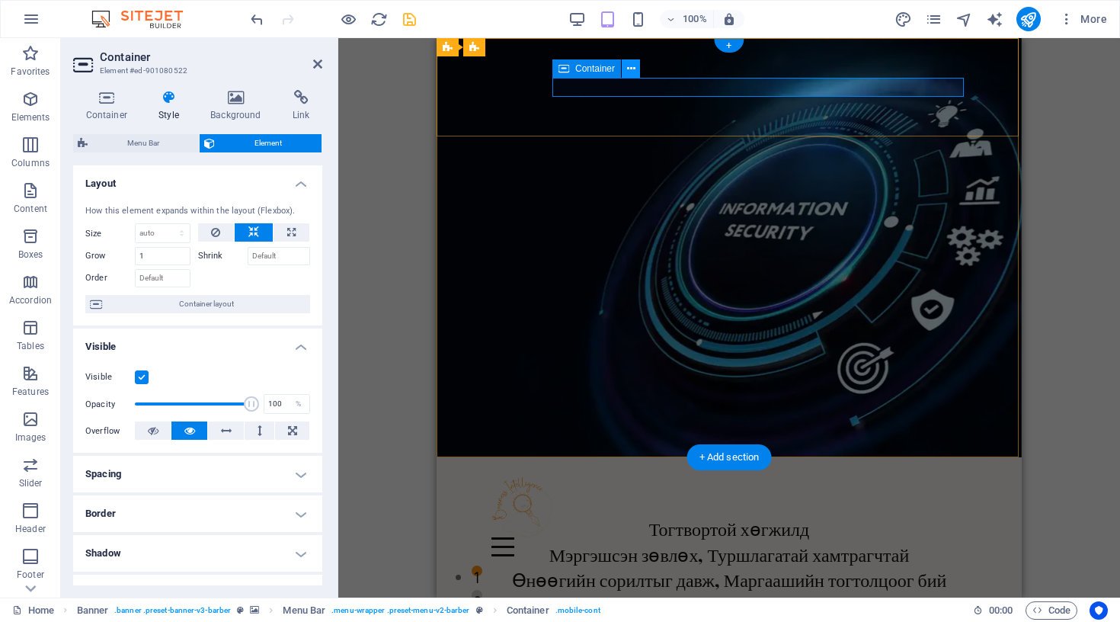
click at [633, 65] on icon at bounding box center [631, 69] width 8 height 16
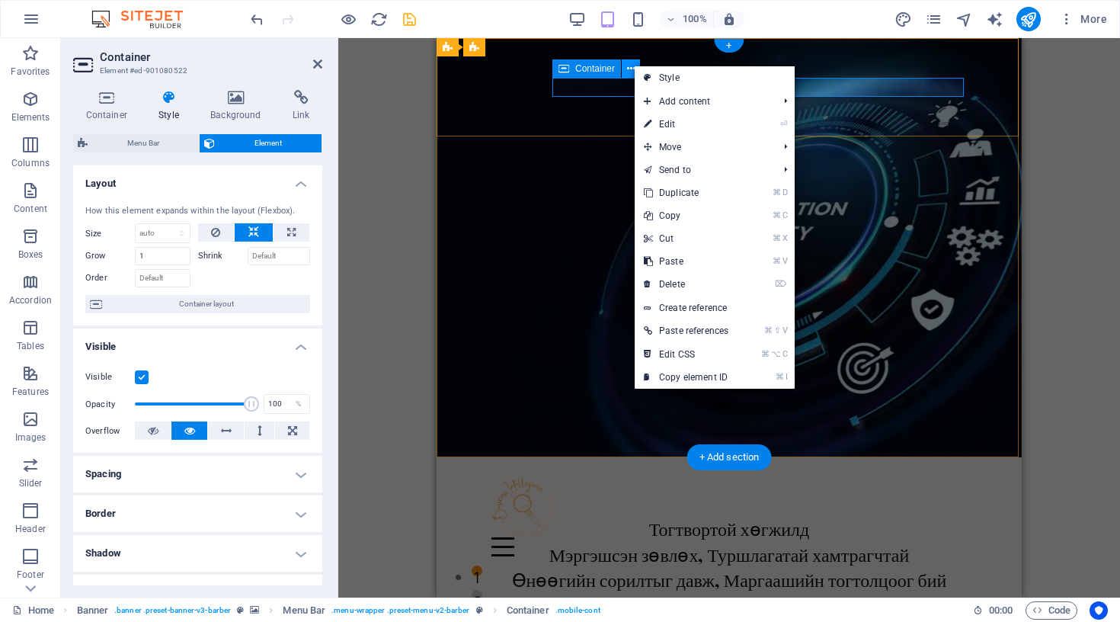
click at [633, 65] on icon at bounding box center [631, 69] width 8 height 16
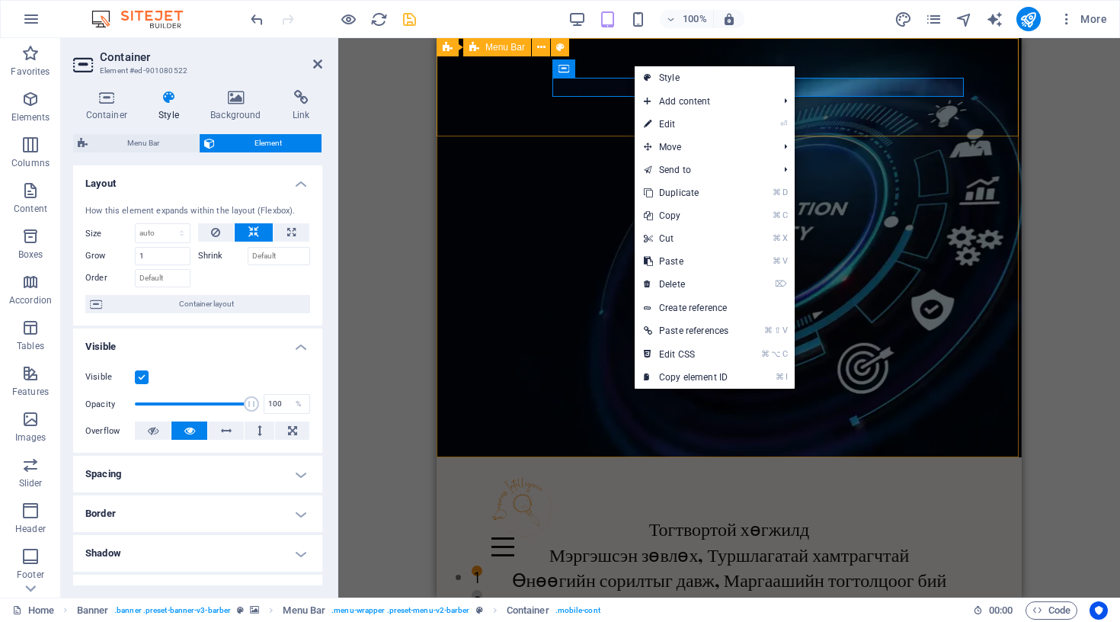
click at [986, 457] on div "Home Бидний тухай Үйлчилгээ [PERSON_NAME]" at bounding box center [729, 515] width 585 height 117
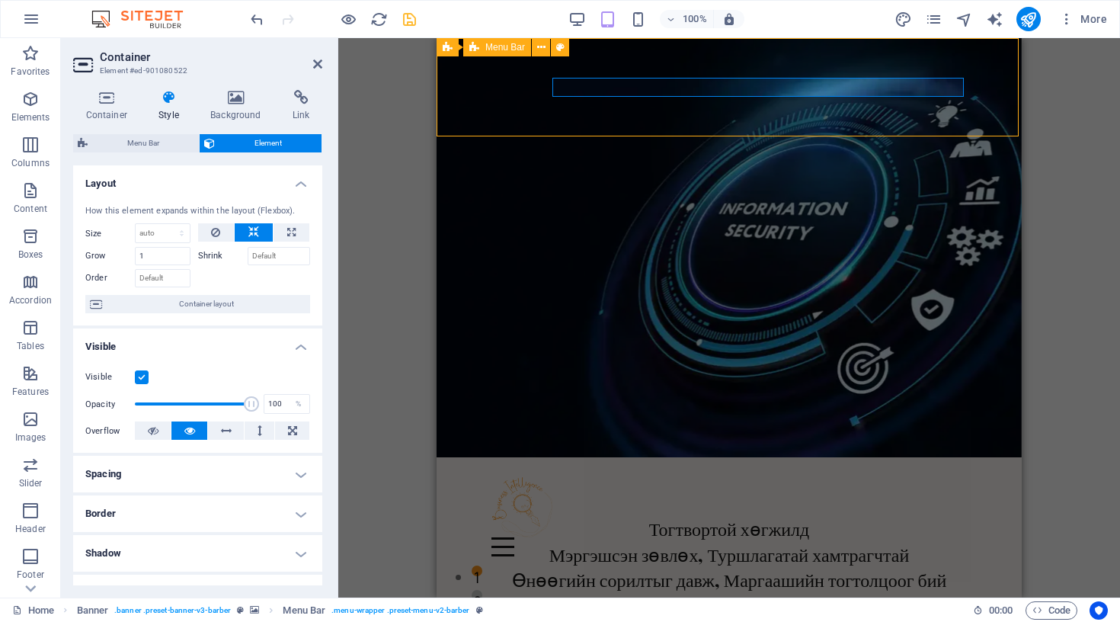
click at [986, 457] on div "Home Бидний тухай Үйлчилгээ [PERSON_NAME]" at bounding box center [729, 515] width 585 height 117
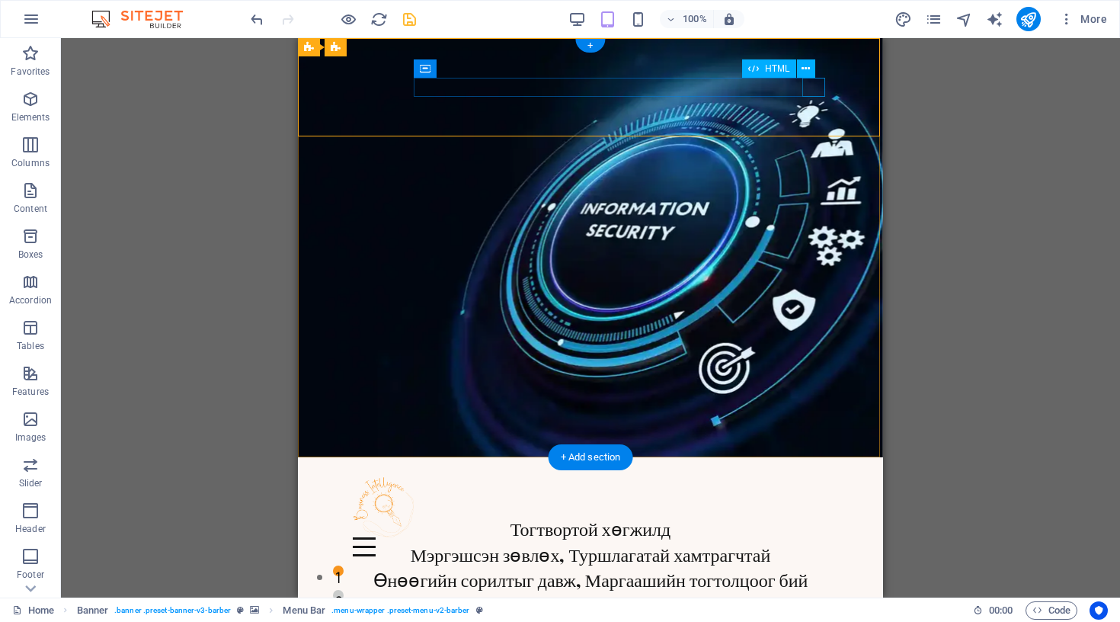
click at [811, 537] on div at bounding box center [591, 546] width 476 height 19
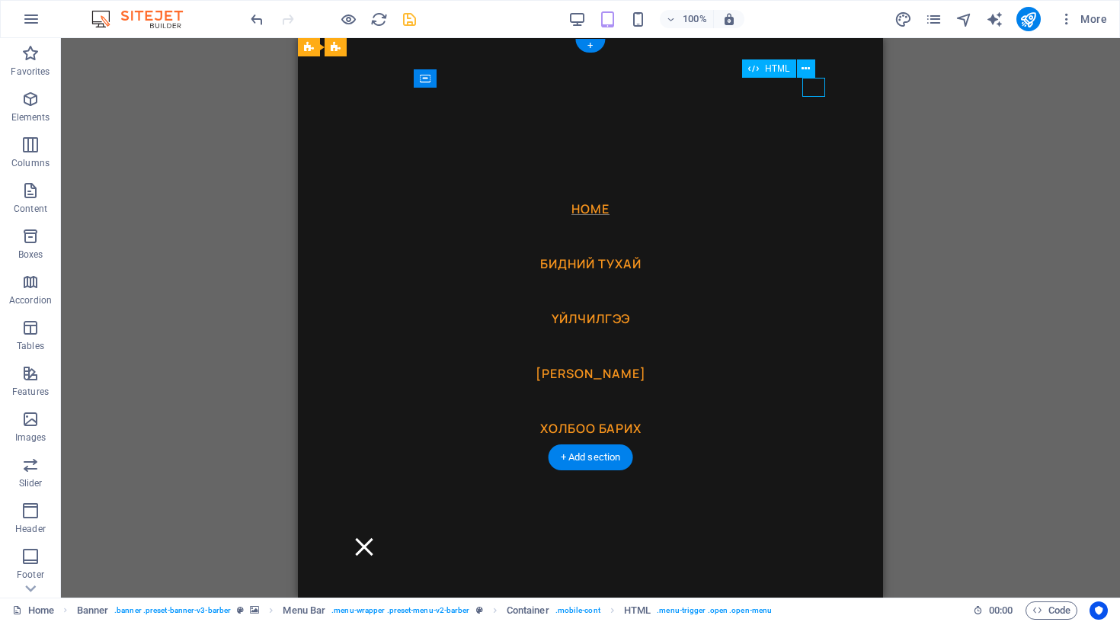
click at [376, 537] on div at bounding box center [364, 546] width 23 height 19
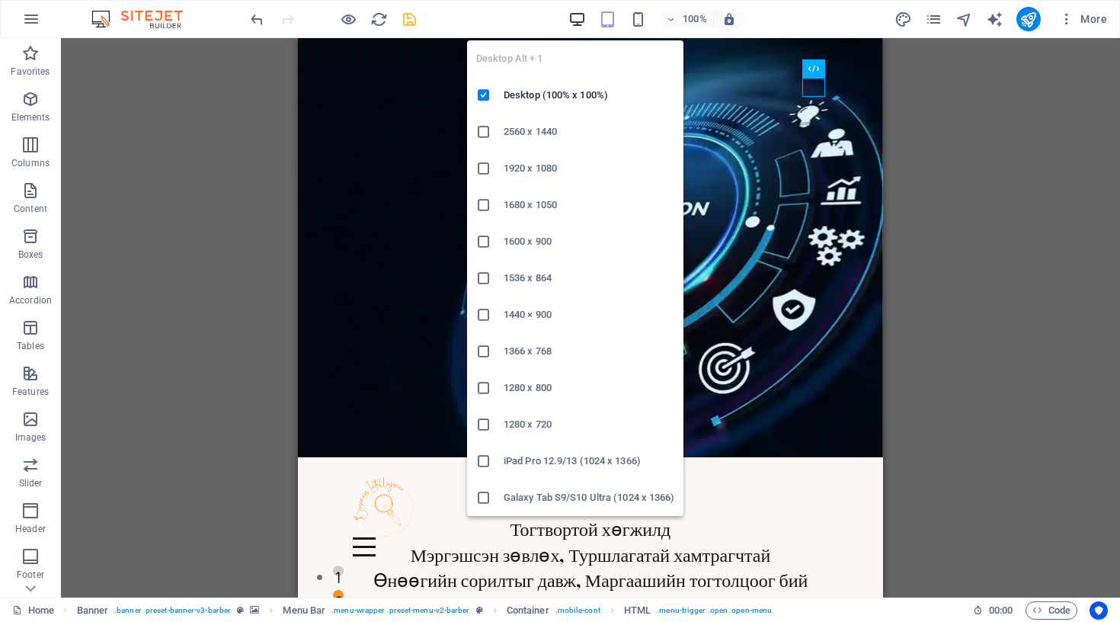
click at [574, 16] on icon "button" at bounding box center [578, 20] width 18 height 18
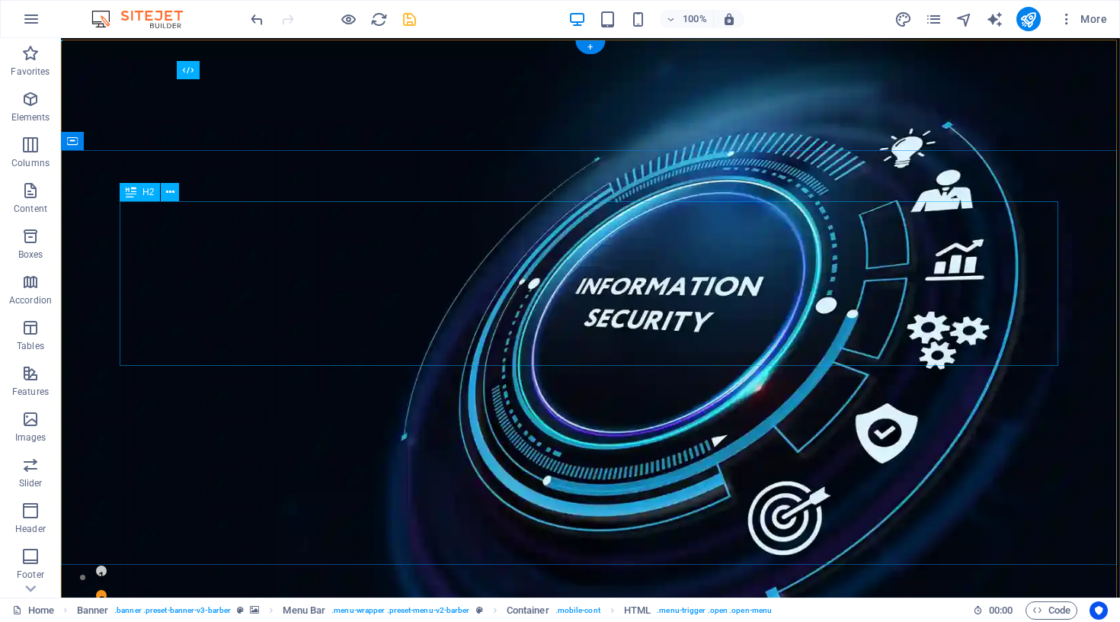
scroll to position [0, 0]
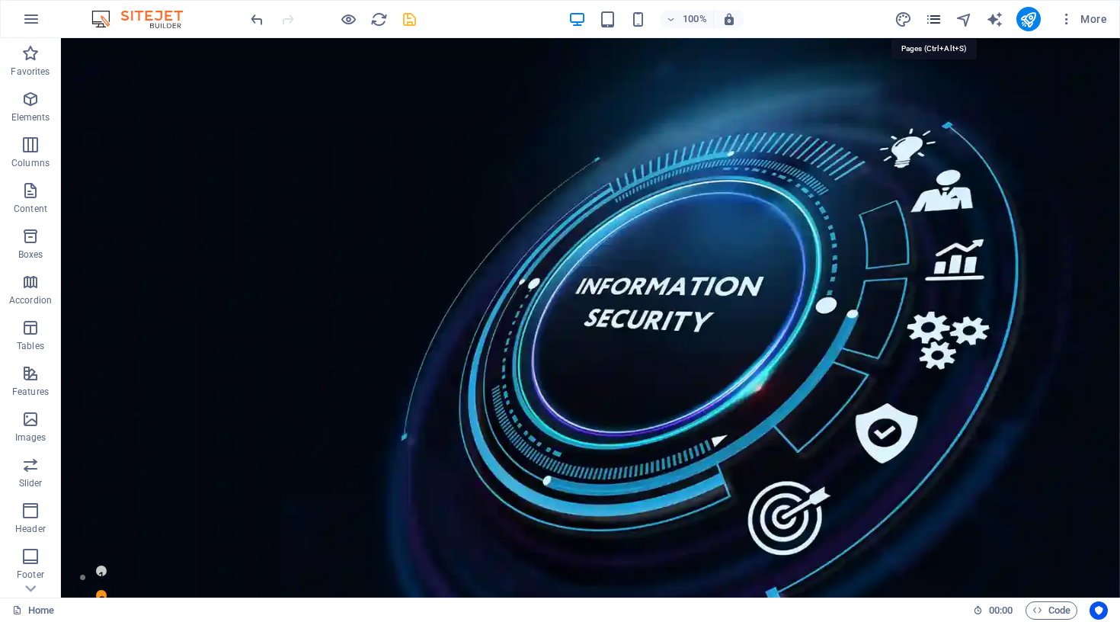
click at [940, 20] on icon "pages" at bounding box center [934, 20] width 18 height 18
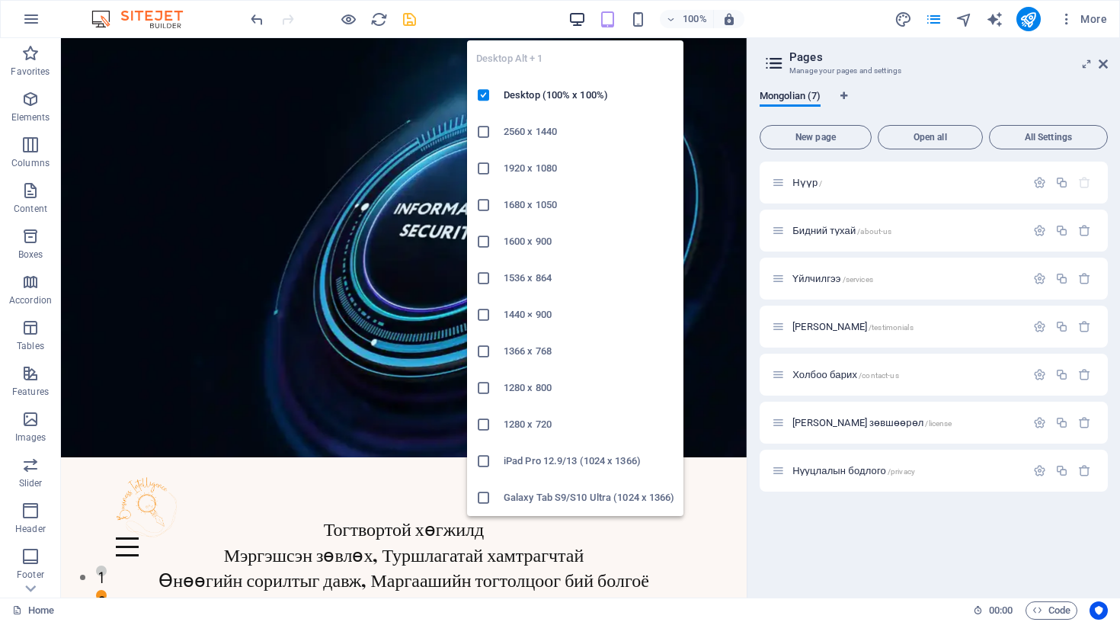
click at [582, 20] on icon "button" at bounding box center [578, 20] width 18 height 18
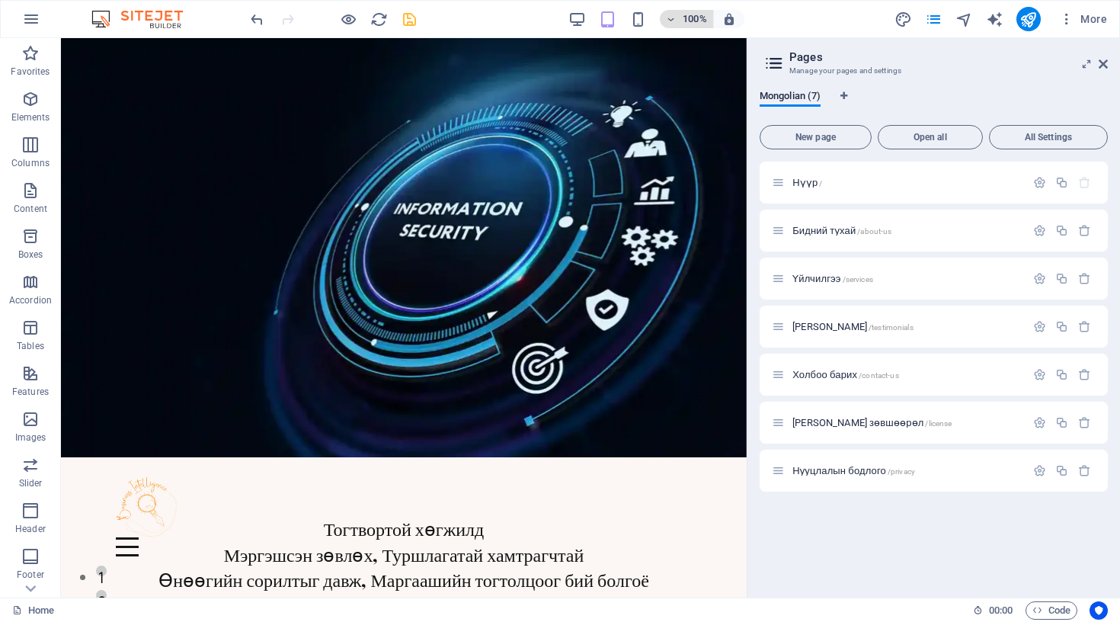
click at [674, 14] on icon "button" at bounding box center [671, 19] width 11 height 10
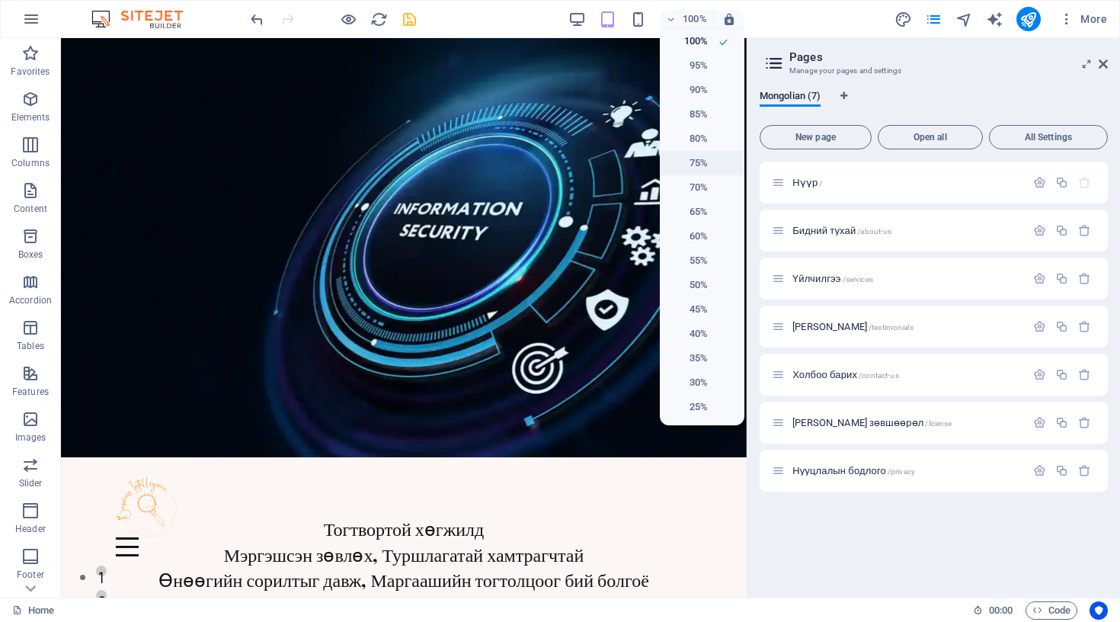
click at [689, 159] on h6 "75%" at bounding box center [688, 163] width 39 height 18
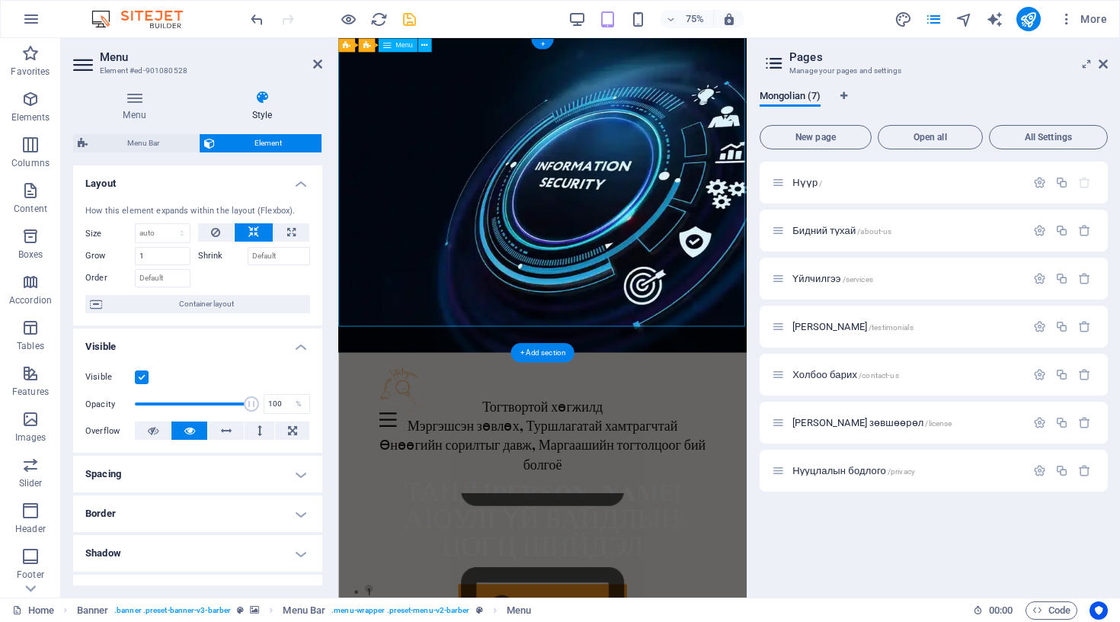
click at [264, 80] on div "Menu Style Menu Auto Custom Create custom menu items for this menu. Recommended…" at bounding box center [198, 338] width 274 height 520
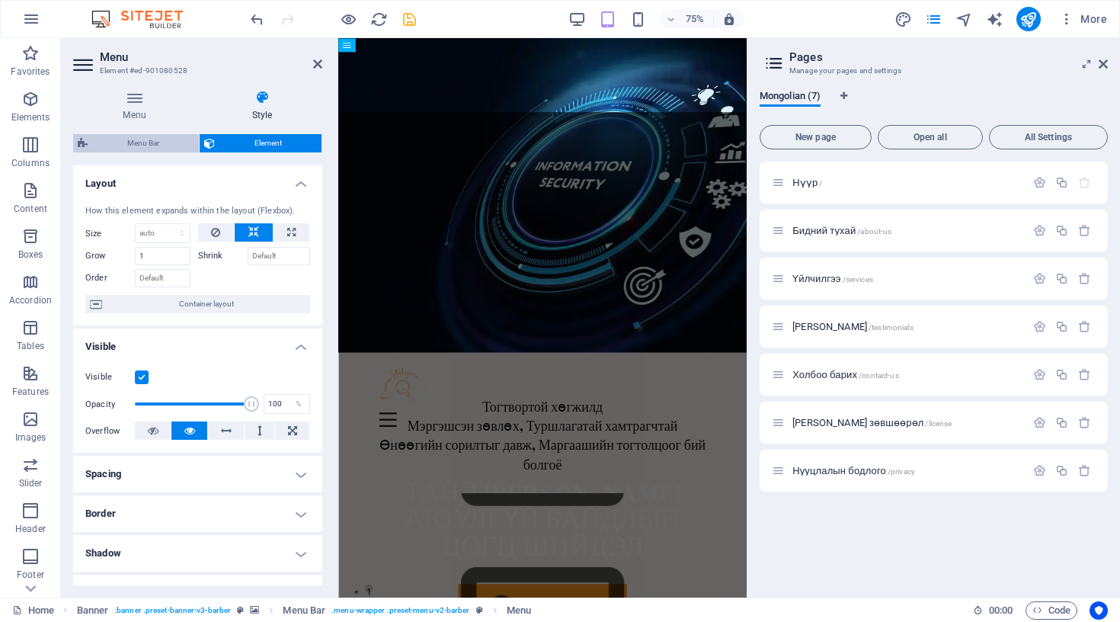
click at [150, 142] on span "Menu Bar" at bounding box center [143, 143] width 102 height 18
select select "px"
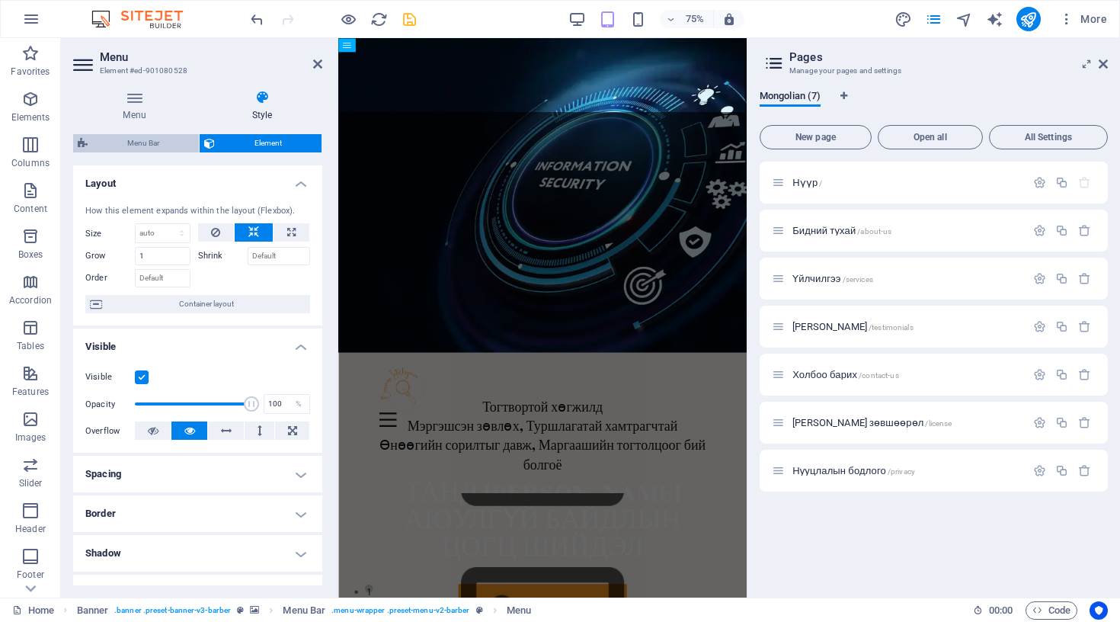
select select "hover_border_bottom"
select select "px"
select select "rem"
select select "px"
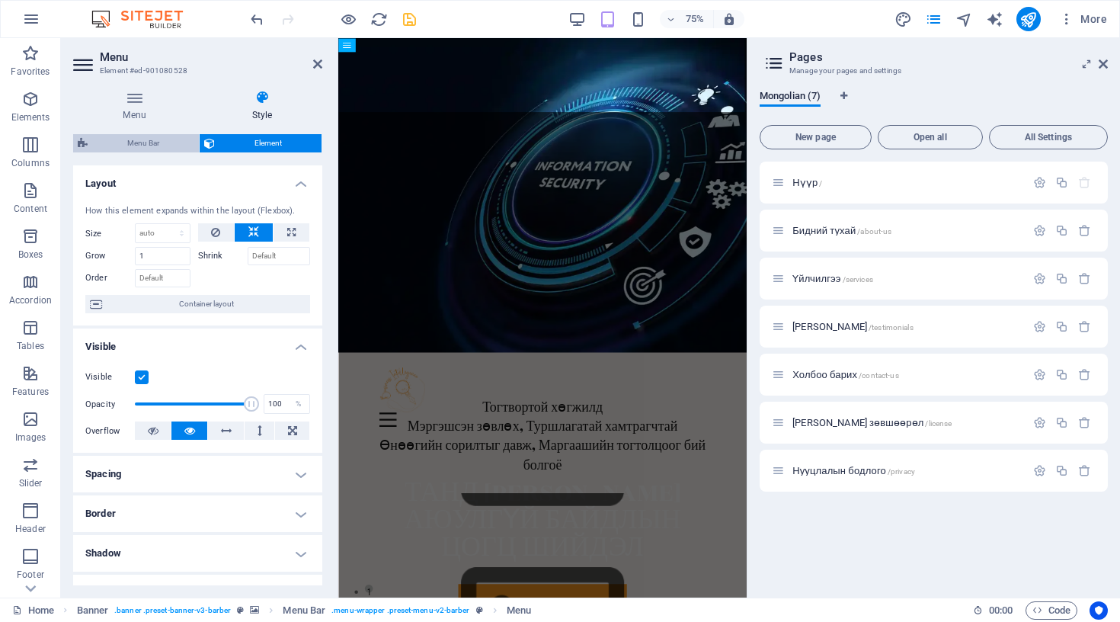
select select "px"
select select "600"
select select "px"
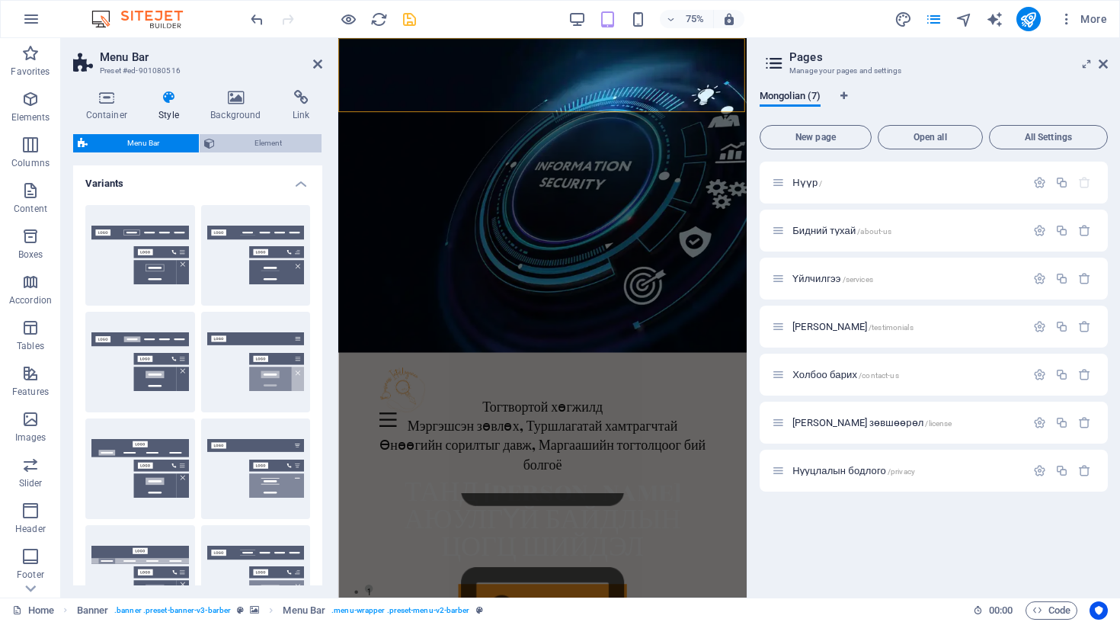
click at [229, 142] on span "Element" at bounding box center [268, 143] width 98 height 18
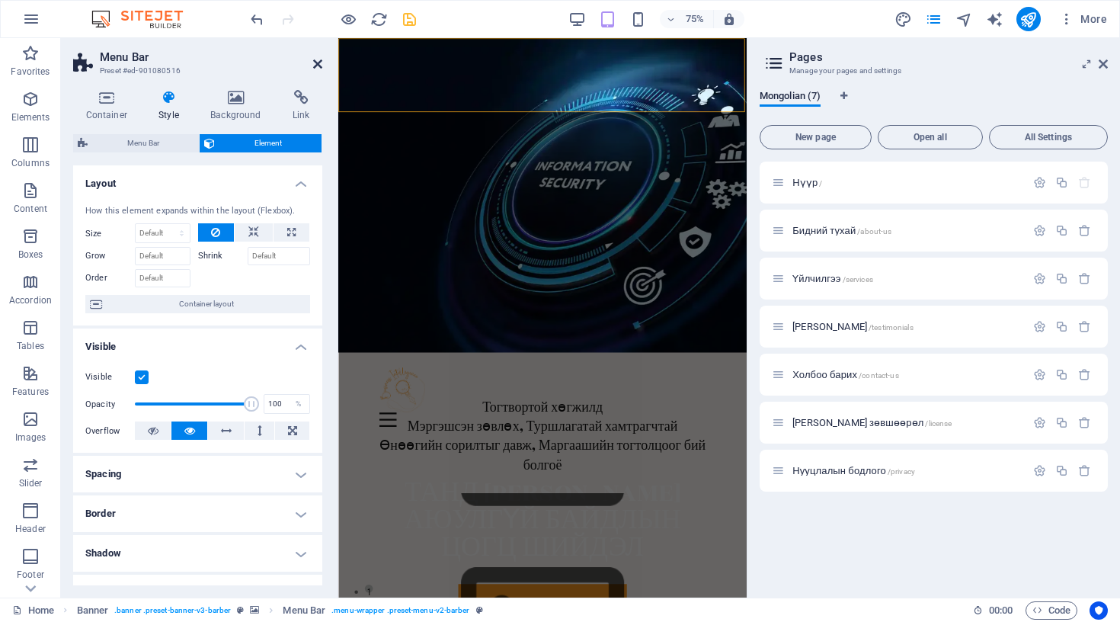
click at [316, 64] on icon at bounding box center [317, 64] width 9 height 12
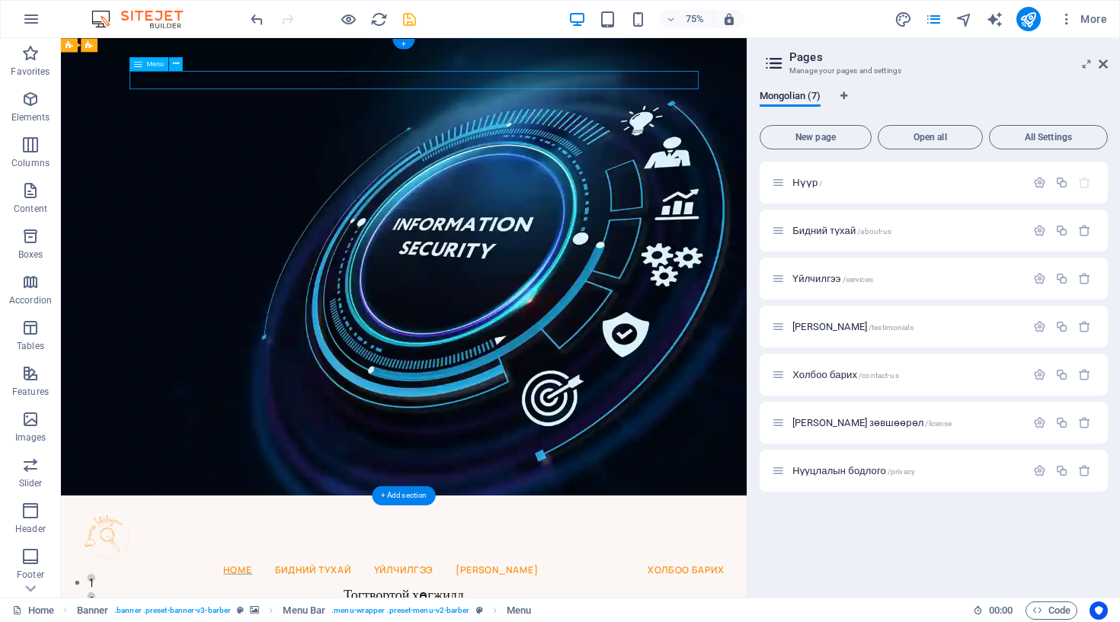
select select
select select "1"
select select
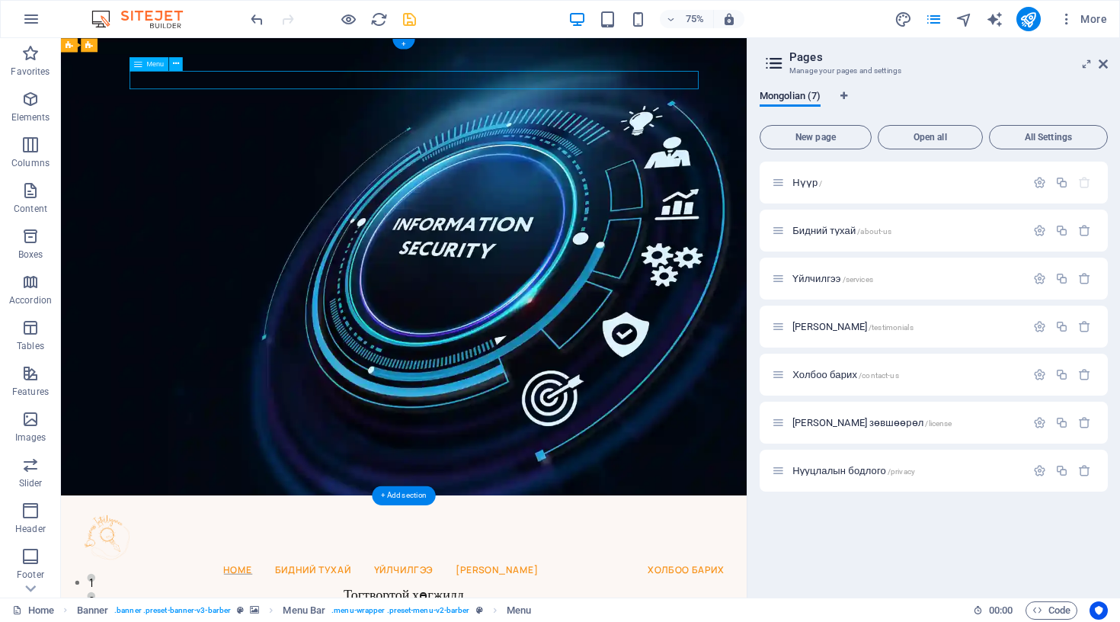
select select "2"
select select
select select "3"
select select
select select "4"
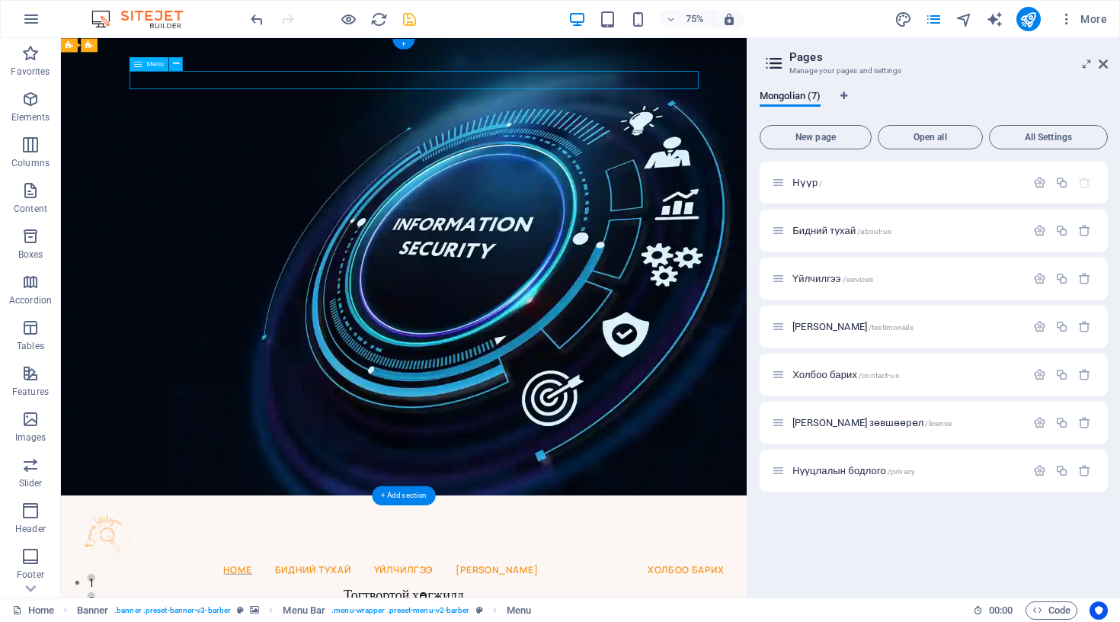
select select
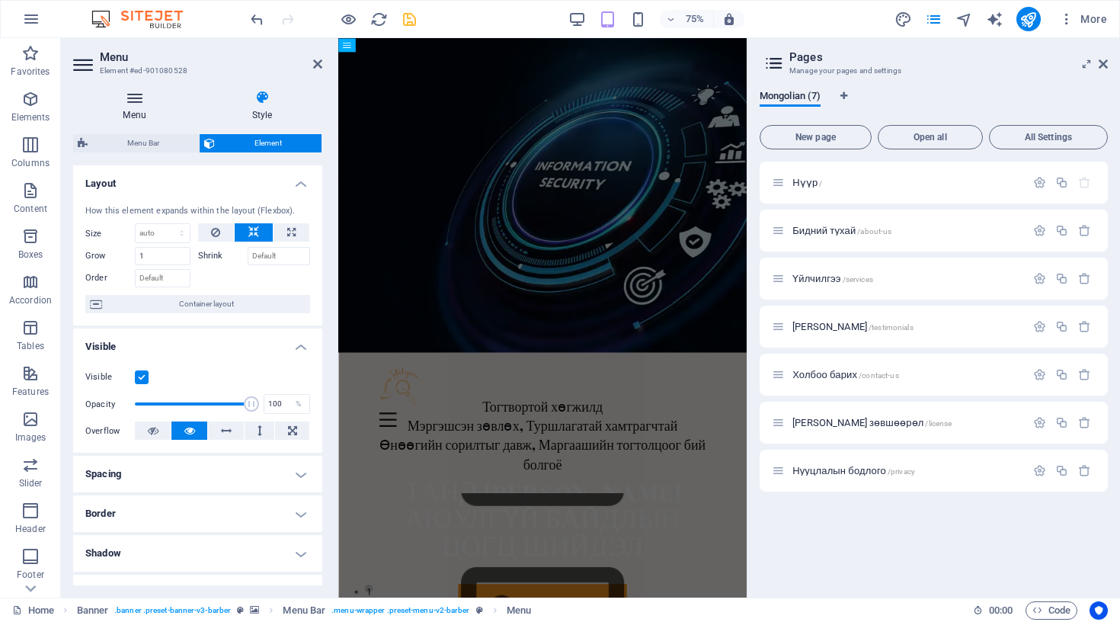
click at [134, 96] on icon at bounding box center [134, 97] width 123 height 15
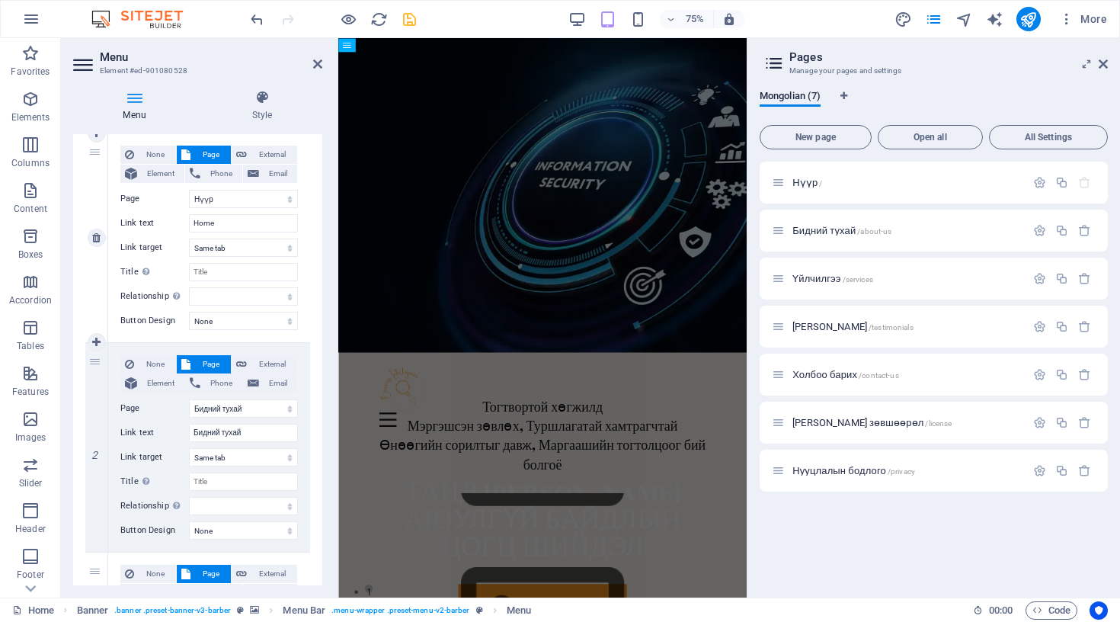
scroll to position [154, 0]
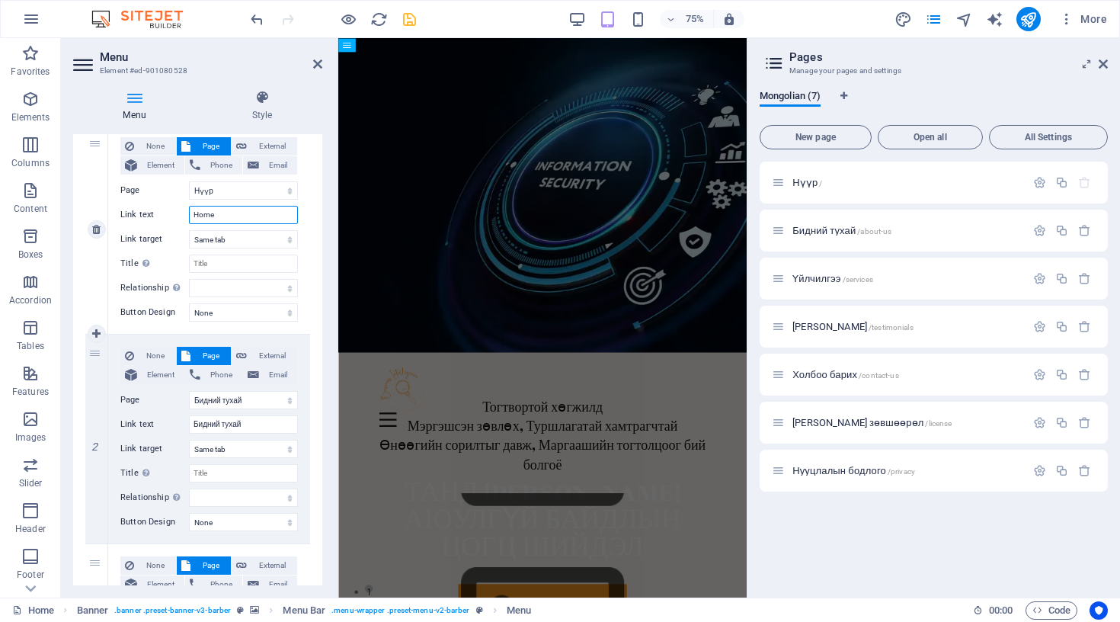
click at [203, 212] on input "Home" at bounding box center [243, 215] width 109 height 18
type input "[PERSON_NAME]"
select select
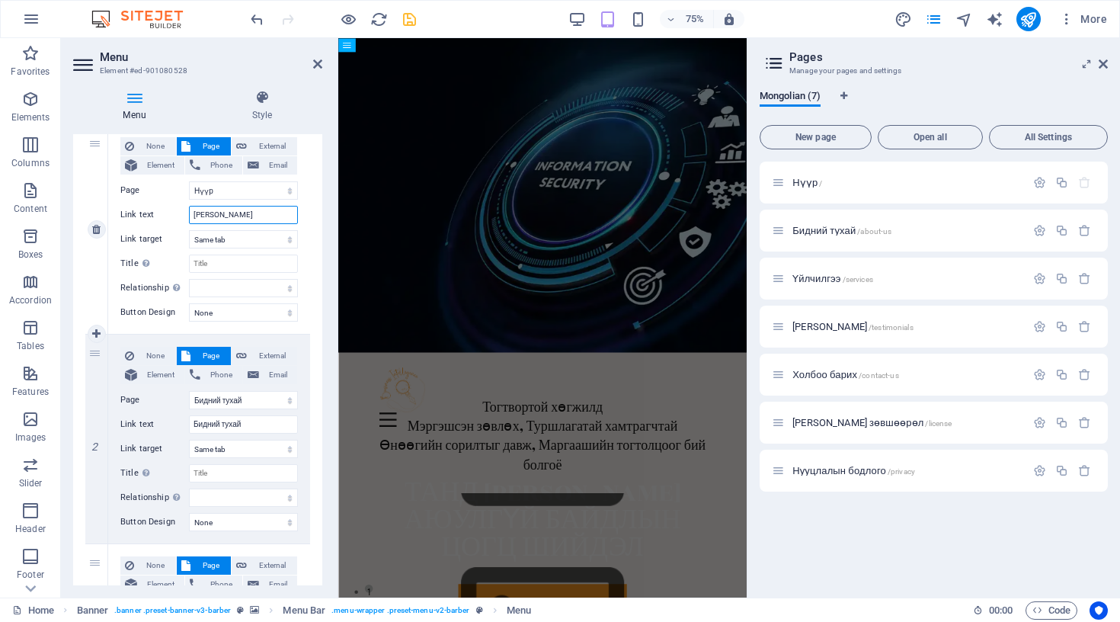
select select
type input "Нүүр"
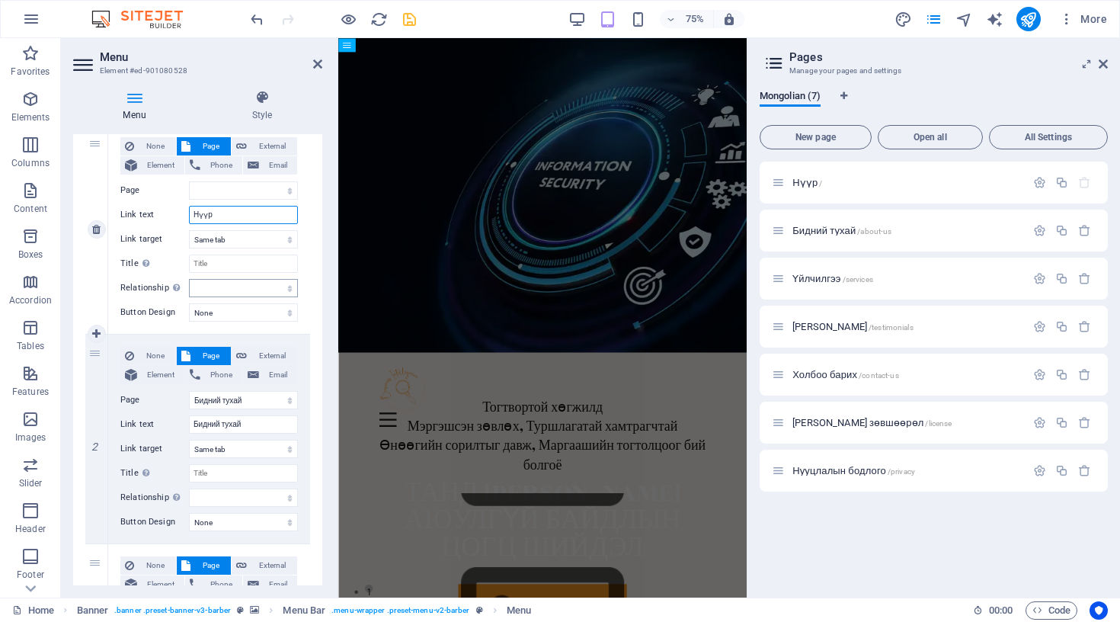
select select
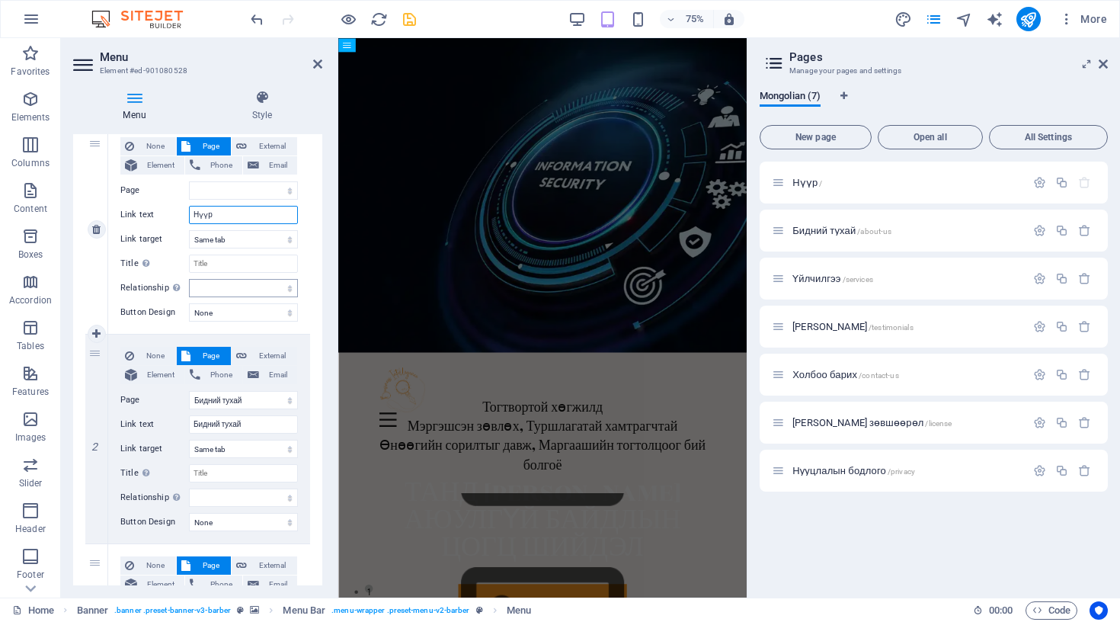
select select
type input "Нүүр"
select select "0"
select select
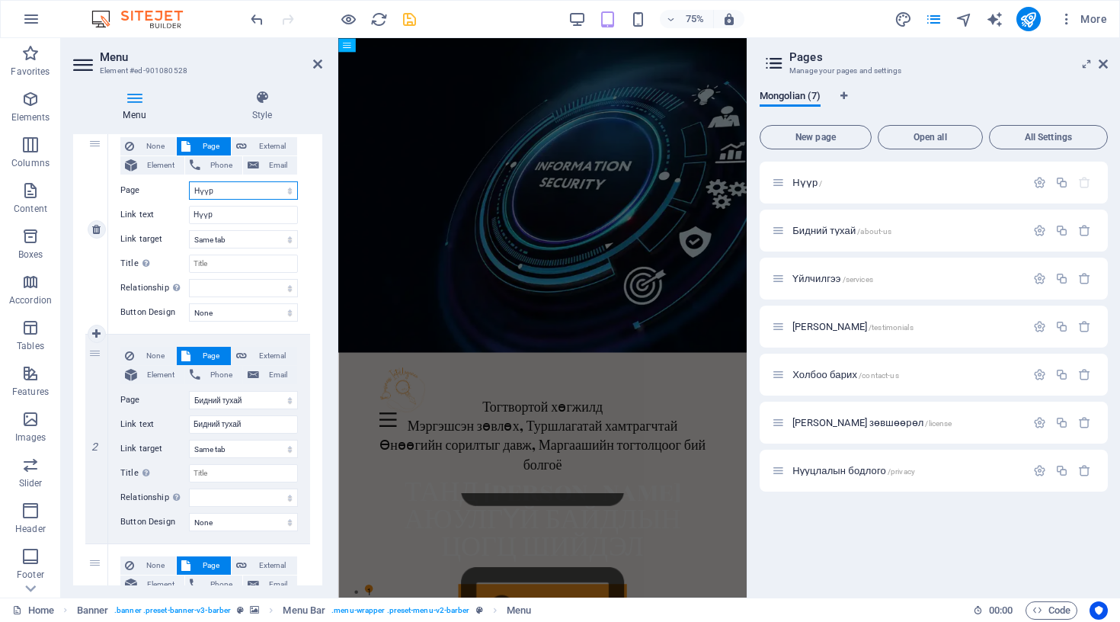
select select
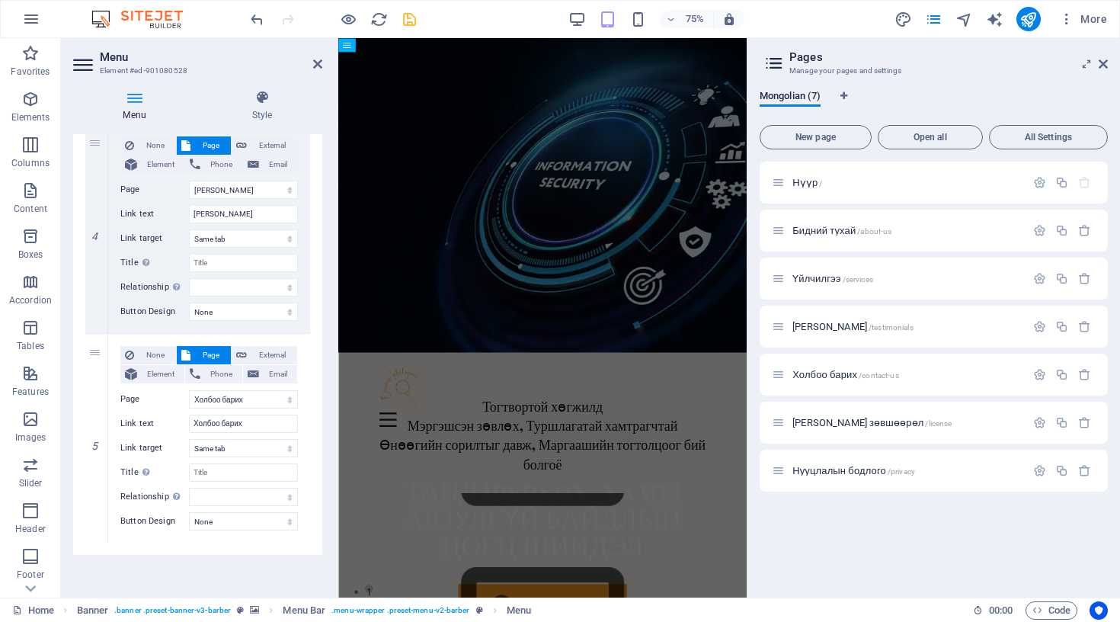
scroll to position [783, 0]
click at [319, 59] on icon at bounding box center [317, 64] width 9 height 12
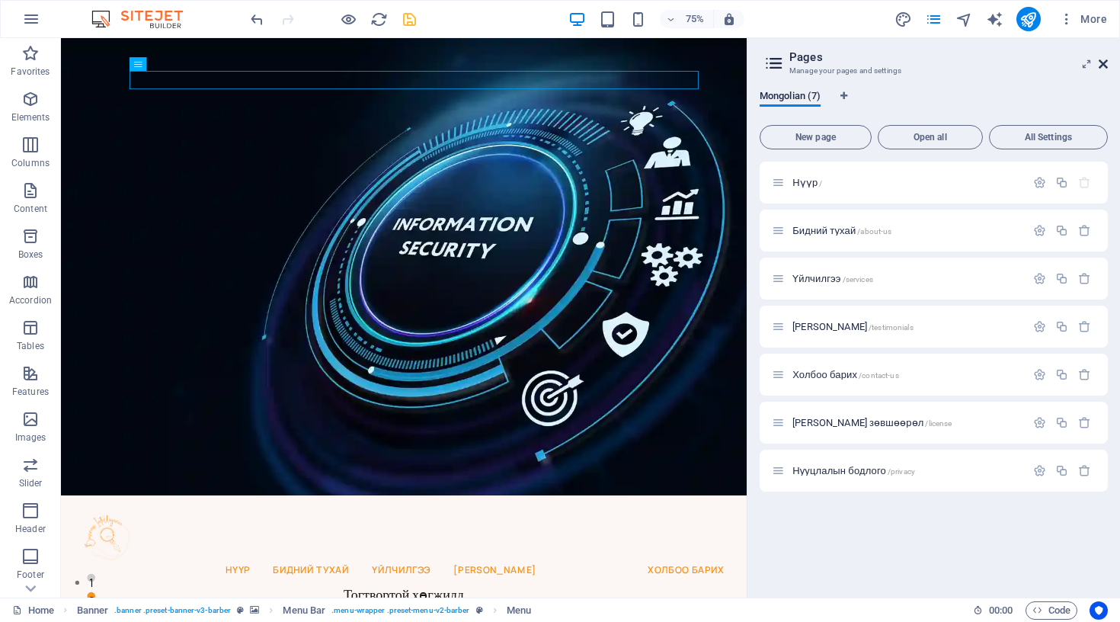
click at [1105, 61] on icon at bounding box center [1103, 64] width 9 height 12
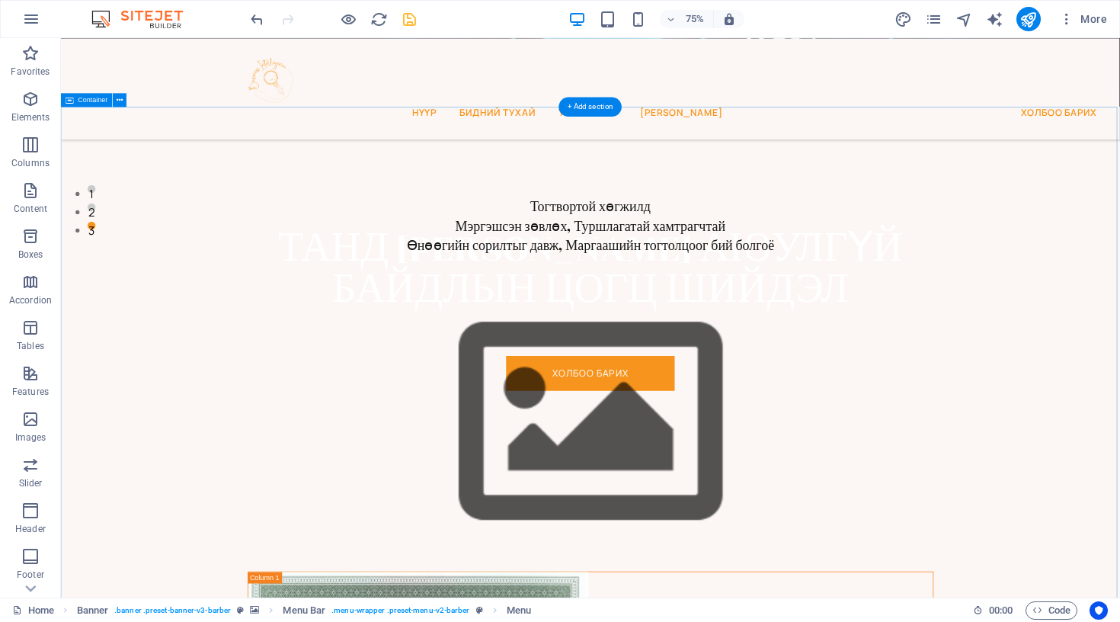
scroll to position [520, 0]
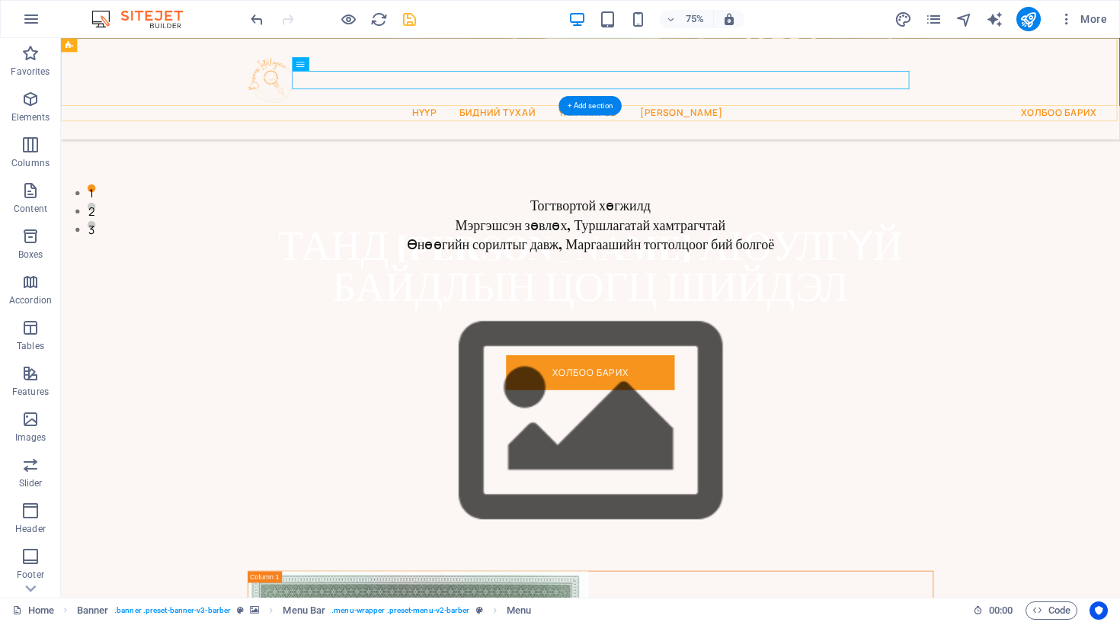
click at [713, 54] on div "Нүүр Бидний тухай Үйлчилгээ [PERSON_NAME]" at bounding box center [767, 105] width 1412 height 135
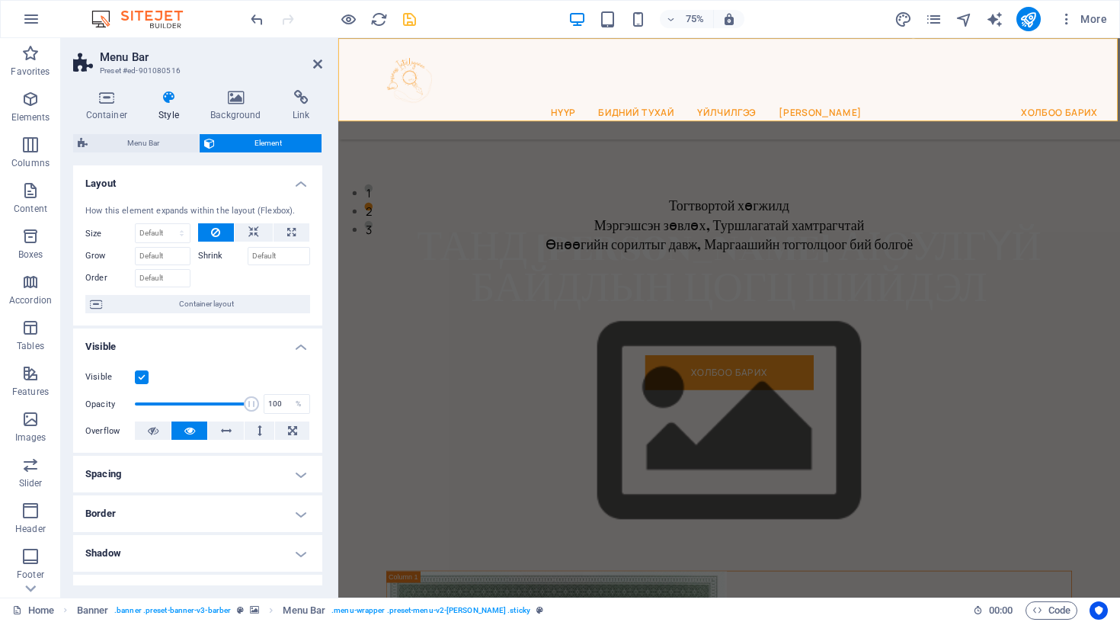
scroll to position [0, 0]
click at [163, 140] on span "Menu Bar" at bounding box center [143, 143] width 102 height 18
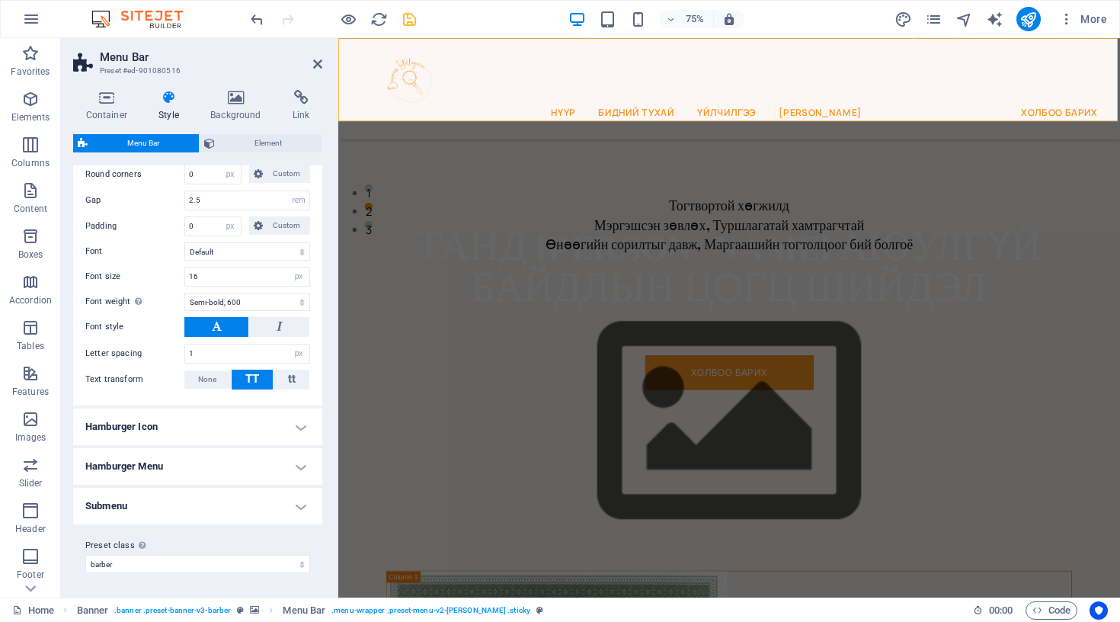
scroll to position [919, 0]
click at [175, 431] on h4 "Hamburger Icon" at bounding box center [197, 427] width 249 height 37
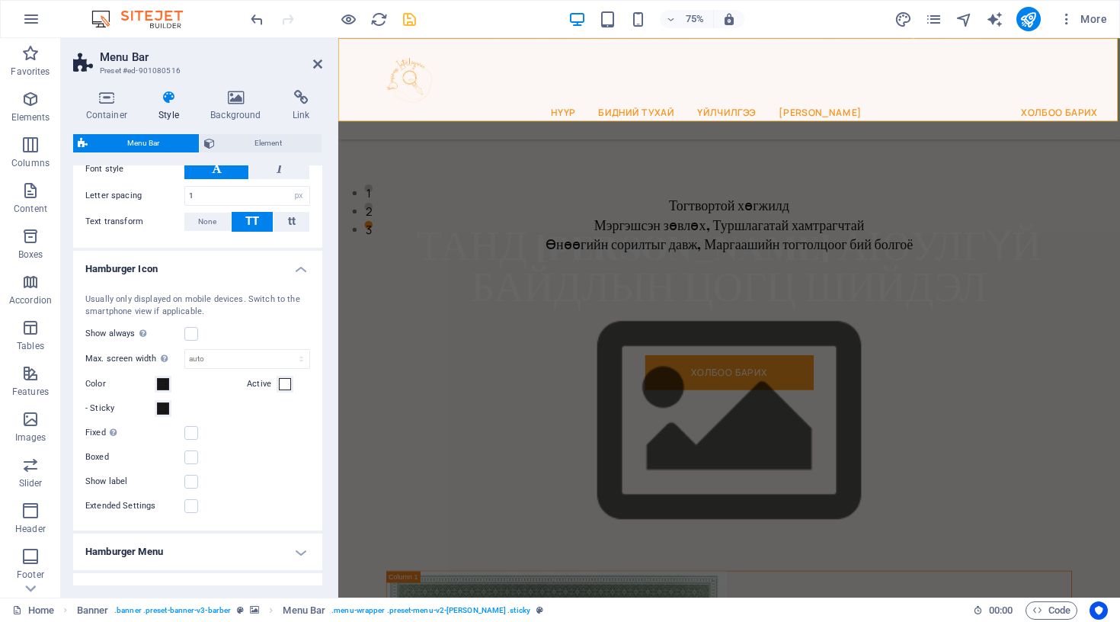
click at [168, 553] on h4 "Hamburger Menu" at bounding box center [197, 551] width 249 height 37
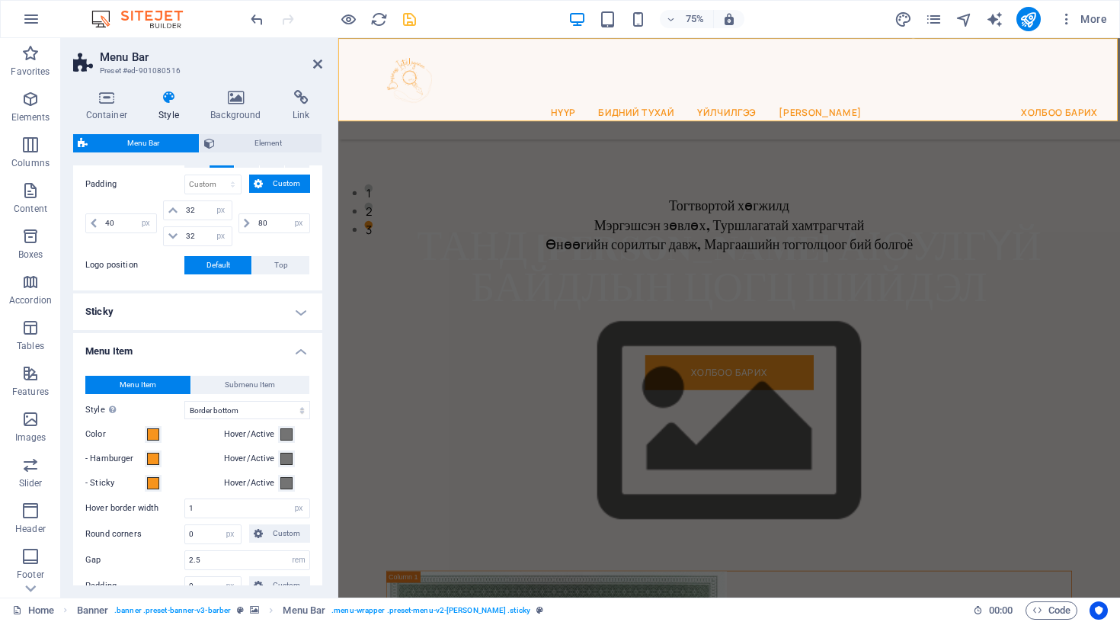
scroll to position [551, 0]
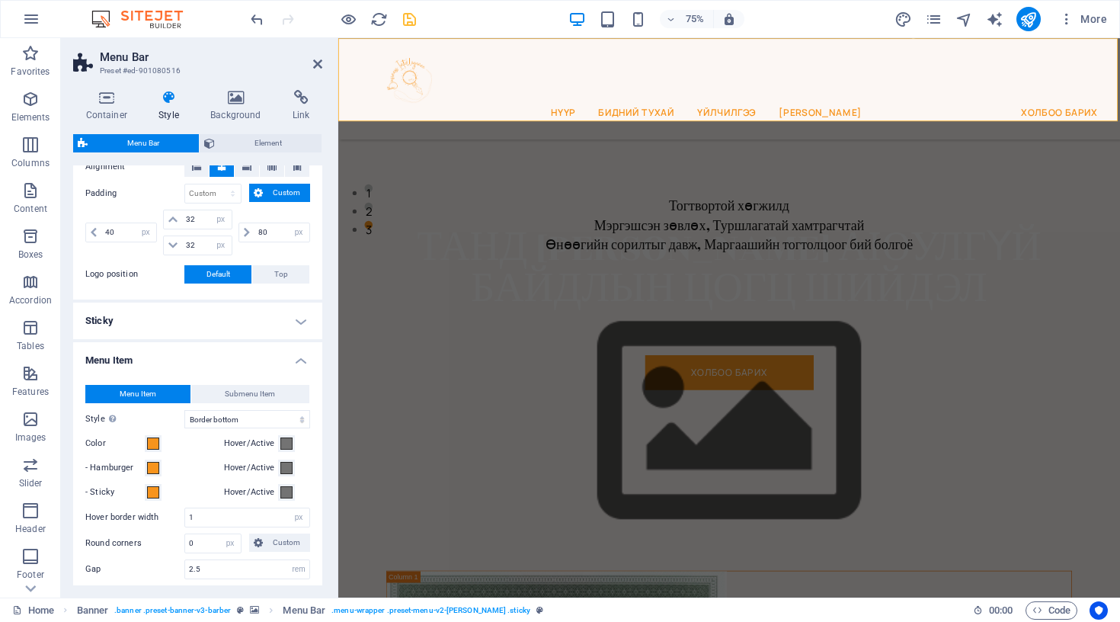
click at [194, 325] on h4 "Sticky" at bounding box center [197, 321] width 249 height 37
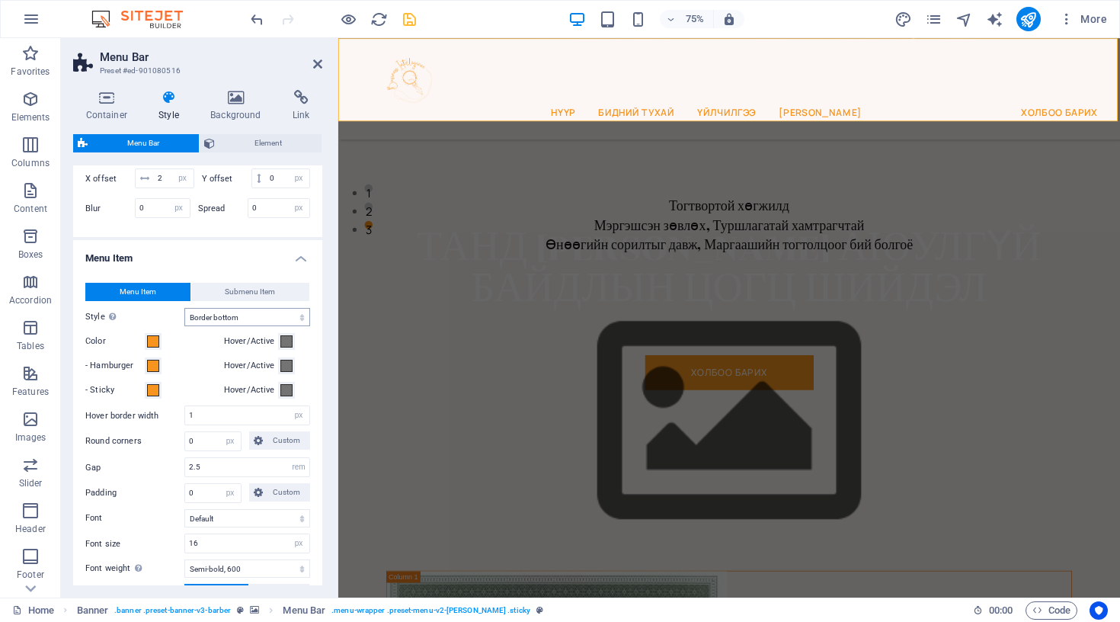
scroll to position [897, 0]
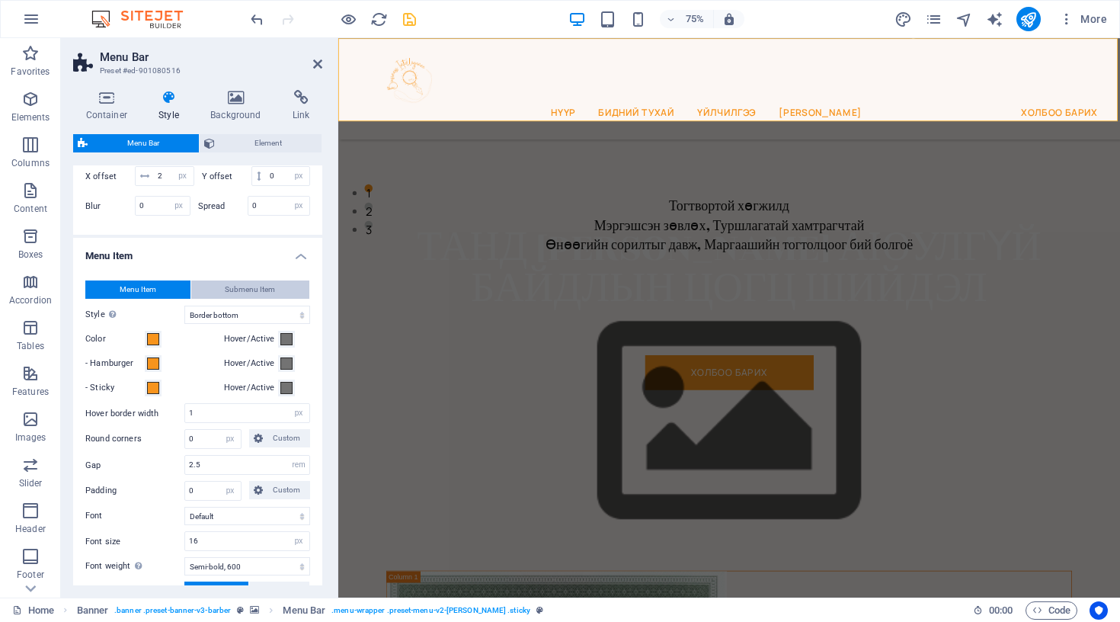
click at [277, 291] on button "Submenu Item" at bounding box center [250, 289] width 119 height 18
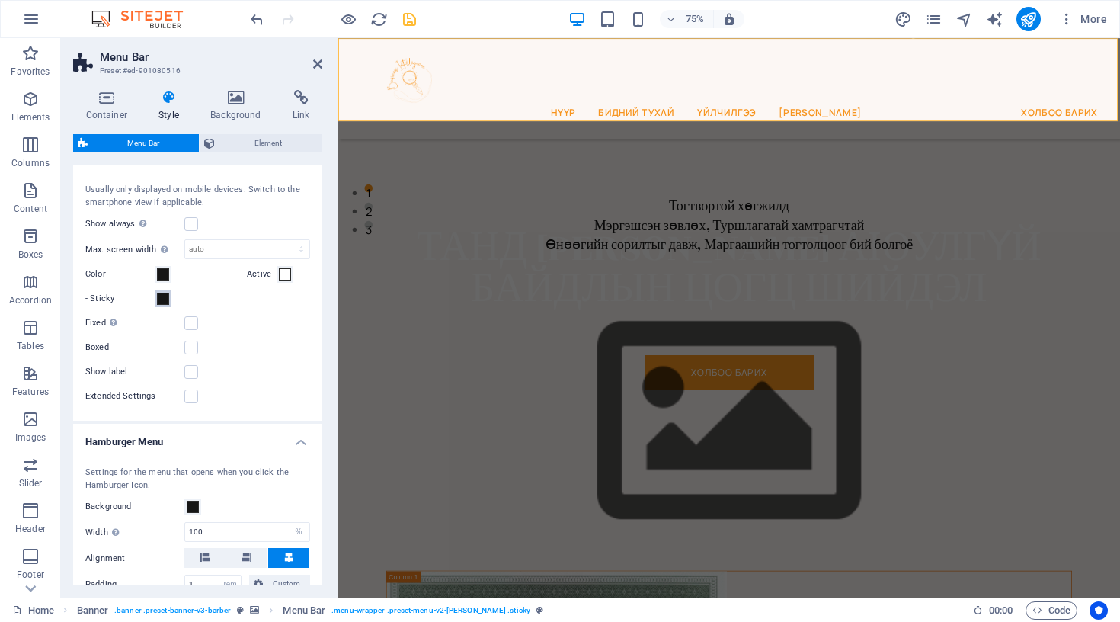
select select
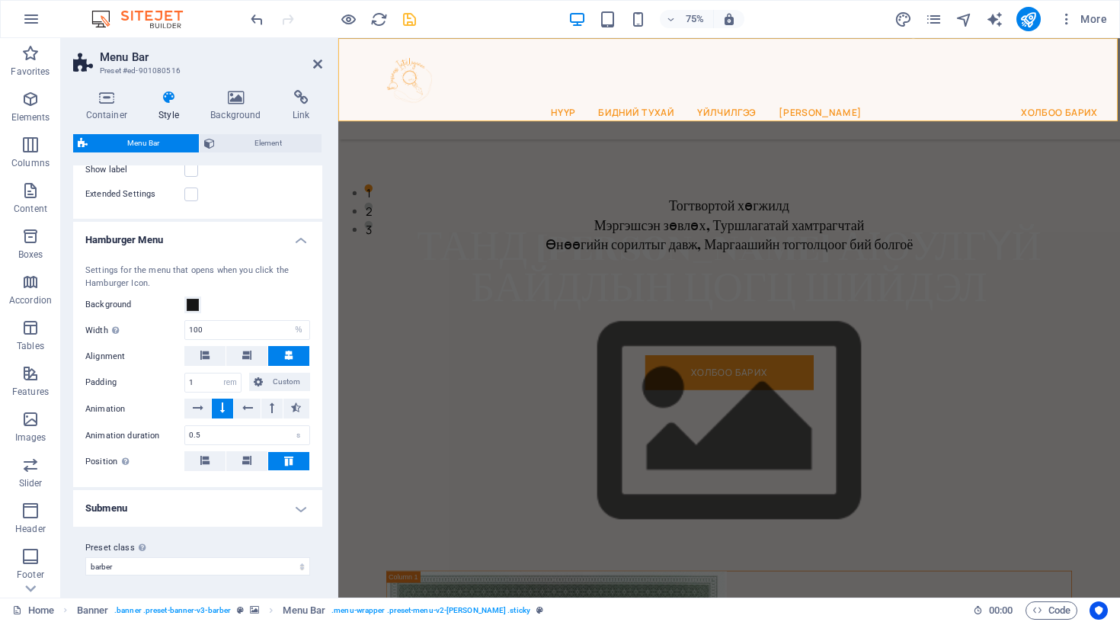
click at [135, 514] on h4 "Submenu" at bounding box center [197, 508] width 249 height 37
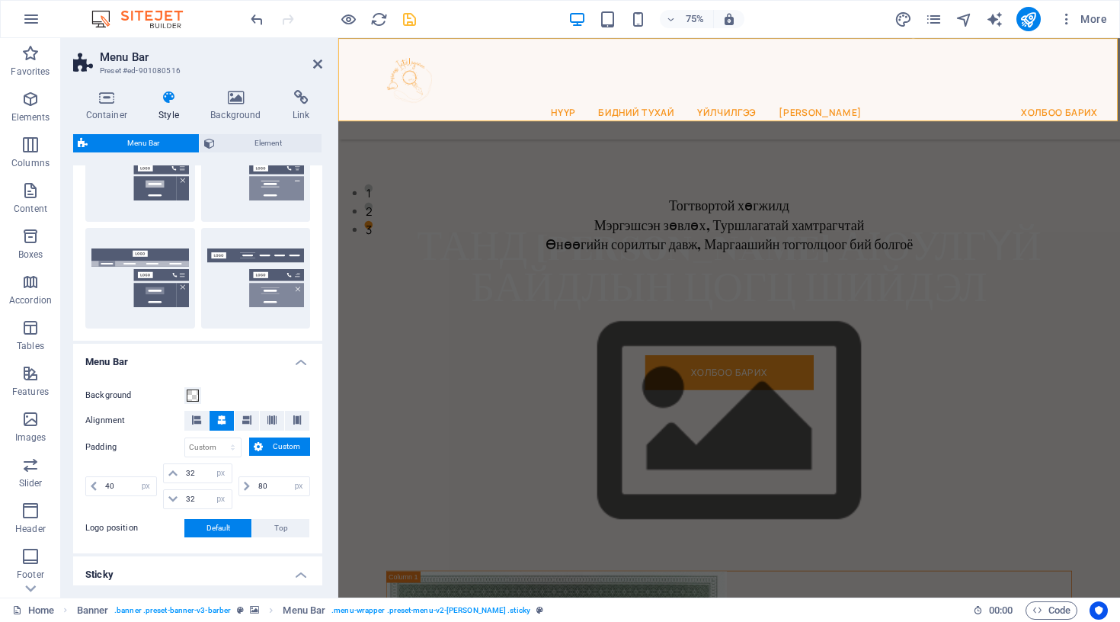
scroll to position [298, 0]
click at [193, 397] on span at bounding box center [193, 395] width 12 height 12
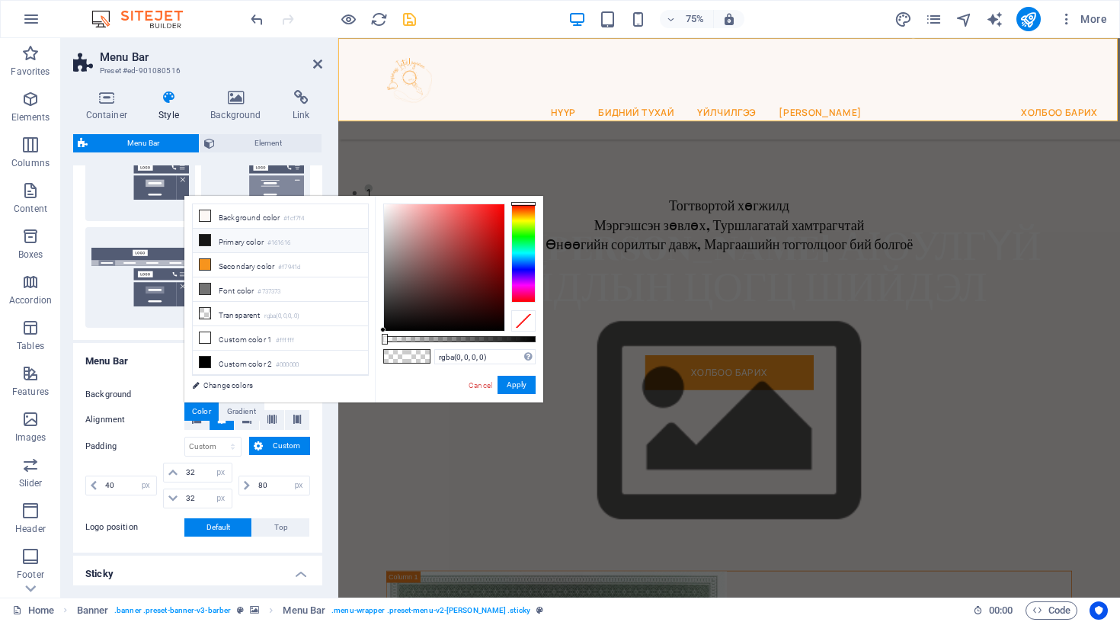
click at [255, 237] on li "Primary color #161616" at bounding box center [280, 241] width 175 height 24
type input "#161616"
click at [521, 383] on button "Apply" at bounding box center [517, 385] width 38 height 18
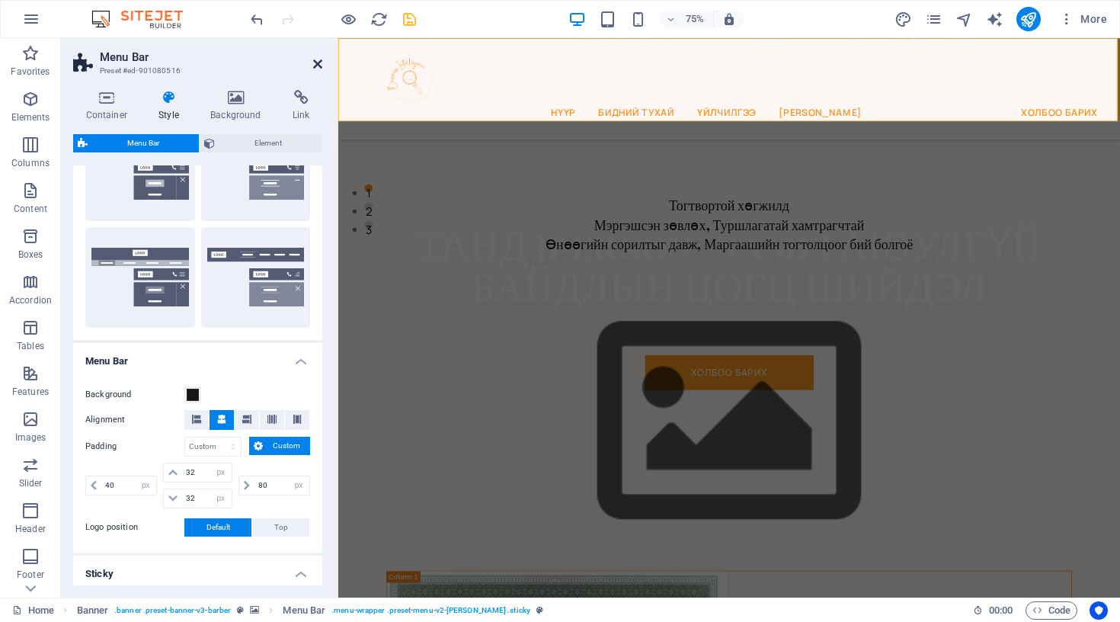
click at [316, 65] on icon at bounding box center [317, 64] width 9 height 12
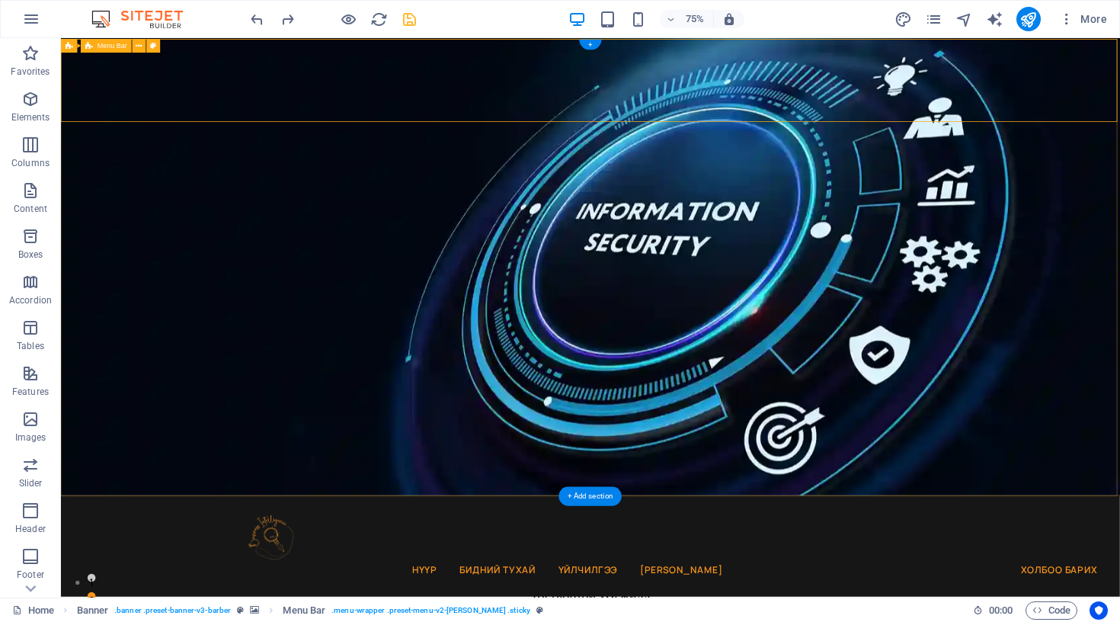
scroll to position [0, 0]
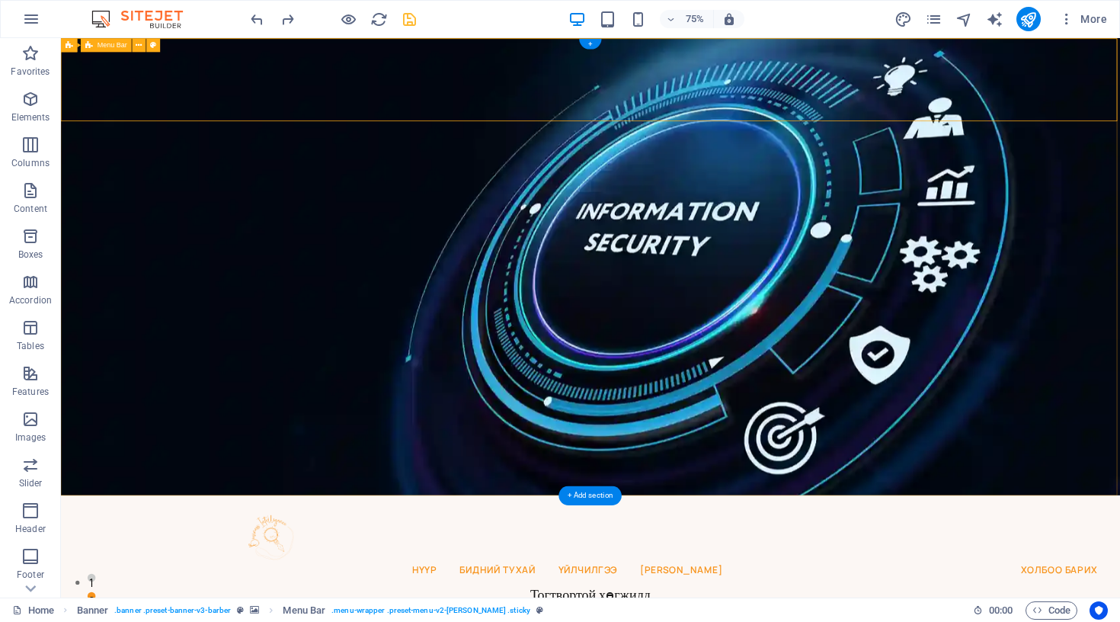
click at [152, 43] on icon at bounding box center [153, 45] width 6 height 12
select select "px"
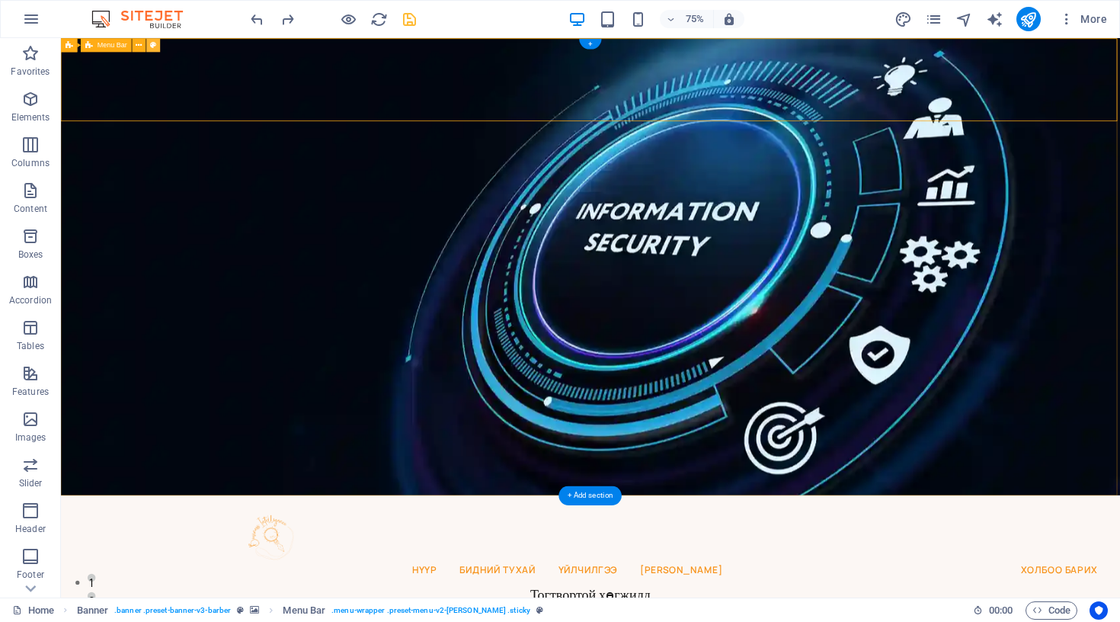
select select "px"
select select "sticky_menu"
select select "px"
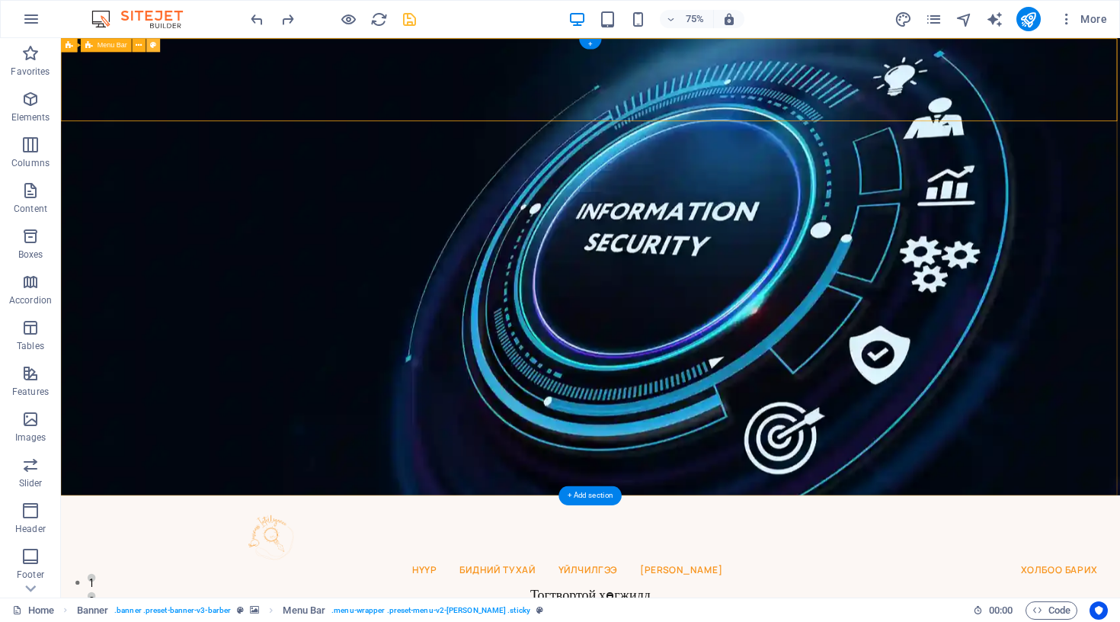
select select "px"
select select "hover_border_bottom"
select select "px"
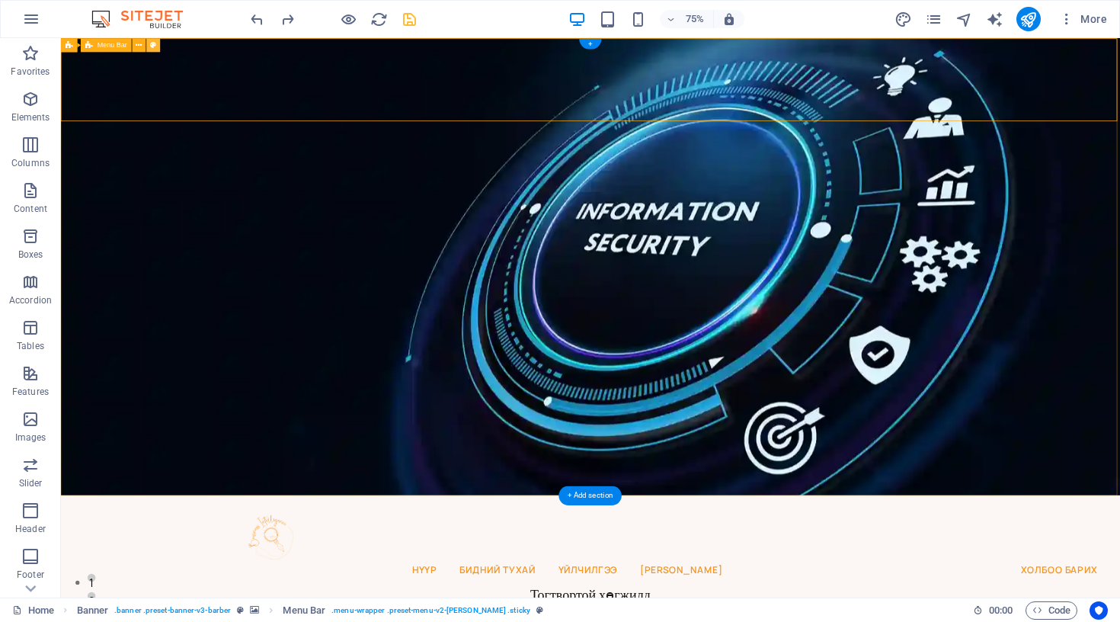
select select "rem"
select select "px"
select select "600"
select select "px"
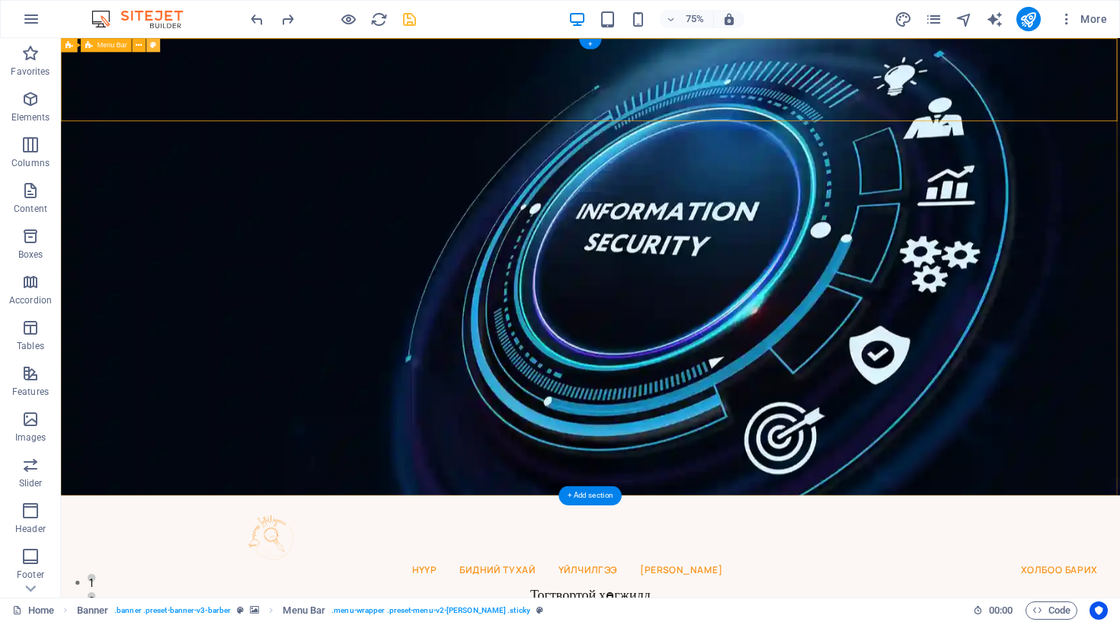
select select "%"
select select "rem"
select select "px"
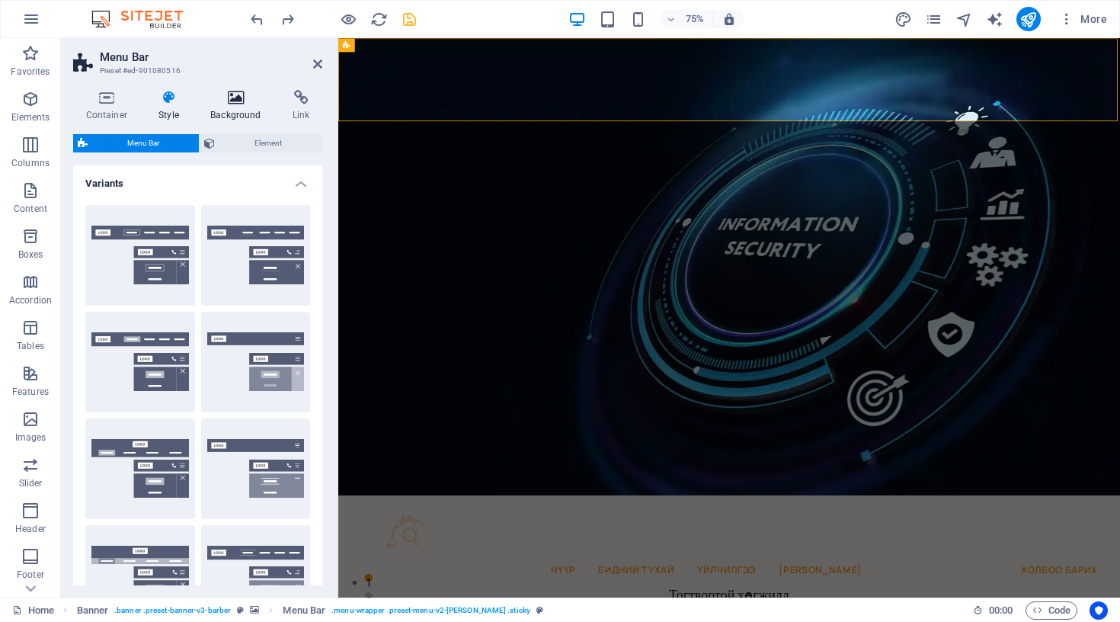
click at [236, 103] on icon at bounding box center [236, 97] width 76 height 15
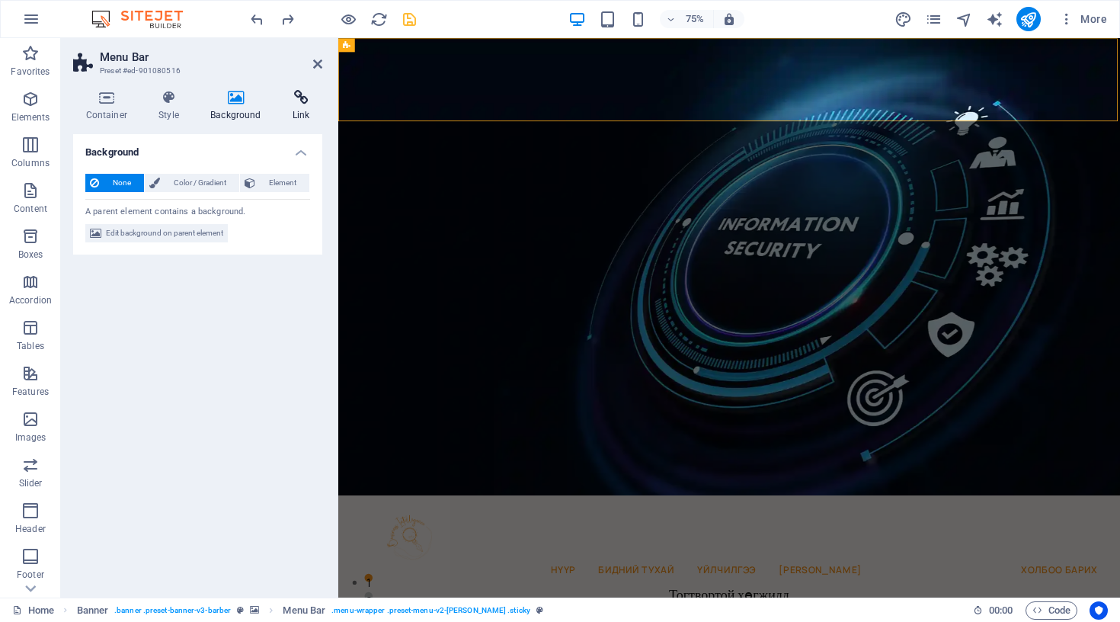
click at [296, 110] on h4 "Link" at bounding box center [301, 106] width 43 height 32
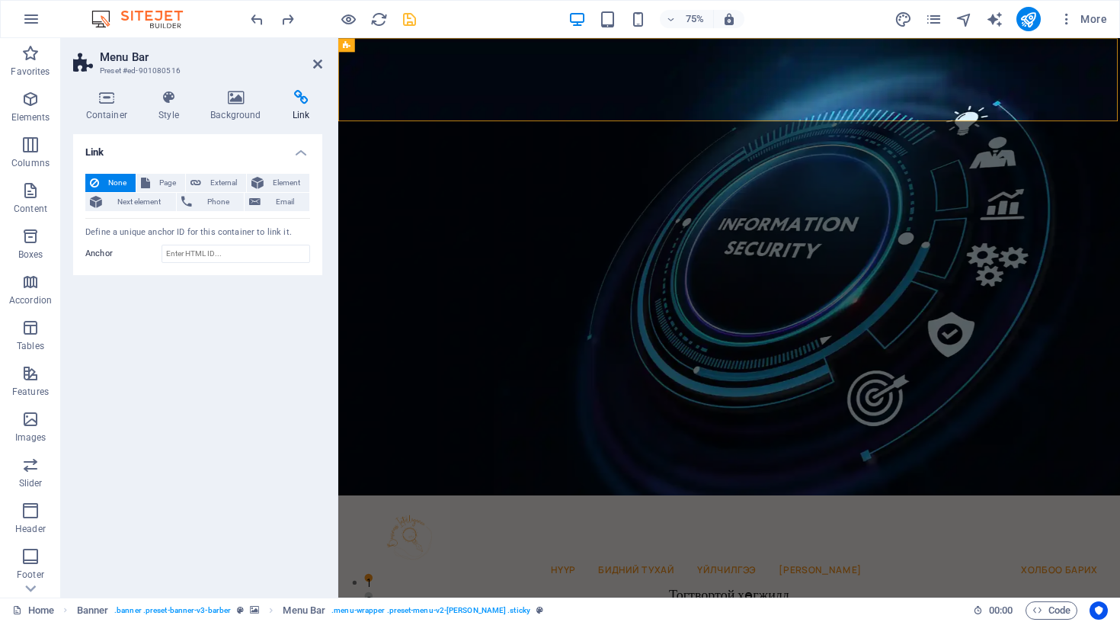
click at [109, 89] on div "Container Style Background Link Size Height Default px rem % vh vw Min. height …" at bounding box center [198, 338] width 274 height 520
click at [108, 97] on icon at bounding box center [106, 97] width 67 height 15
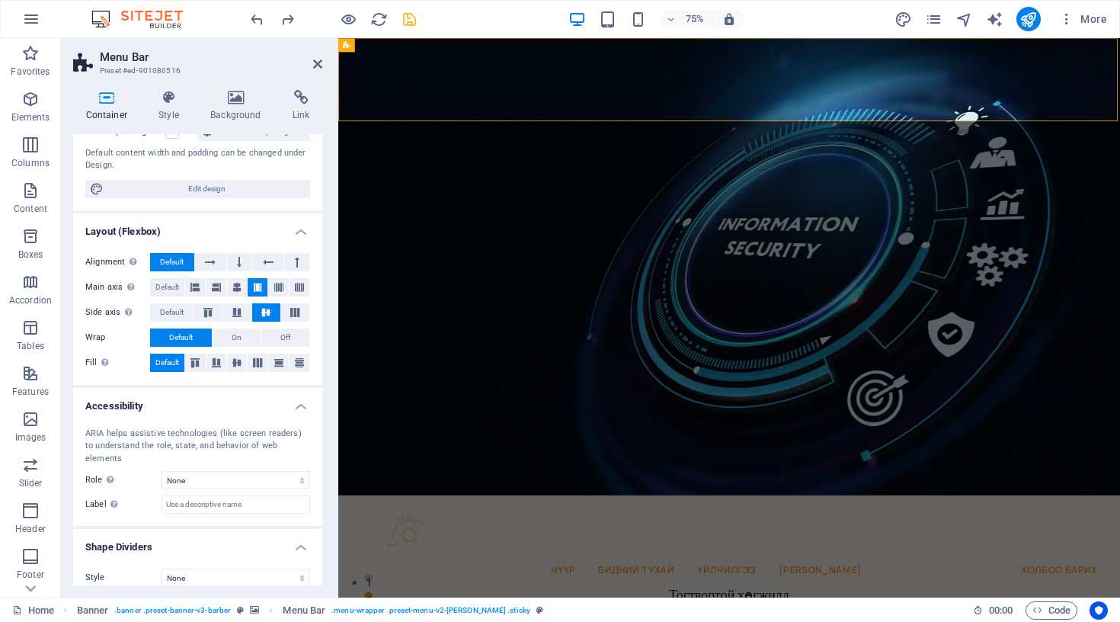
scroll to position [125, 0]
click at [176, 194] on span "Edit design" at bounding box center [206, 190] width 197 height 18
select select "rem"
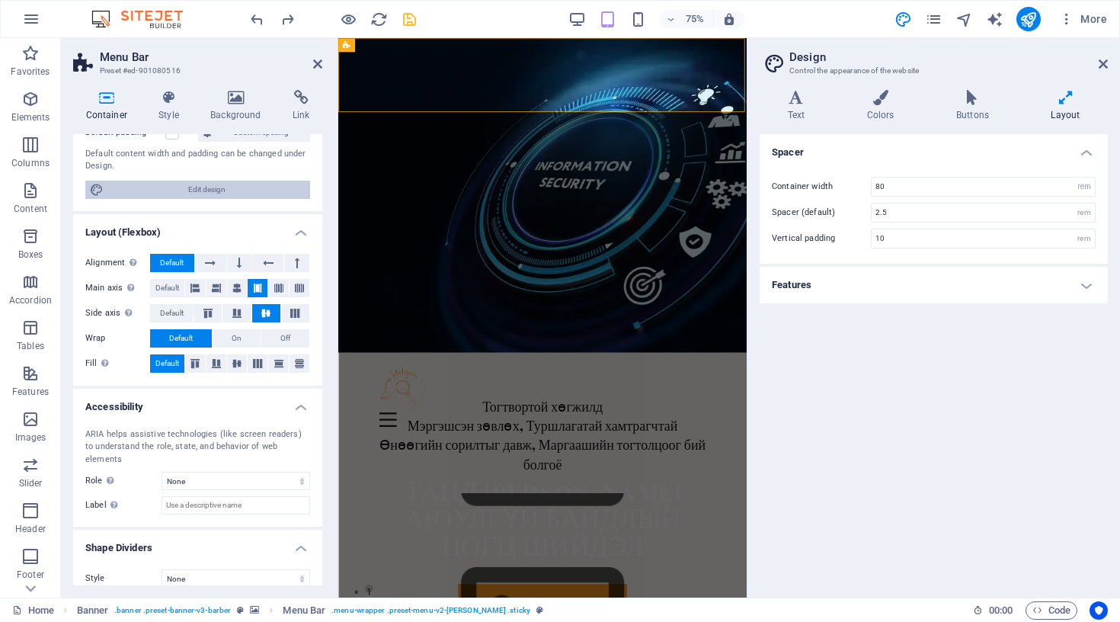
type input "5"
click at [869, 108] on h4 "Colors" at bounding box center [883, 106] width 89 height 32
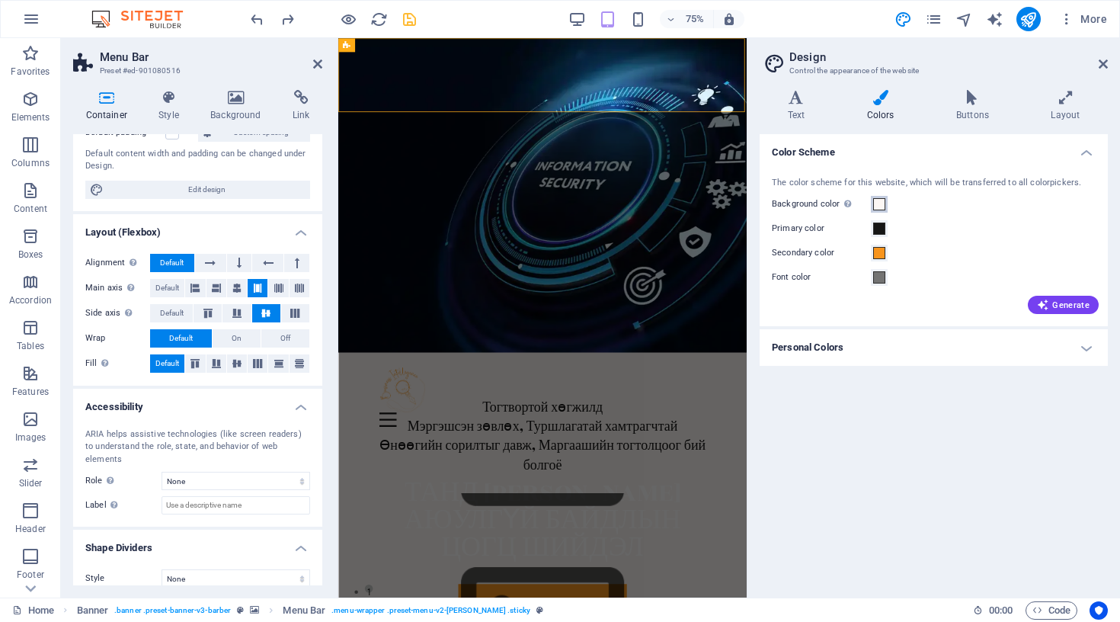
click at [881, 206] on span at bounding box center [879, 204] width 12 height 12
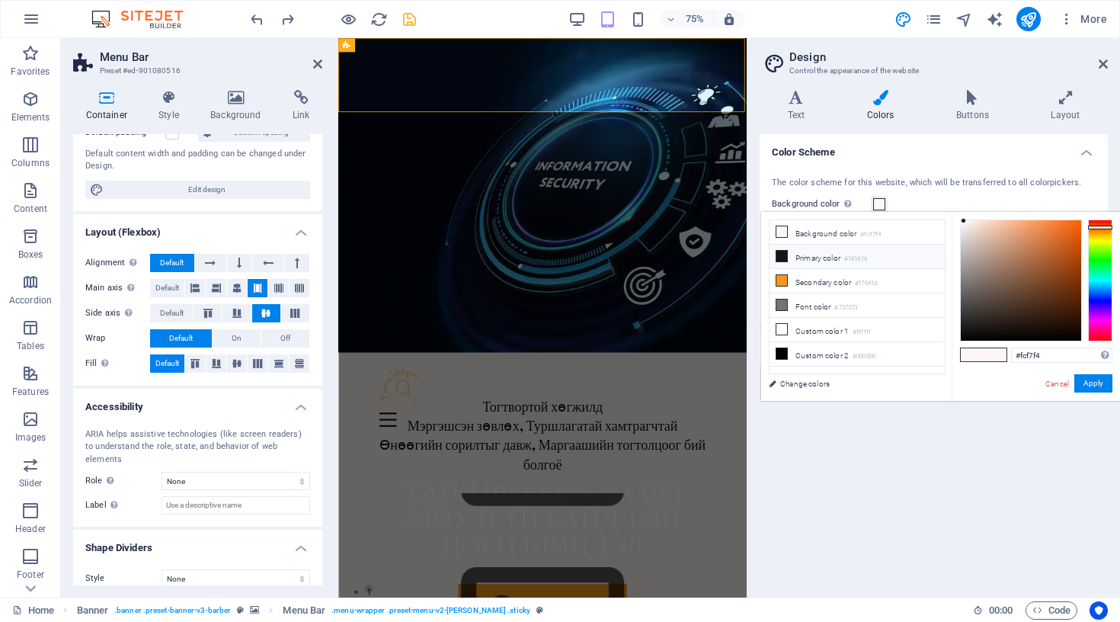
click at [847, 261] on li "Primary color #161616" at bounding box center [857, 257] width 175 height 24
type input "#161616"
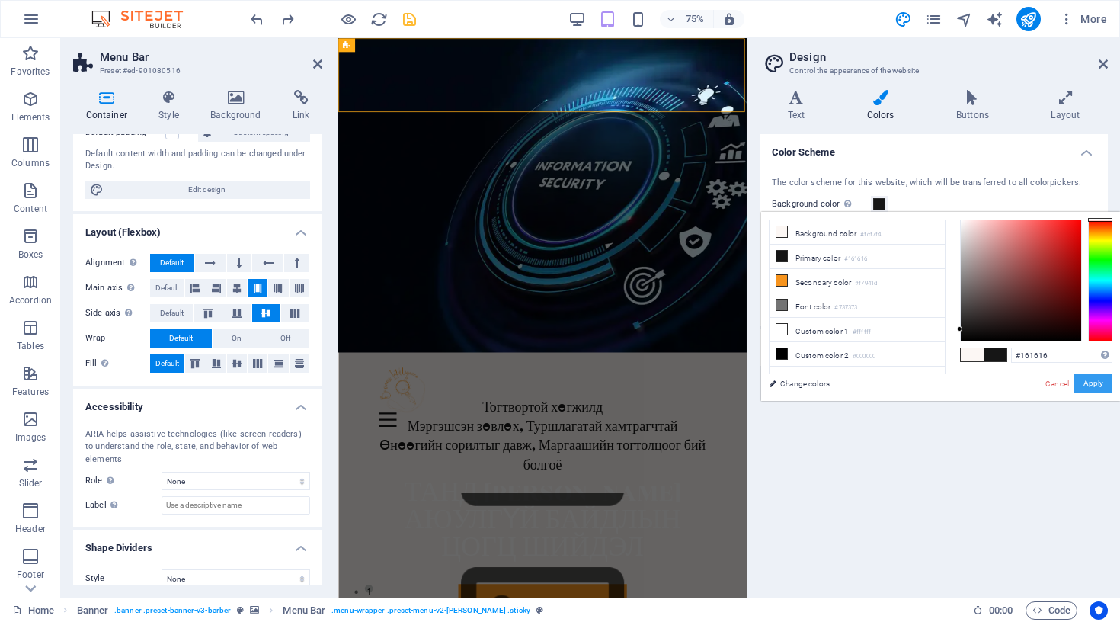
click at [1093, 387] on button "Apply" at bounding box center [1094, 383] width 38 height 18
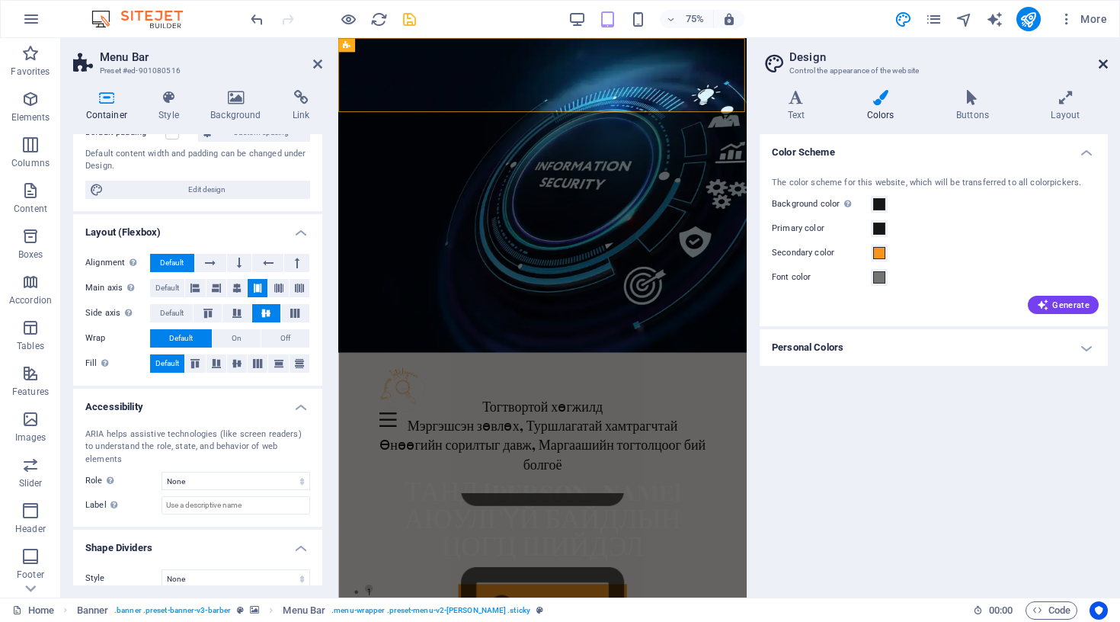
click at [1100, 60] on icon at bounding box center [1103, 64] width 9 height 12
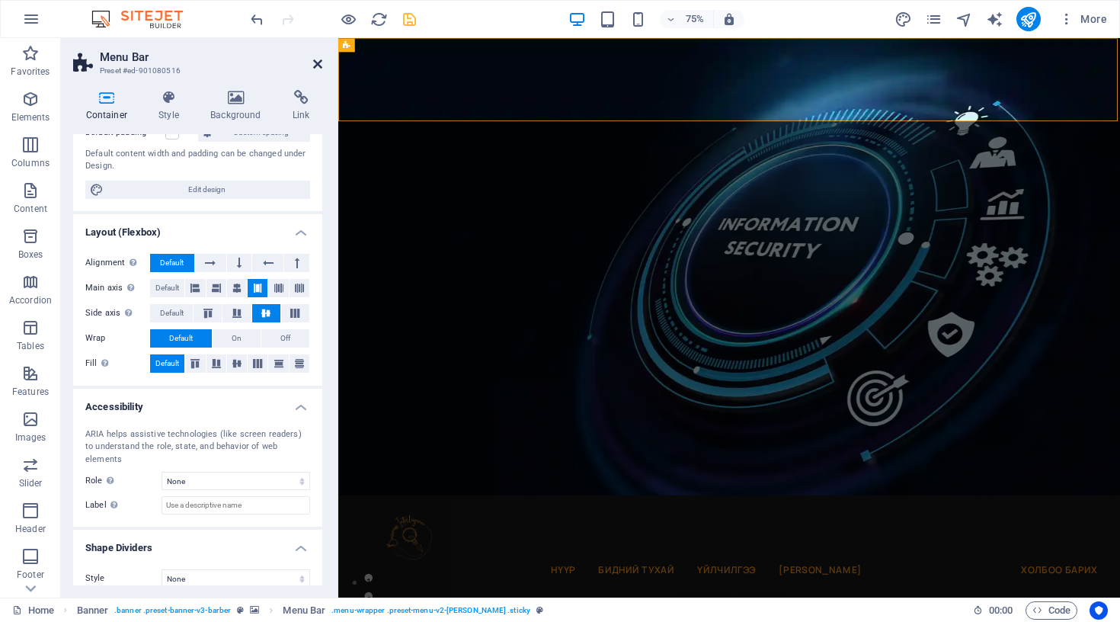
click at [317, 59] on icon at bounding box center [317, 64] width 9 height 12
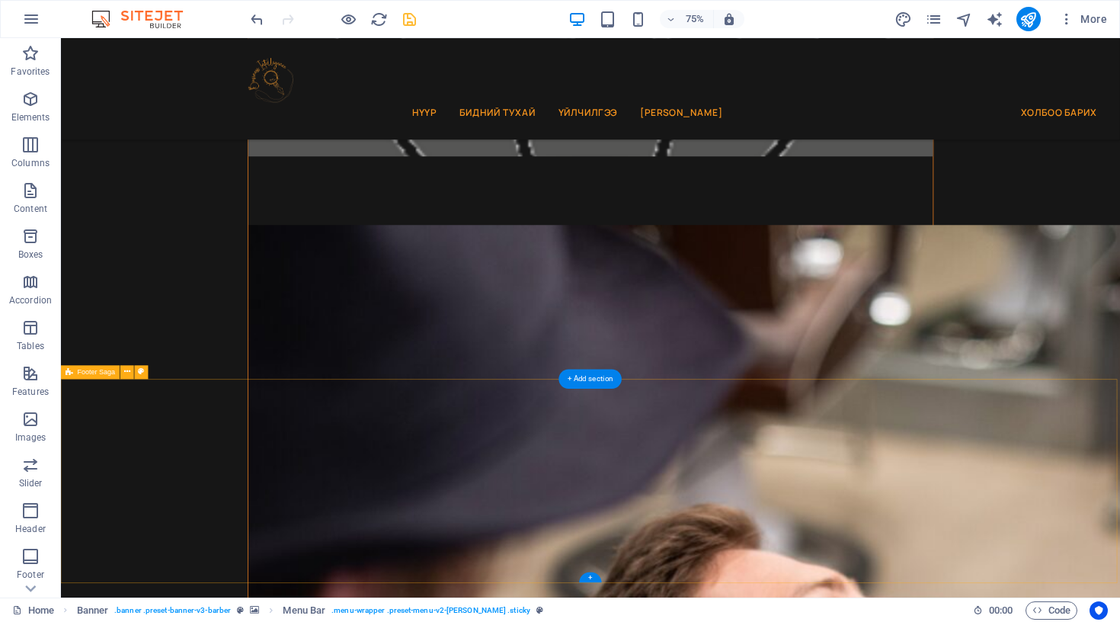
scroll to position [2155, 0]
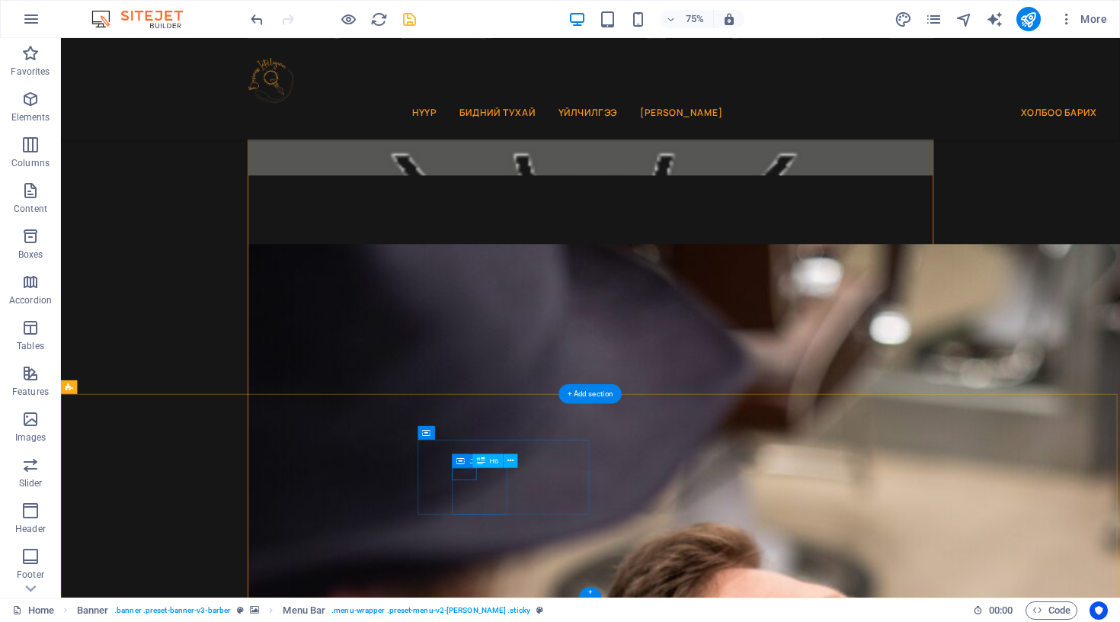
click at [491, 460] on span "Container" at bounding box center [484, 460] width 30 height 7
select select "%"
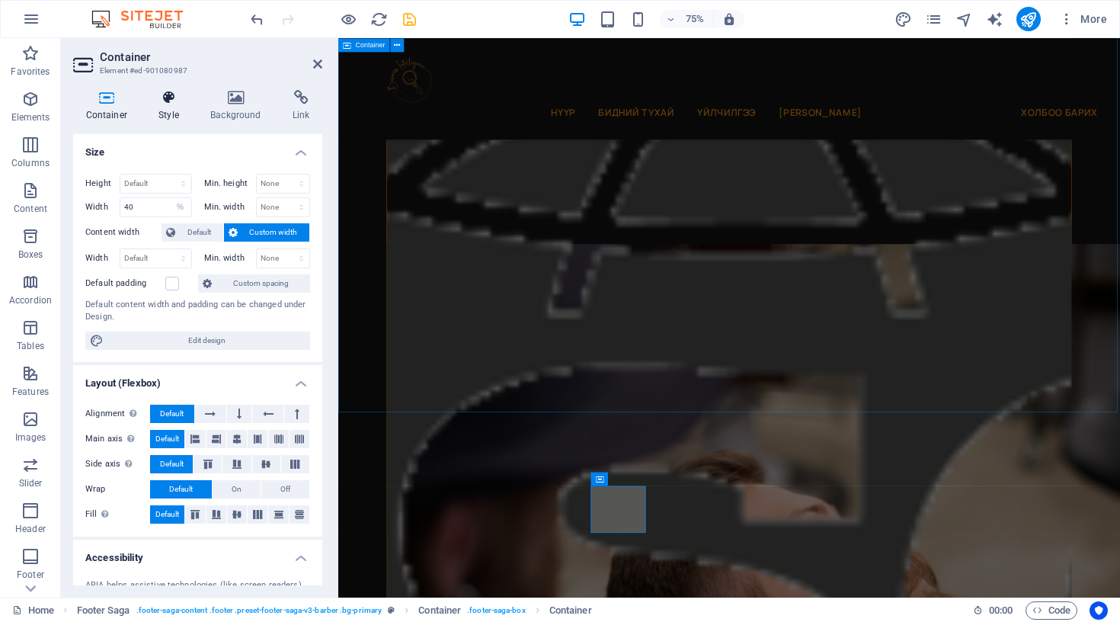
scroll to position [0, 0]
click at [165, 99] on icon at bounding box center [169, 97] width 46 height 15
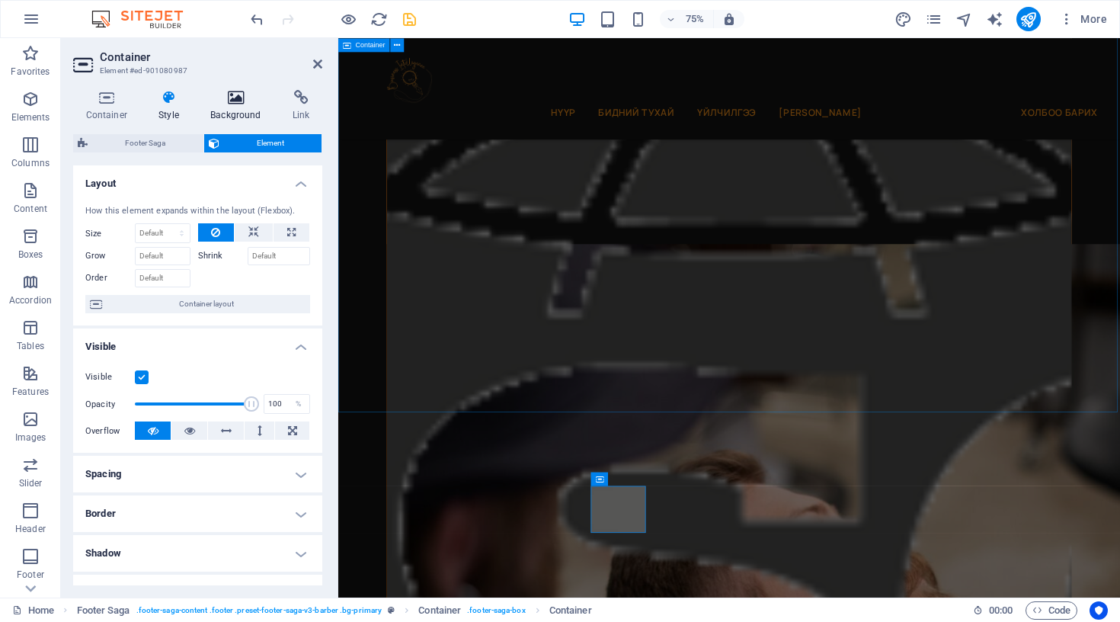
click at [229, 107] on h4 "Background" at bounding box center [239, 106] width 82 height 32
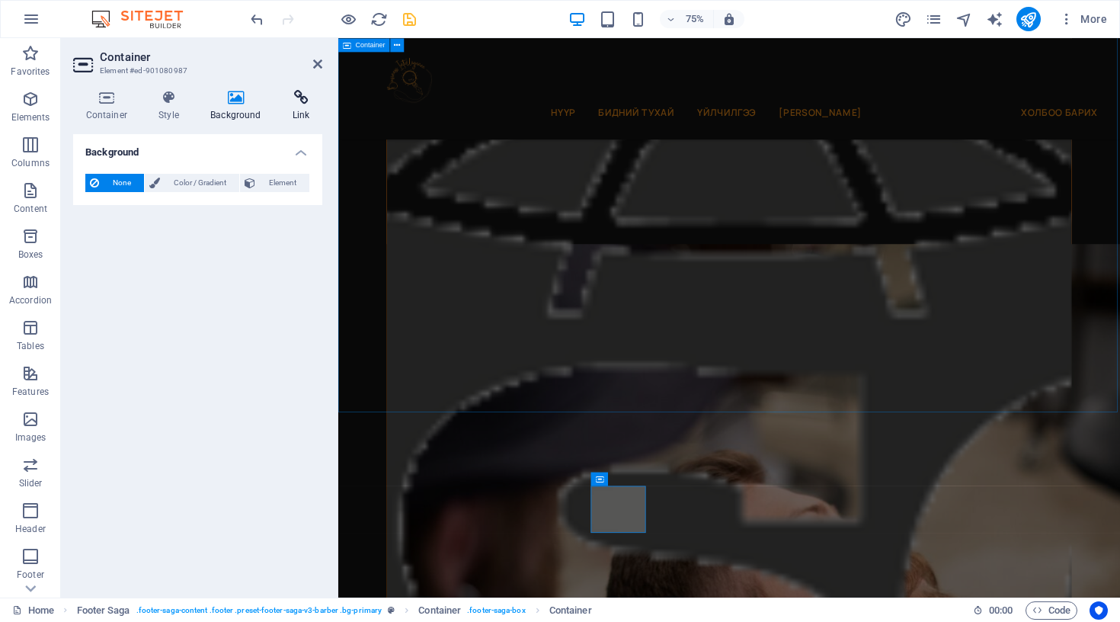
click at [300, 110] on h4 "Link" at bounding box center [301, 106] width 43 height 32
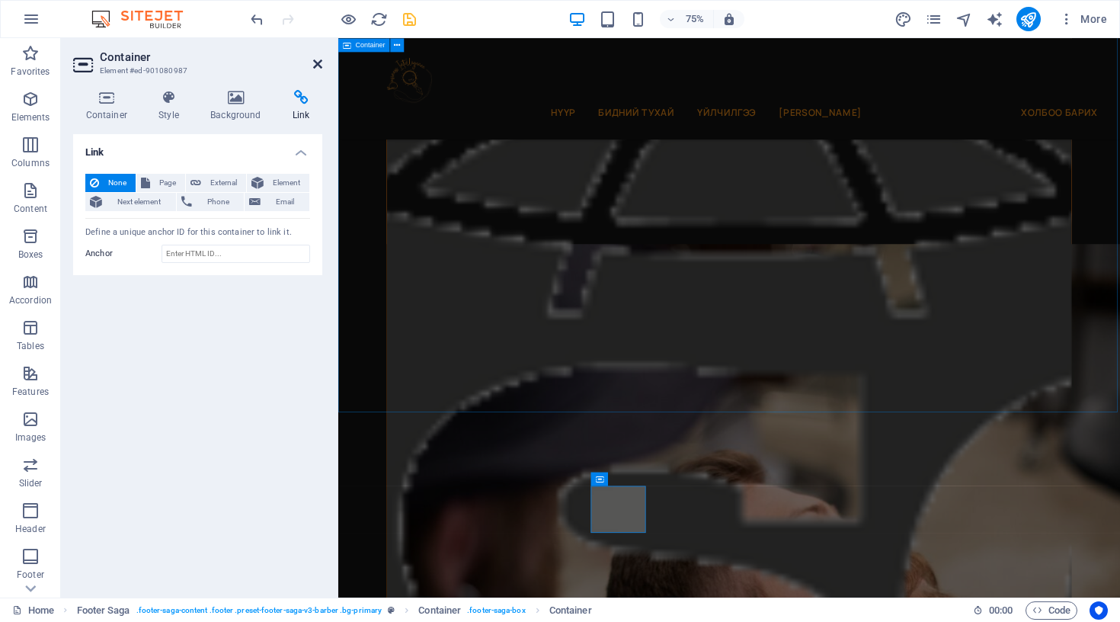
click at [319, 63] on icon at bounding box center [317, 64] width 9 height 12
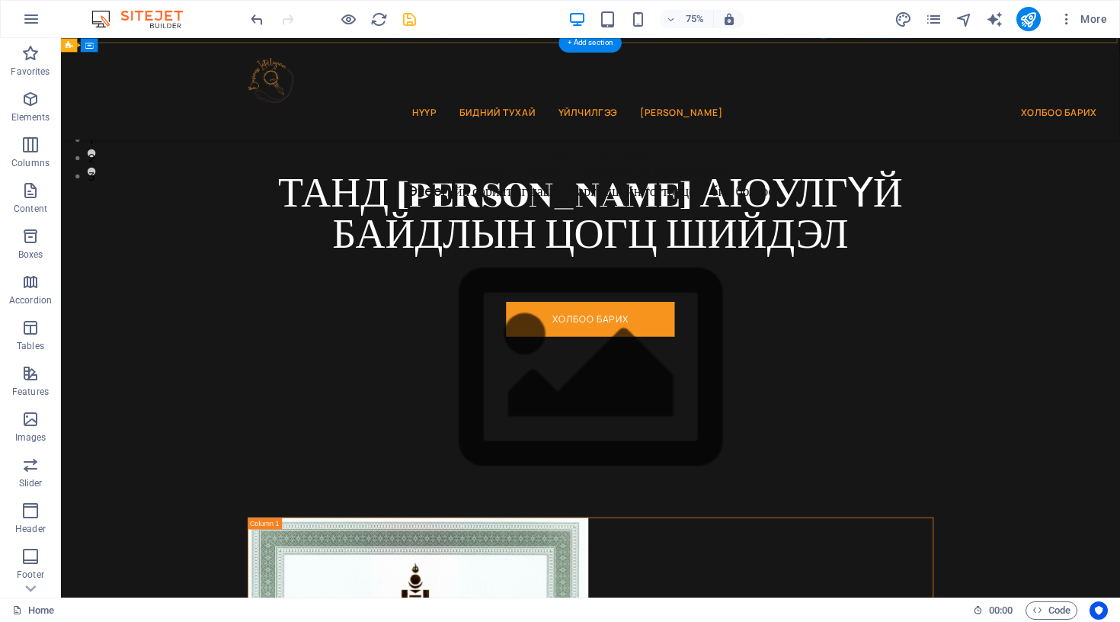
scroll to position [607, 0]
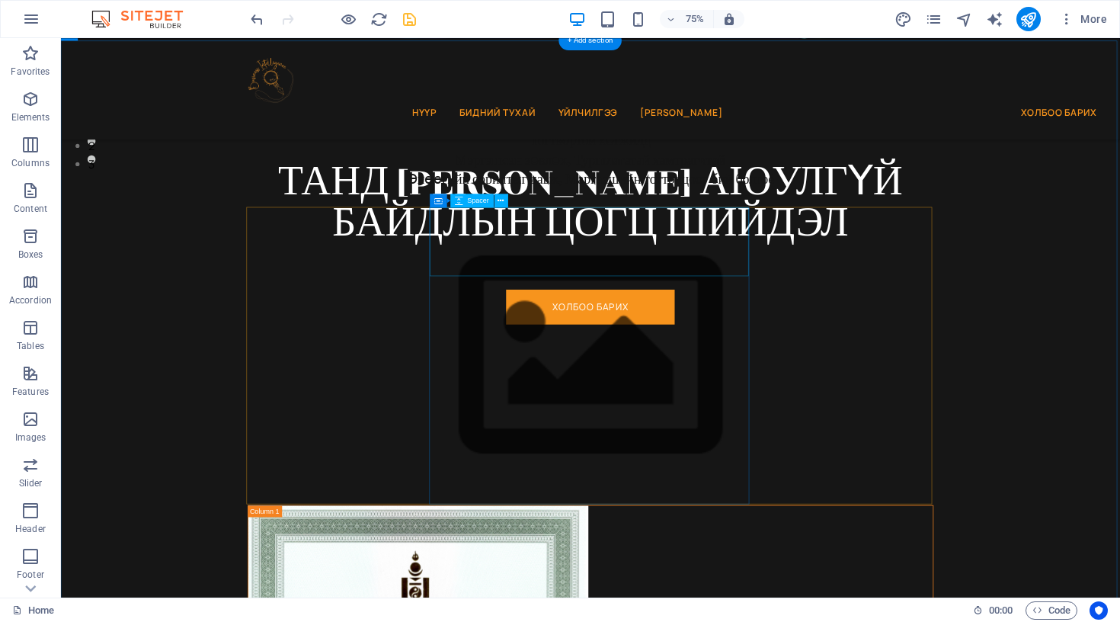
select select "px"
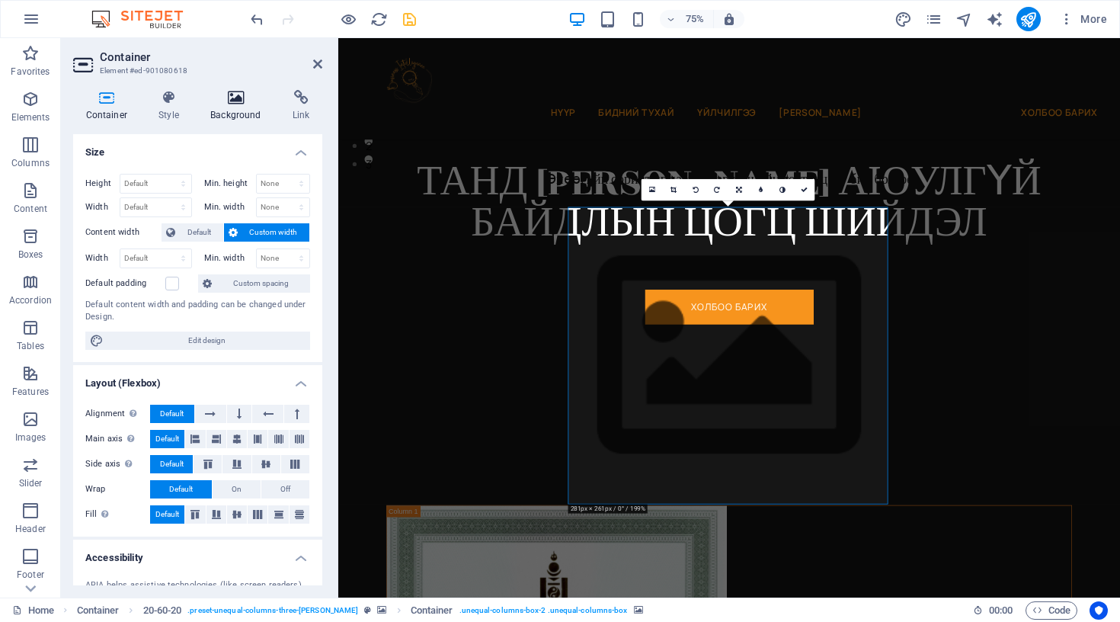
click at [235, 116] on h4 "Background" at bounding box center [239, 106] width 82 height 32
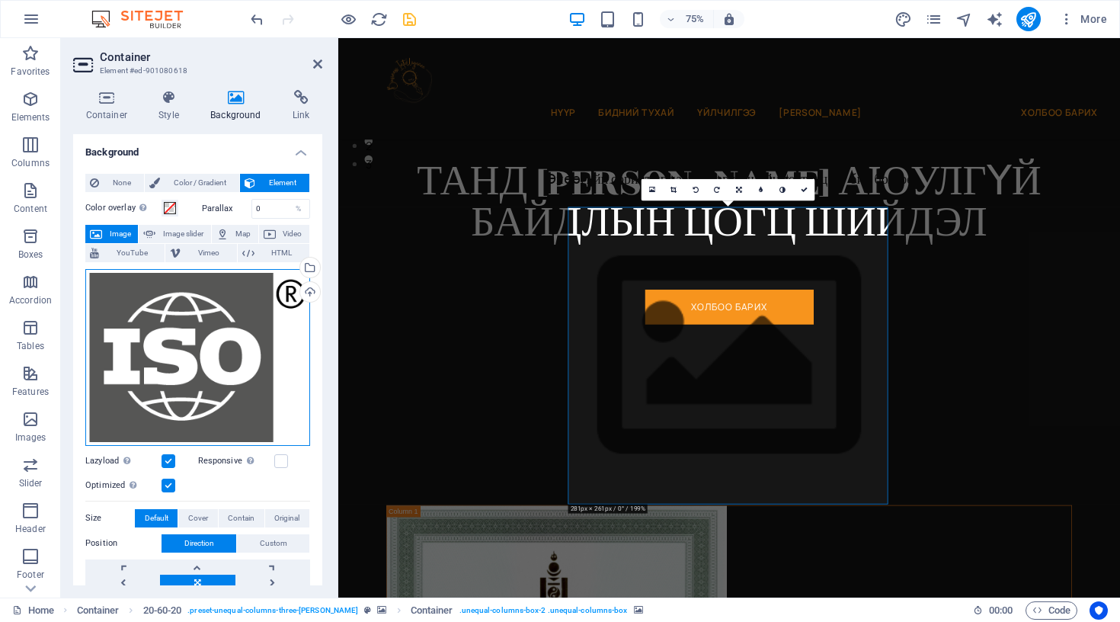
click at [250, 344] on div "Drag files here, click to choose files or select files from Files or our free s…" at bounding box center [197, 357] width 225 height 177
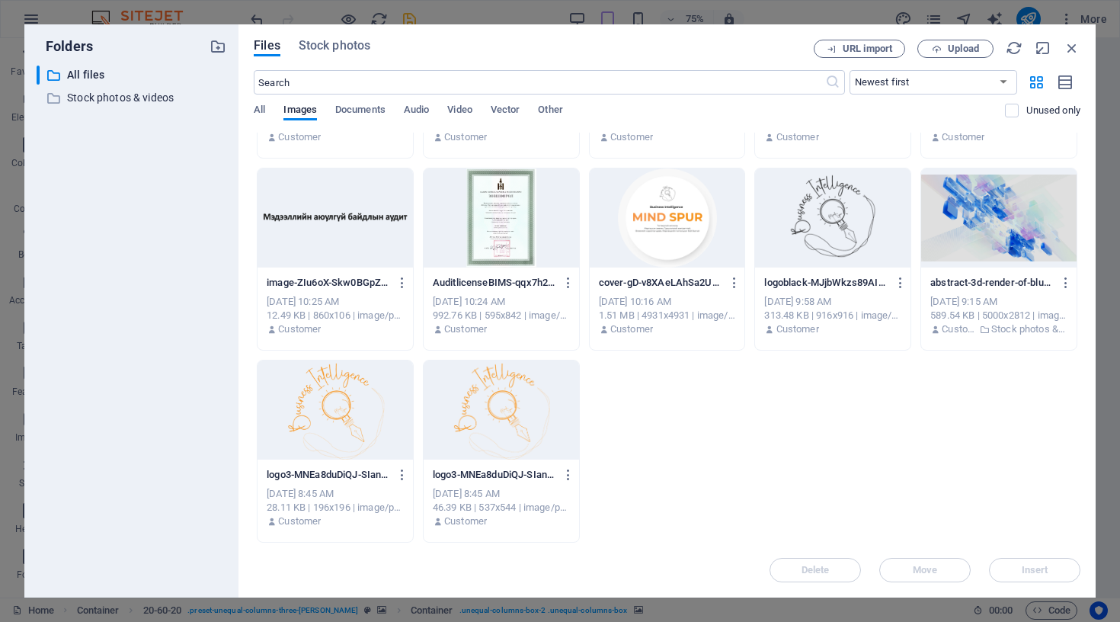
scroll to position [157, 0]
click at [830, 224] on div at bounding box center [832, 217] width 155 height 99
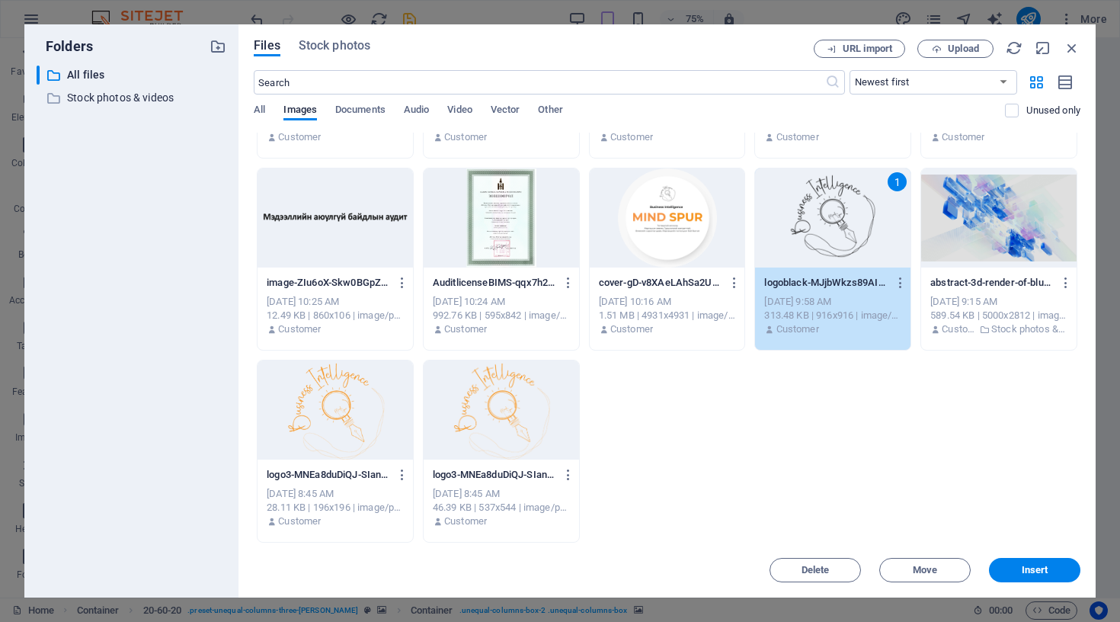
click at [830, 224] on div "1" at bounding box center [832, 217] width 155 height 99
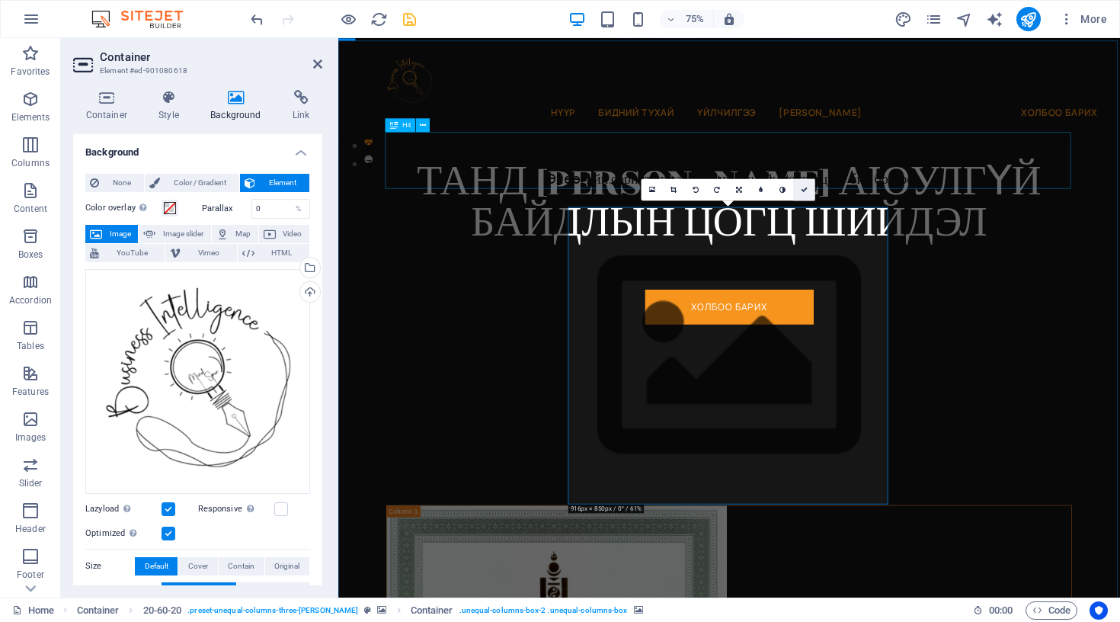
click at [806, 187] on icon at bounding box center [804, 189] width 7 height 7
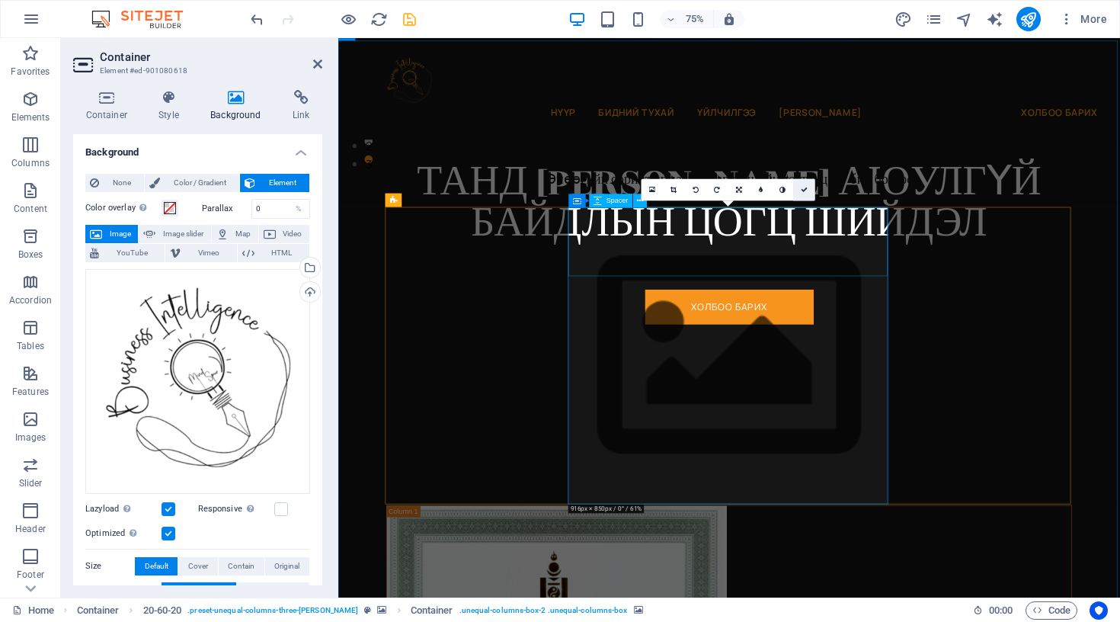
click at [802, 194] on link at bounding box center [804, 190] width 22 height 22
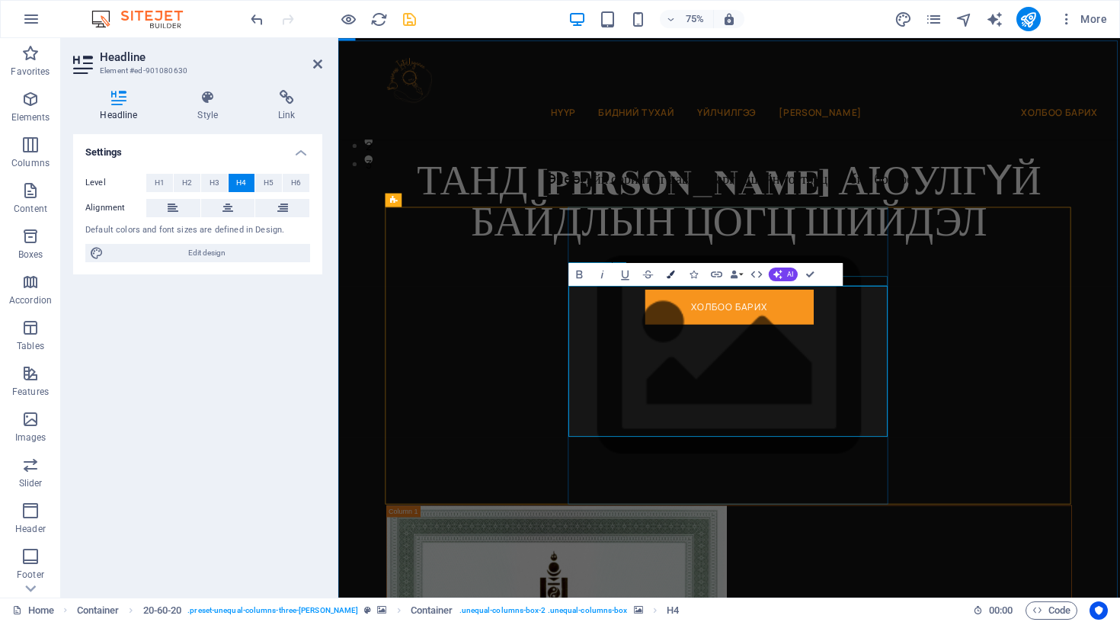
click at [669, 274] on icon "button" at bounding box center [671, 275] width 8 height 8
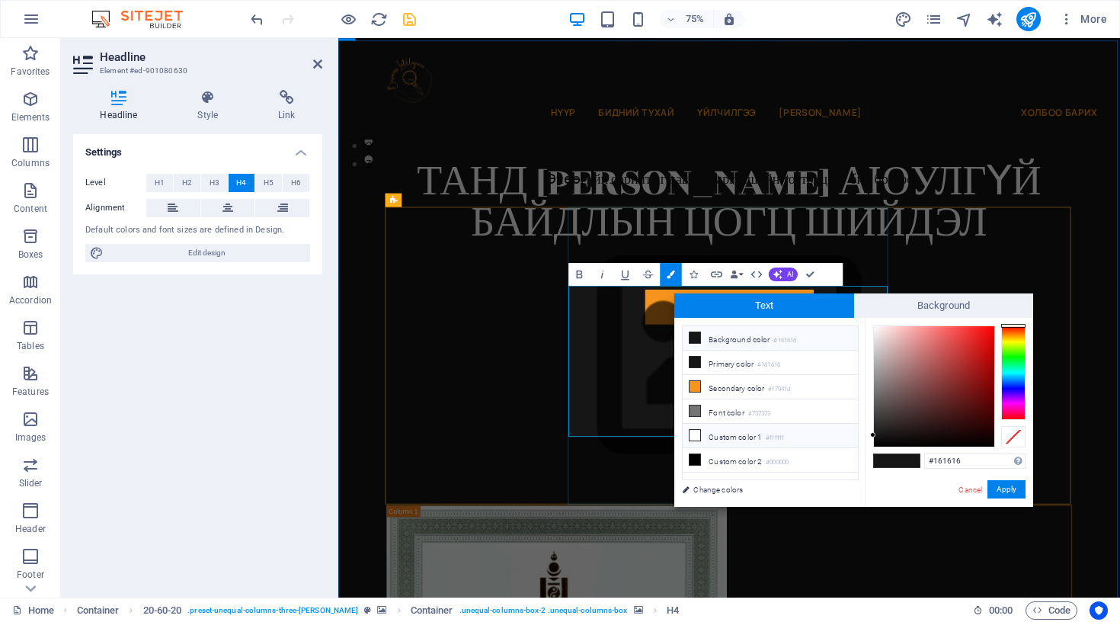
click at [717, 438] on li "Custom color 1 #ffffff" at bounding box center [770, 436] width 175 height 24
type input "#ffffff"
click at [1010, 489] on button "Apply" at bounding box center [1007, 489] width 38 height 18
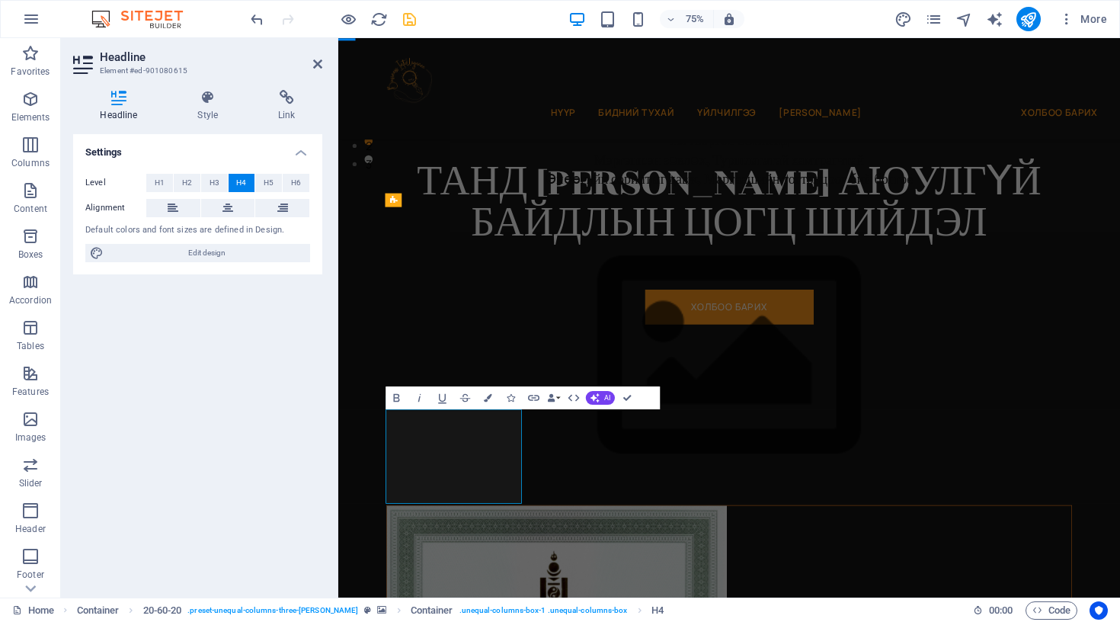
click at [488, 399] on icon "button" at bounding box center [488, 397] width 8 height 8
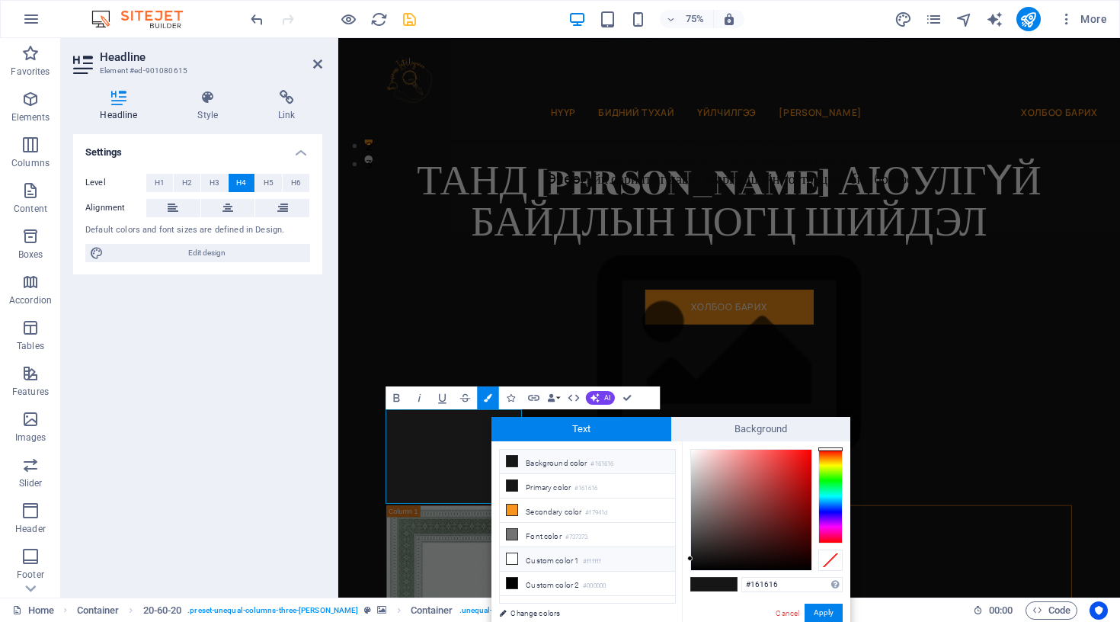
click at [533, 562] on li "Custom color 1 #ffffff" at bounding box center [587, 559] width 175 height 24
type input "#ffffff"
drag, startPoint x: 825, startPoint y: 611, endPoint x: 668, endPoint y: 732, distance: 198.5
click at [825, 611] on button "Apply" at bounding box center [824, 613] width 38 height 18
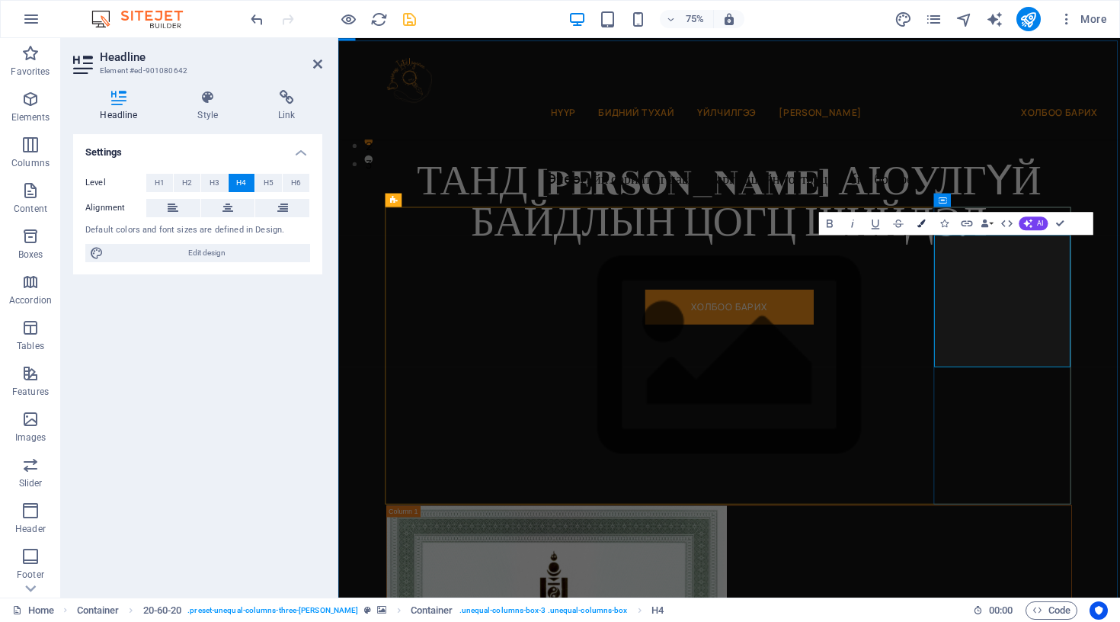
click at [918, 223] on icon "button" at bounding box center [922, 223] width 8 height 8
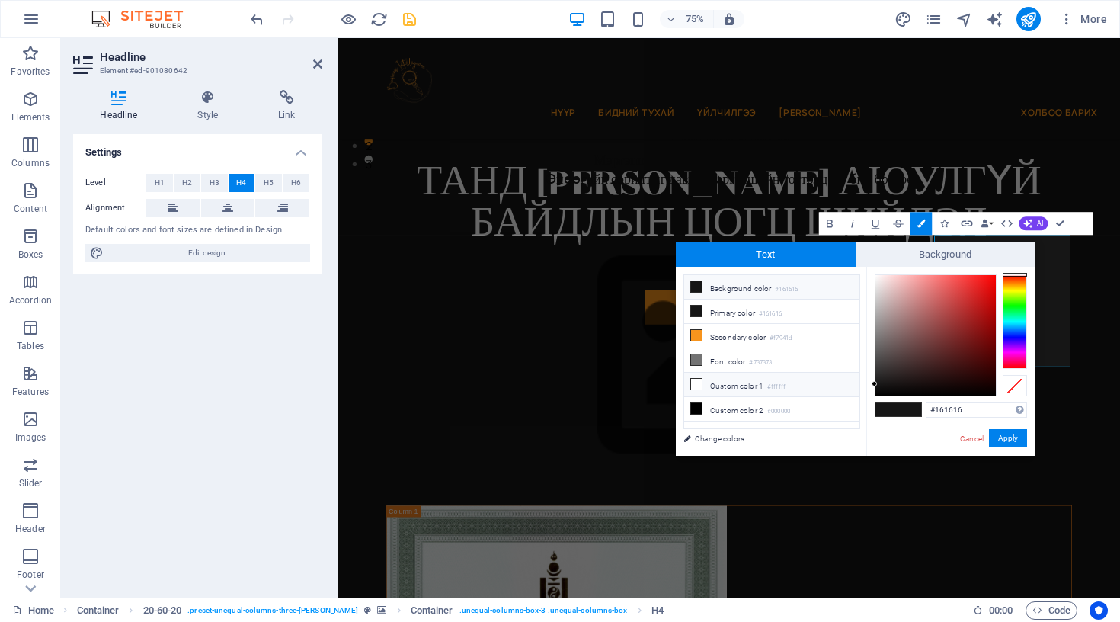
click at [719, 382] on li "Custom color 1 #ffffff" at bounding box center [771, 385] width 175 height 24
type input "#ffffff"
click at [1004, 438] on button "Apply" at bounding box center [1008, 438] width 38 height 18
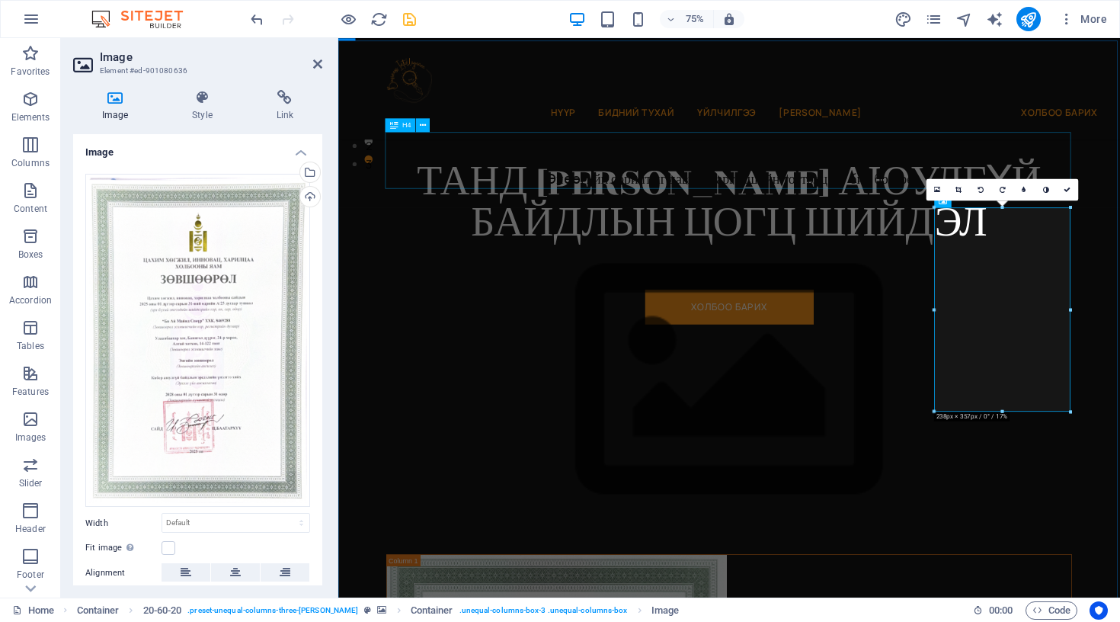
click at [1051, 221] on div "Тогтвортой хөгжилд Мэргэшсэн зөвлөх, Туршлагатай хамтрагчтай Өнөөгийн сорилтыг …" at bounding box center [859, 201] width 915 height 77
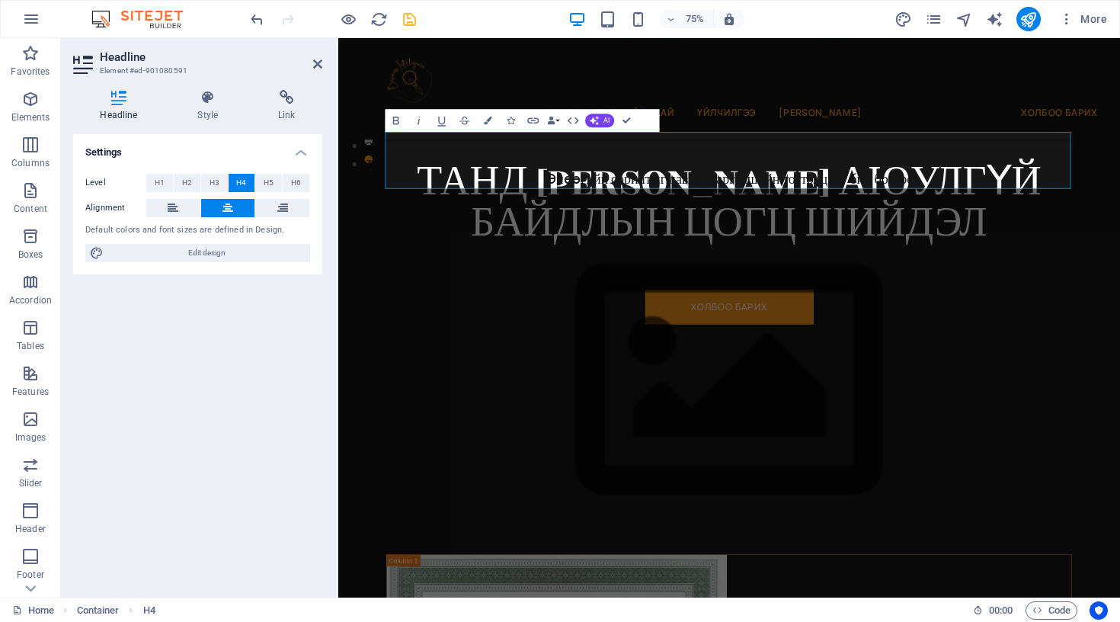
click at [1100, 290] on figure at bounding box center [859, 495] width 915 height 462
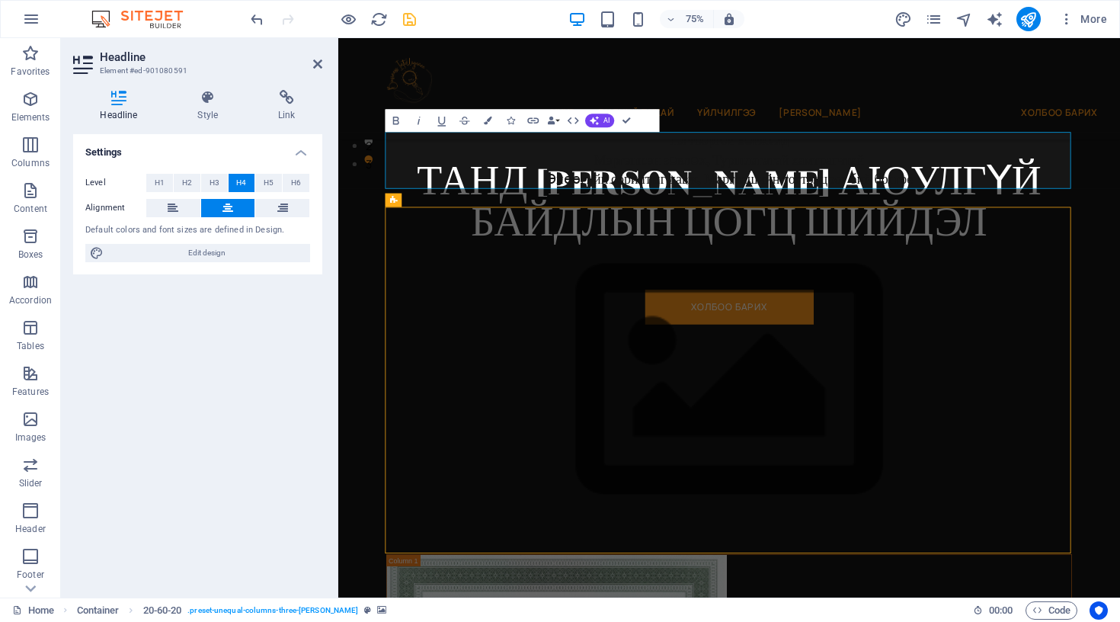
click at [1100, 290] on figure at bounding box center [859, 495] width 915 height 462
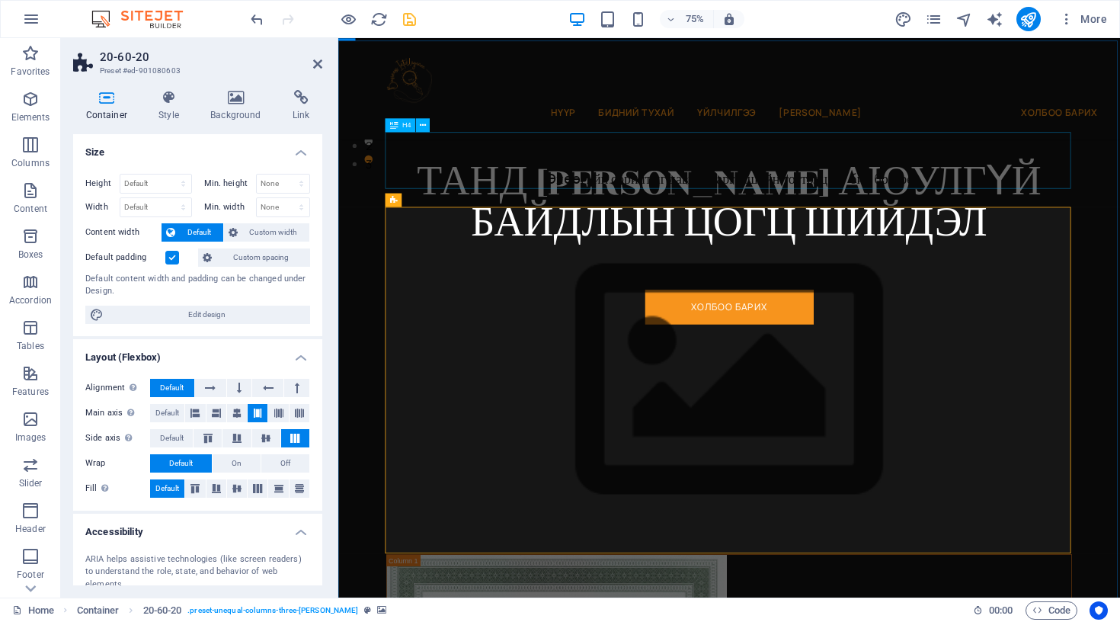
click at [1033, 203] on div "Тогтвортой хөгжилд Мэргэшсэн зөвлөх, Туршлагатай хамтрагчтай Өнөөгийн сорилтыг …" at bounding box center [859, 201] width 915 height 77
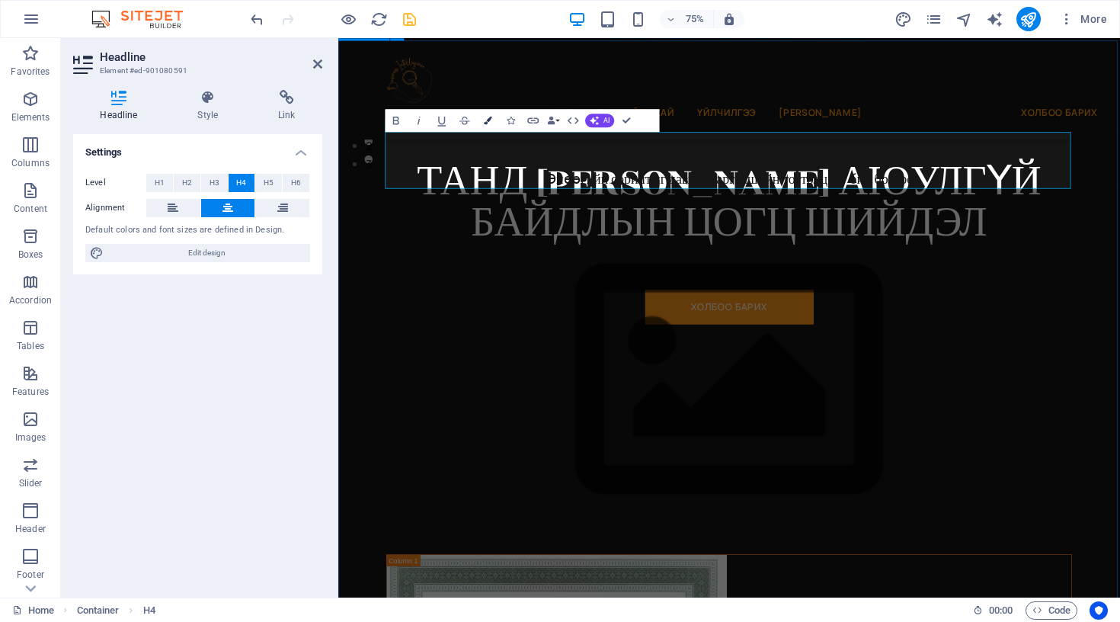
click at [488, 119] on icon "button" at bounding box center [488, 121] width 8 height 8
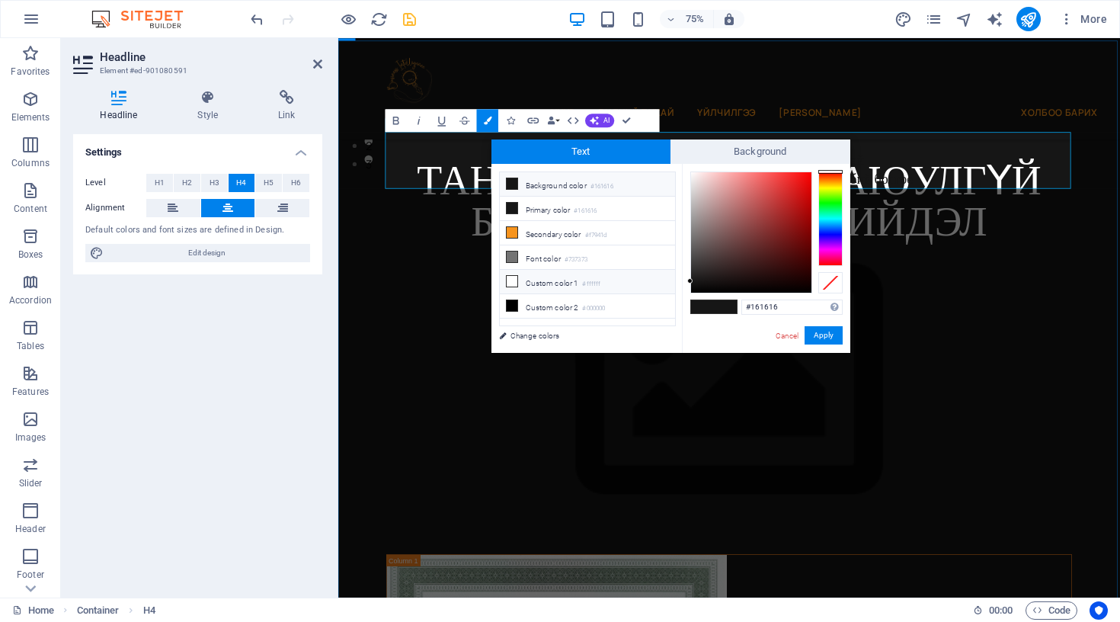
click at [526, 284] on li "Custom color 1 #ffffff" at bounding box center [587, 282] width 175 height 24
type input "#ffffff"
click at [818, 333] on button "Apply" at bounding box center [824, 335] width 38 height 18
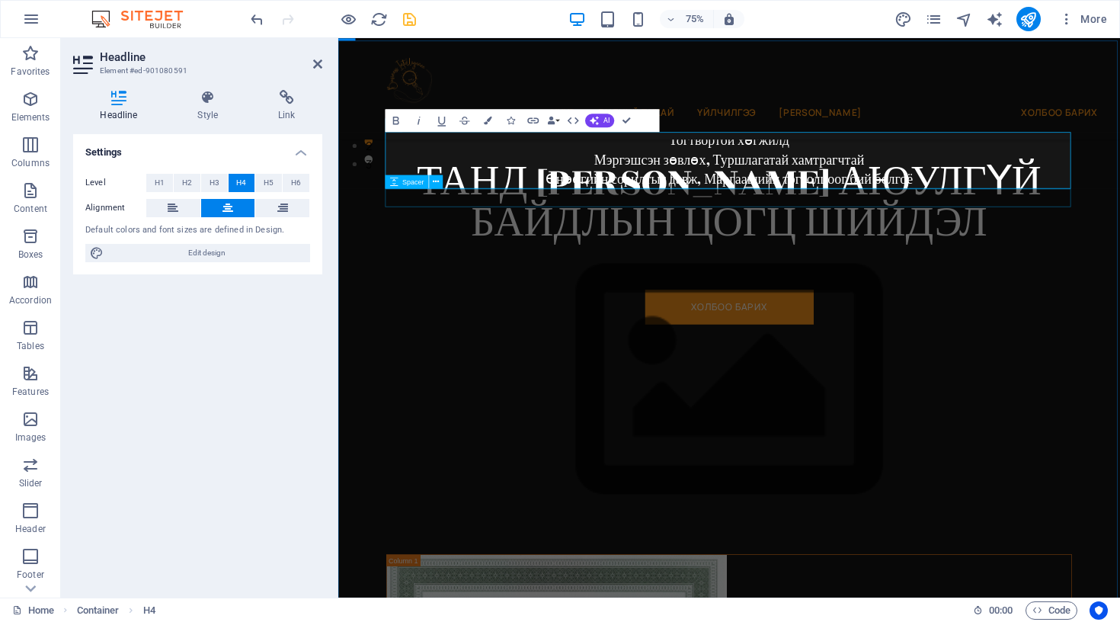
click at [1101, 261] on div at bounding box center [859, 252] width 915 height 24
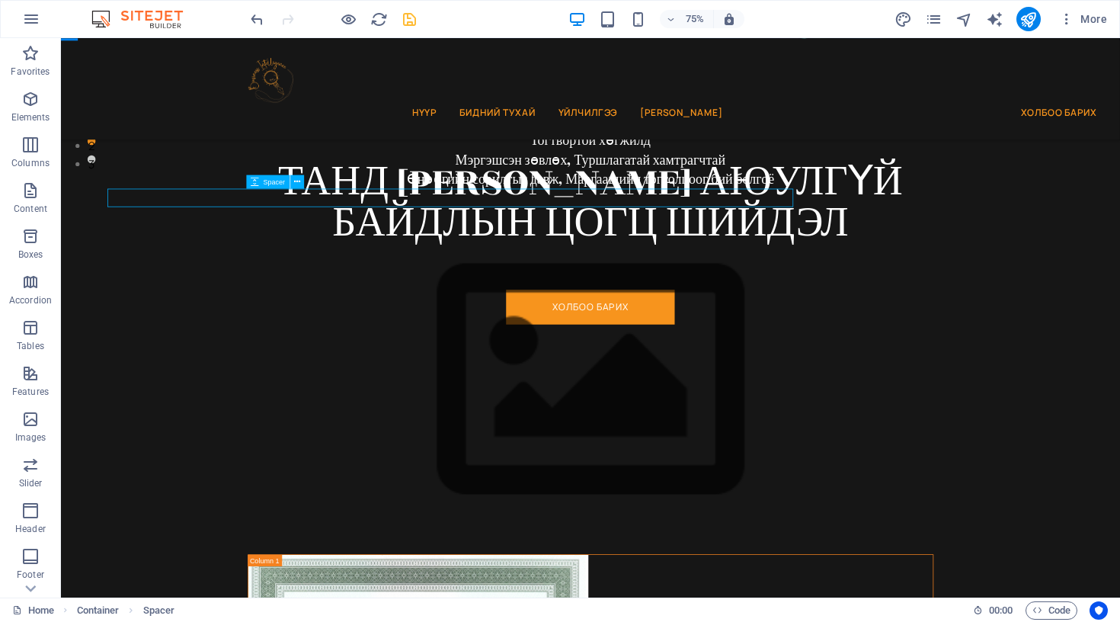
click at [1120, 261] on div at bounding box center [767, 252] width 915 height 24
select select "px"
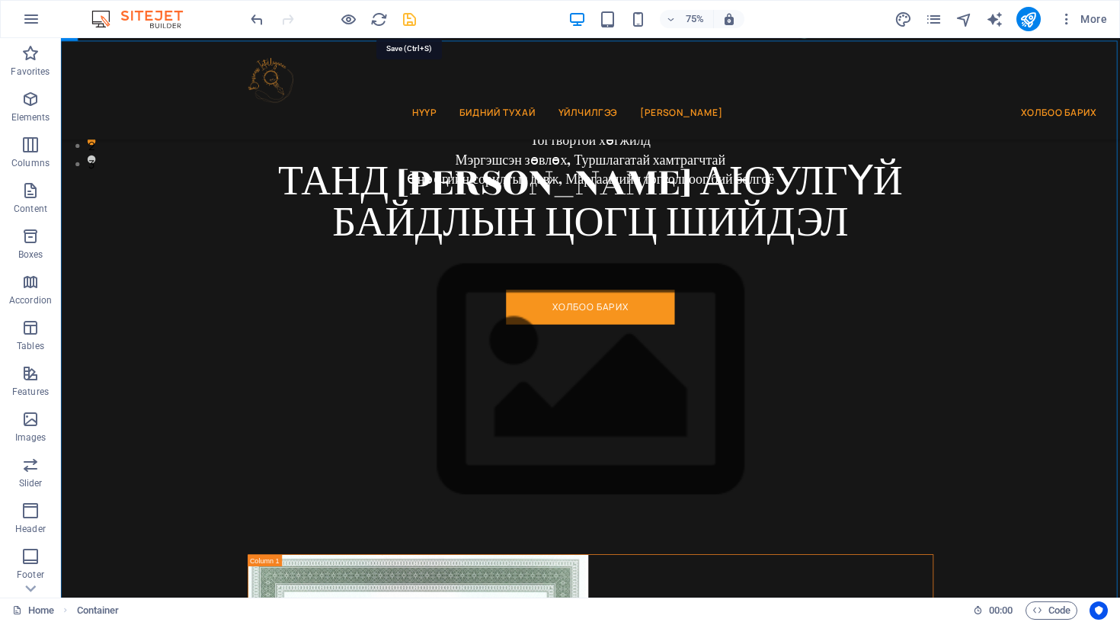
click at [406, 19] on icon "save" at bounding box center [410, 20] width 18 height 18
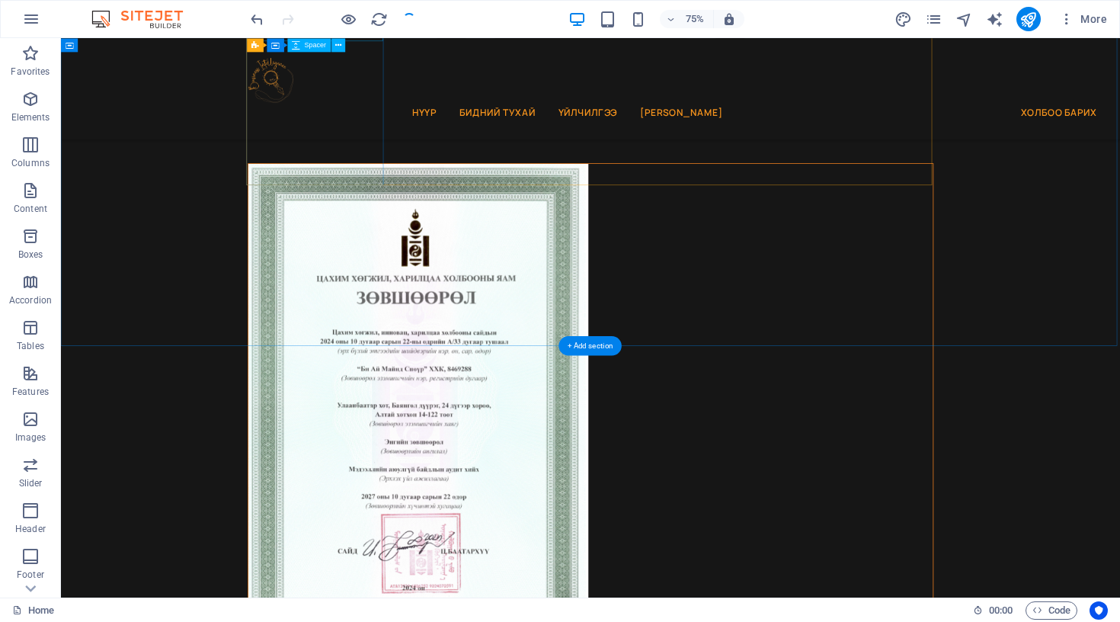
scroll to position [1139, 0]
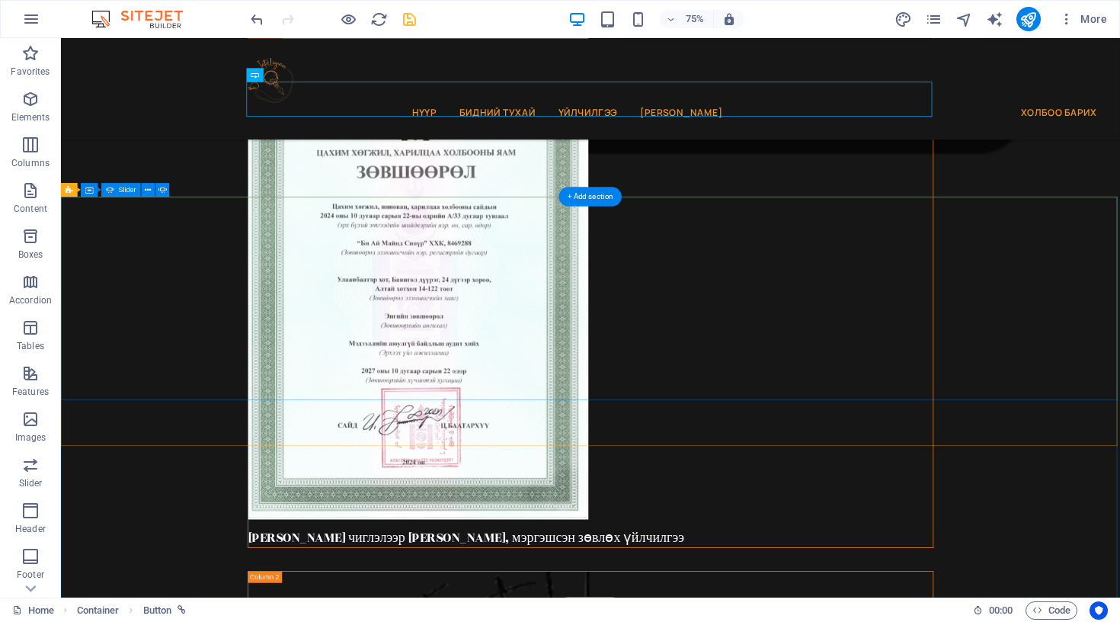
scroll to position [1295, 0]
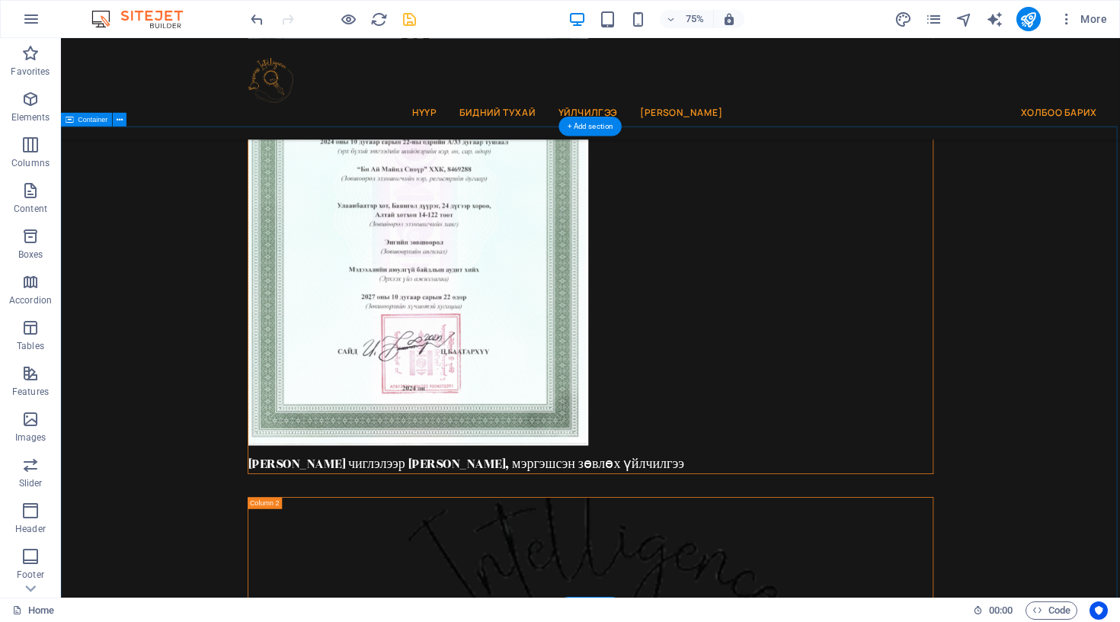
scroll to position [1390, 0]
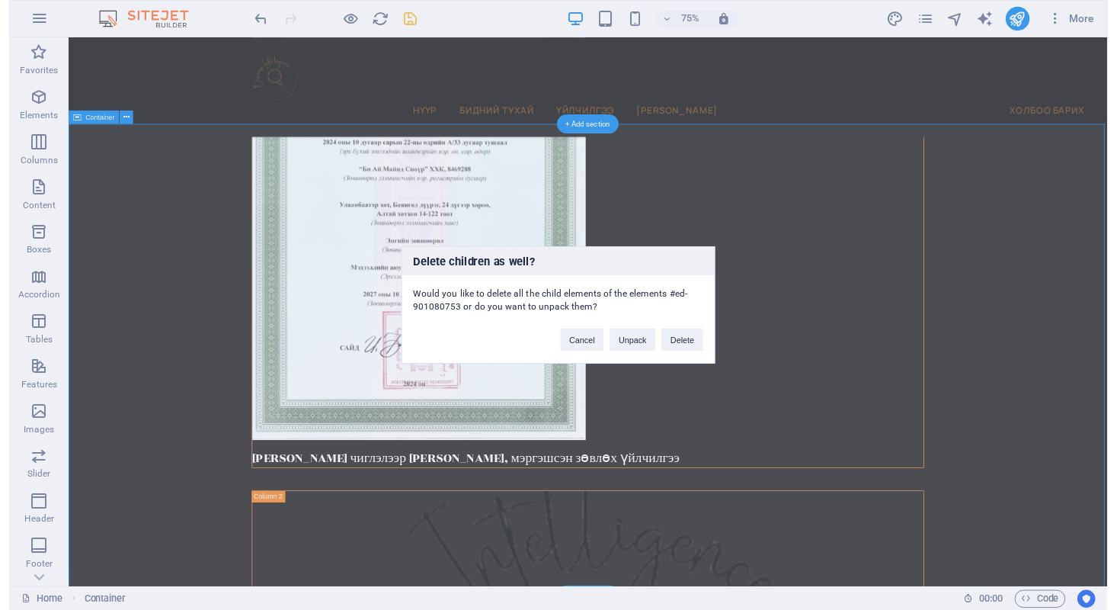
scroll to position [1033, 0]
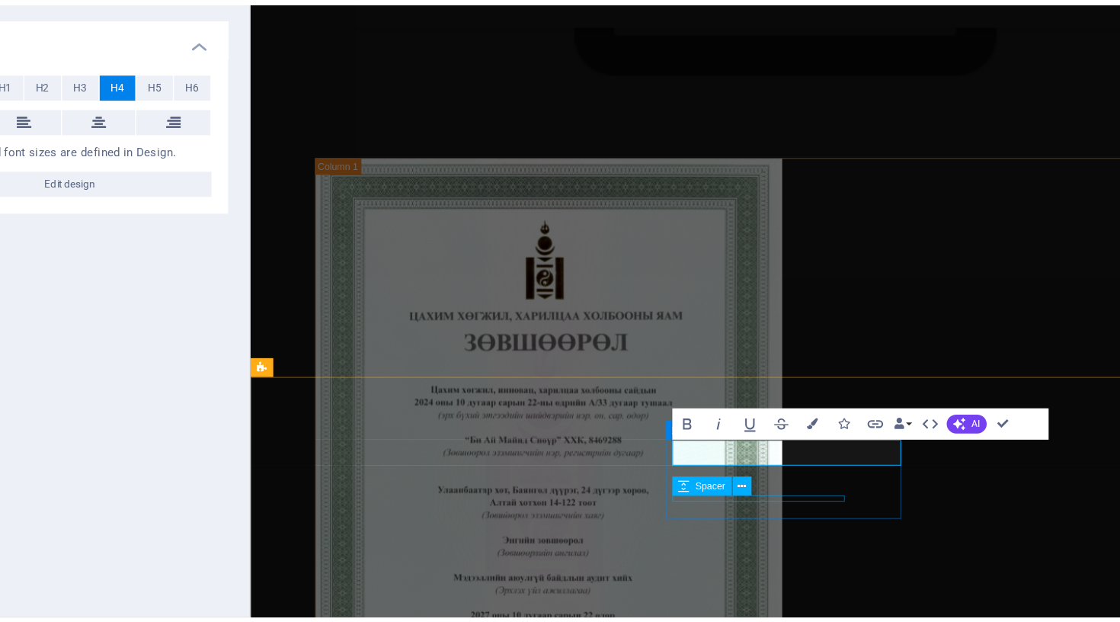
scroll to position [0, 0]
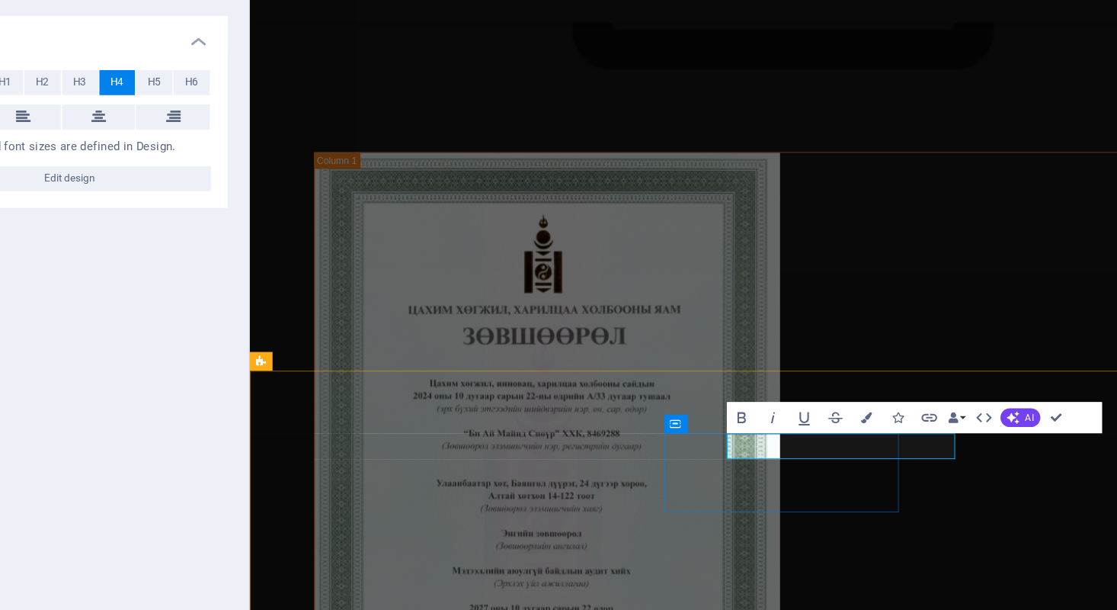
copy h4 "​Тусгай зөвшөөрөл шалгах"
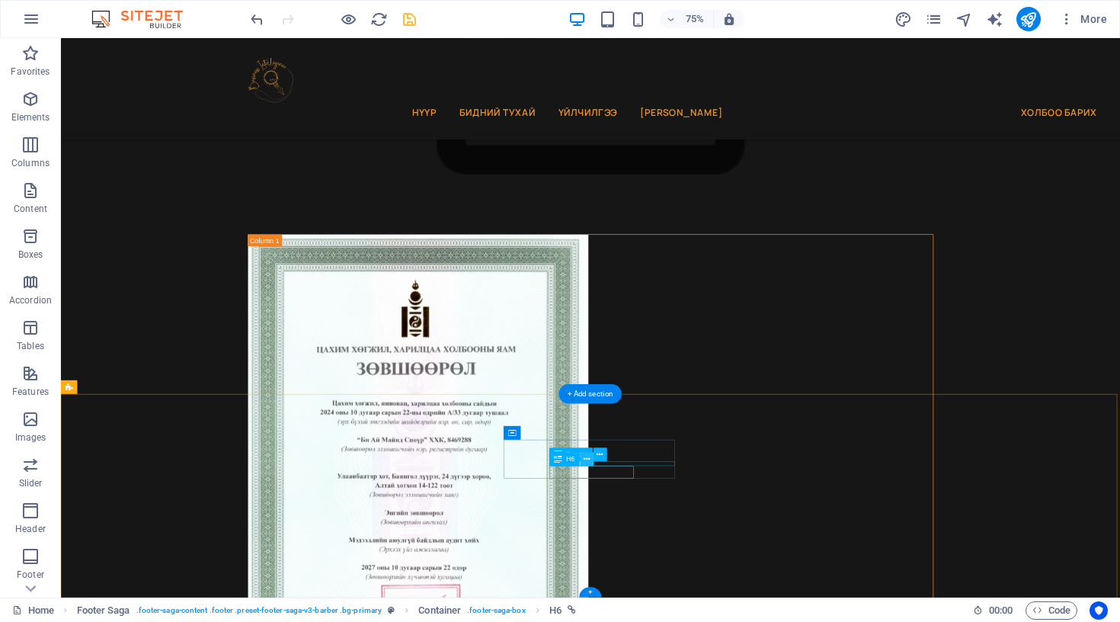
click at [585, 461] on icon at bounding box center [588, 459] width 6 height 12
select select "6"
select select
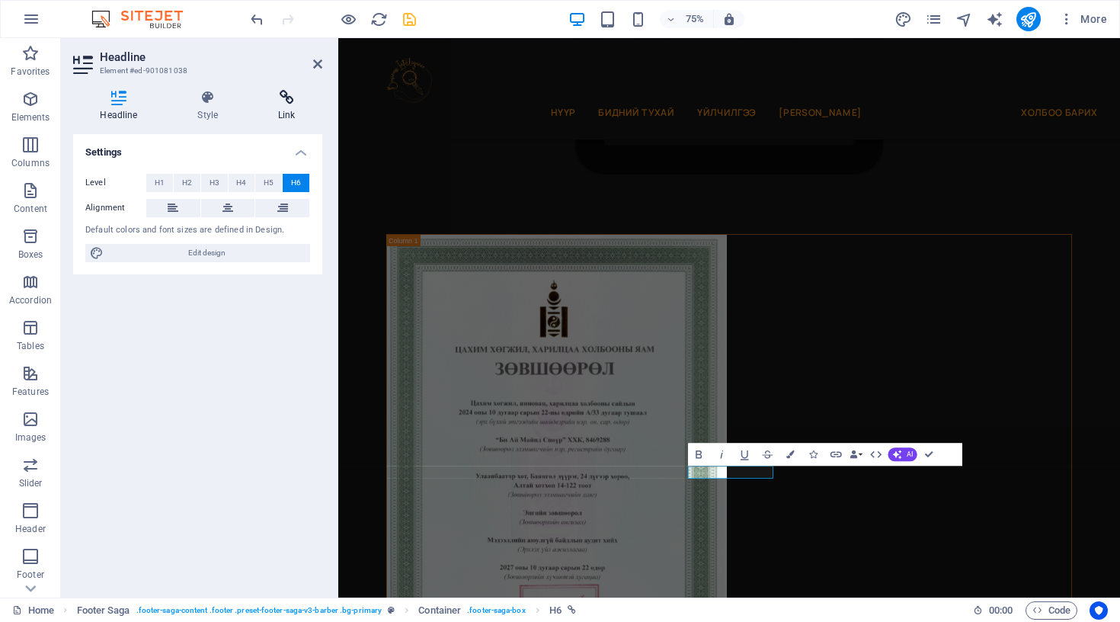
click at [289, 99] on icon at bounding box center [287, 97] width 71 height 15
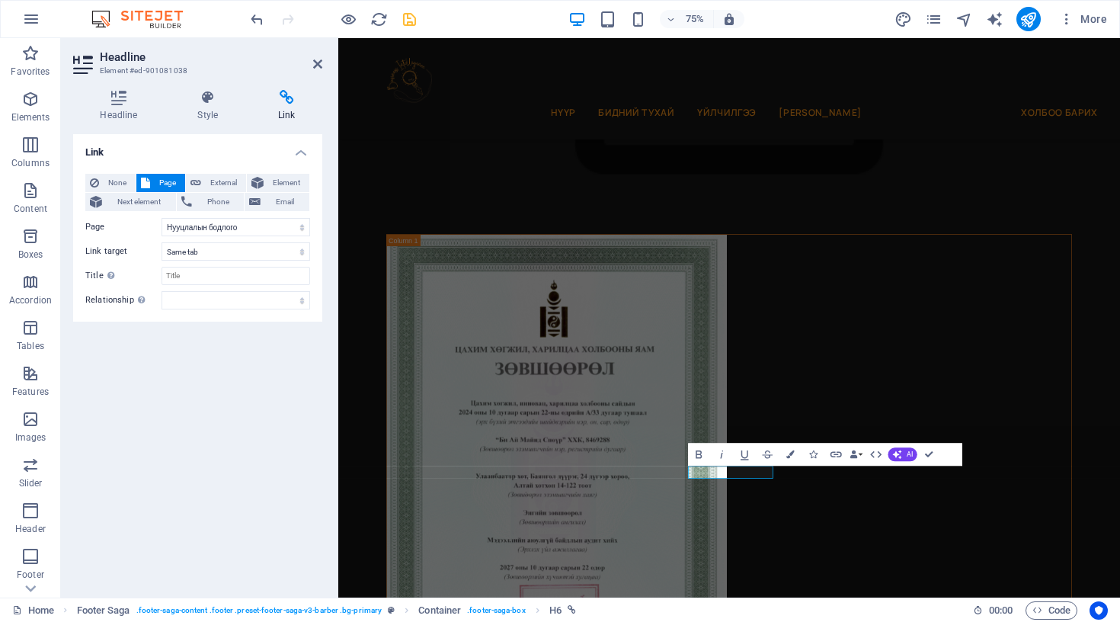
click at [213, 371] on div "Link None Page External Element Next element Phone Email Page Нүүр Бидний тухай…" at bounding box center [197, 359] width 249 height 451
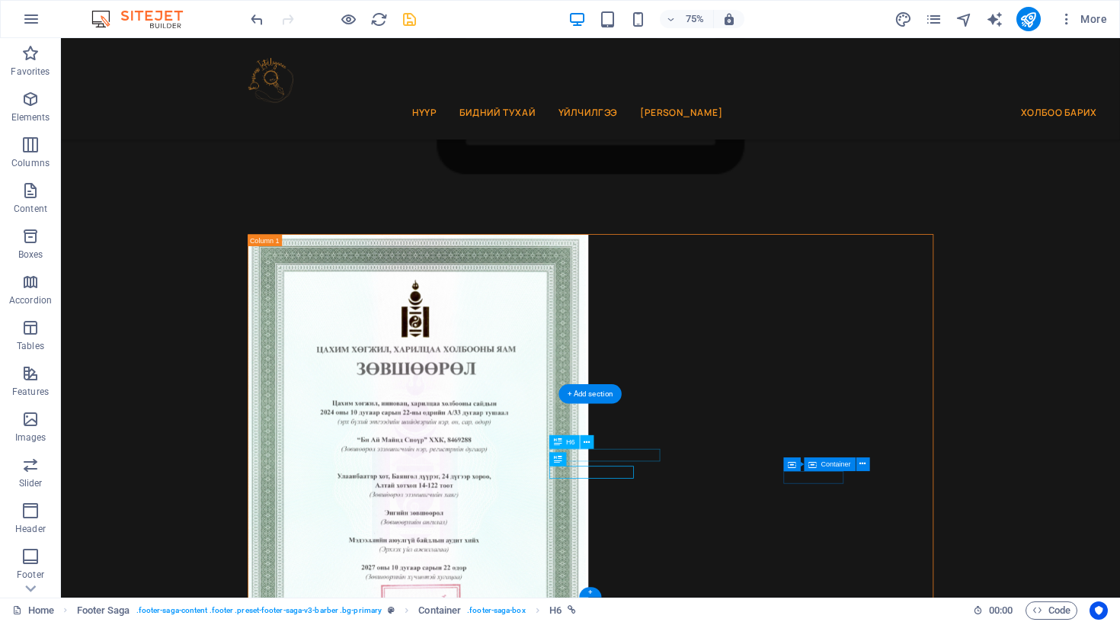
select select "5"
select select
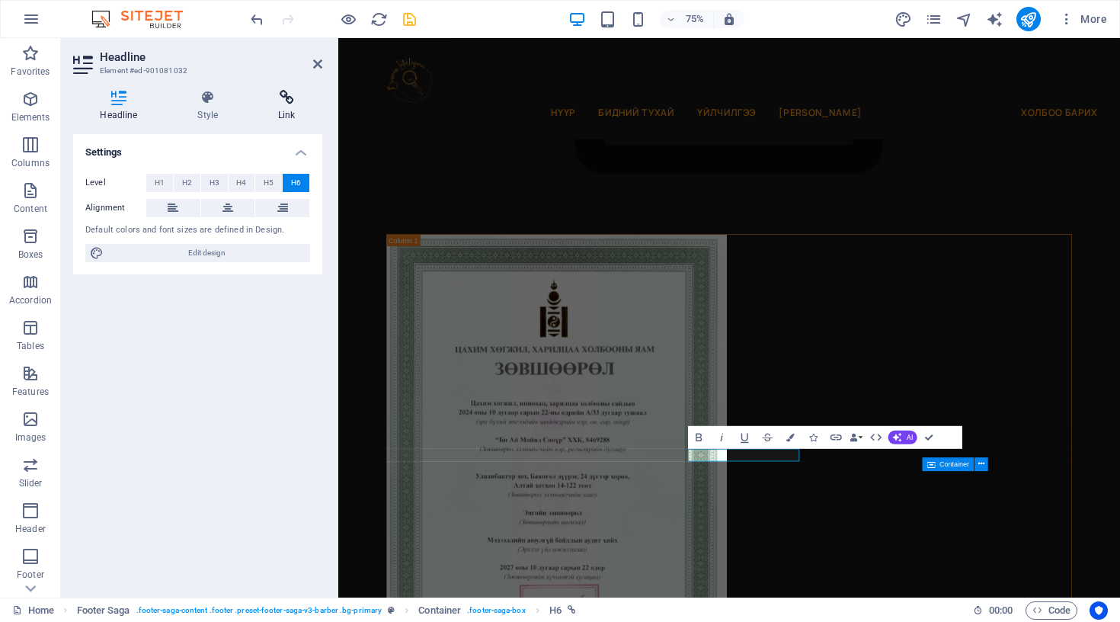
click at [270, 108] on h4 "Link" at bounding box center [287, 106] width 71 height 32
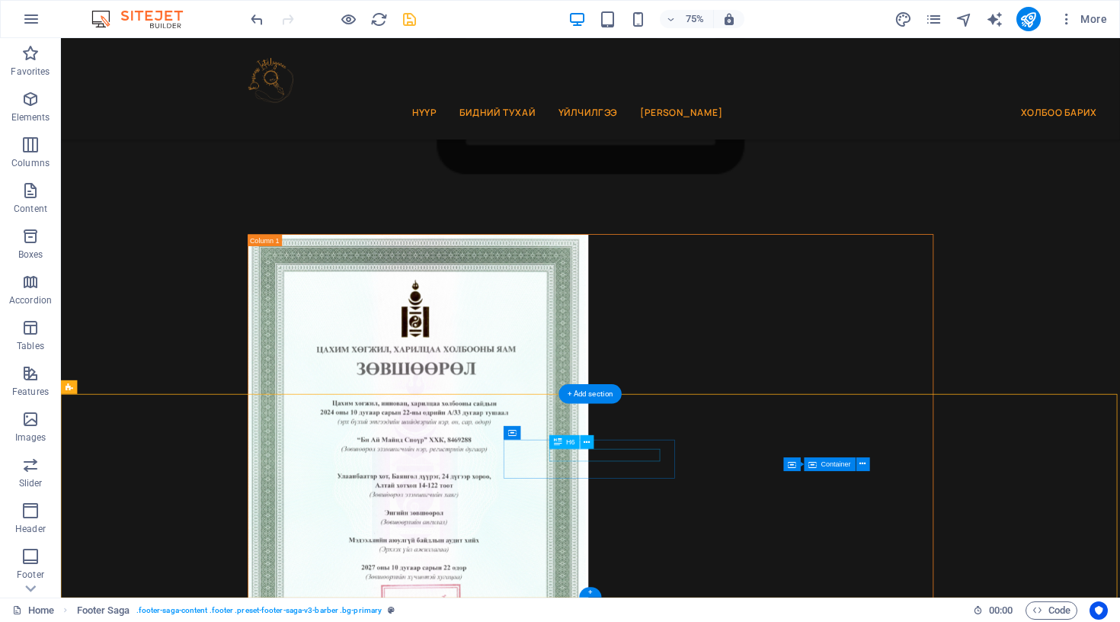
select select "5"
select select
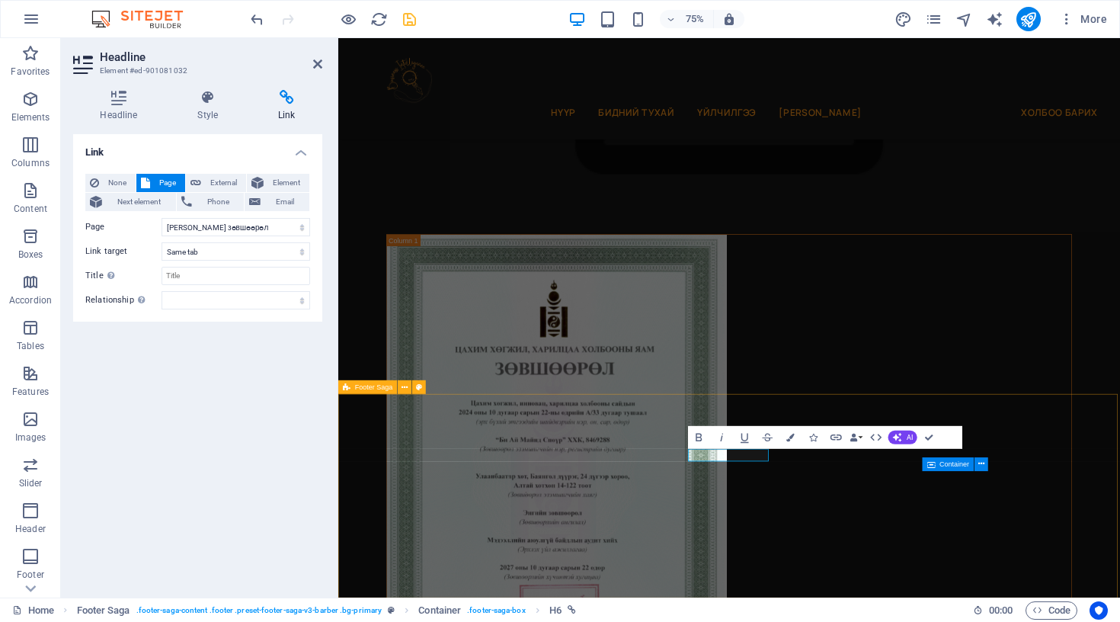
select select "footer"
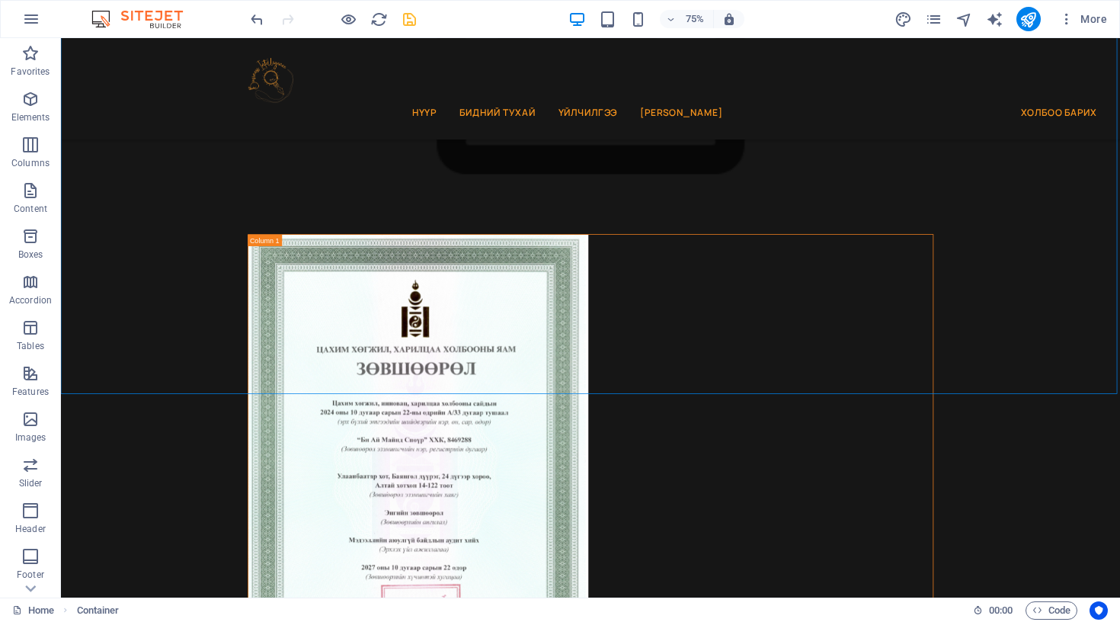
click at [408, 19] on icon "save" at bounding box center [410, 20] width 18 height 18
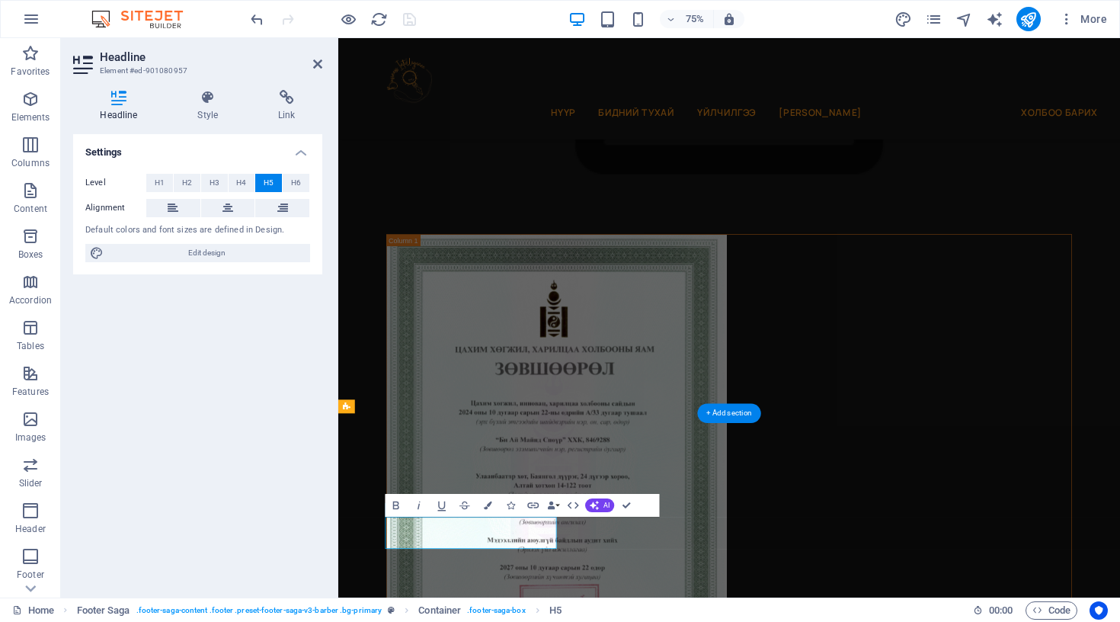
scroll to position [1008, 0]
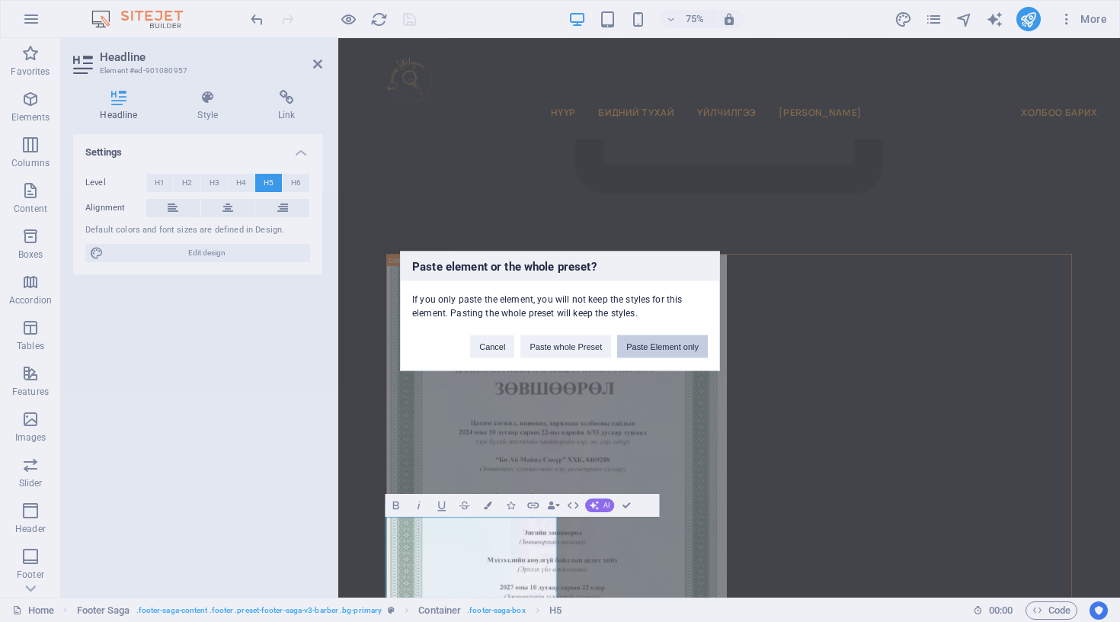
click at [642, 349] on button "Paste Element only" at bounding box center [662, 346] width 91 height 23
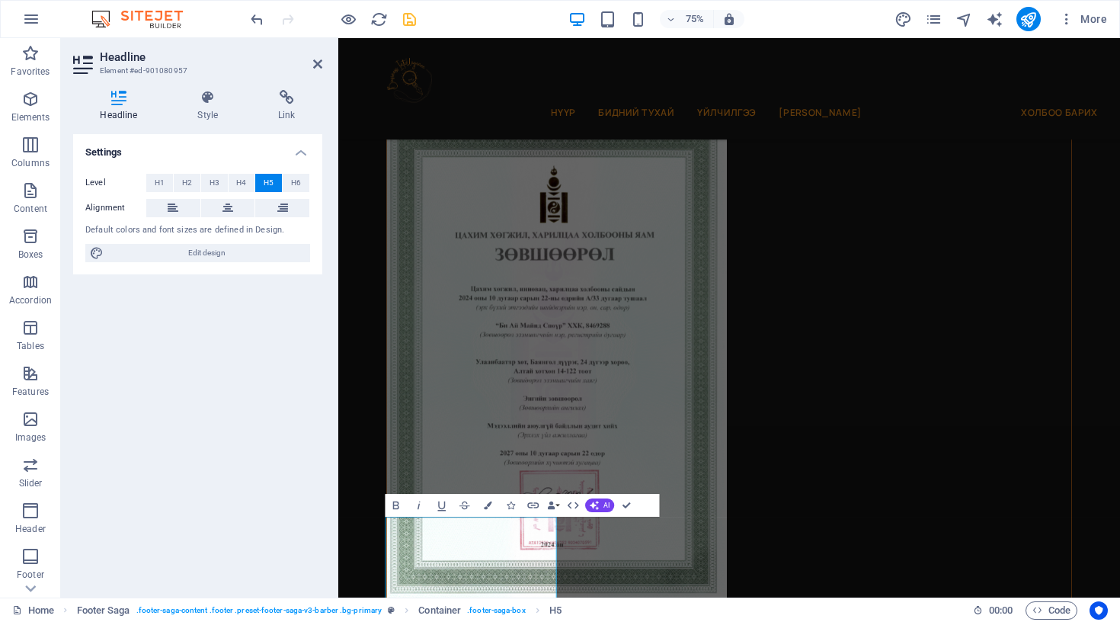
scroll to position [1201, 0]
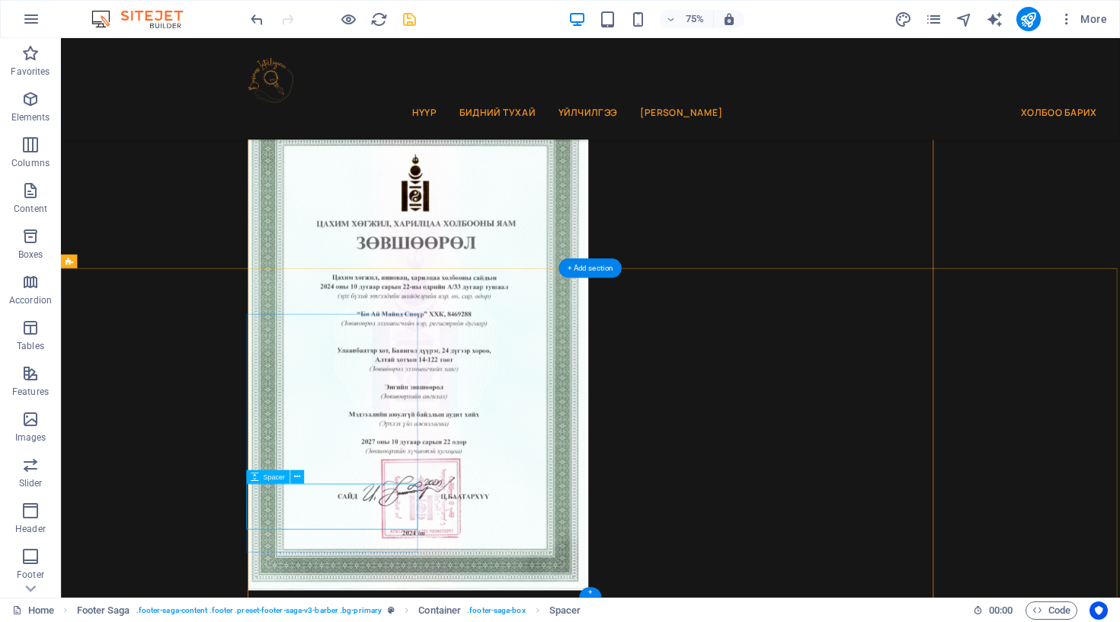
select select "px"
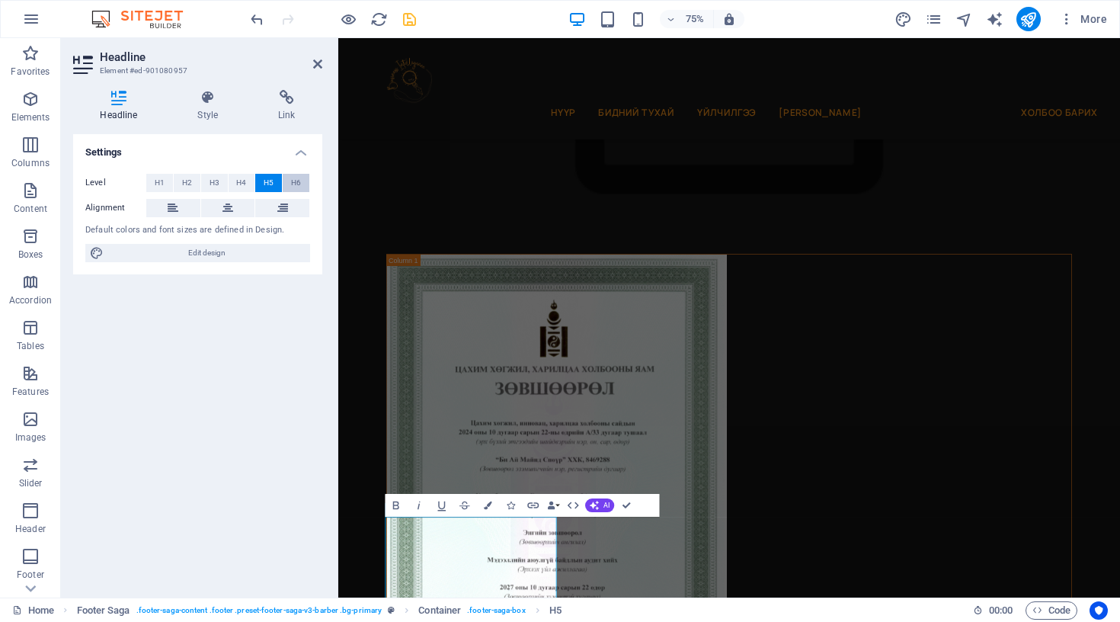
click at [293, 182] on span "H6" at bounding box center [296, 183] width 10 height 18
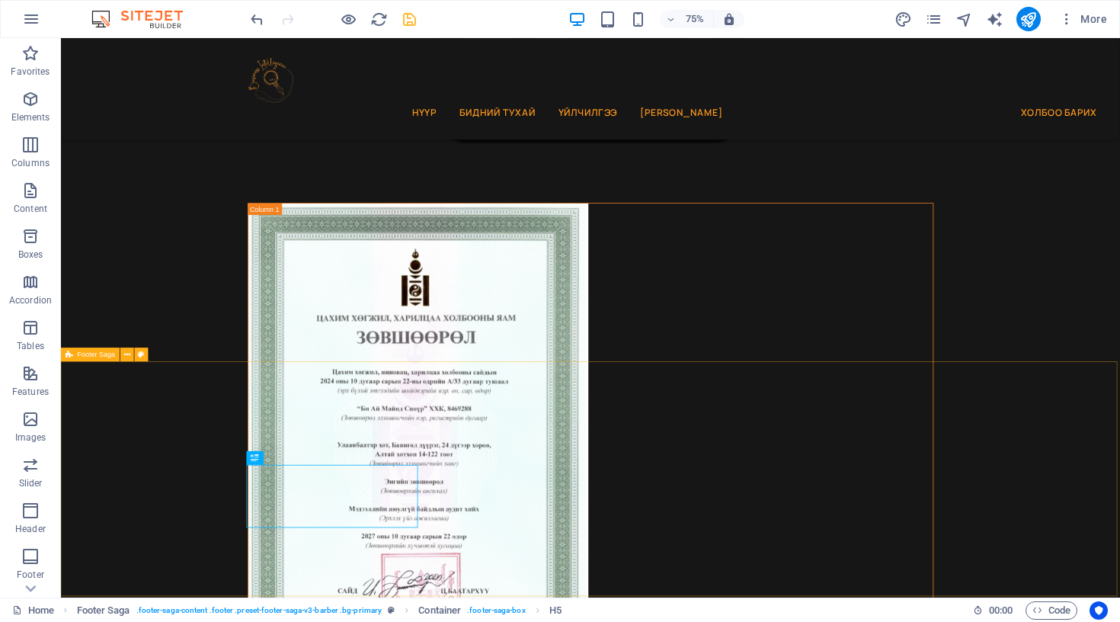
scroll to position [1075, 0]
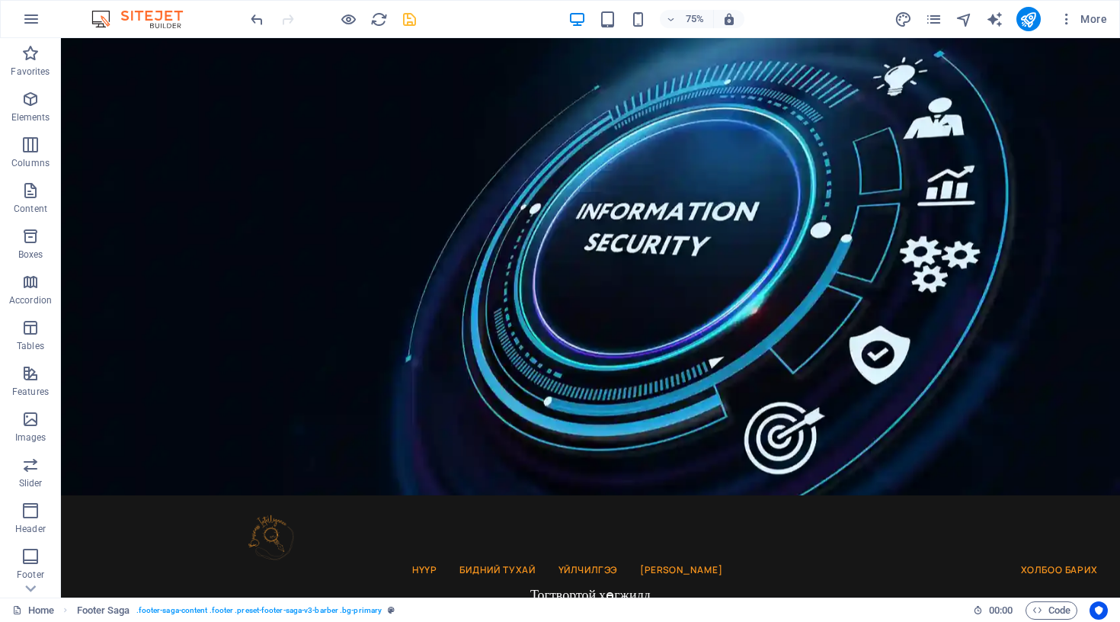
scroll to position [0, 0]
click at [404, 16] on icon "save" at bounding box center [410, 20] width 18 height 18
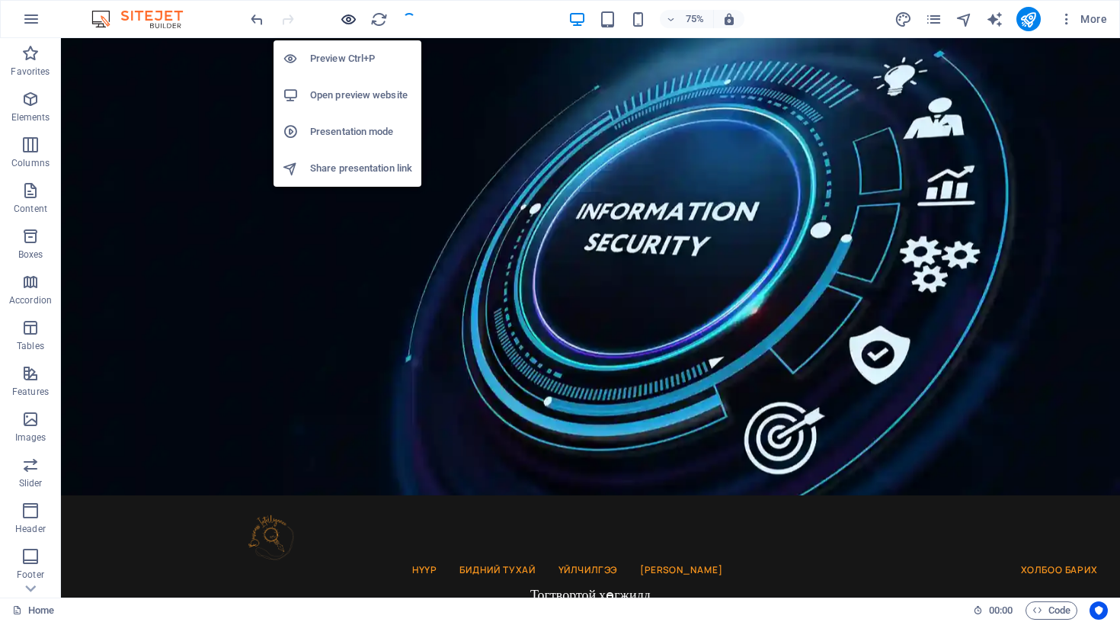
click at [343, 14] on icon "button" at bounding box center [349, 20] width 18 height 18
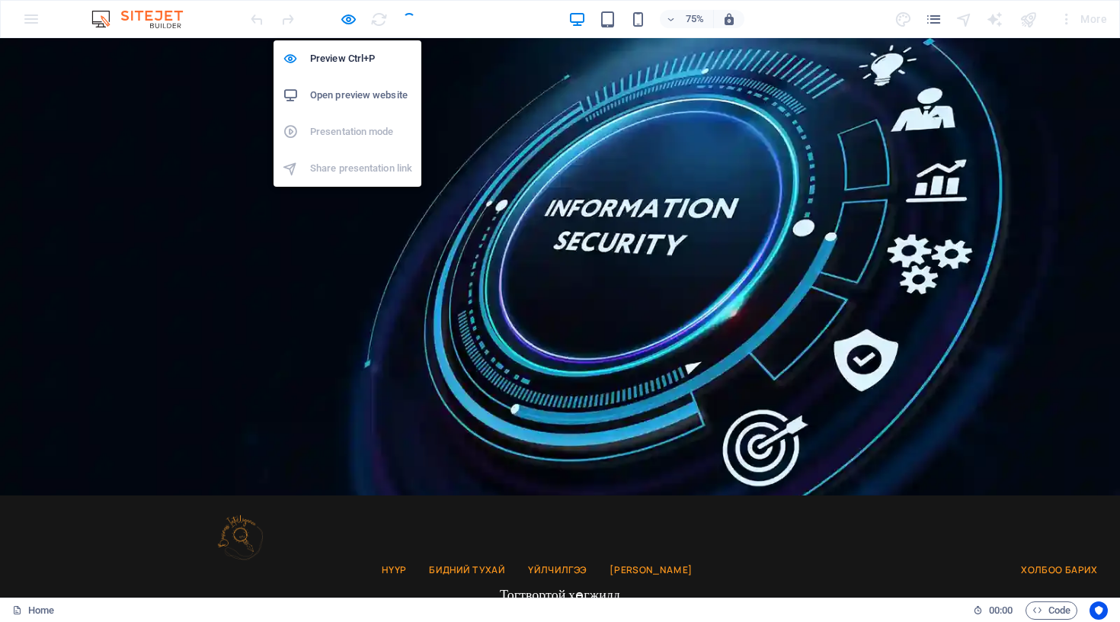
click at [345, 85] on li "Open preview website" at bounding box center [348, 95] width 148 height 37
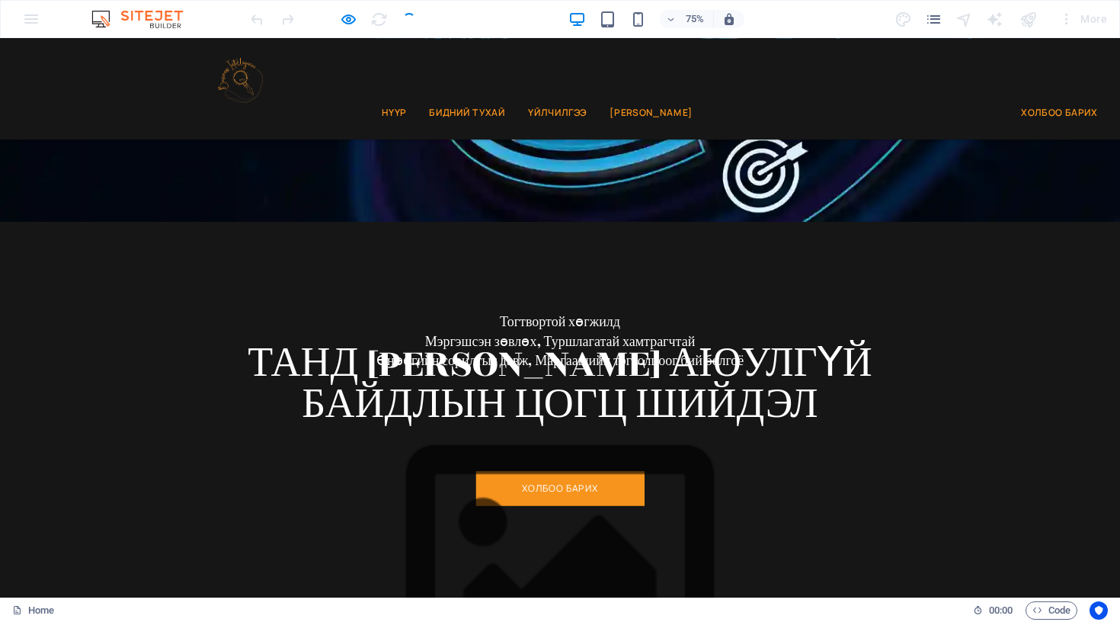
scroll to position [367, 0]
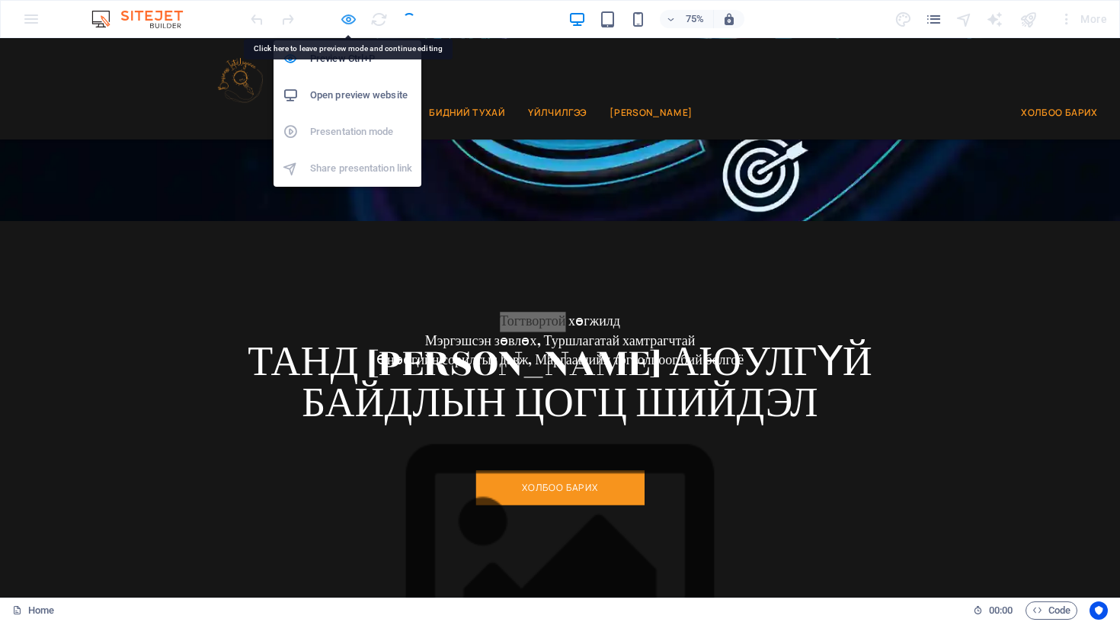
click at [349, 21] on icon "button" at bounding box center [349, 20] width 18 height 18
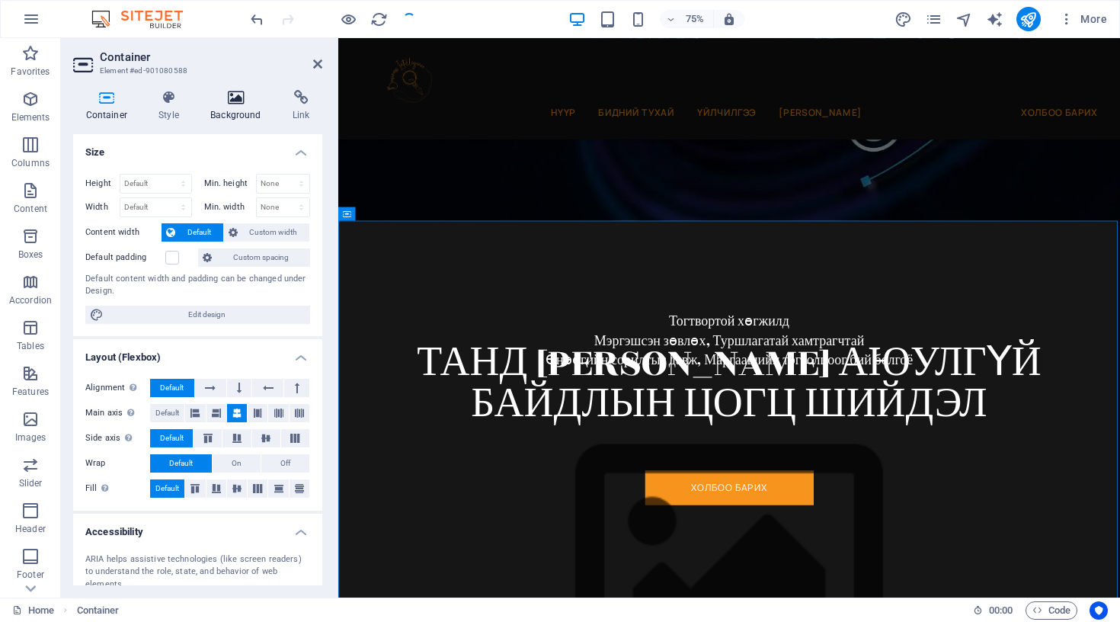
click at [225, 103] on icon at bounding box center [236, 97] width 76 height 15
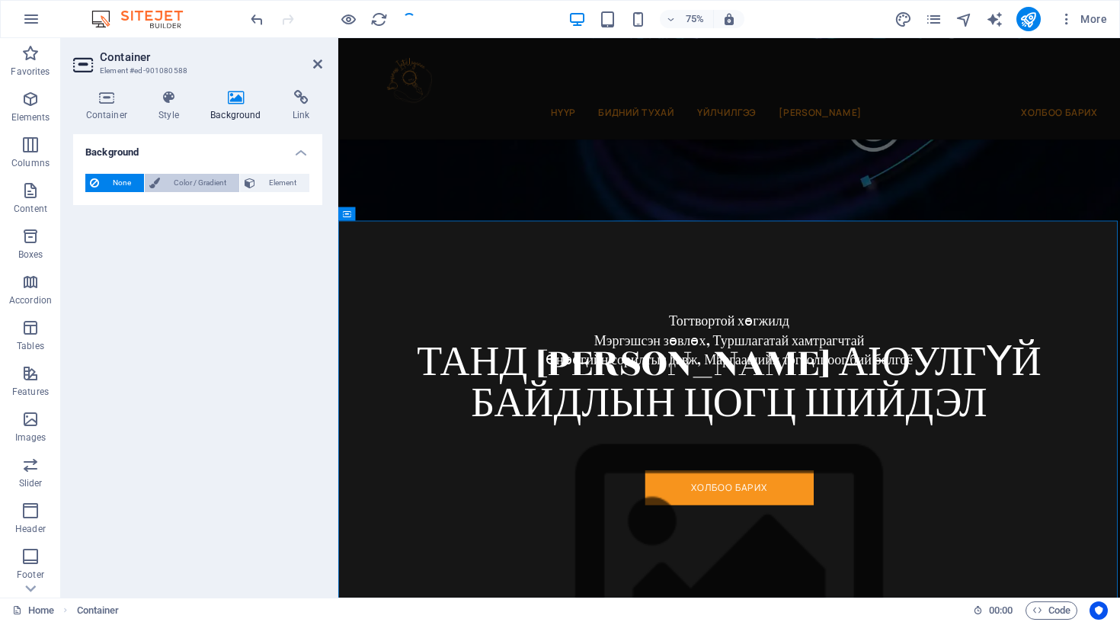
click at [204, 183] on span "Color / Gradient" at bounding box center [200, 183] width 70 height 18
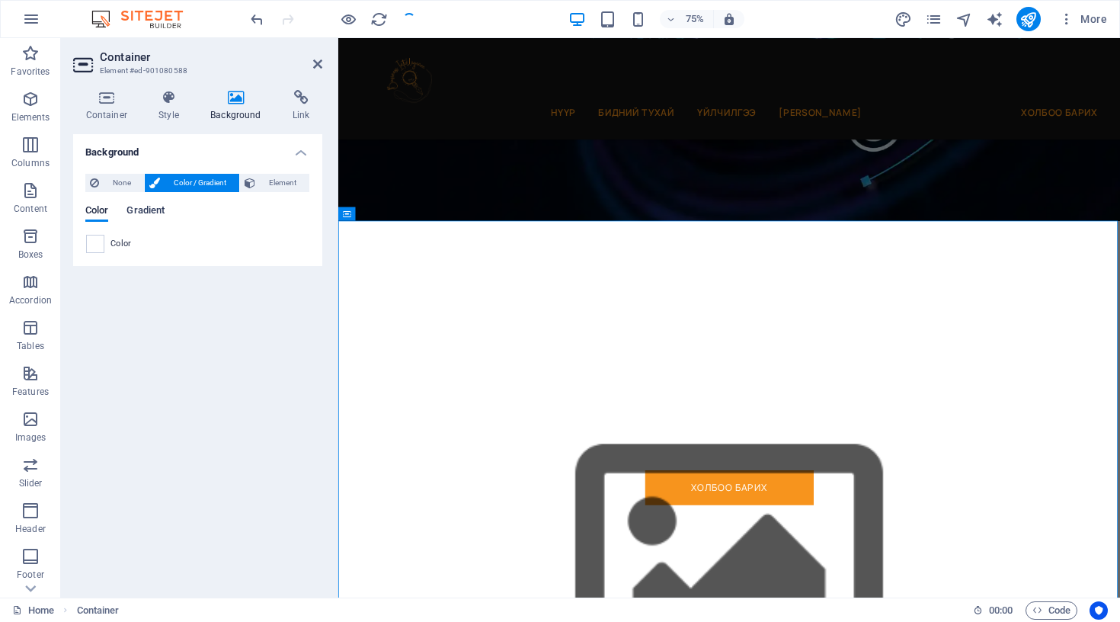
click at [139, 215] on span "Gradient" at bounding box center [146, 211] width 38 height 21
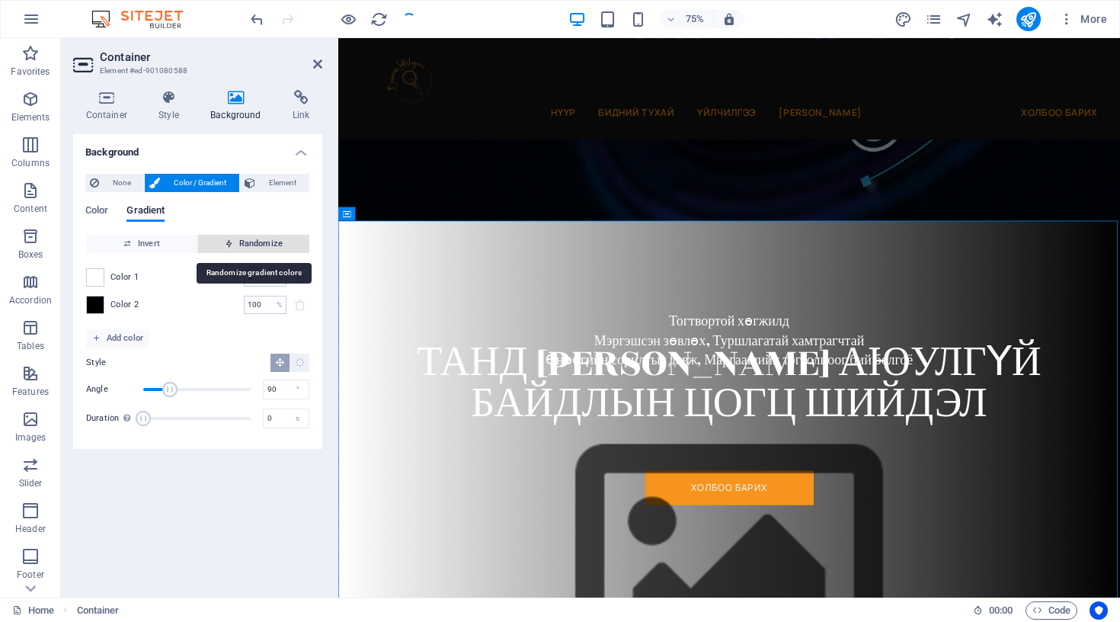
click at [235, 240] on span "Randomize" at bounding box center [253, 244] width 99 height 18
type input "50"
type input "158"
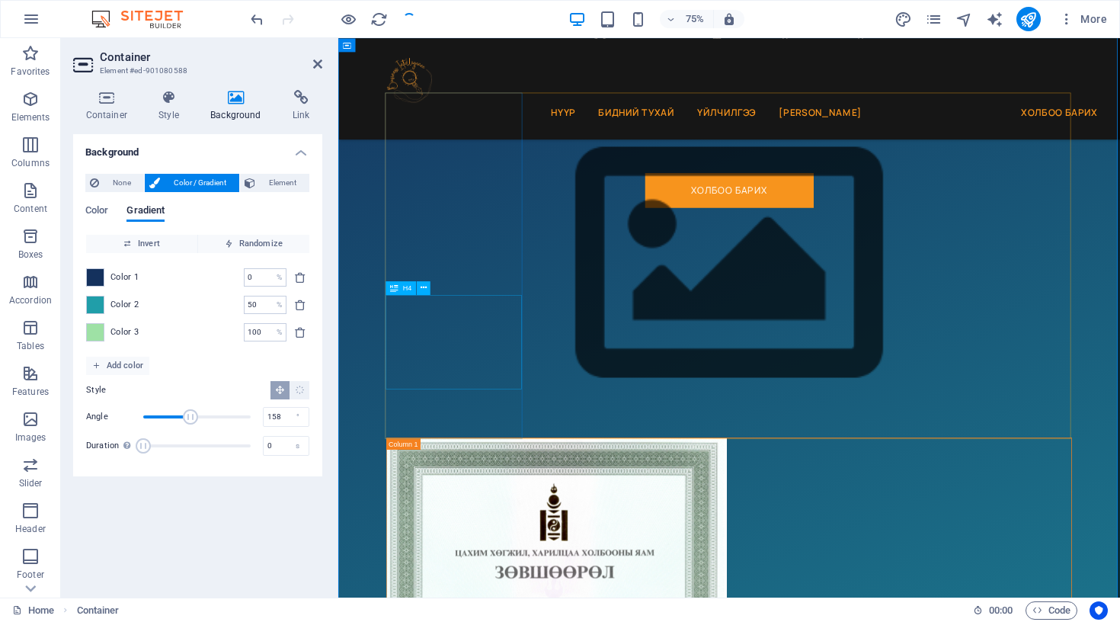
scroll to position [759, 0]
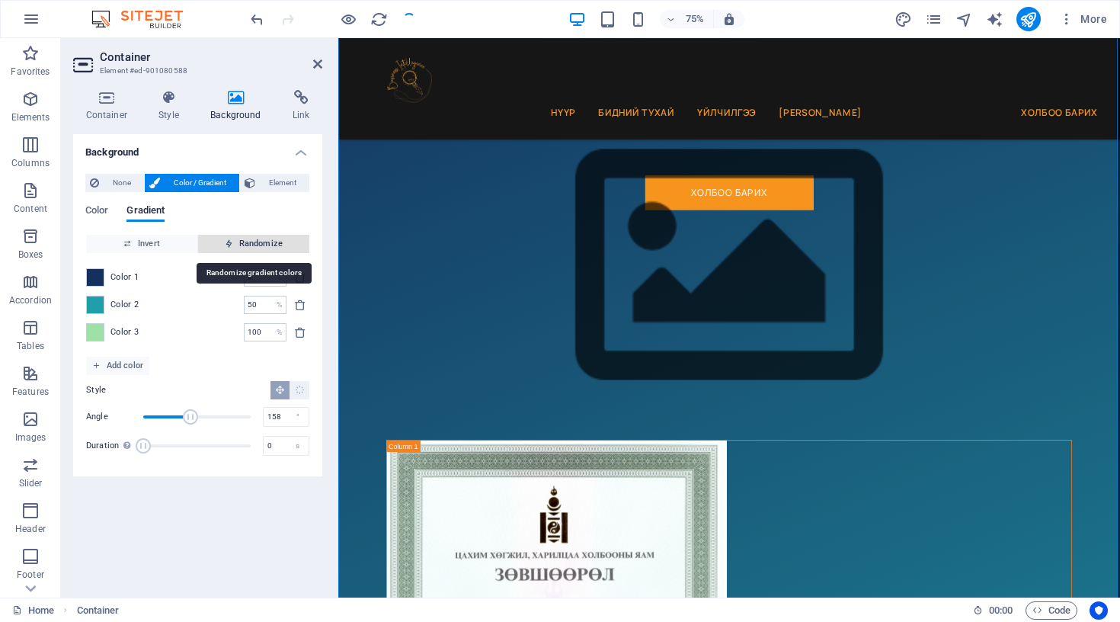
click at [255, 236] on span "Randomize" at bounding box center [253, 244] width 99 height 18
type input "100"
type input "212"
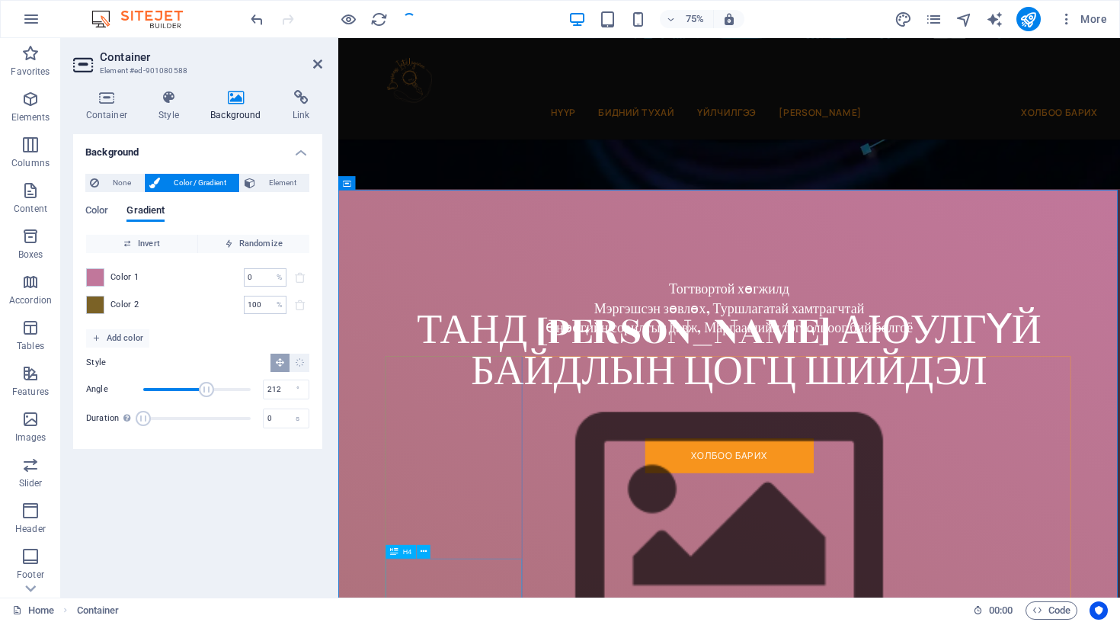
scroll to position [411, 0]
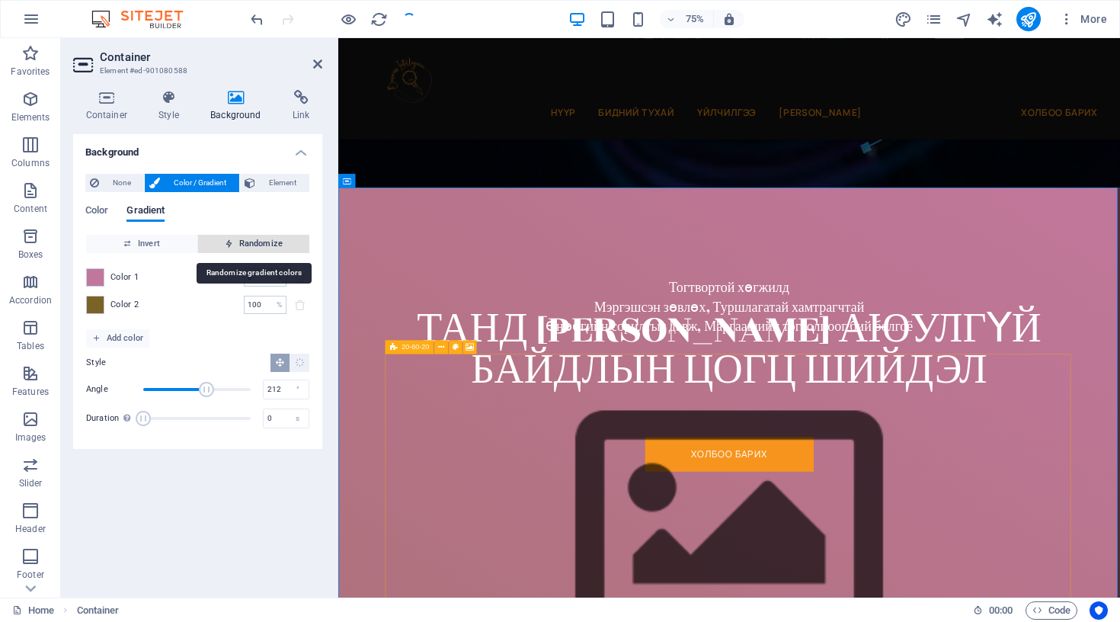
click at [252, 235] on span "Randomize" at bounding box center [253, 244] width 99 height 18
type input "76"
type input "305"
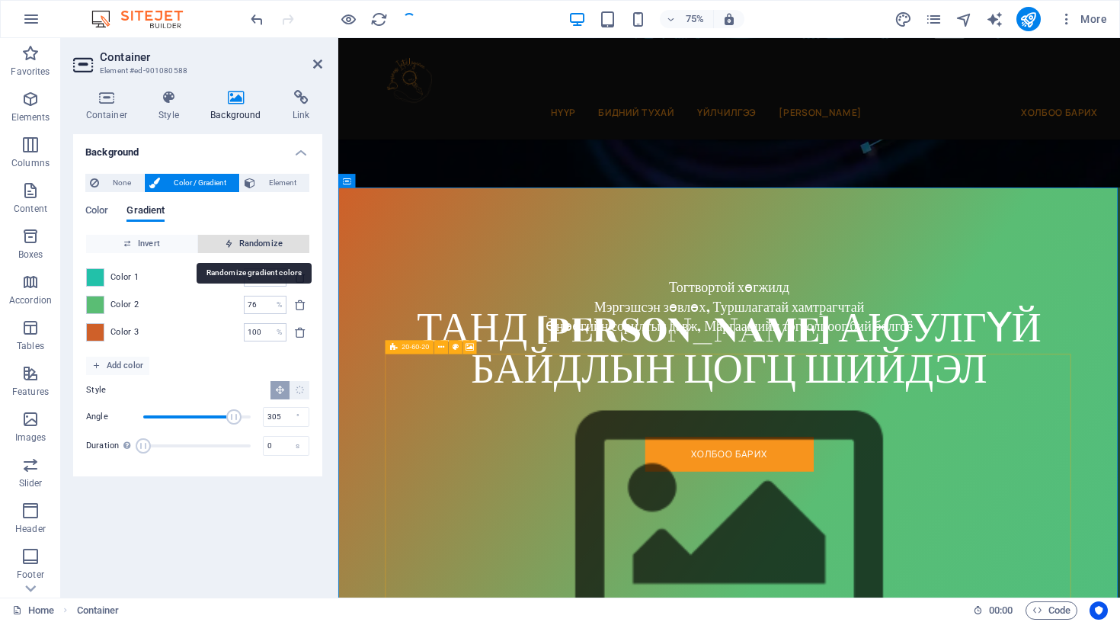
click at [252, 235] on span "Randomize" at bounding box center [253, 244] width 99 height 18
type input "27"
type input "240"
type input "39"
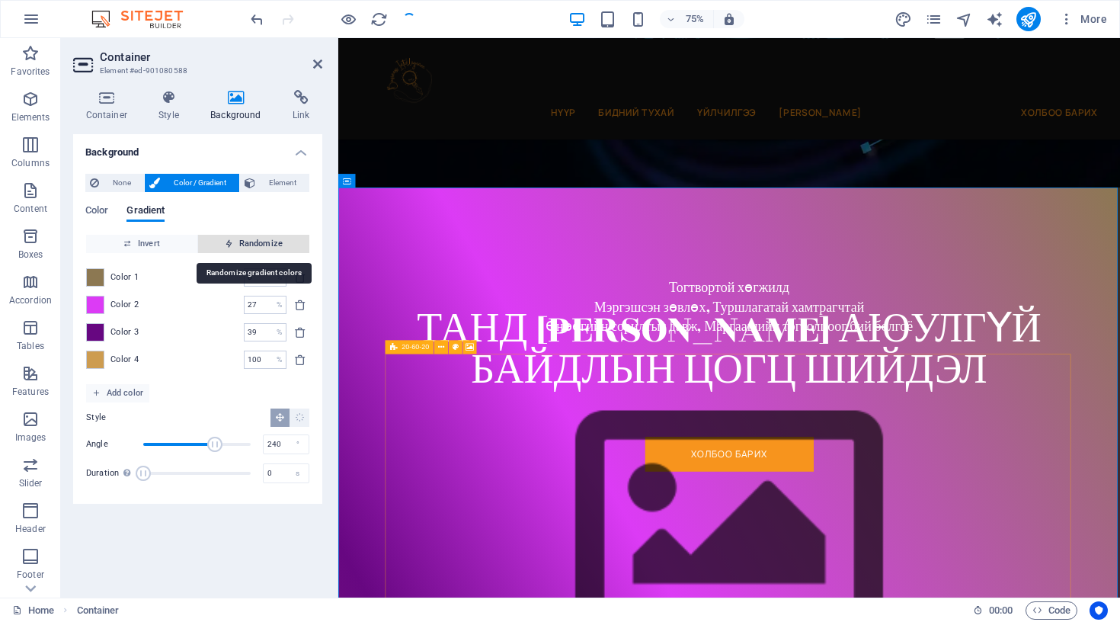
click at [252, 235] on span "Randomize" at bounding box center [253, 244] width 99 height 18
type input "50"
type input "208"
type input "100"
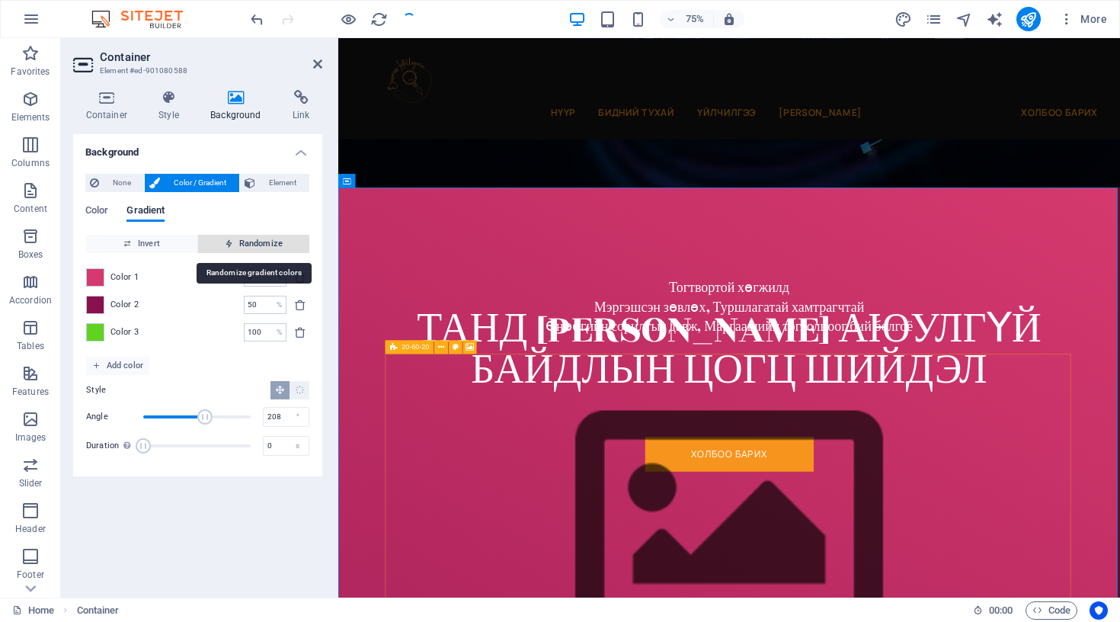
click at [252, 235] on span "Randomize" at bounding box center [253, 244] width 99 height 18
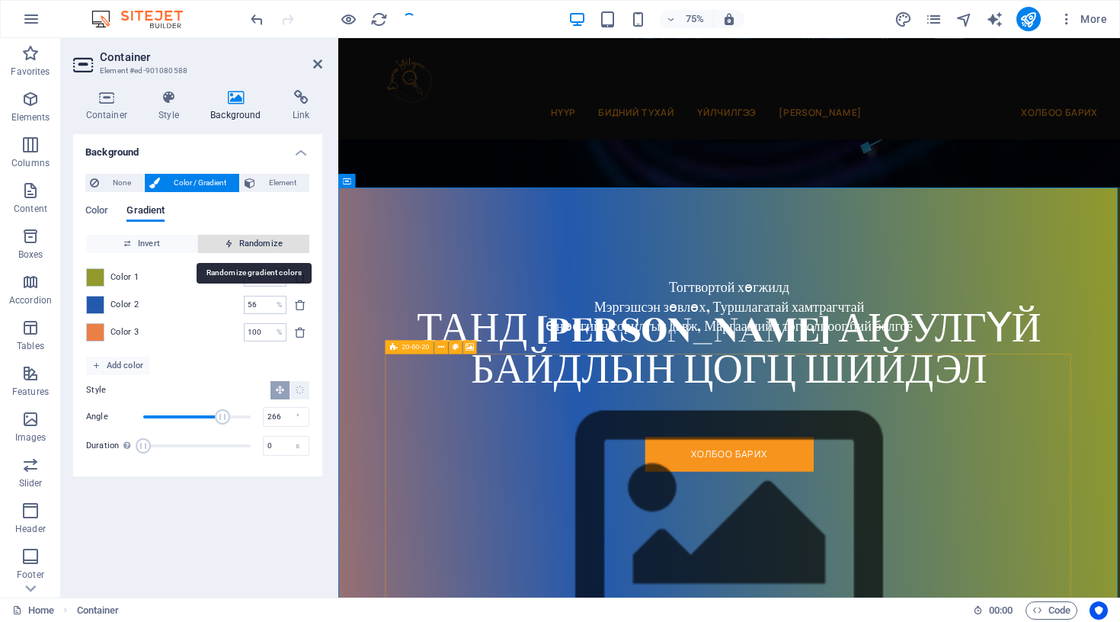
click at [252, 235] on span "Randomize" at bounding box center [253, 244] width 99 height 18
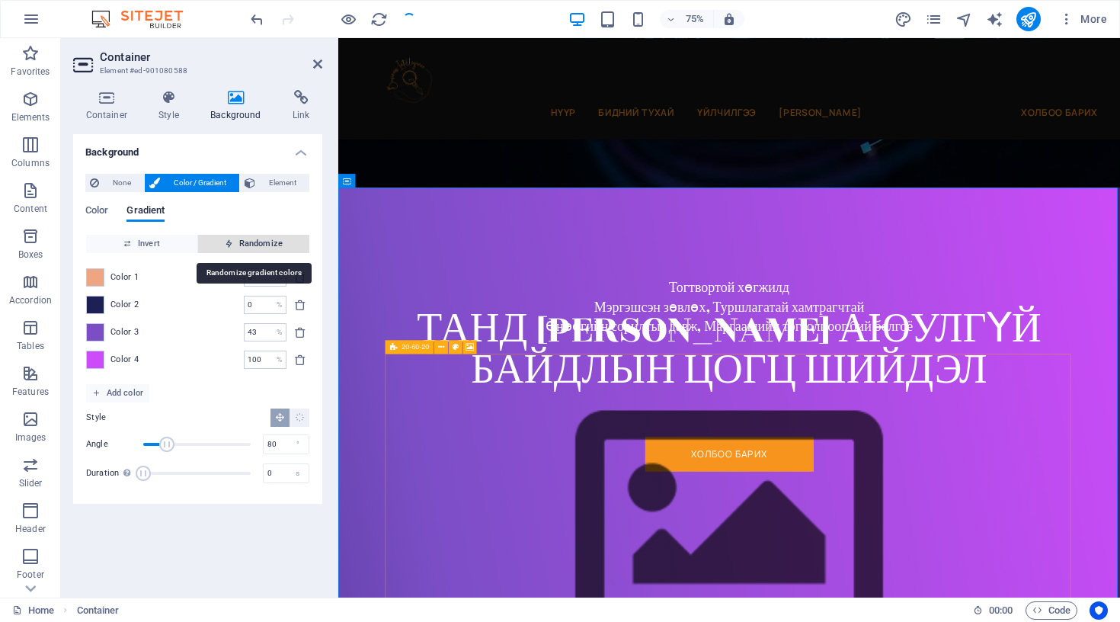
click at [252, 235] on span "Randomize" at bounding box center [253, 244] width 99 height 18
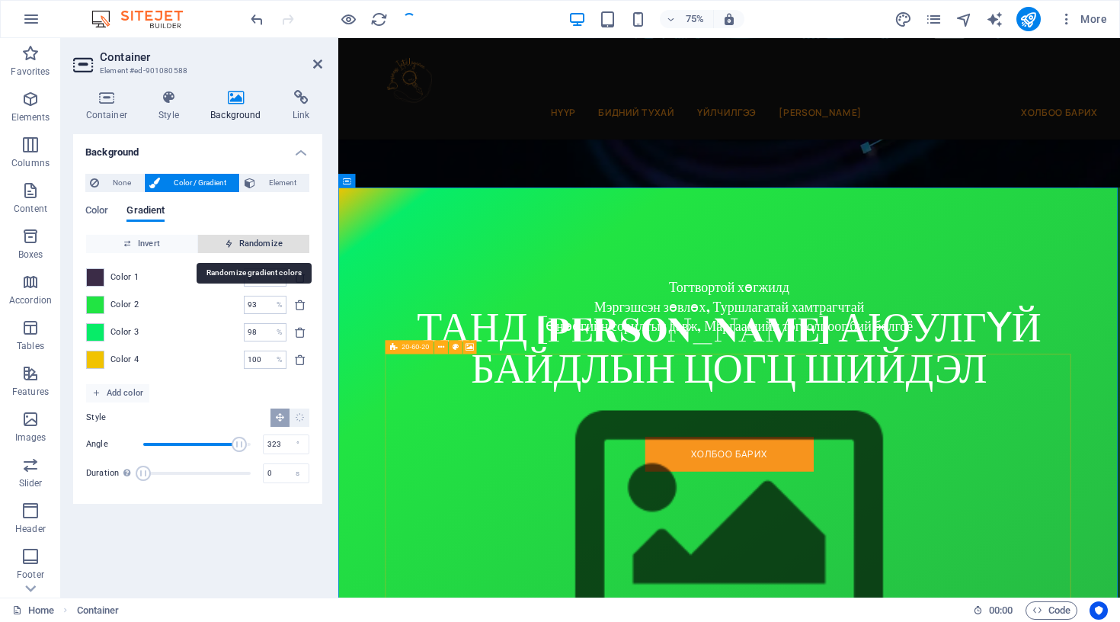
click at [252, 235] on span "Randomize" at bounding box center [253, 244] width 99 height 18
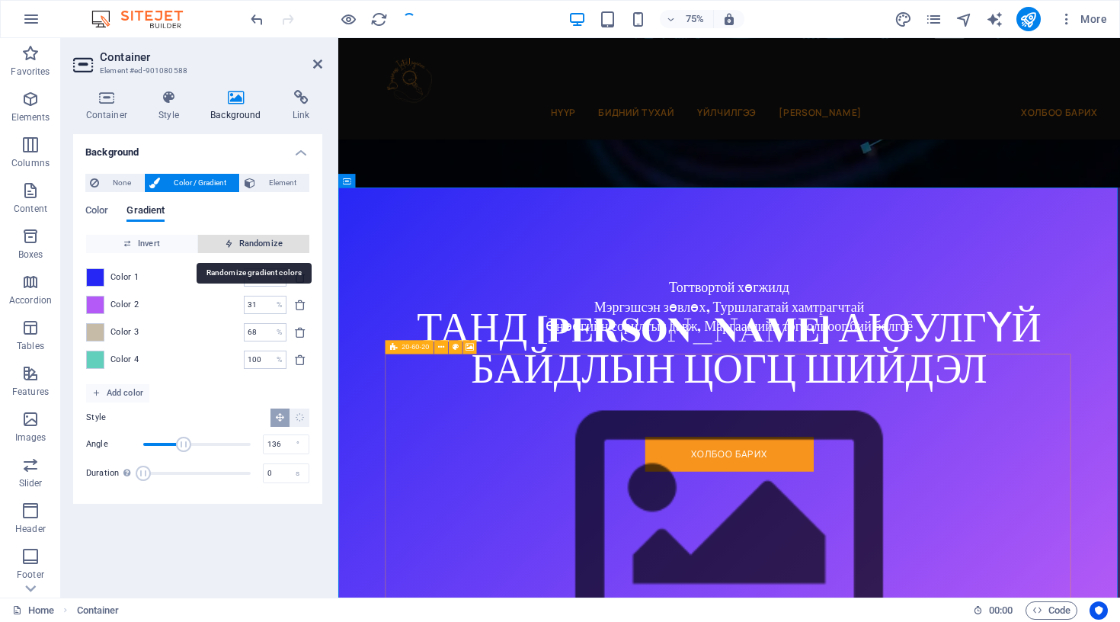
click at [252, 235] on span "Randomize" at bounding box center [253, 244] width 99 height 18
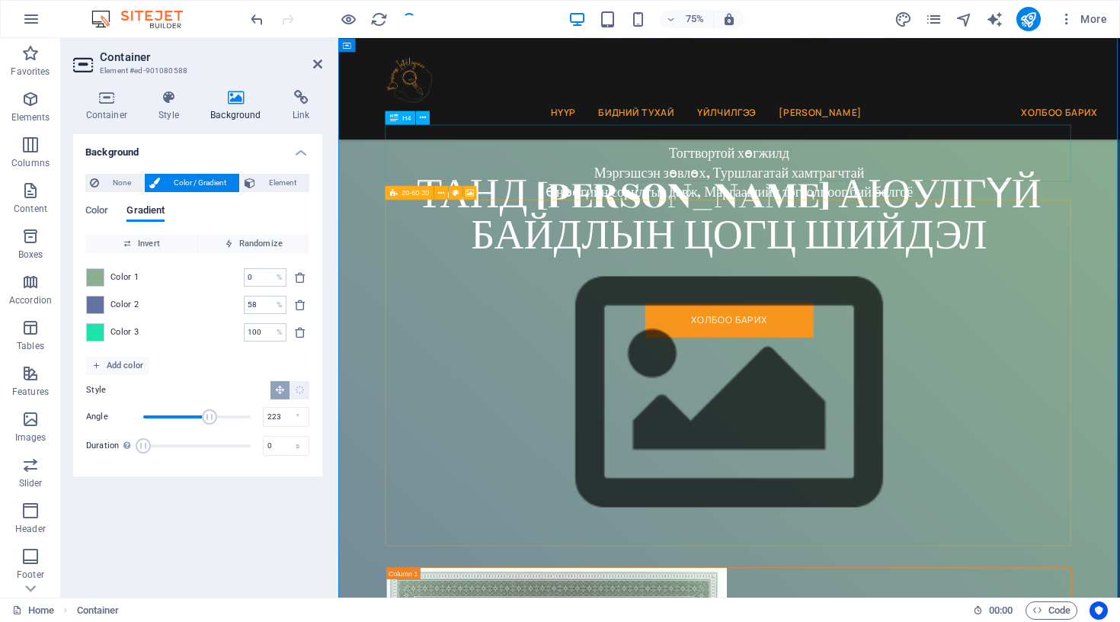
scroll to position [544, 0]
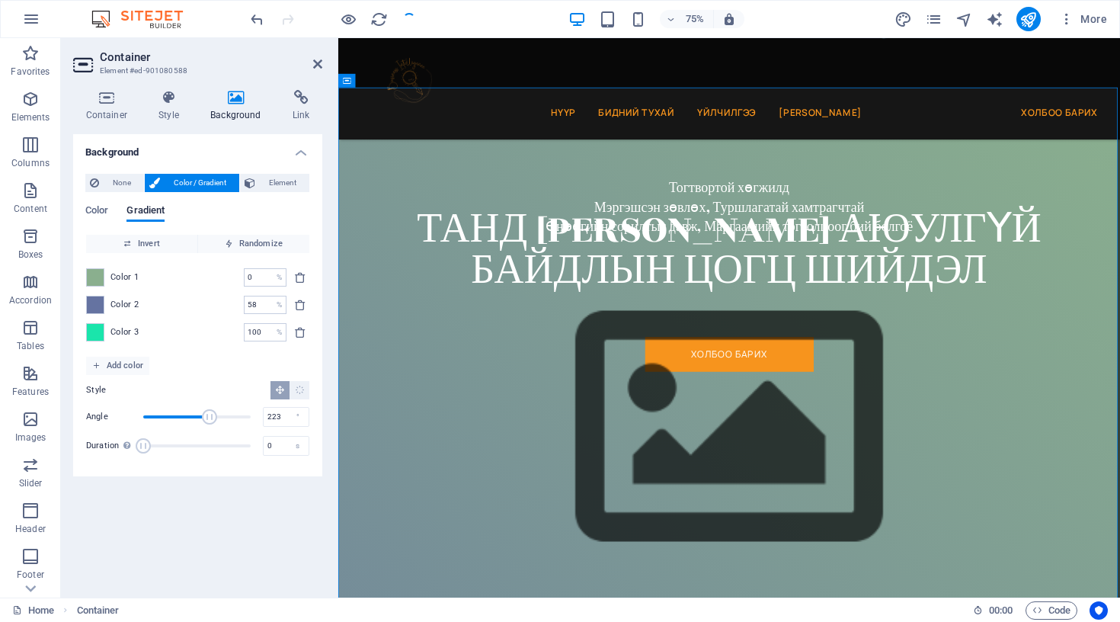
drag, startPoint x: 279, startPoint y: 175, endPoint x: 271, endPoint y: 138, distance: 37.4
click at [271, 138] on li "Background None Color / Gradient Element Stretch background to full-width Color…" at bounding box center [197, 305] width 249 height 342
click at [269, 239] on span "Randomize" at bounding box center [253, 244] width 99 height 18
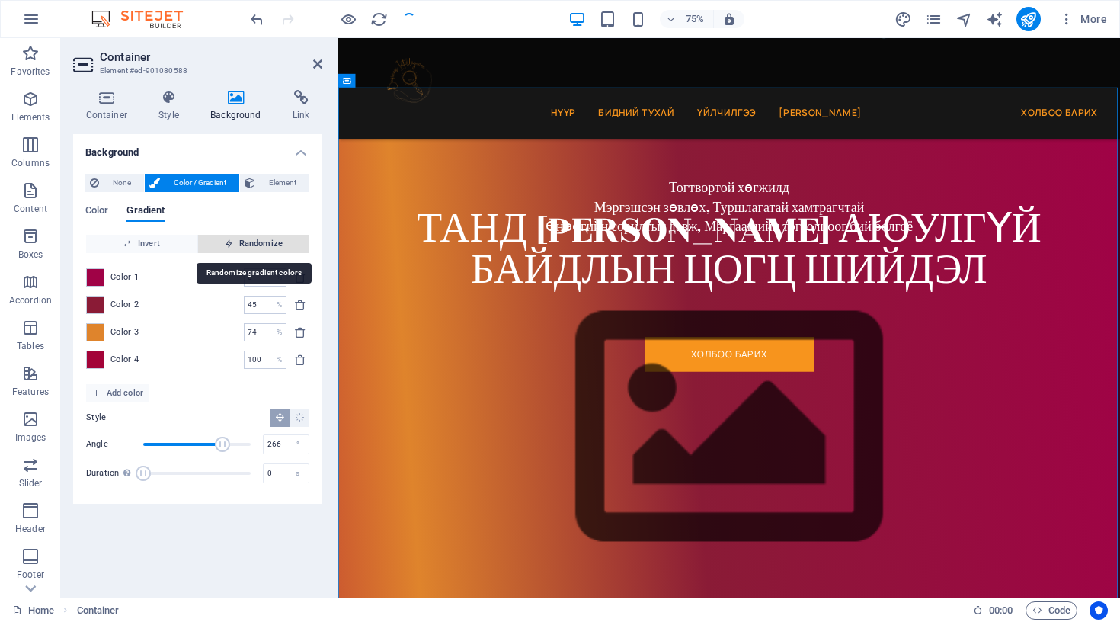
click at [269, 239] on span "Randomize" at bounding box center [253, 244] width 99 height 18
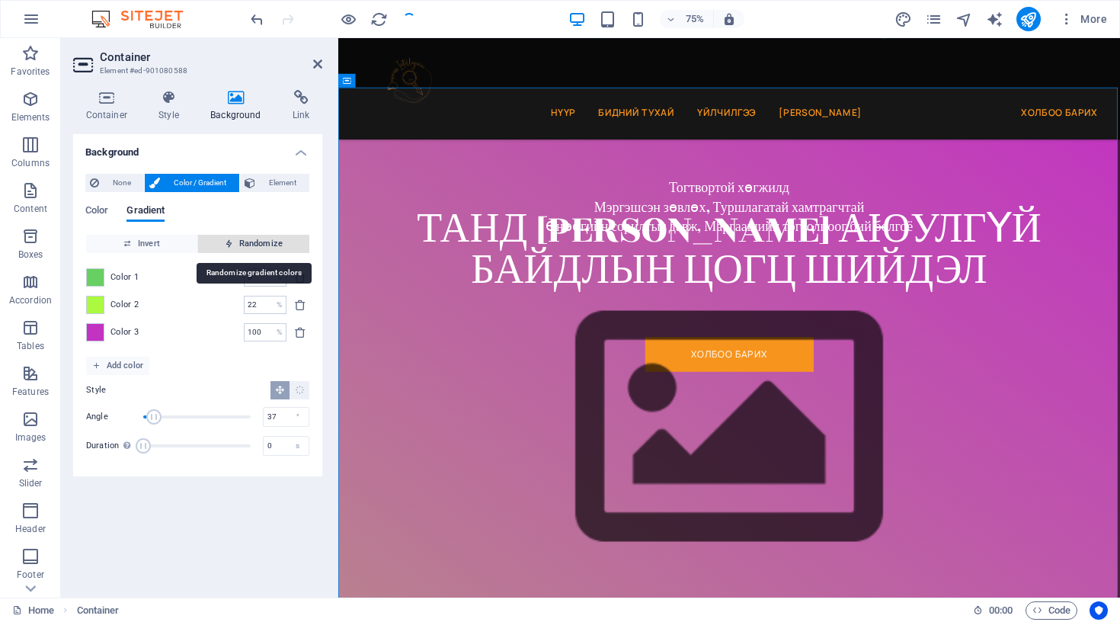
click at [269, 239] on span "Randomize" at bounding box center [253, 244] width 99 height 18
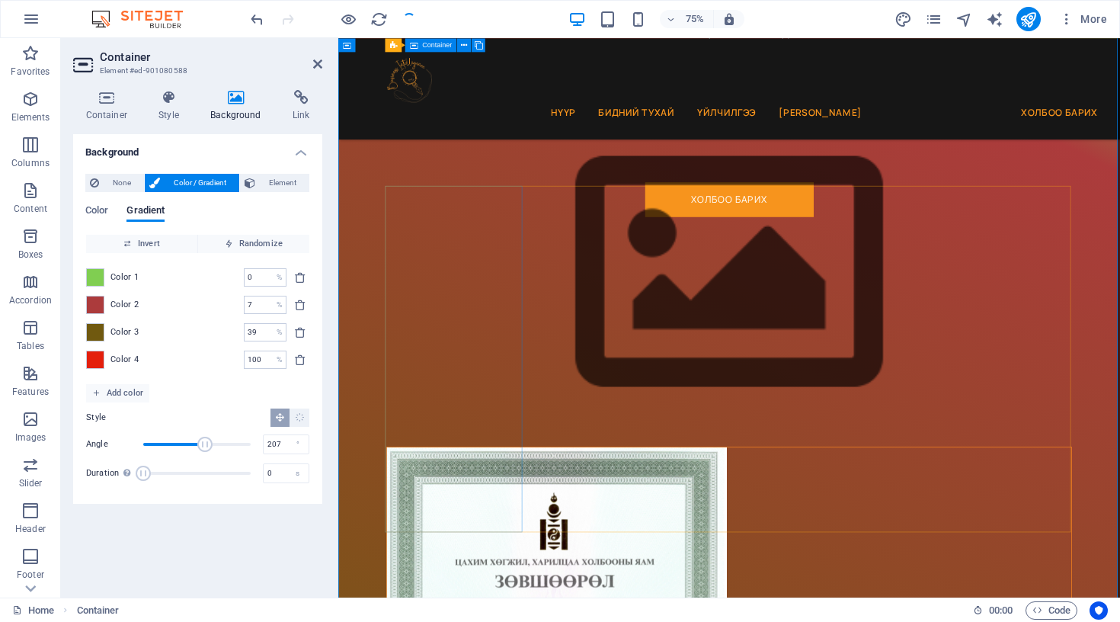
scroll to position [588, 0]
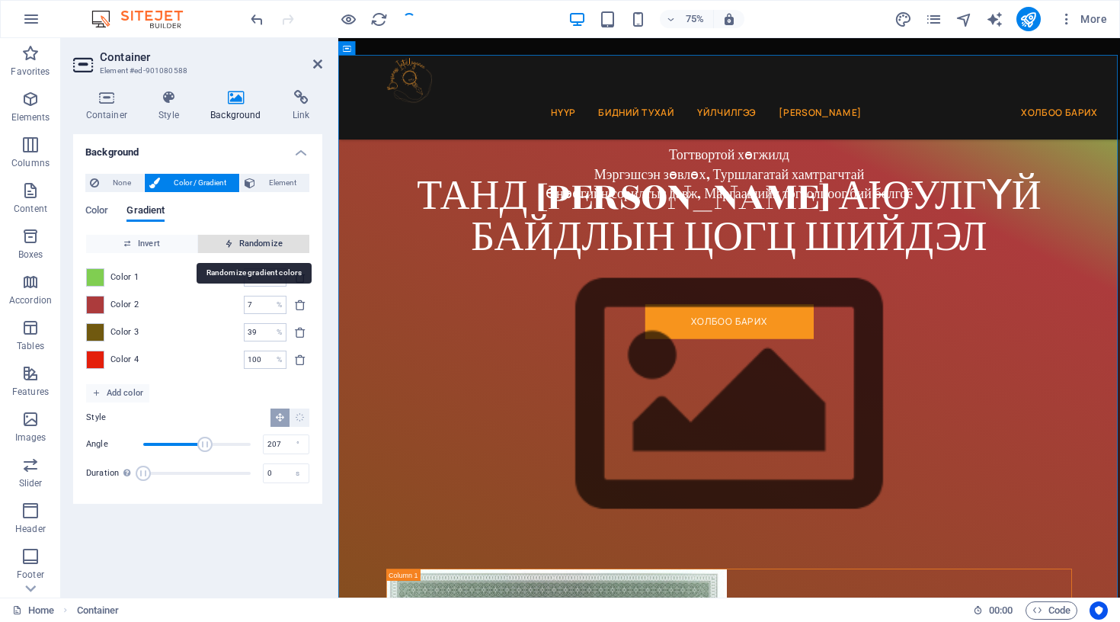
click at [245, 242] on span "Randomize" at bounding box center [253, 244] width 99 height 18
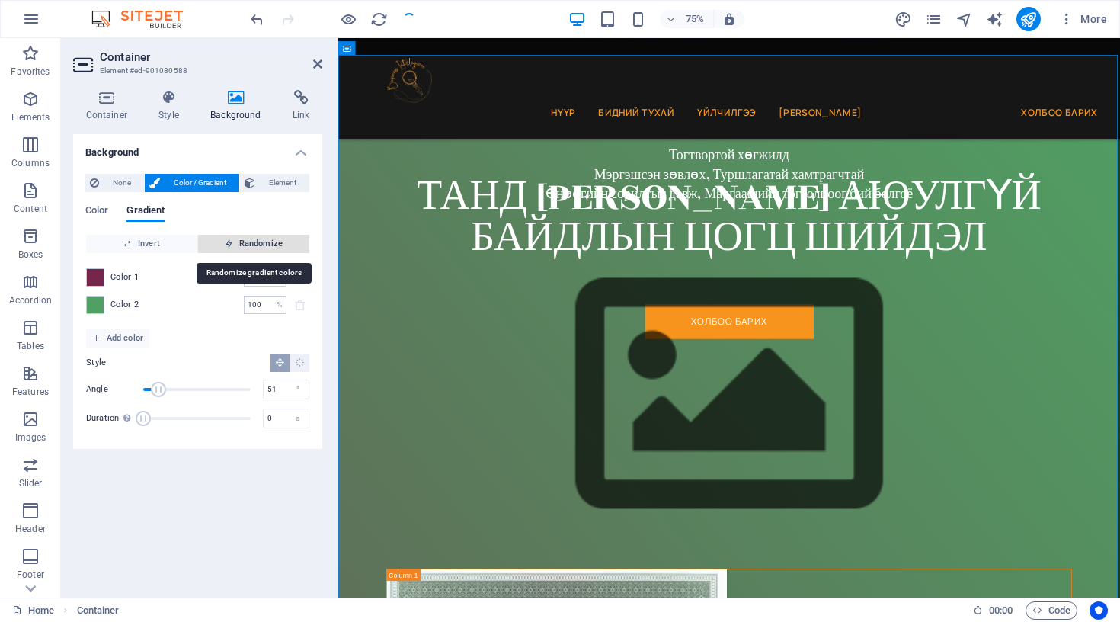
click at [245, 242] on span "Randomize" at bounding box center [253, 244] width 99 height 18
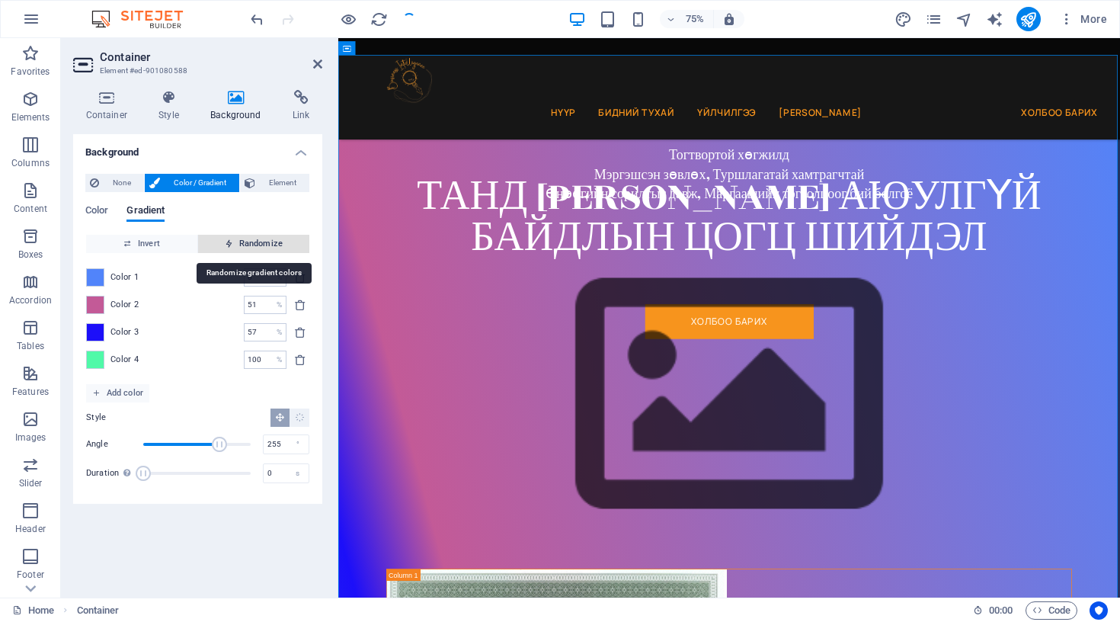
click at [245, 242] on span "Randomize" at bounding box center [253, 244] width 99 height 18
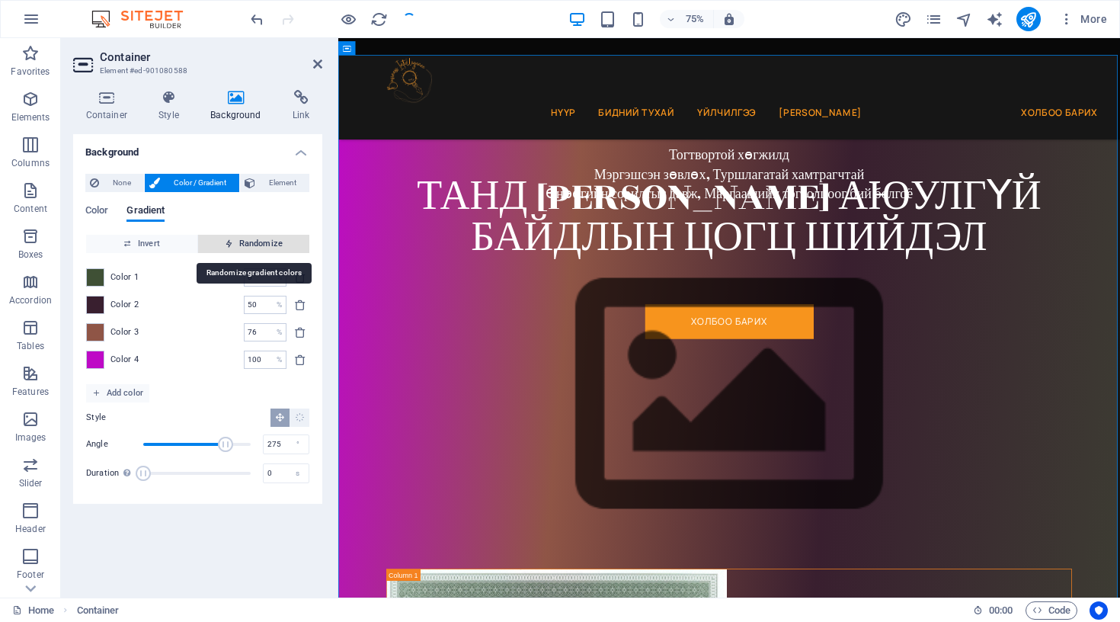
click at [245, 242] on span "Randomize" at bounding box center [253, 244] width 99 height 18
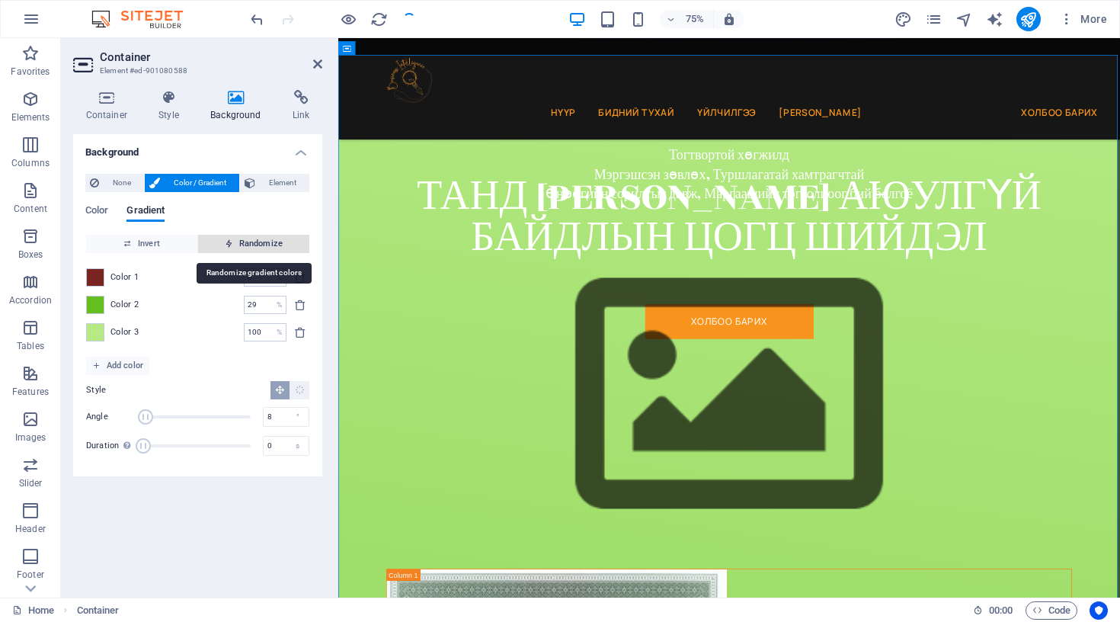
click at [245, 242] on span "Randomize" at bounding box center [253, 244] width 99 height 18
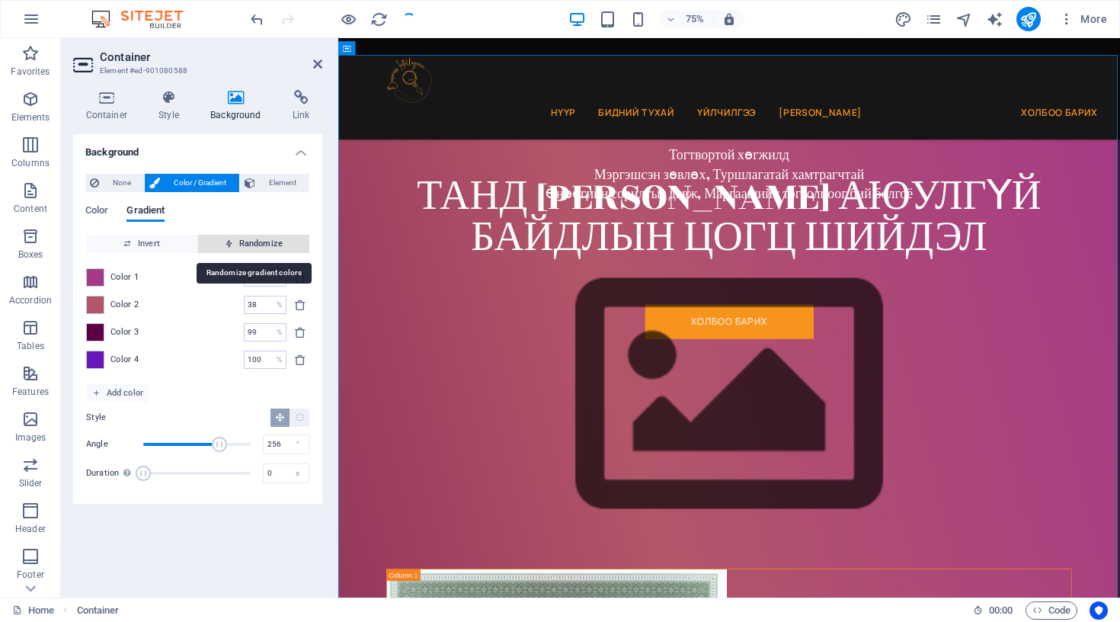
click at [245, 242] on span "Randomize" at bounding box center [253, 244] width 99 height 18
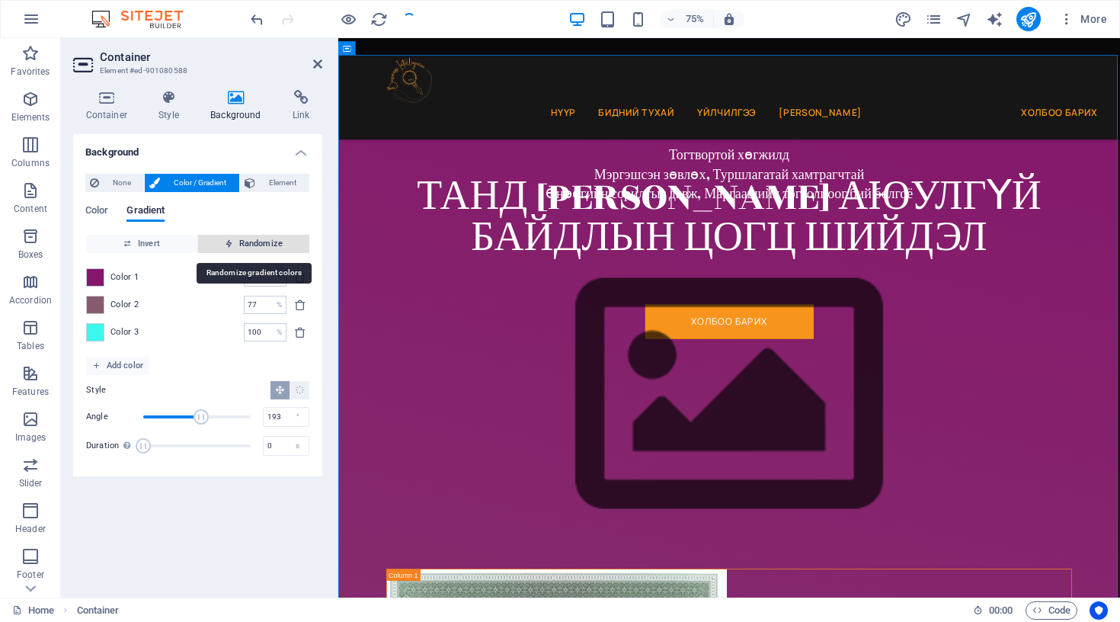
click at [245, 242] on span "Randomize" at bounding box center [253, 244] width 99 height 18
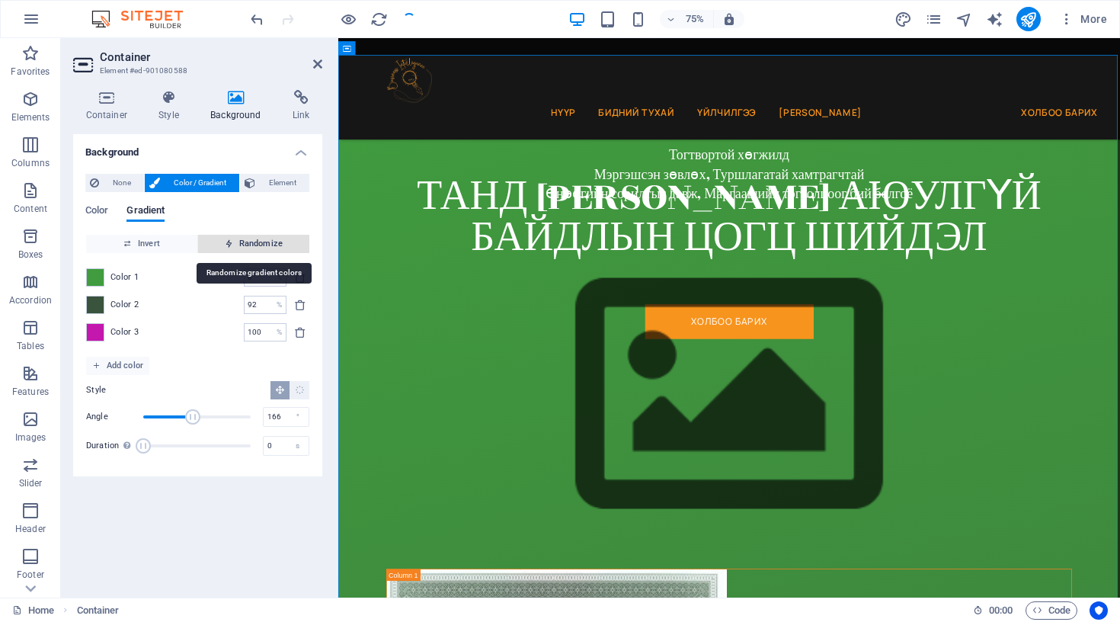
click at [245, 242] on span "Randomize" at bounding box center [253, 244] width 99 height 18
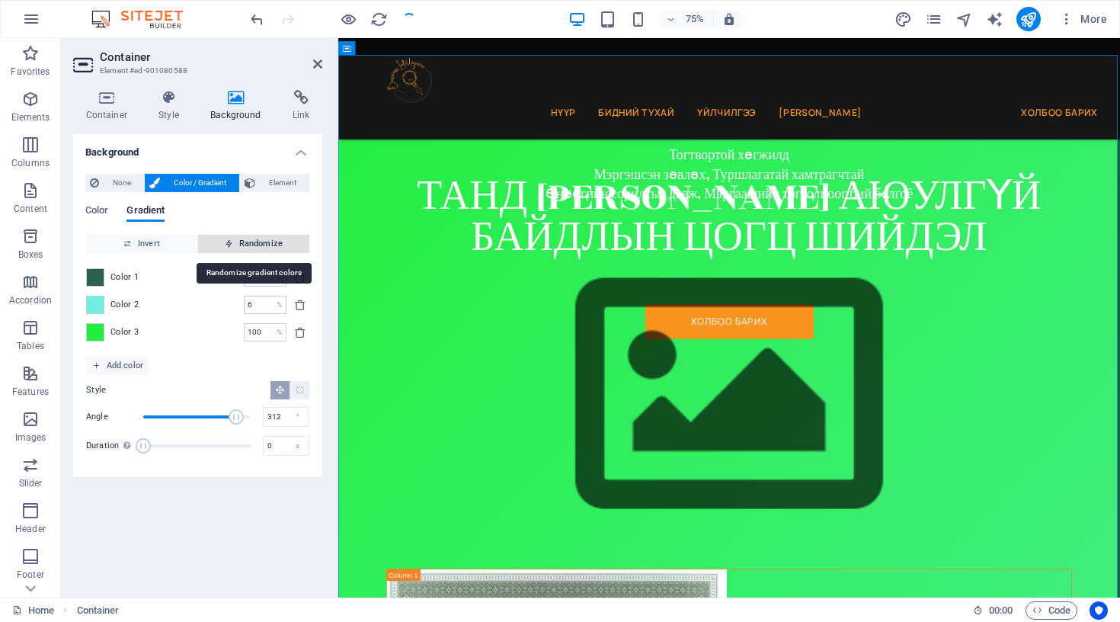
click at [245, 242] on span "Randomize" at bounding box center [253, 244] width 99 height 18
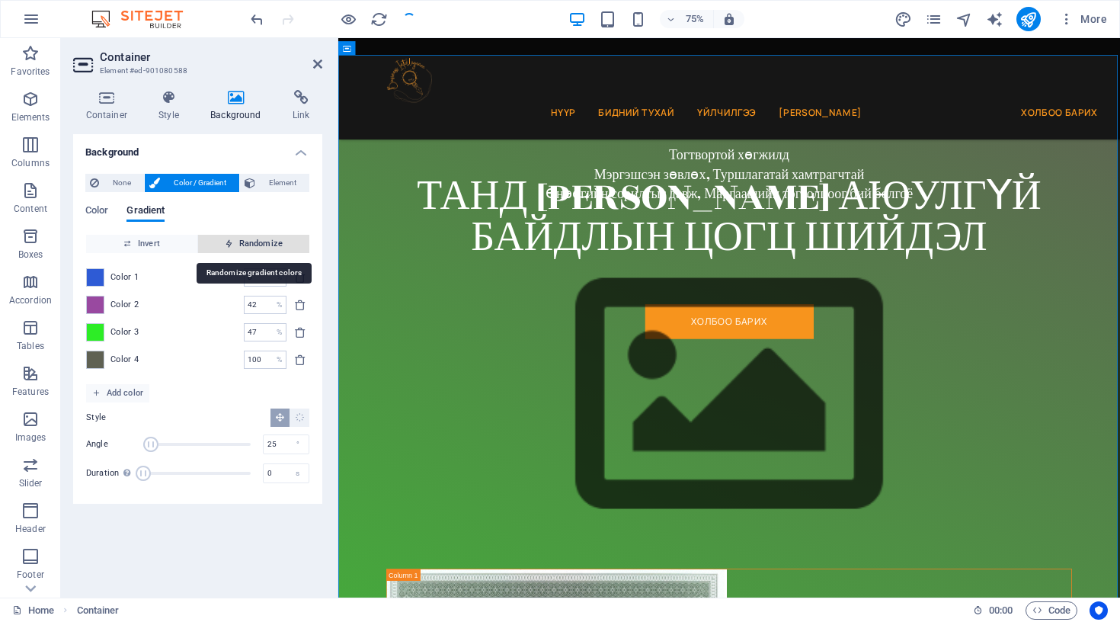
click at [245, 242] on span "Randomize" at bounding box center [253, 244] width 99 height 18
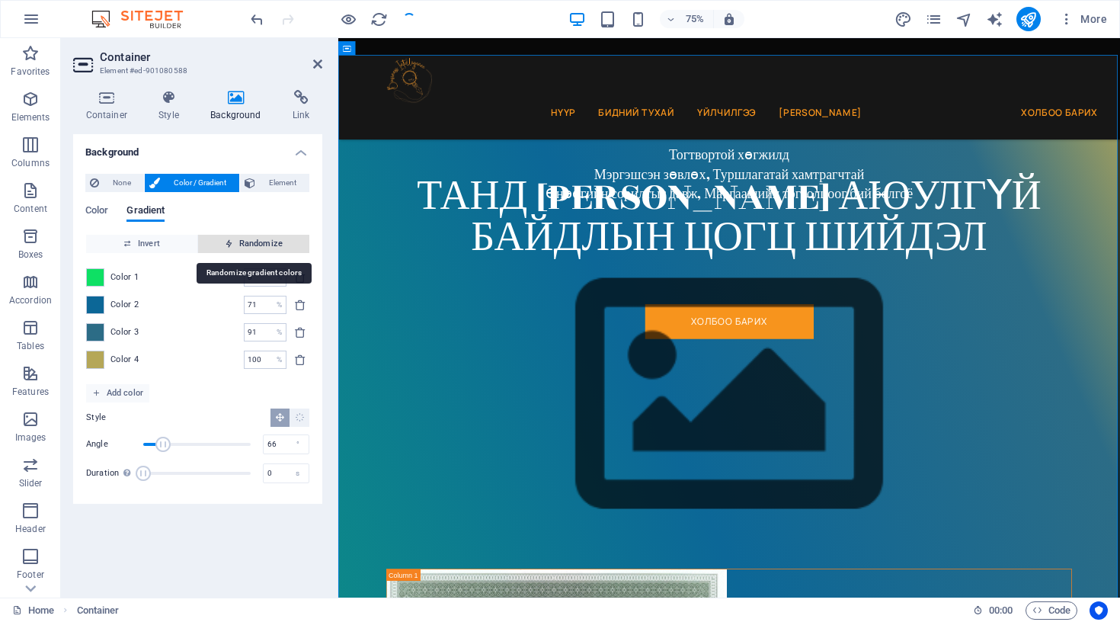
click at [245, 242] on span "Randomize" at bounding box center [253, 244] width 99 height 18
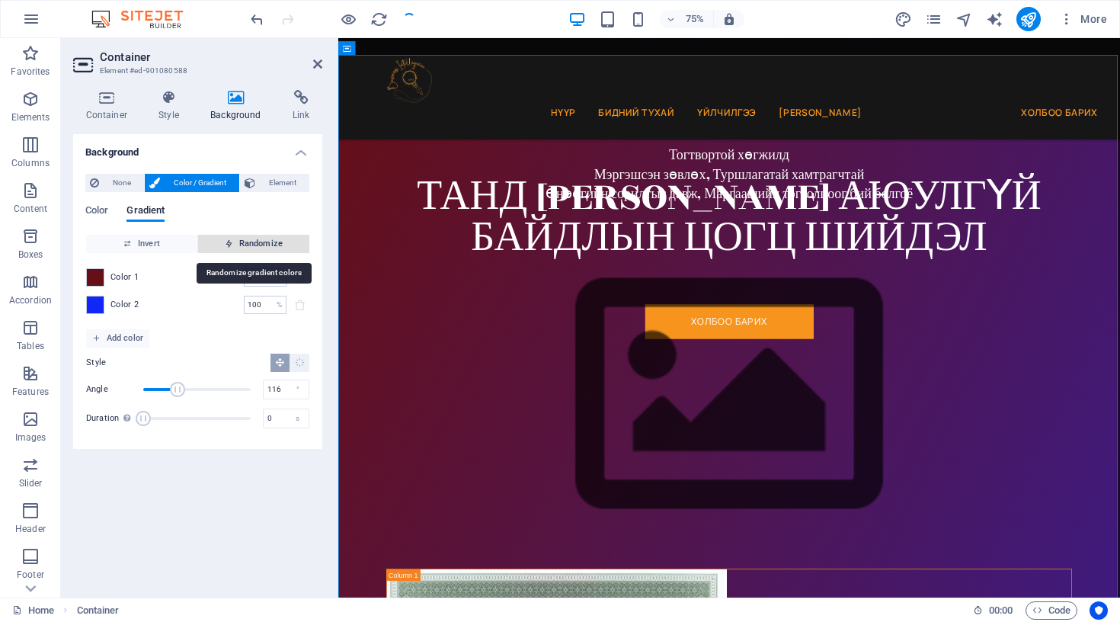
click at [245, 242] on span "Randomize" at bounding box center [253, 244] width 99 height 18
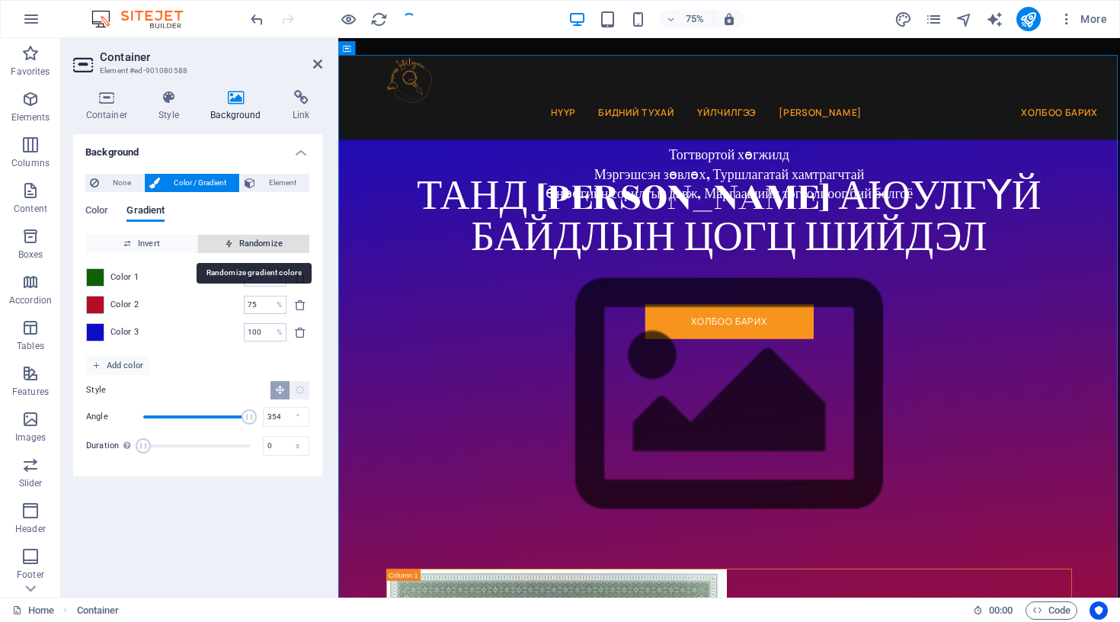
click at [245, 242] on span "Randomize" at bounding box center [253, 244] width 99 height 18
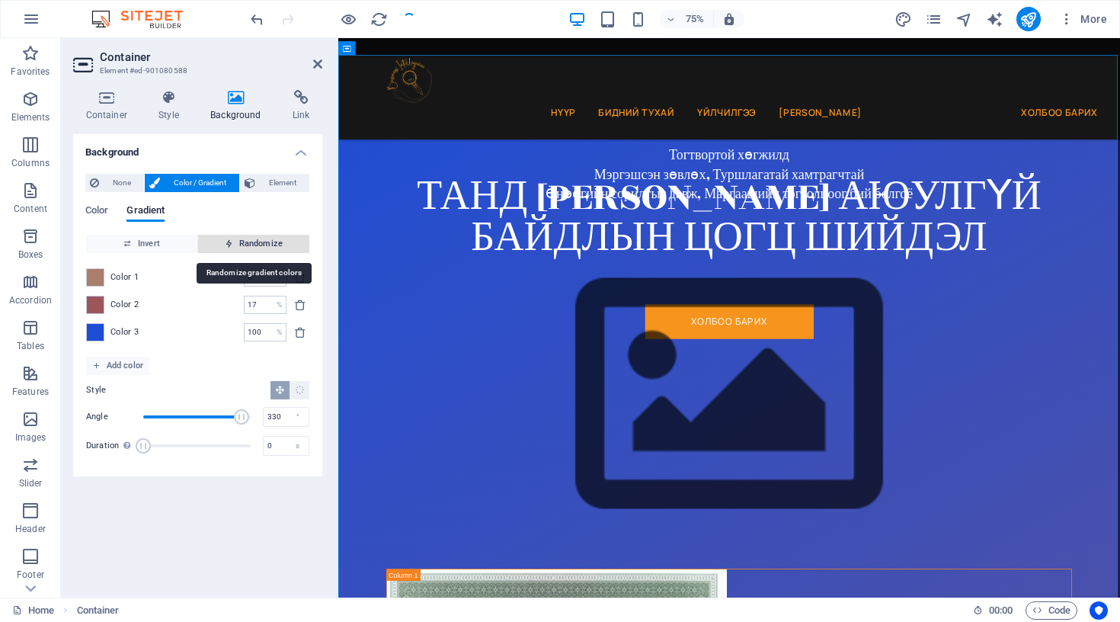
click at [245, 242] on span "Randomize" at bounding box center [253, 244] width 99 height 18
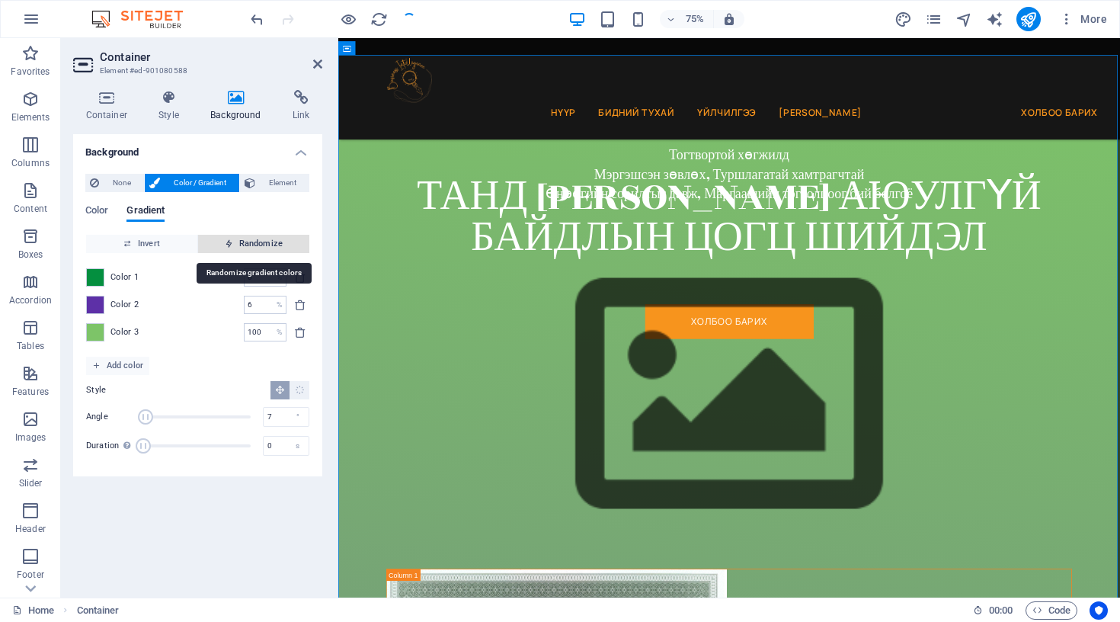
click at [245, 242] on span "Randomize" at bounding box center [253, 244] width 99 height 18
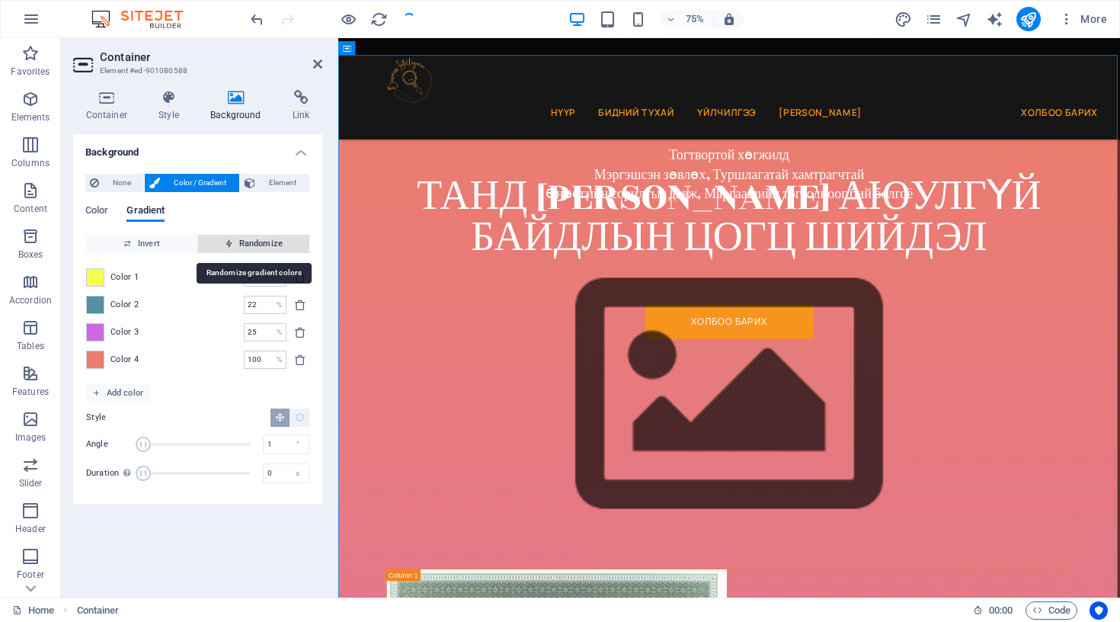
click at [245, 242] on span "Randomize" at bounding box center [253, 244] width 99 height 18
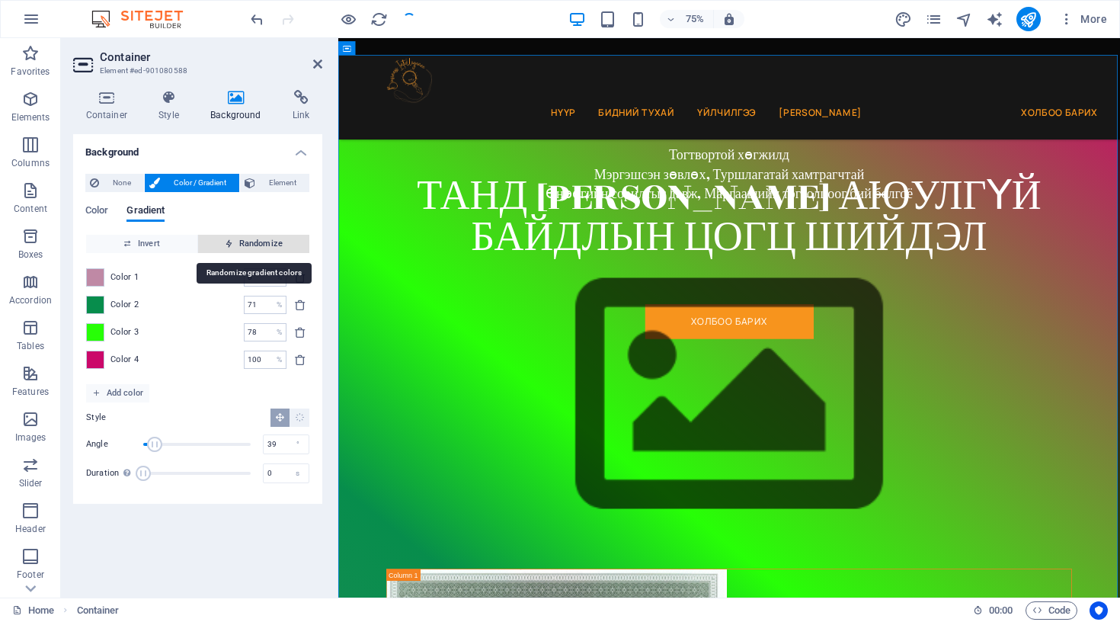
click at [245, 242] on span "Randomize" at bounding box center [253, 244] width 99 height 18
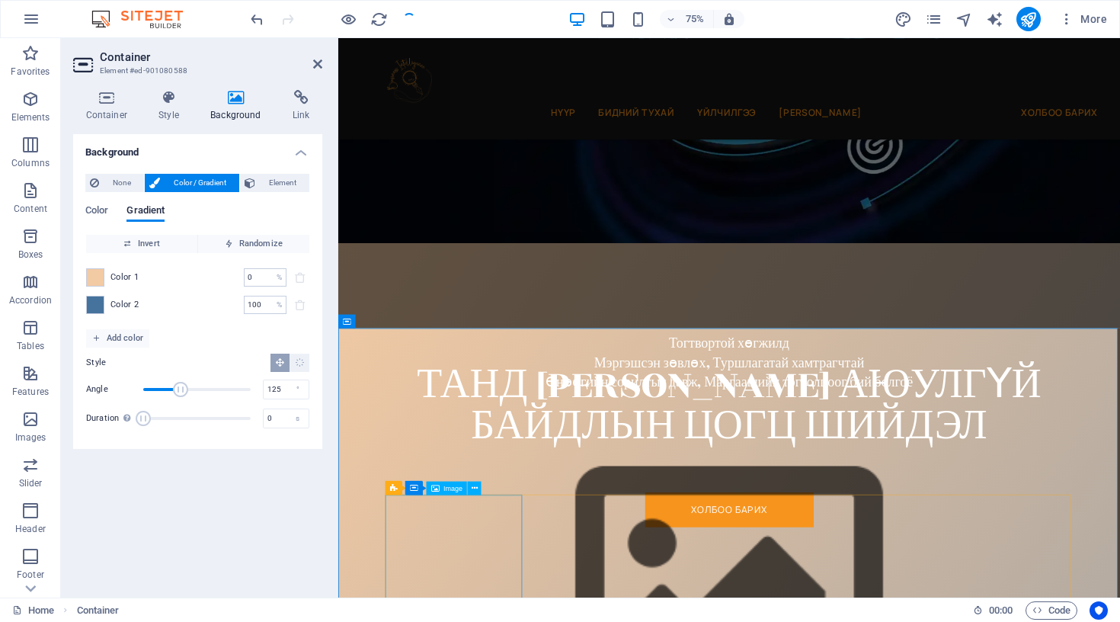
scroll to position [340, 0]
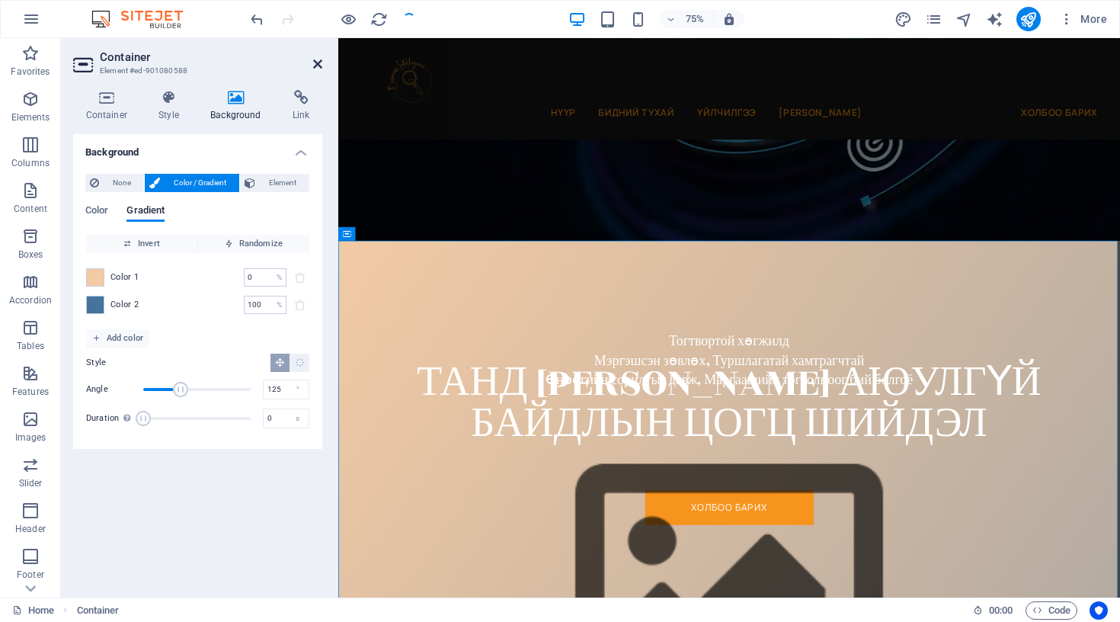
click at [316, 66] on icon at bounding box center [317, 64] width 9 height 12
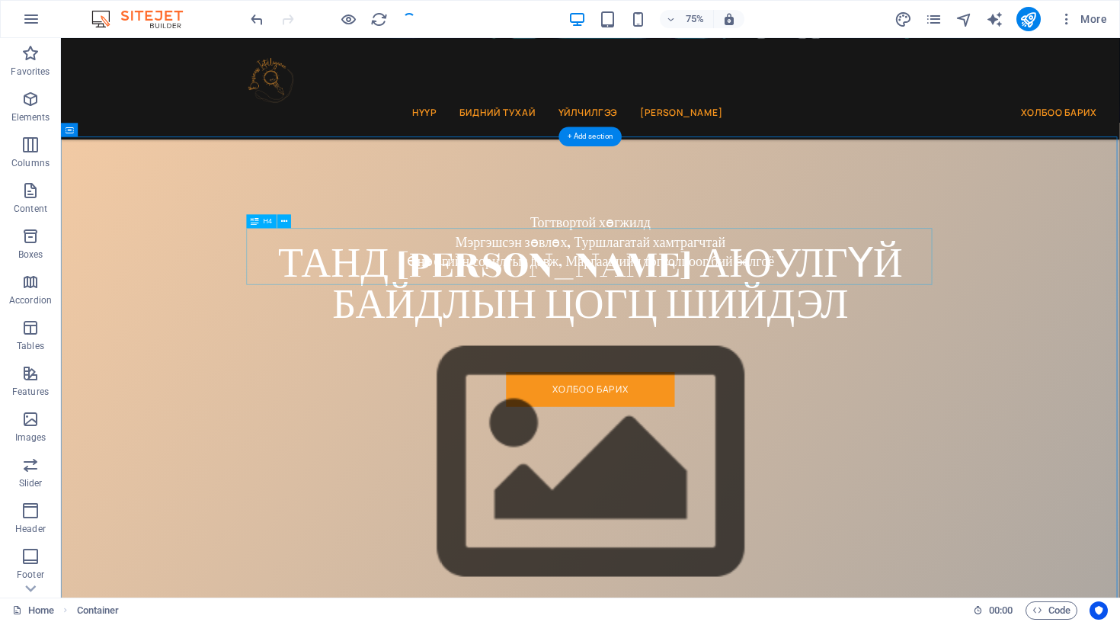
scroll to position [499, 0]
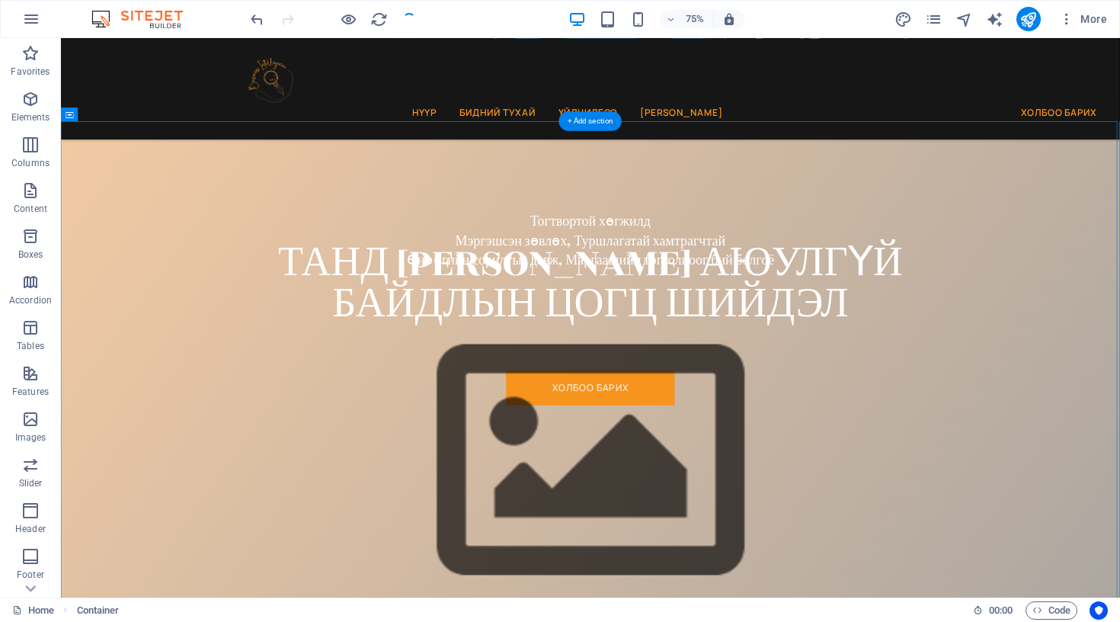
click at [537, 399] on figure at bounding box center [767, 603] width 915 height 462
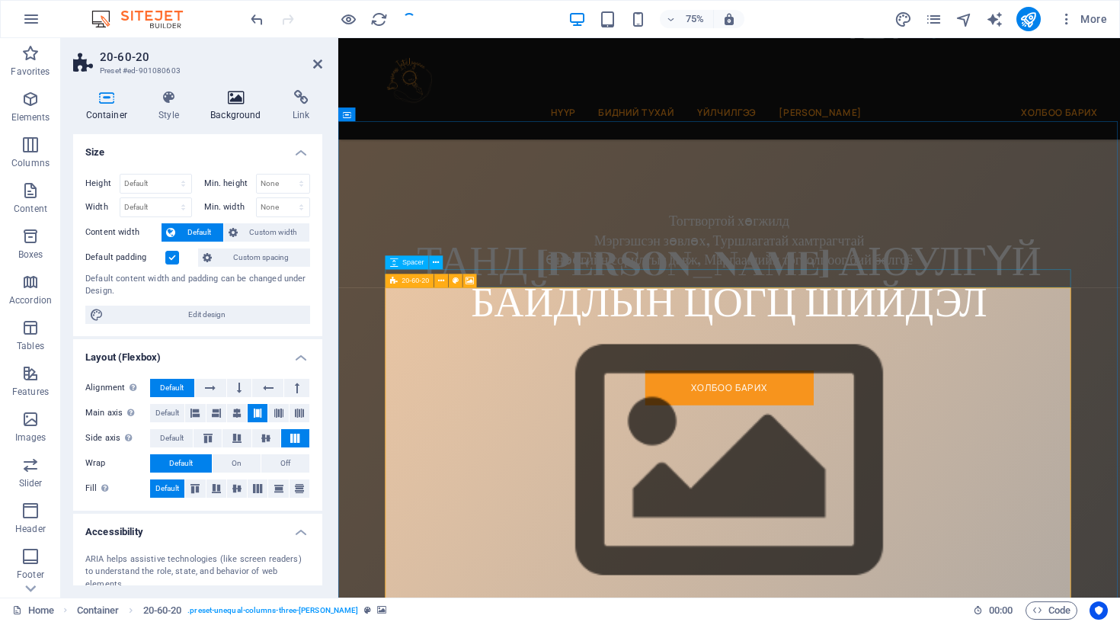
click at [234, 110] on h4 "Background" at bounding box center [239, 106] width 82 height 32
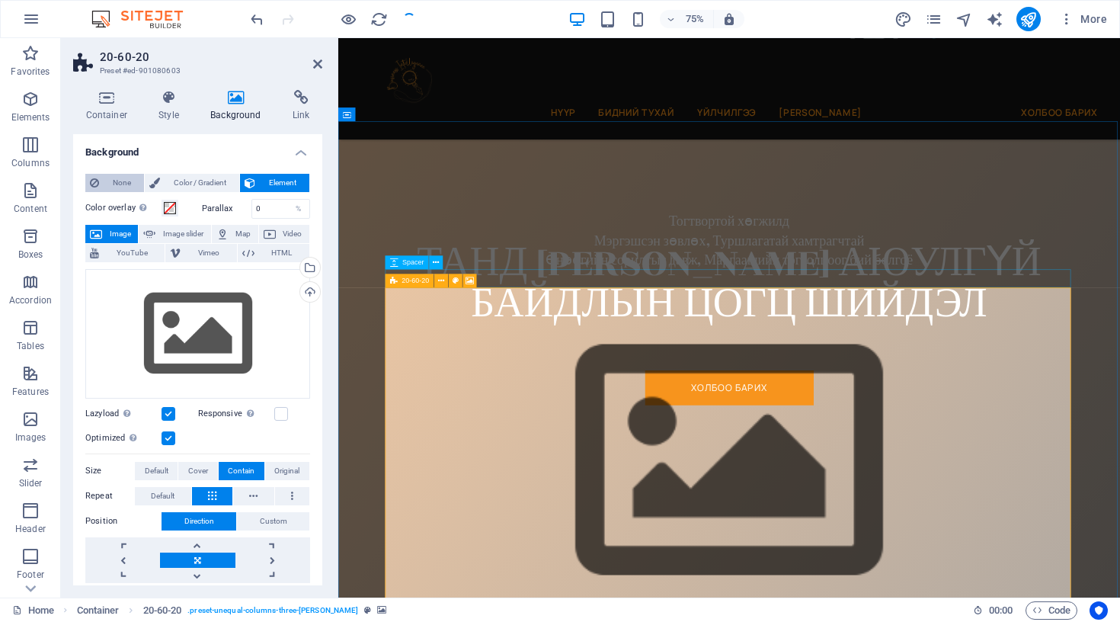
click at [112, 177] on span "None" at bounding box center [122, 183] width 36 height 18
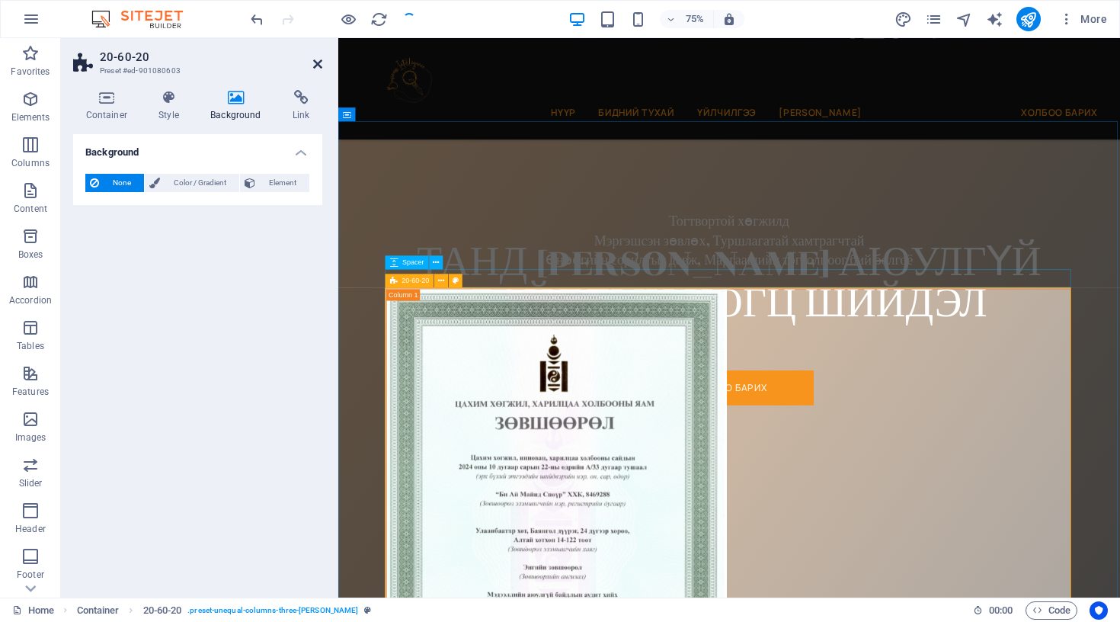
click at [316, 59] on icon at bounding box center [317, 64] width 9 height 12
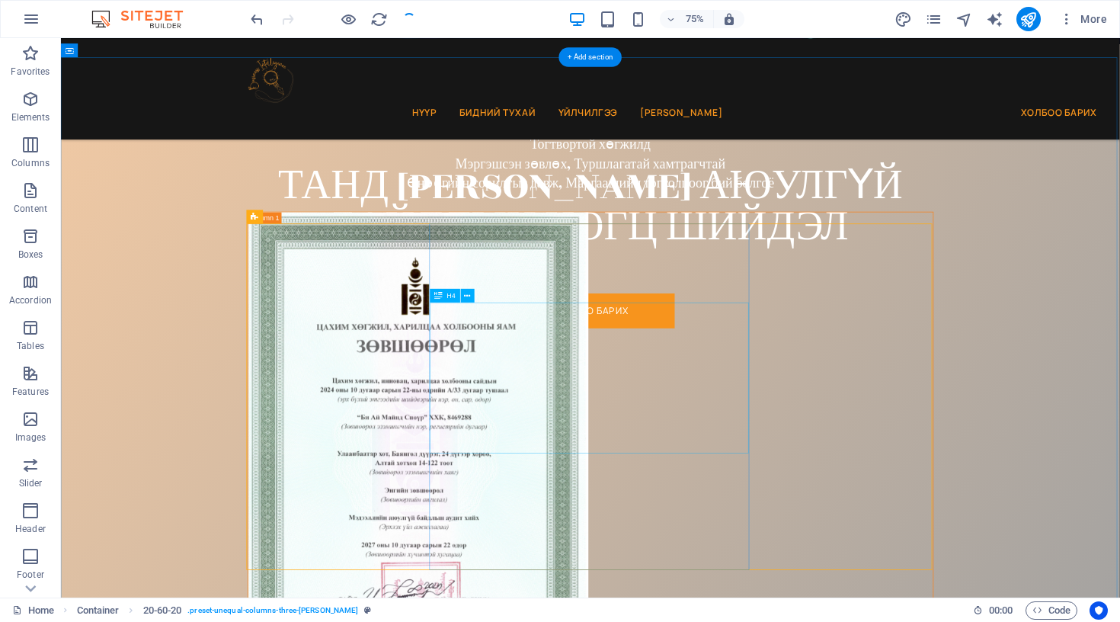
scroll to position [655, 0]
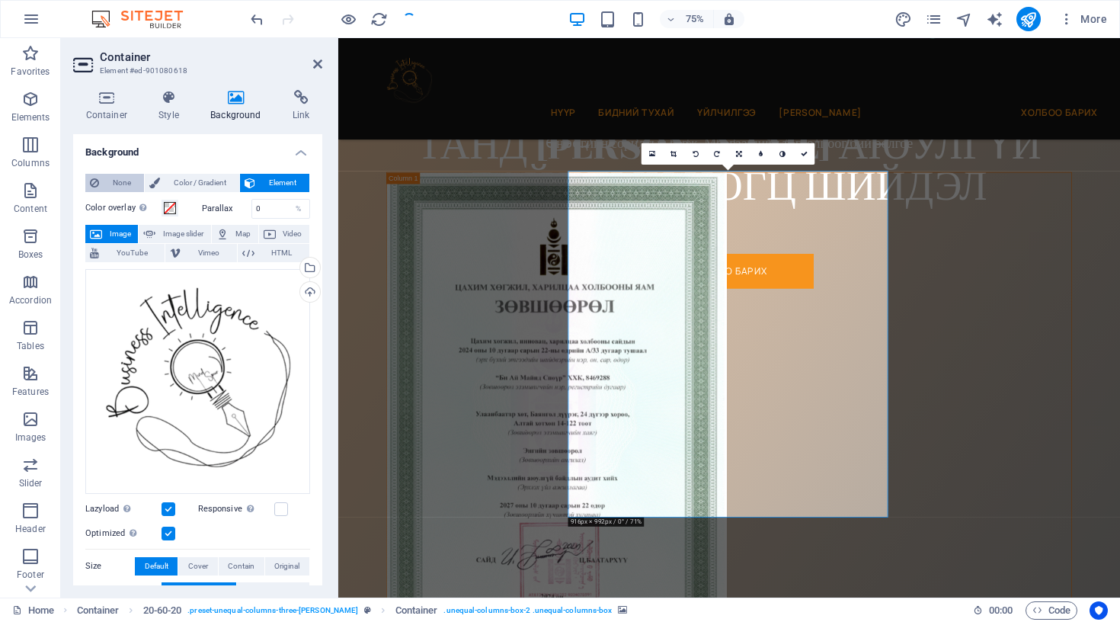
click at [120, 179] on span "None" at bounding box center [122, 183] width 36 height 18
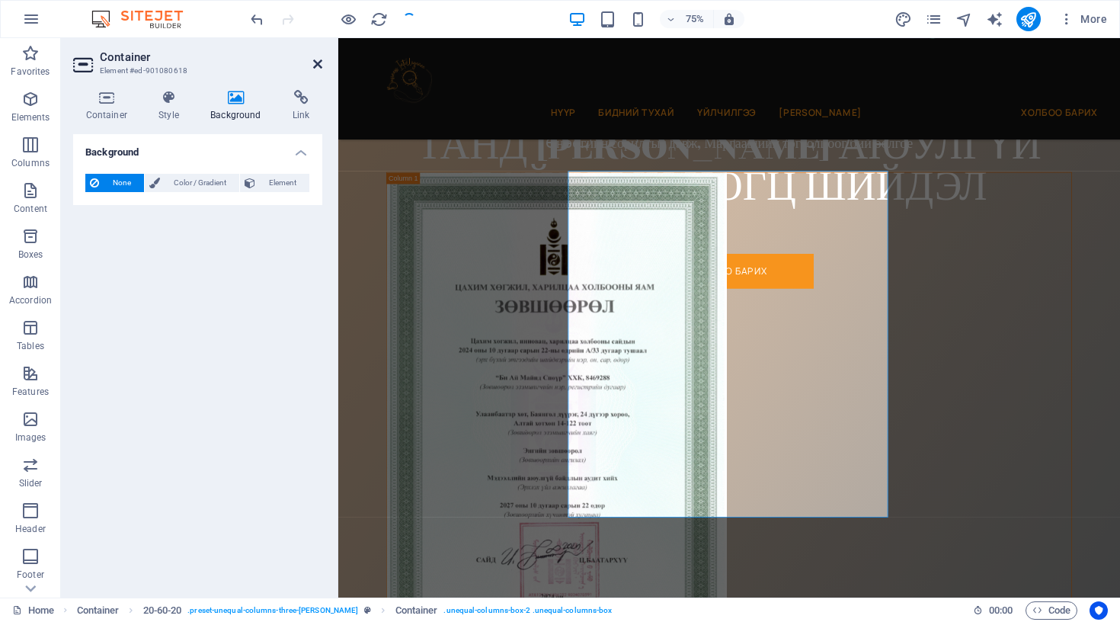
click at [317, 66] on icon at bounding box center [317, 64] width 9 height 12
